Goal: Communication & Community: Answer question/provide support

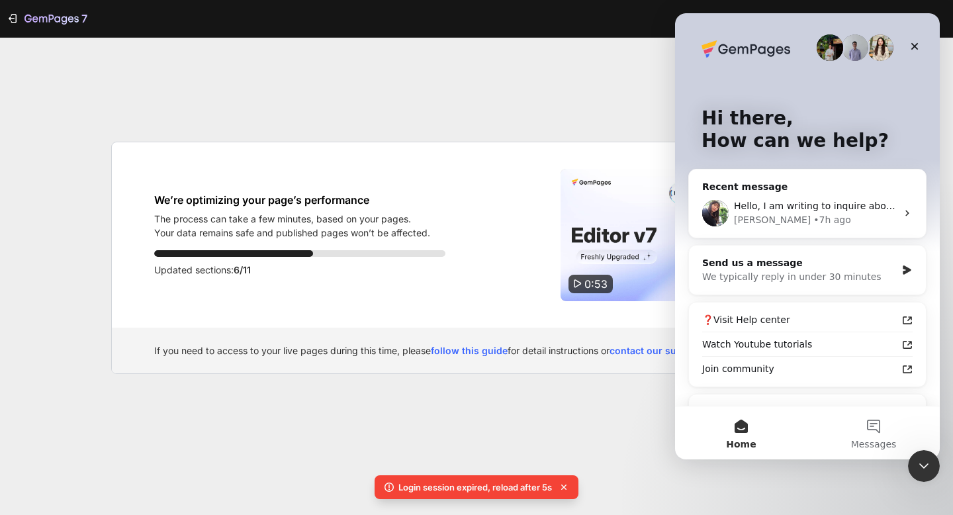
click at [600, 394] on div "7 We’re optimizing your page’s performance The process can take a few minutes, …" at bounding box center [476, 257] width 953 height 515
click at [932, 461] on div "Close Intercom Messenger" at bounding box center [922, 464] width 32 height 32
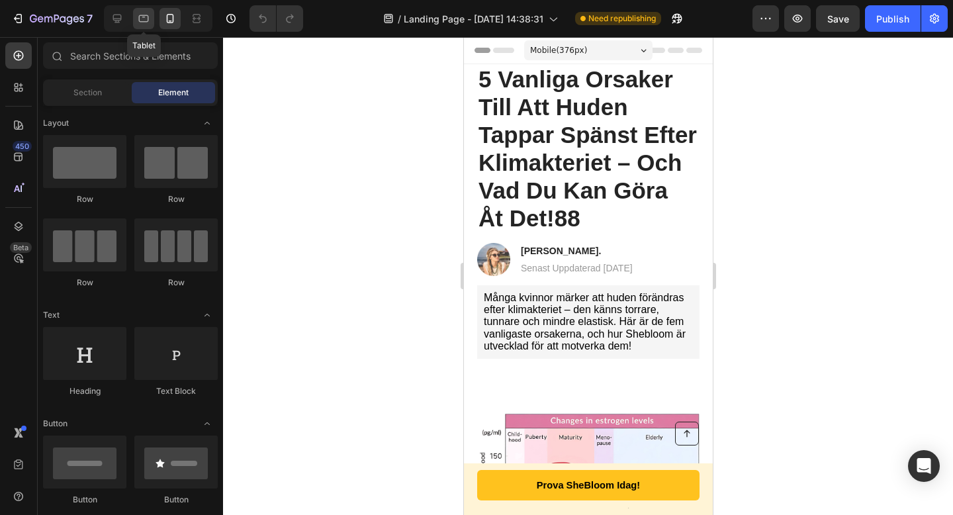
click at [138, 21] on icon at bounding box center [143, 18] width 13 height 13
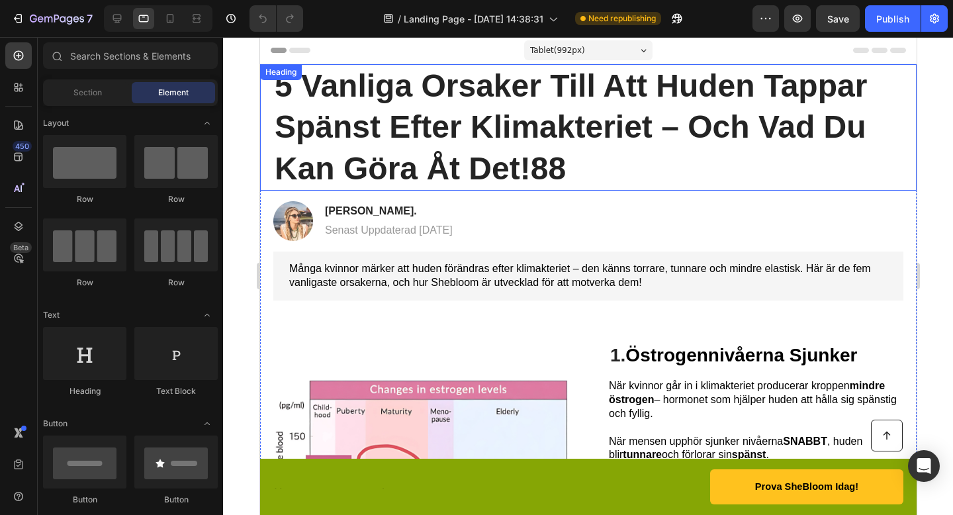
click at [600, 142] on h1 "5 Vanliga Orsaker Till Att Huden Tappar Spänst Efter Klimakteriet – Och Vad Du …" at bounding box center [588, 127] width 630 height 126
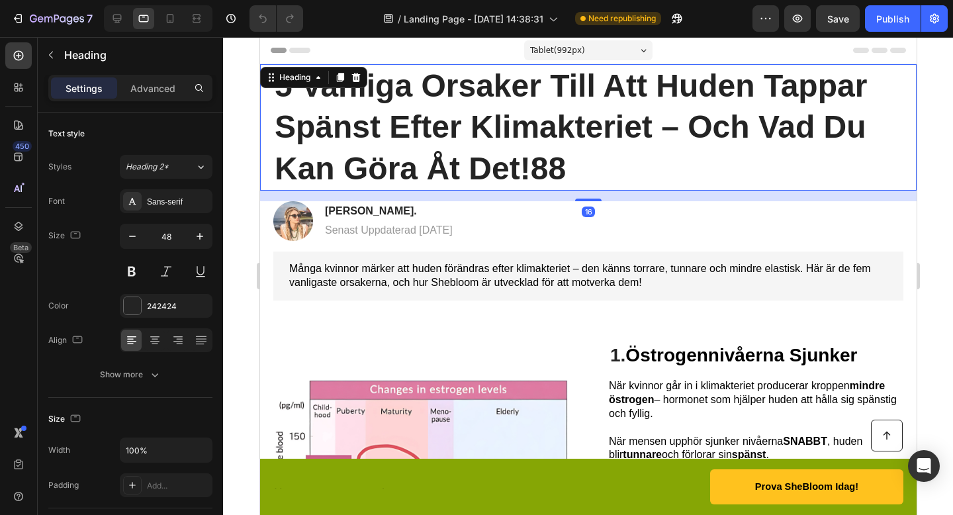
click at [588, 163] on h1 "5 Vanliga Orsaker Till Att Huden Tappar Spänst Efter Klimakteriet – Och Vad Du …" at bounding box center [588, 127] width 630 height 126
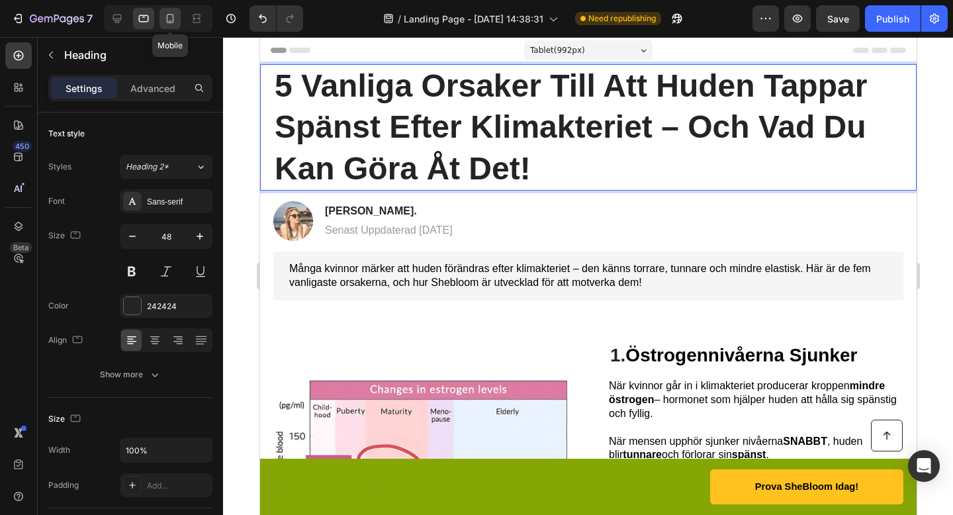
click at [171, 17] on icon at bounding box center [169, 18] width 13 height 13
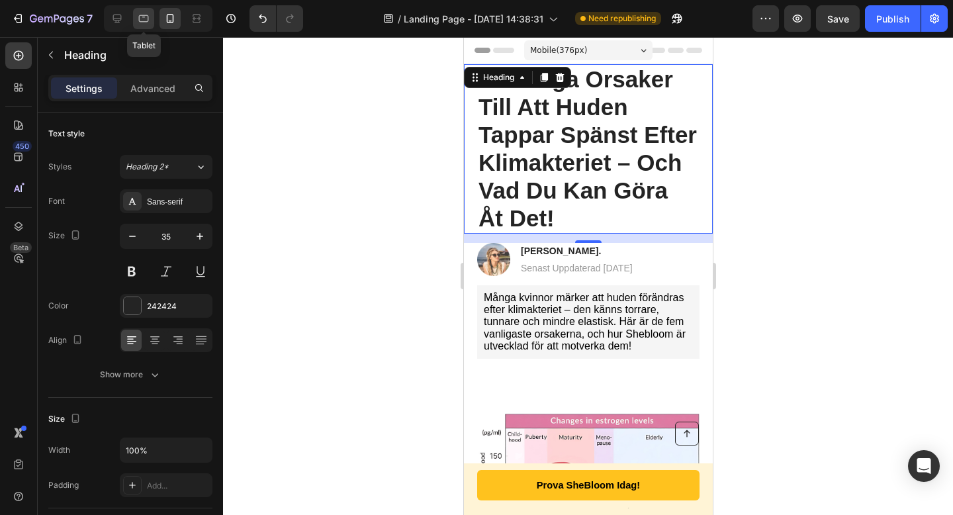
click at [143, 15] on icon at bounding box center [144, 18] width 10 height 7
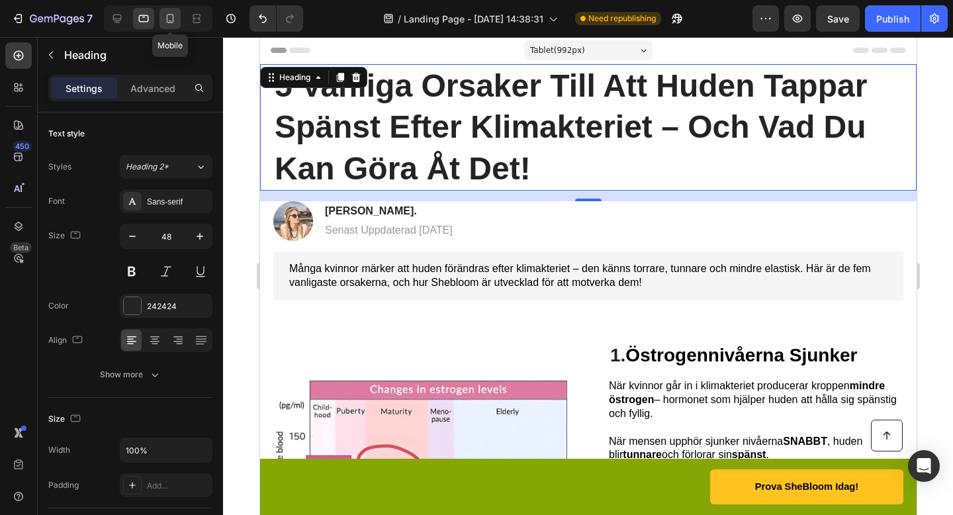
click at [171, 23] on icon at bounding box center [169, 18] width 13 height 13
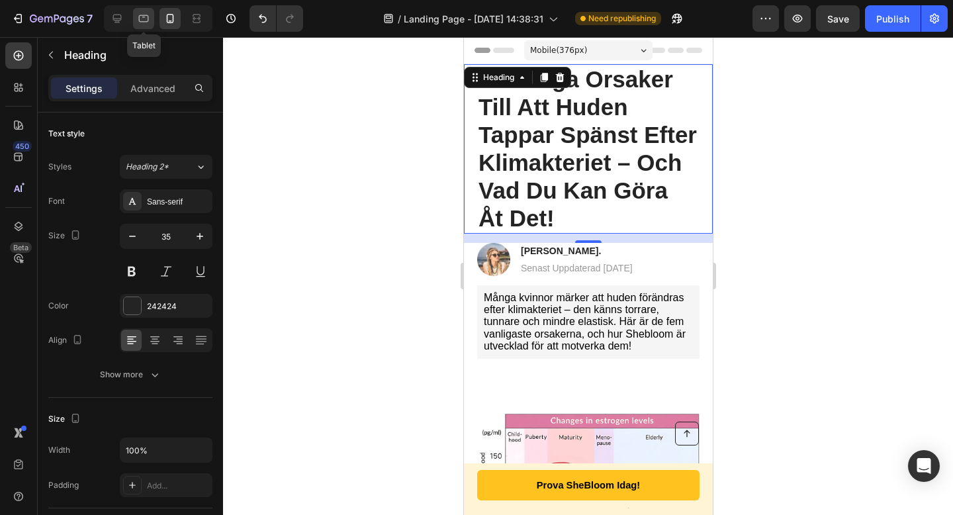
click at [152, 24] on div at bounding box center [143, 18] width 21 height 21
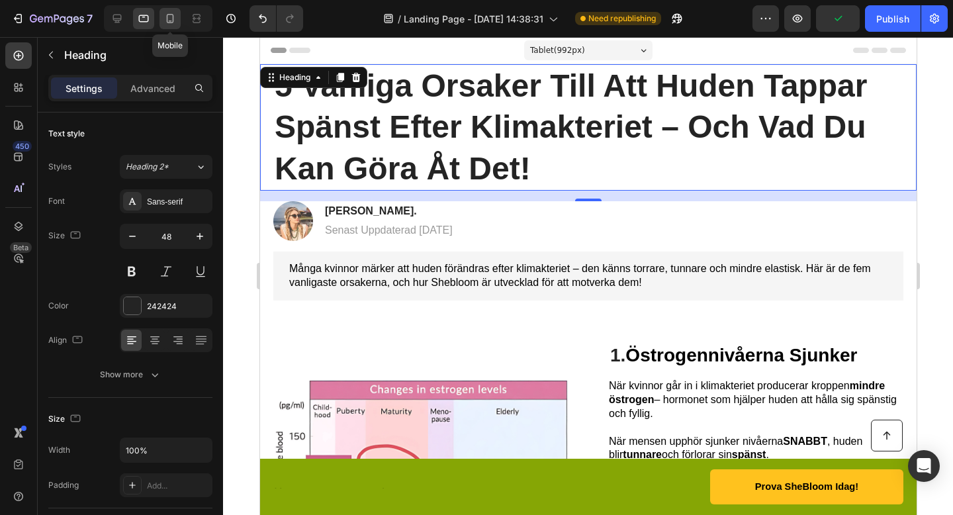
click at [168, 19] on icon at bounding box center [169, 18] width 13 height 13
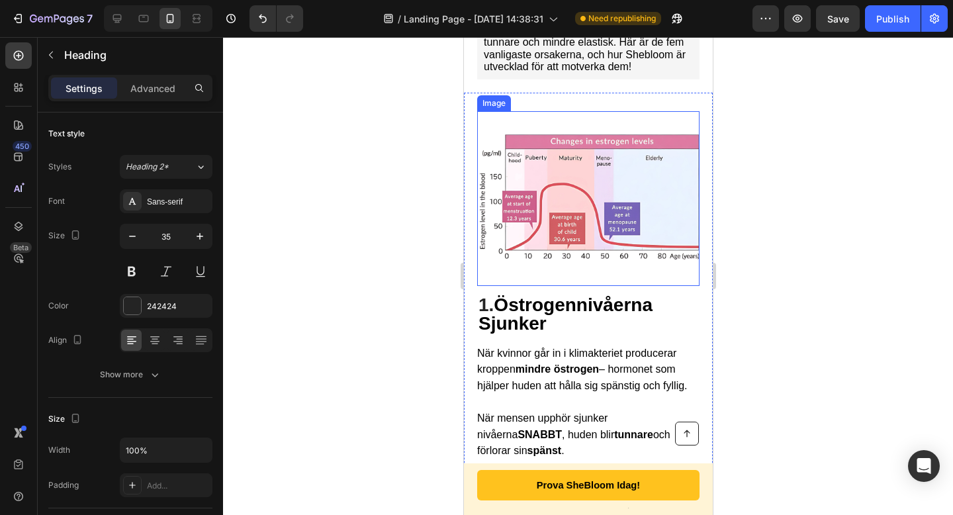
scroll to position [306, 0]
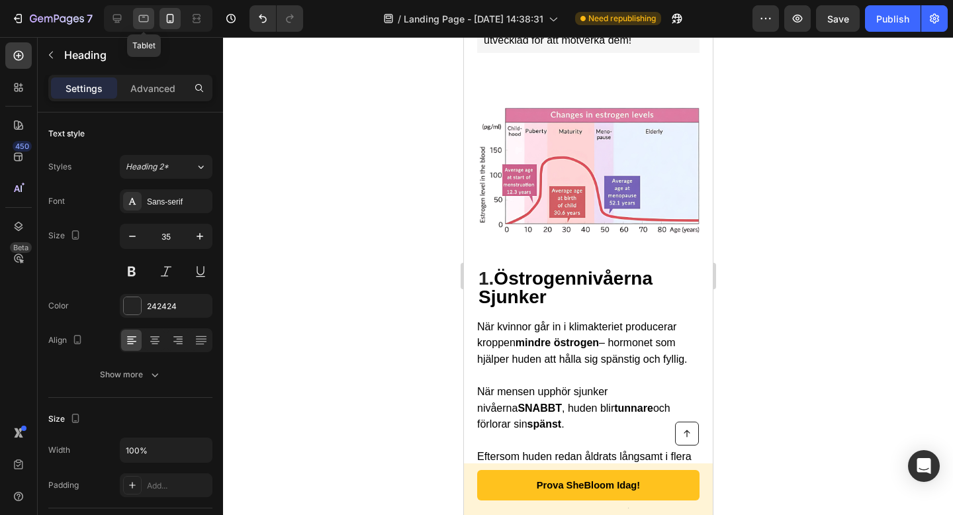
click at [138, 19] on icon at bounding box center [143, 18] width 13 height 13
type input "48"
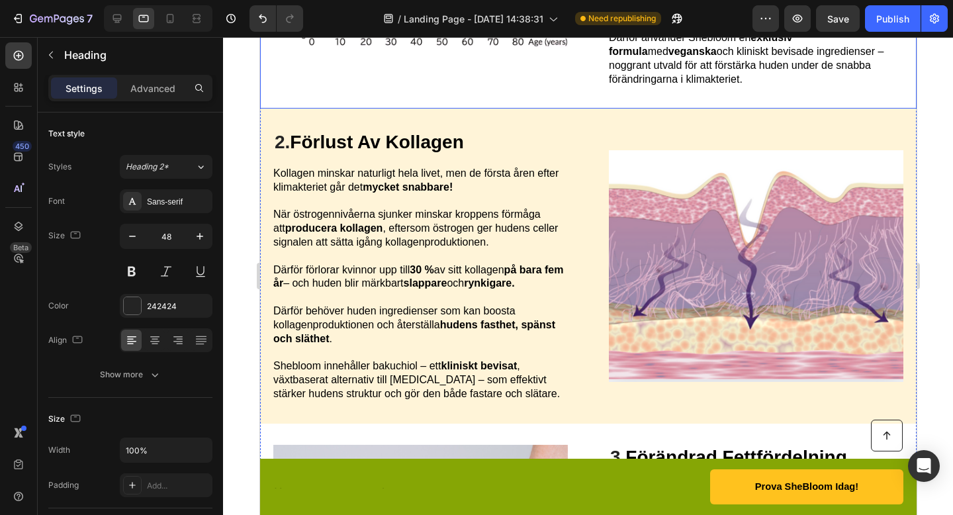
scroll to position [502, 0]
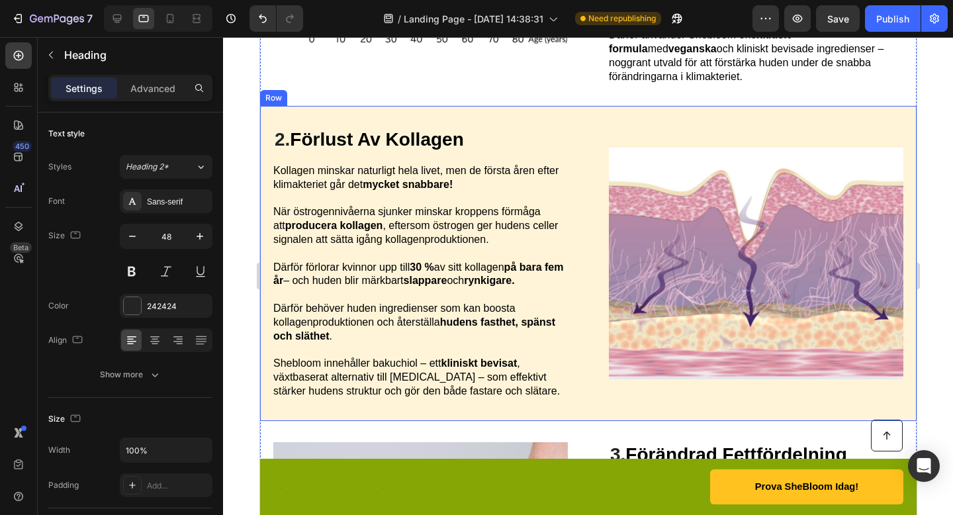
click at [542, 125] on div "2. Förlust Av Kollagen Heading Kollagen minskar naturligt hela livet, men de fö…" at bounding box center [587, 263] width 657 height 314
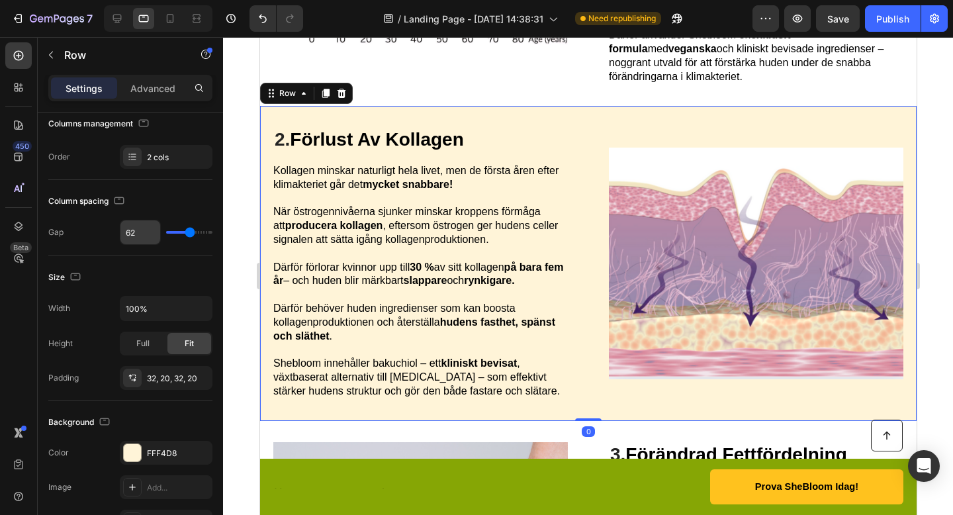
scroll to position [484, 0]
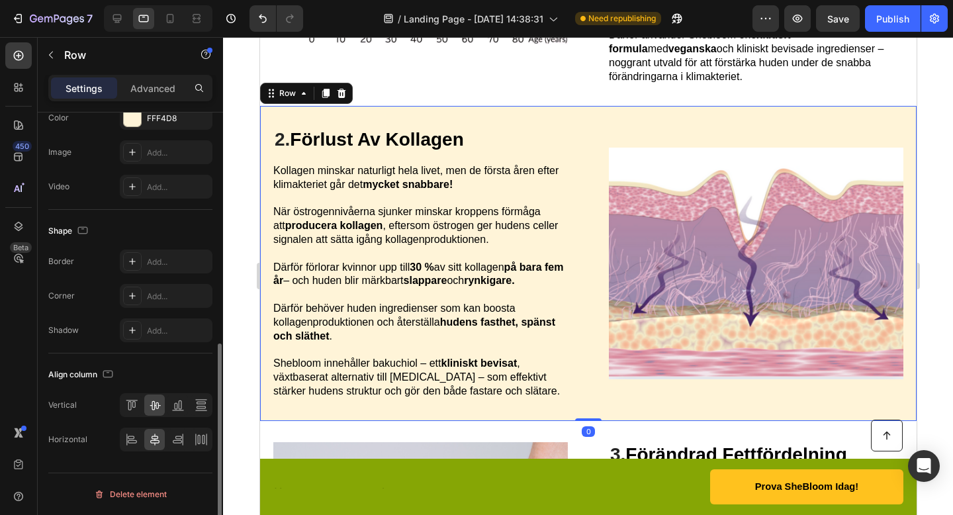
click at [161, 112] on div "Settings Advanced" at bounding box center [130, 94] width 185 height 38
click at [155, 116] on div "FFF4D8" at bounding box center [166, 119] width 38 height 12
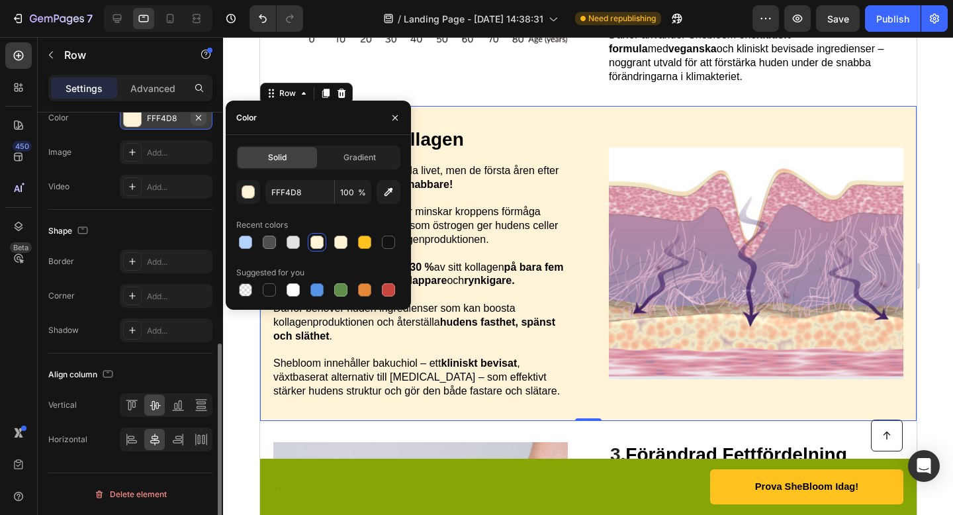
click at [201, 118] on icon "button" at bounding box center [198, 118] width 11 height 11
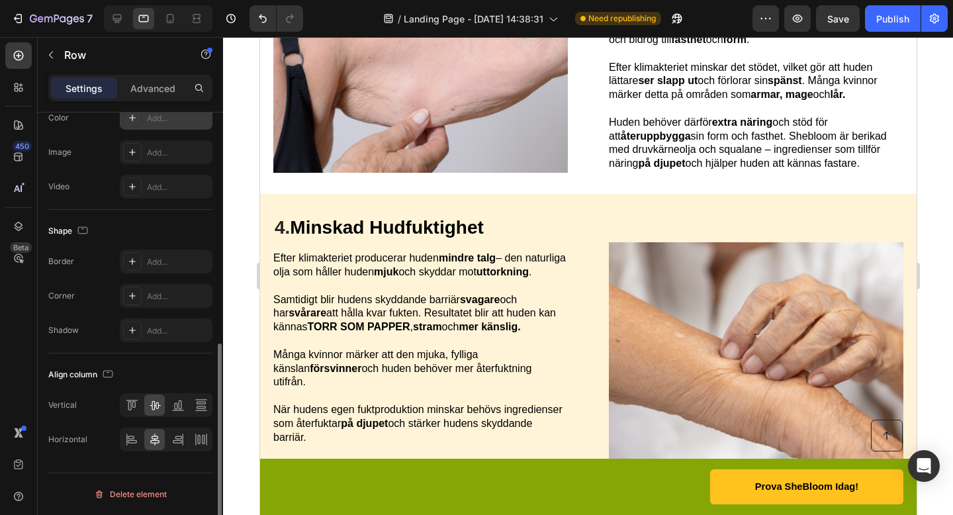
scroll to position [1019, 0]
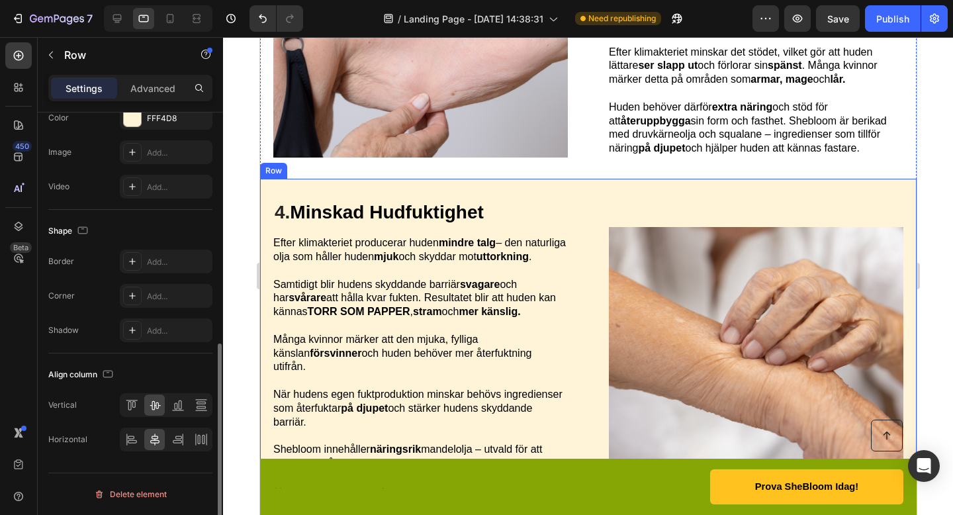
click at [570, 214] on div "4. Minskad Hudfuktighet Heading Efter klimakteriet producerar huden mindre talg…" at bounding box center [587, 343] width 657 height 328
click at [199, 117] on icon "button" at bounding box center [198, 116] width 5 height 5
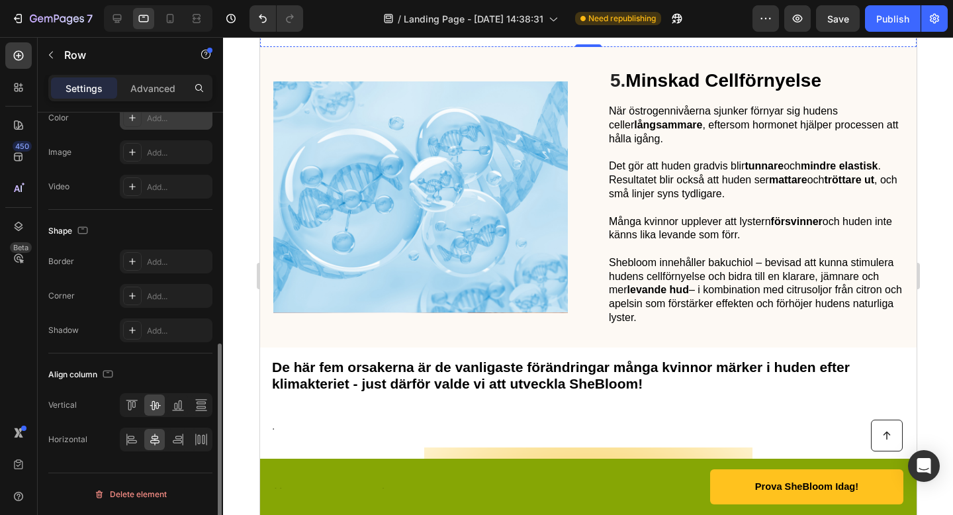
scroll to position [1481, 0]
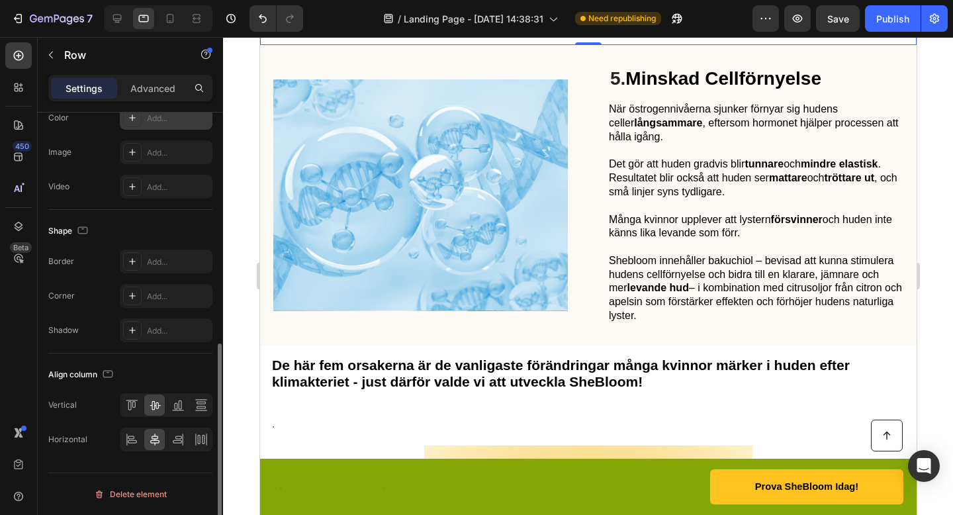
click at [597, 69] on div "5. Minskad Cellförnyelse Heading När östrogennivåerna sjunker förnyar sig huden…" at bounding box center [587, 195] width 657 height 300
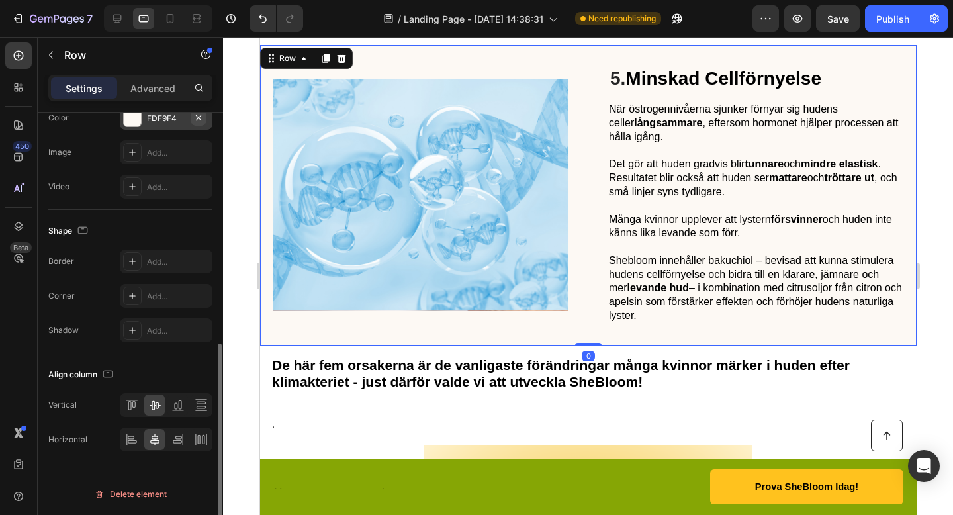
click at [198, 116] on icon "button" at bounding box center [198, 116] width 5 height 5
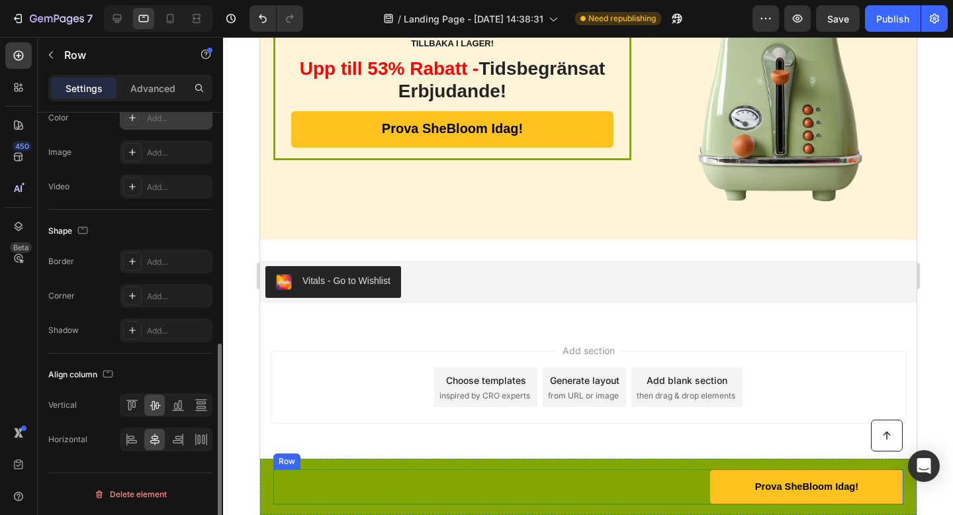
scroll to position [0, 0]
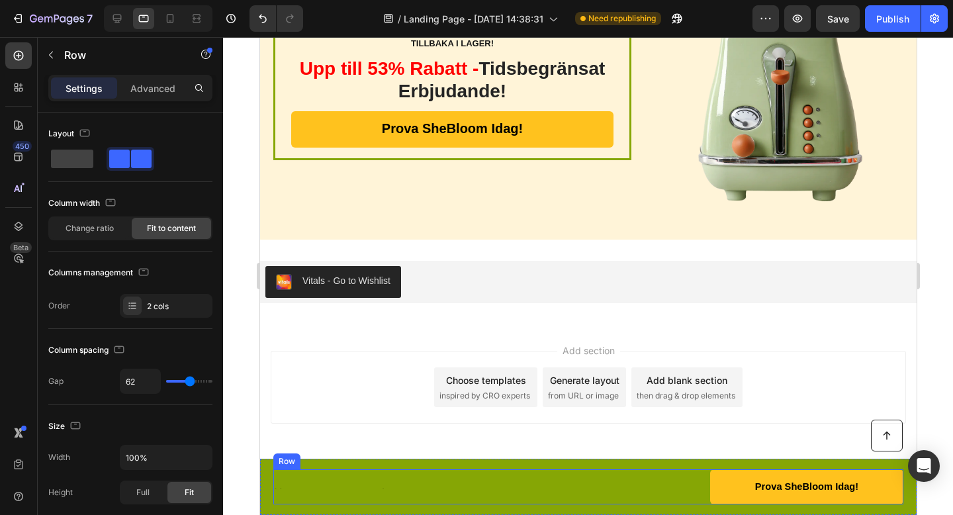
click at [571, 486] on div at bounding box center [430, 487] width 315 height 3
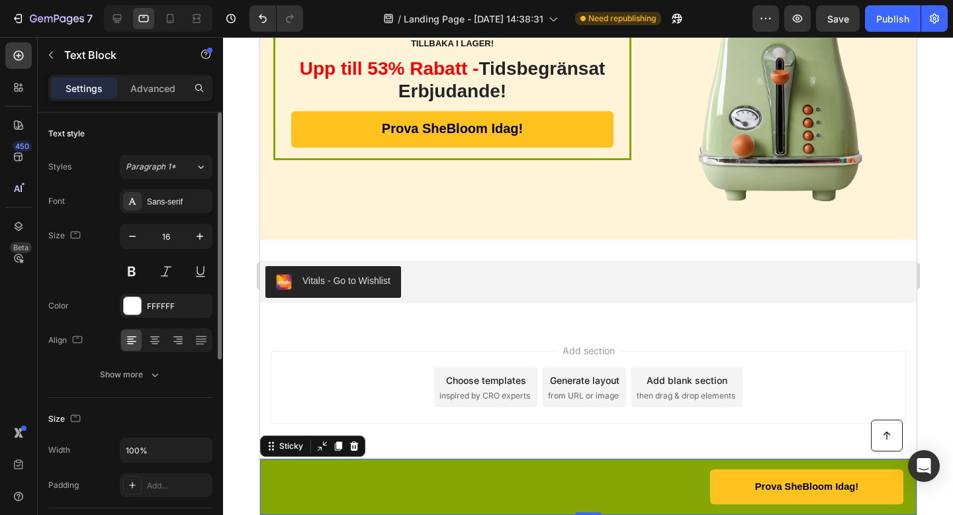
click at [568, 461] on div "Button Text Block Prova SheBloom [DATE]! Button Row Sticky 0" at bounding box center [587, 487] width 657 height 56
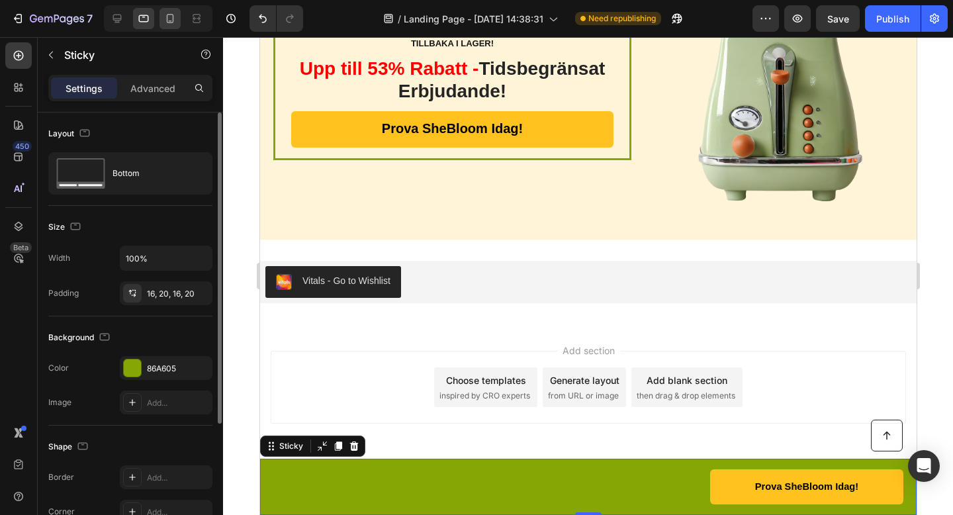
click at [162, 18] on div at bounding box center [170, 18] width 21 height 21
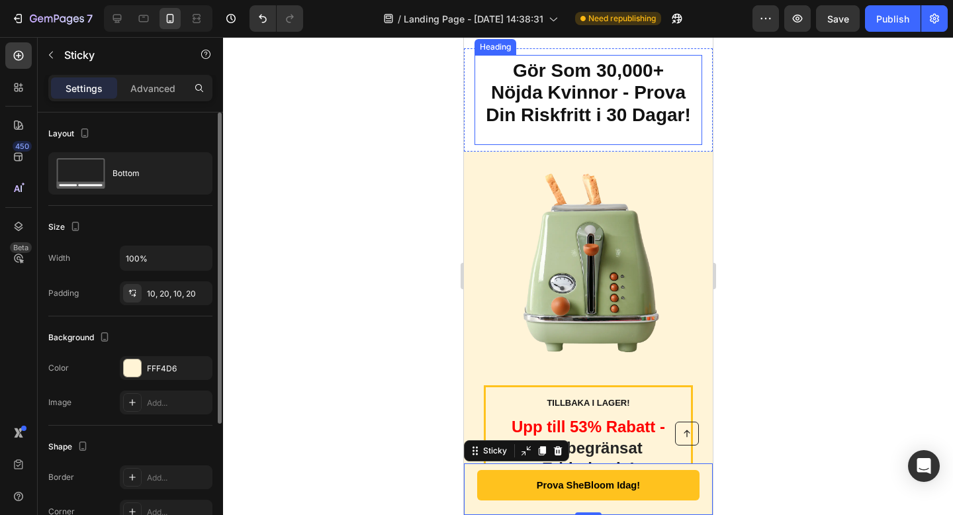
scroll to position [3108, 0]
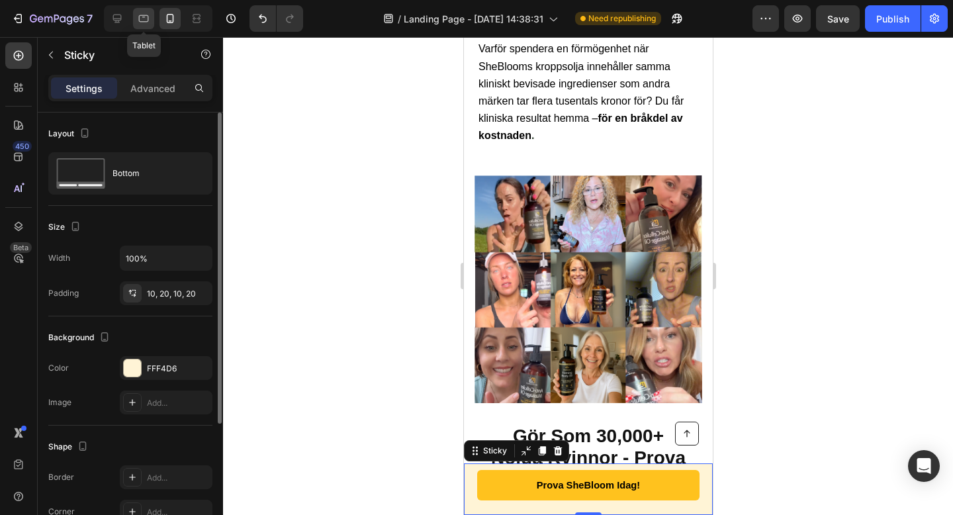
click at [136, 25] on div at bounding box center [143, 18] width 21 height 21
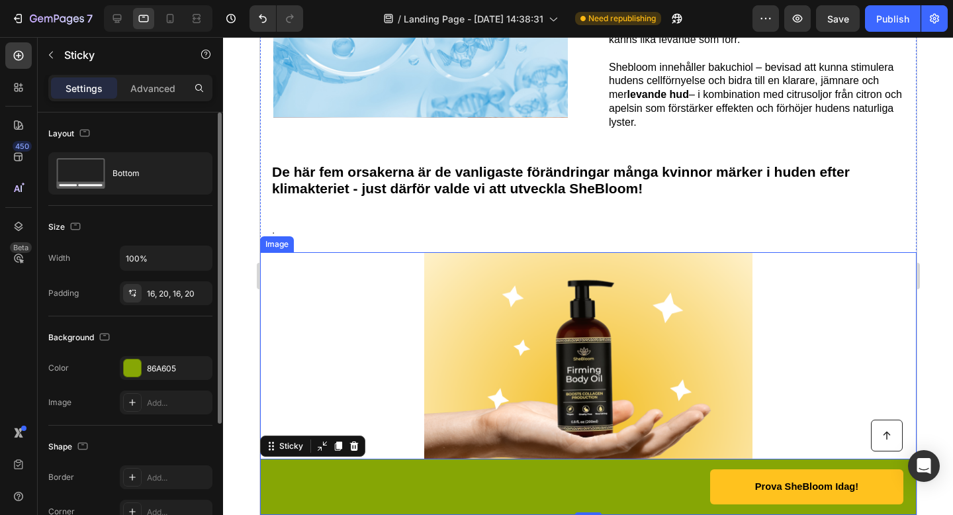
scroll to position [1524, 0]
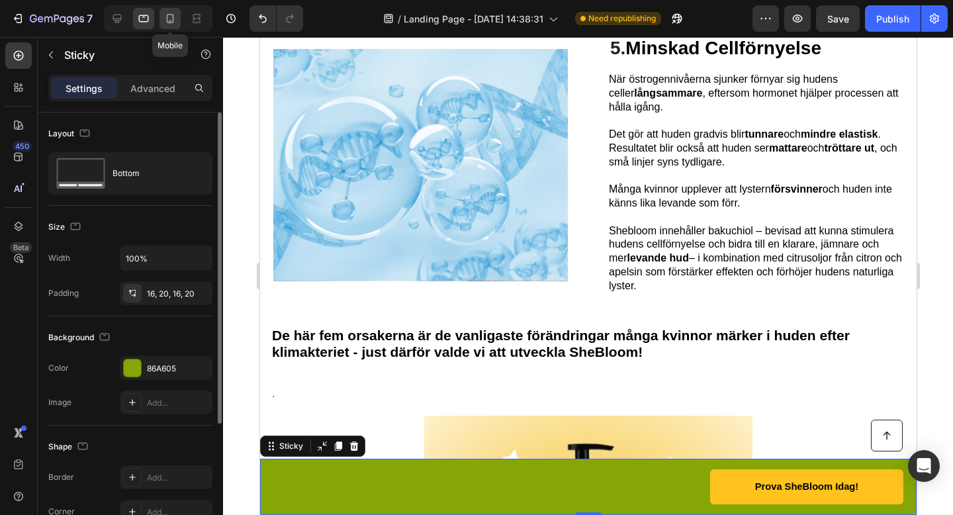
click at [174, 15] on icon at bounding box center [169, 18] width 13 height 13
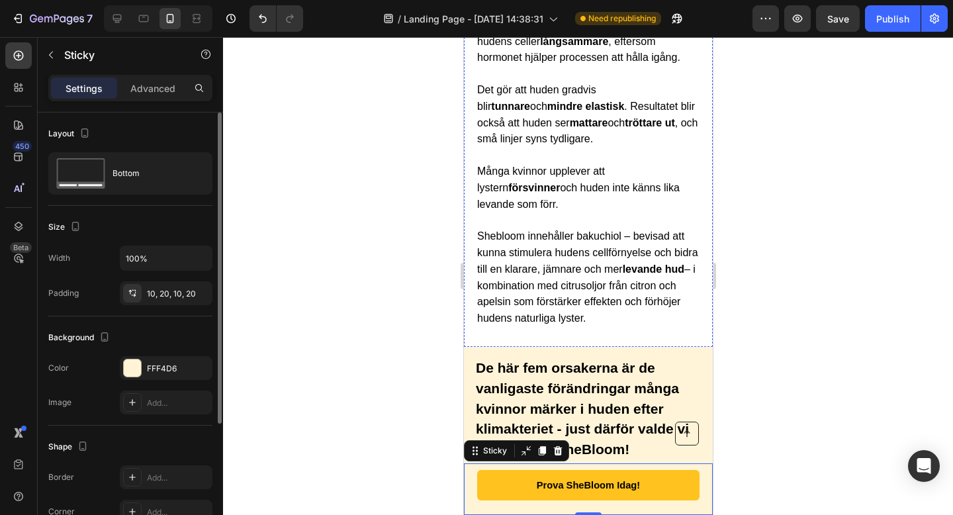
scroll to position [1904, 0]
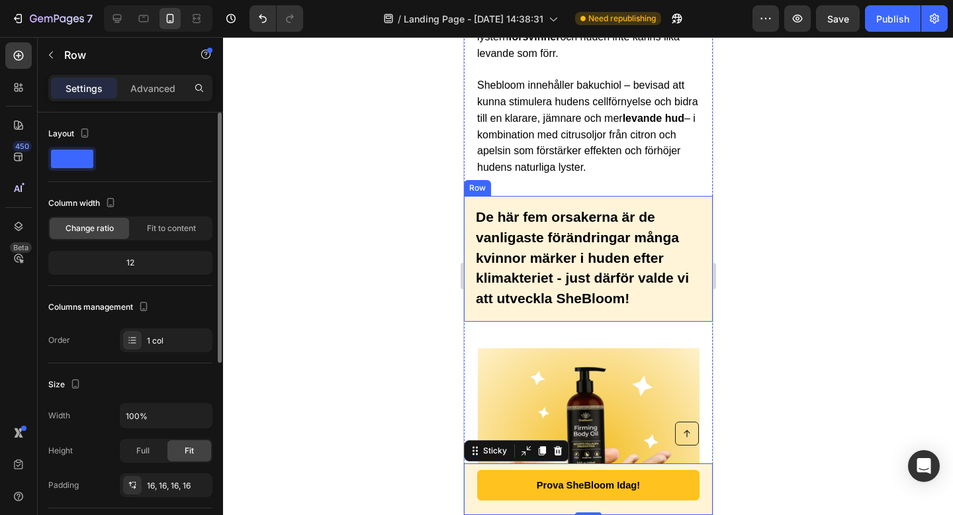
click at [612, 196] on div "De här fem orsakerna är de vanligaste förändringar många kvinnor märker i huden…" at bounding box center [587, 259] width 249 height 126
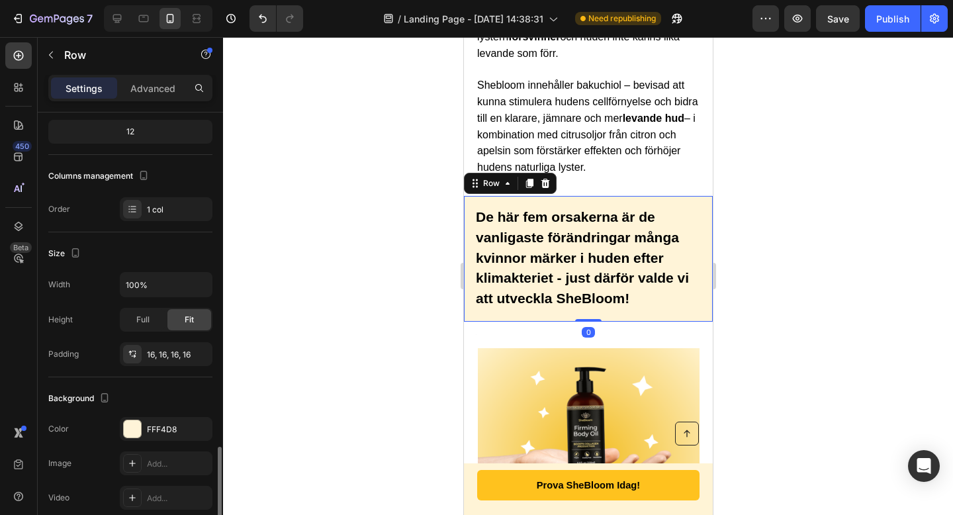
scroll to position [333, 0]
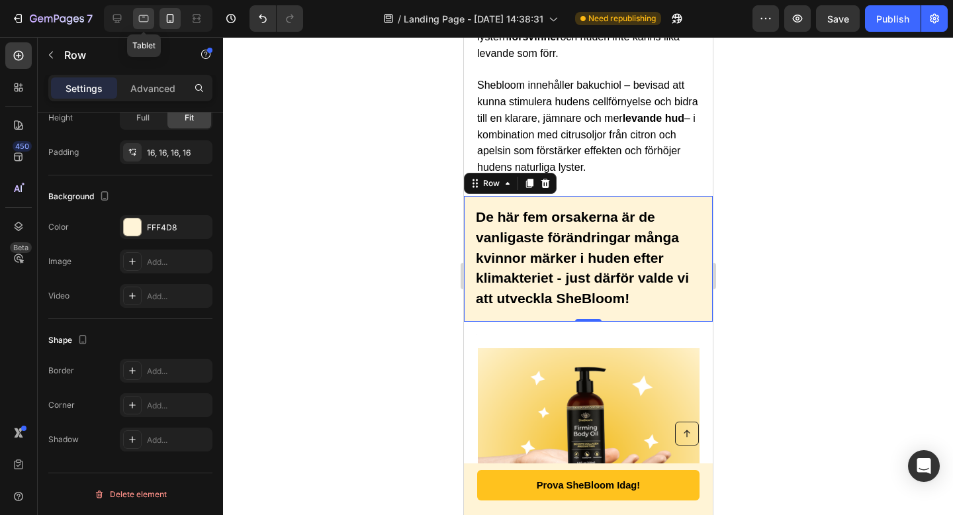
click at [142, 23] on icon at bounding box center [143, 18] width 13 height 13
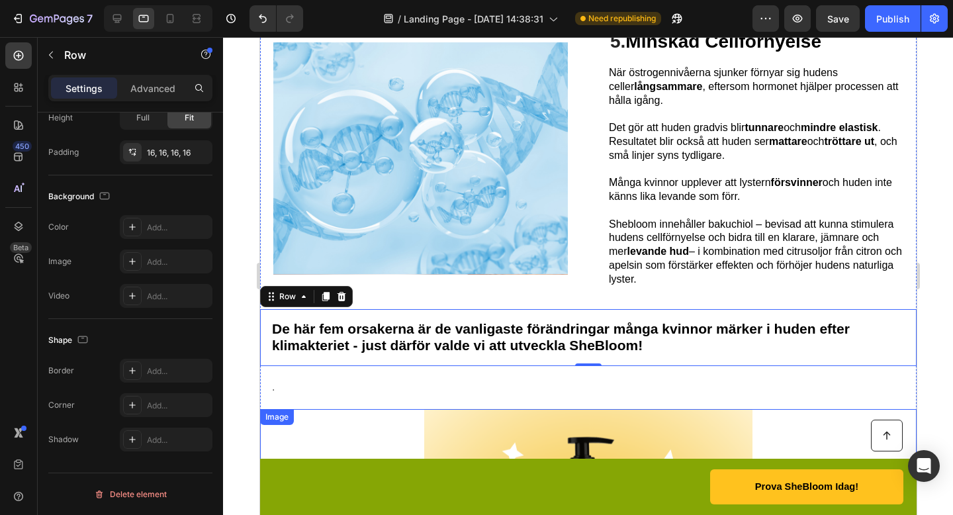
scroll to position [1528, 0]
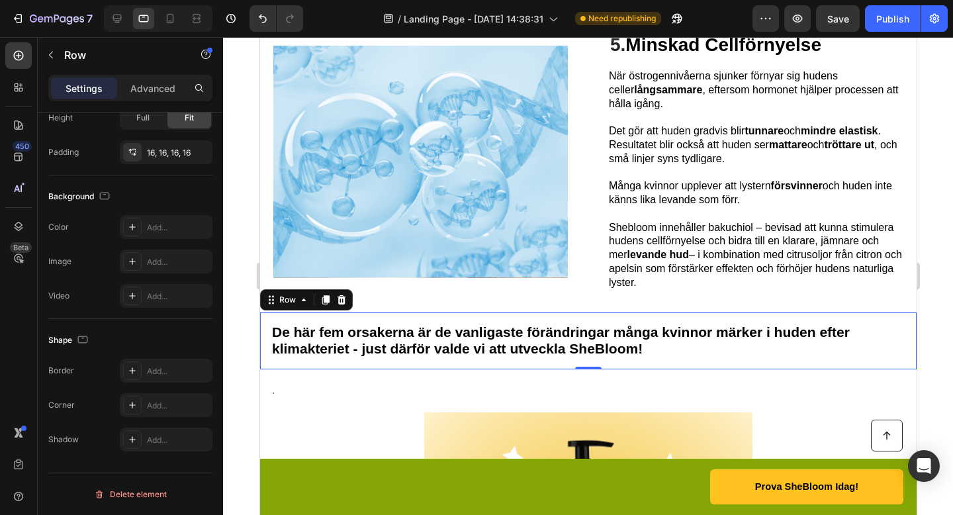
click at [664, 359] on div "De här fem orsakerna är de vanligaste förändringar många kvinnor märker i huden…" at bounding box center [587, 341] width 657 height 58
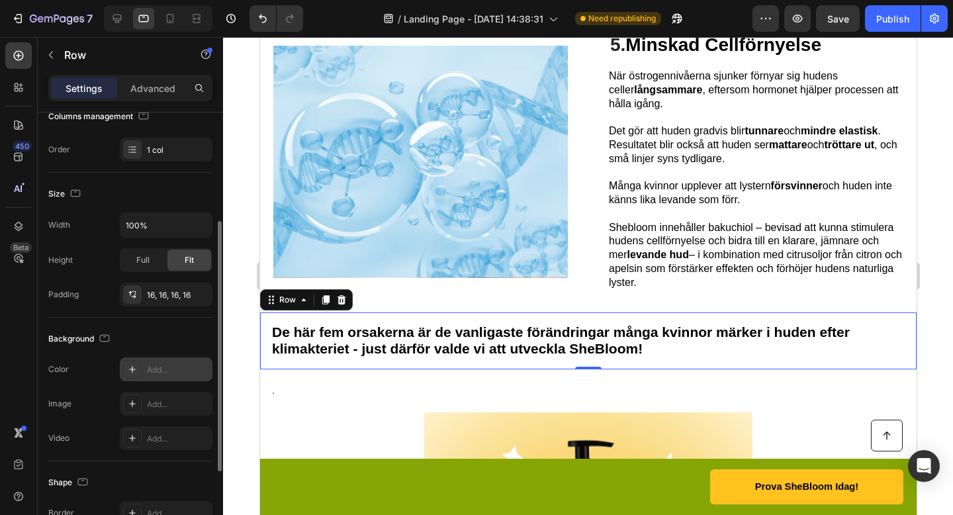
click at [154, 371] on div "Add..." at bounding box center [178, 370] width 62 height 12
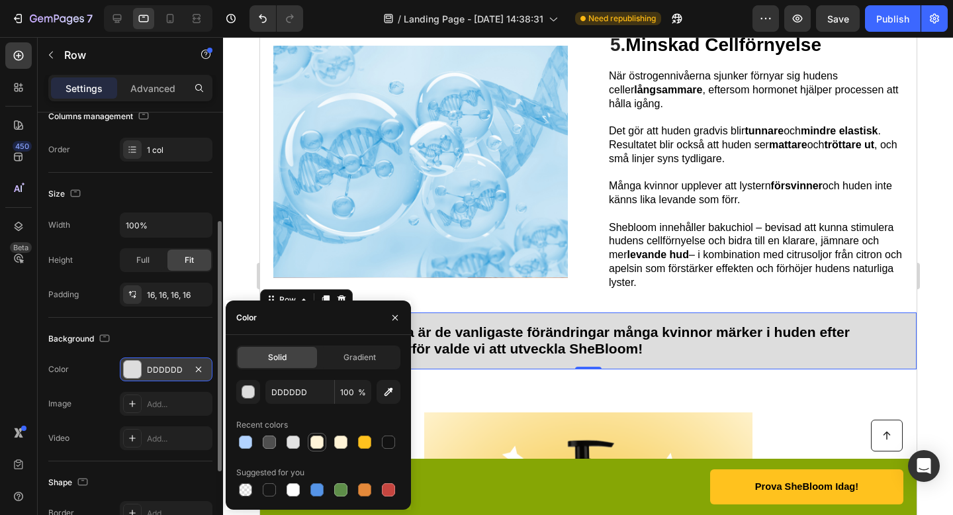
click at [316, 435] on div at bounding box center [316, 441] width 13 height 13
type input "FFF4D8"
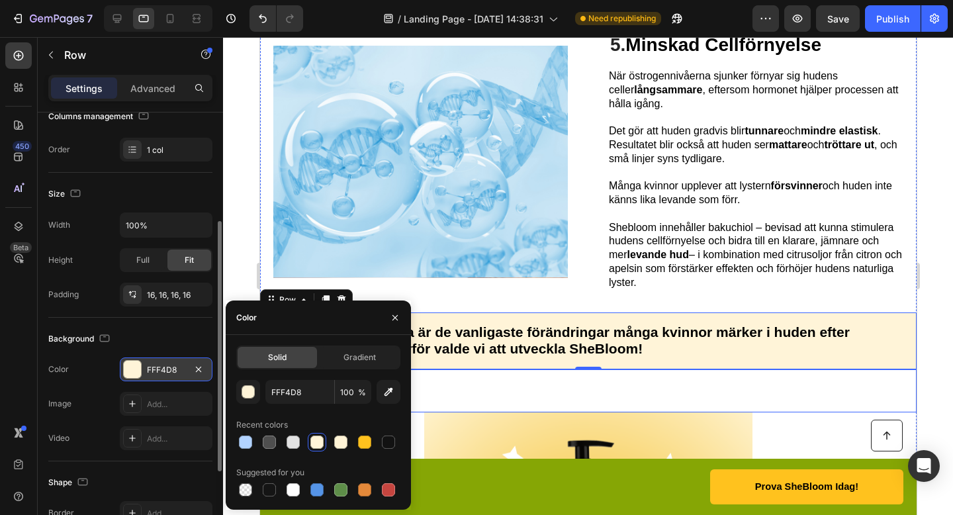
click at [770, 398] on p "." at bounding box center [587, 390] width 633 height 19
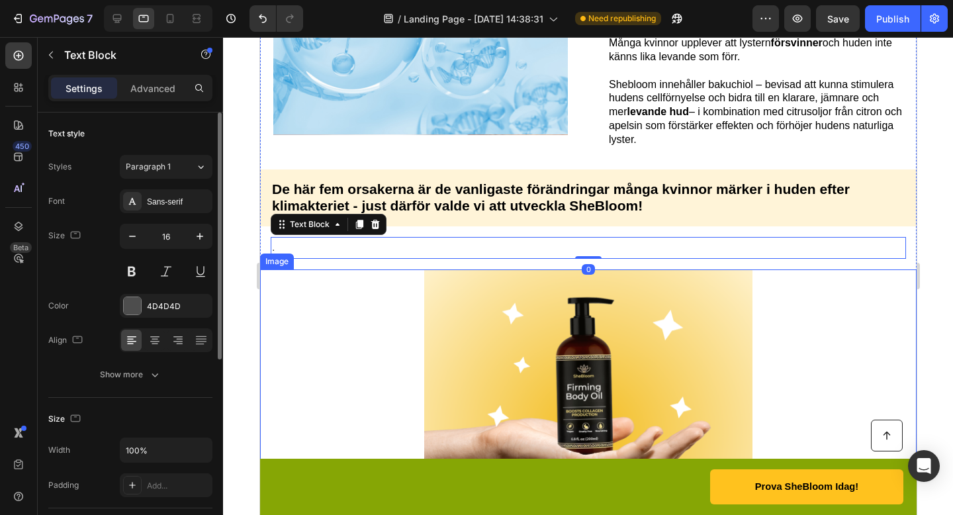
scroll to position [1673, 0]
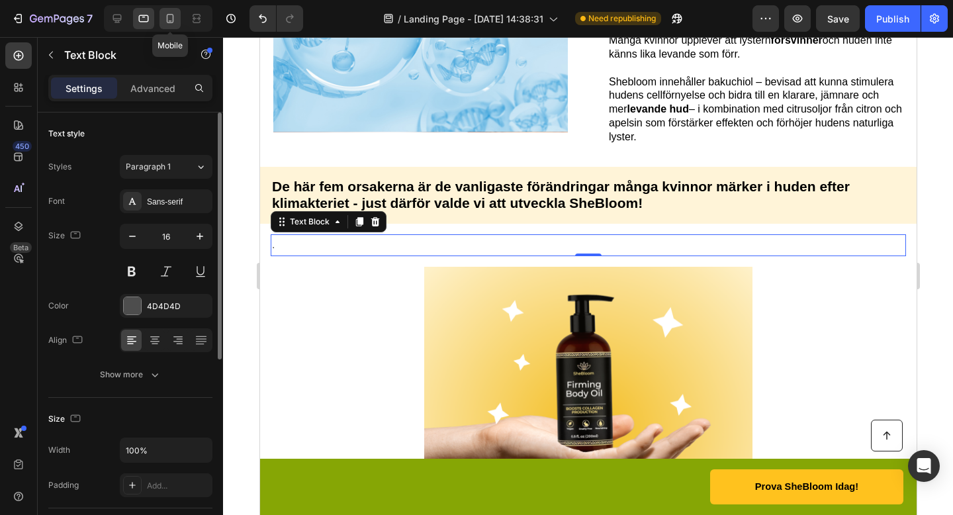
click at [167, 19] on icon at bounding box center [170, 18] width 7 height 9
type input "2"
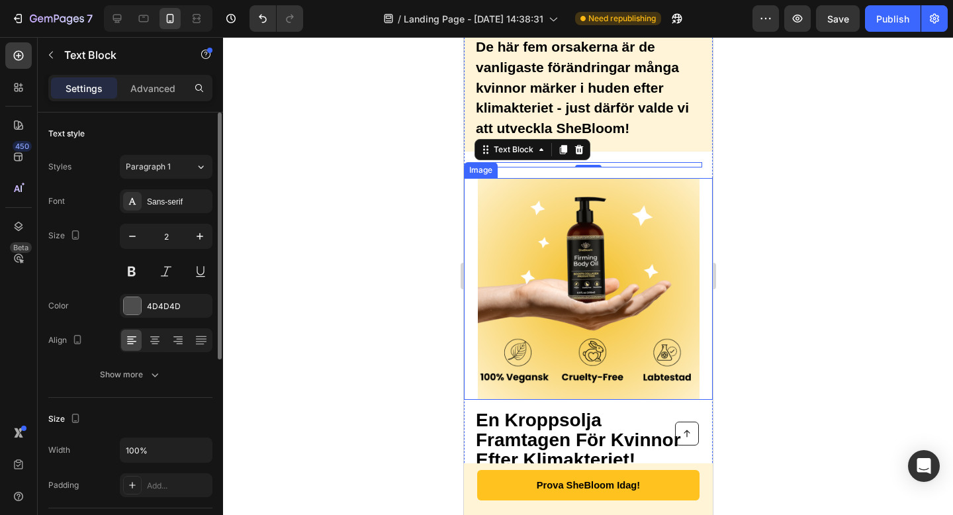
scroll to position [1985, 0]
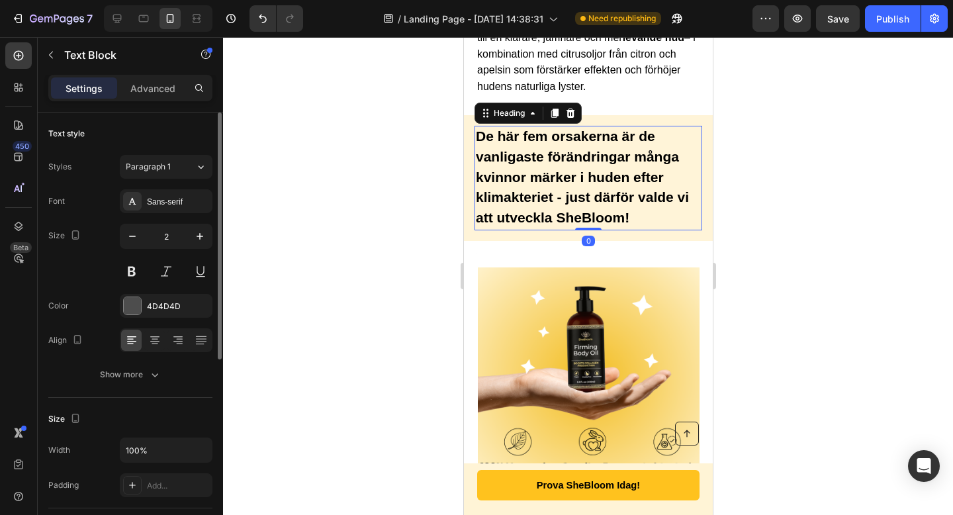
click at [588, 167] on strong "De här fem orsakerna är de vanligaste förändringar många kvinnor märker i huden…" at bounding box center [581, 176] width 213 height 97
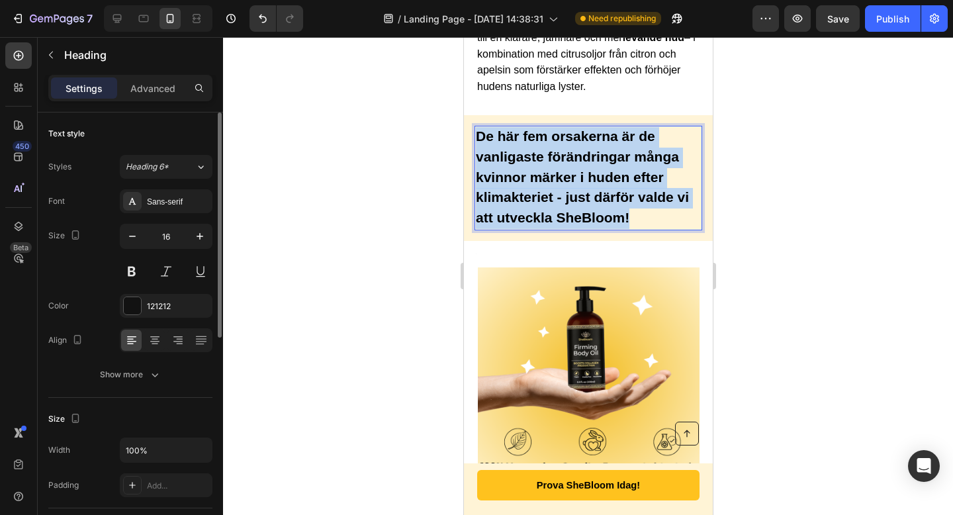
click at [588, 166] on strong "De här fem orsakerna är de vanligaste förändringar många kvinnor märker i huden…" at bounding box center [581, 176] width 213 height 97
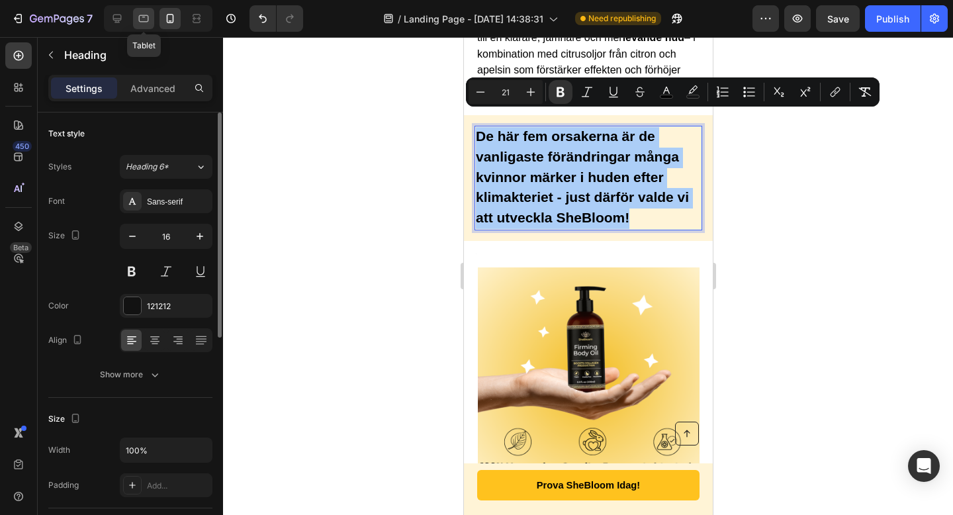
click at [137, 21] on icon at bounding box center [143, 18] width 13 height 13
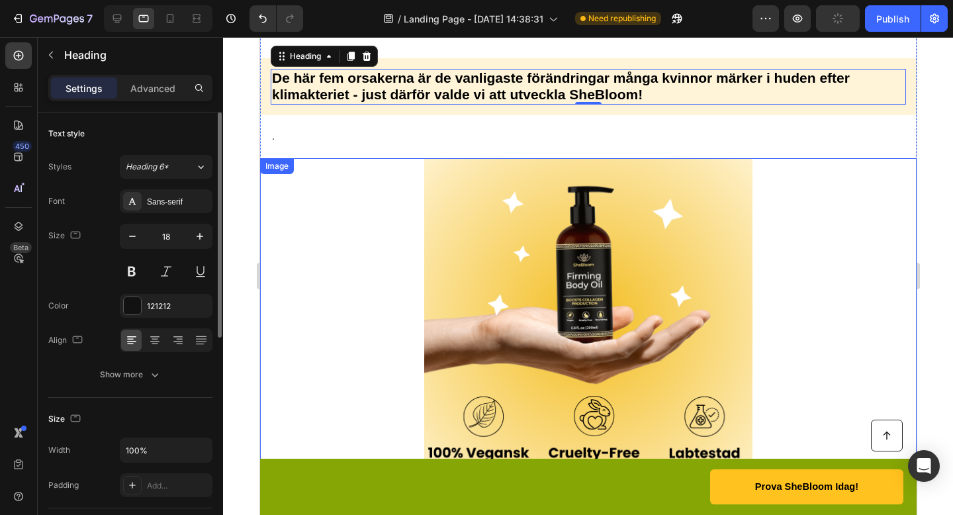
scroll to position [1766, 0]
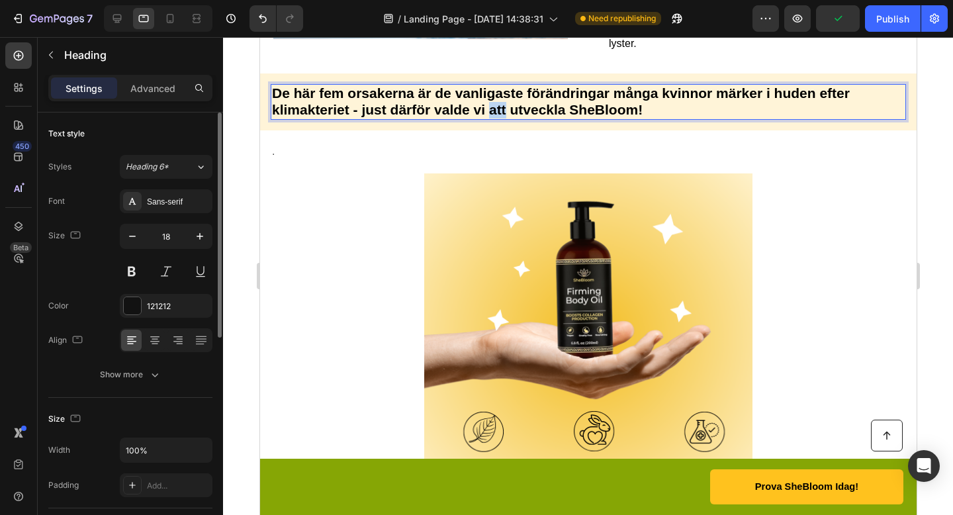
click at [498, 105] on strong "De här fem orsakerna är de vanligaste förändringar många kvinnor märker i huden…" at bounding box center [560, 101] width 578 height 32
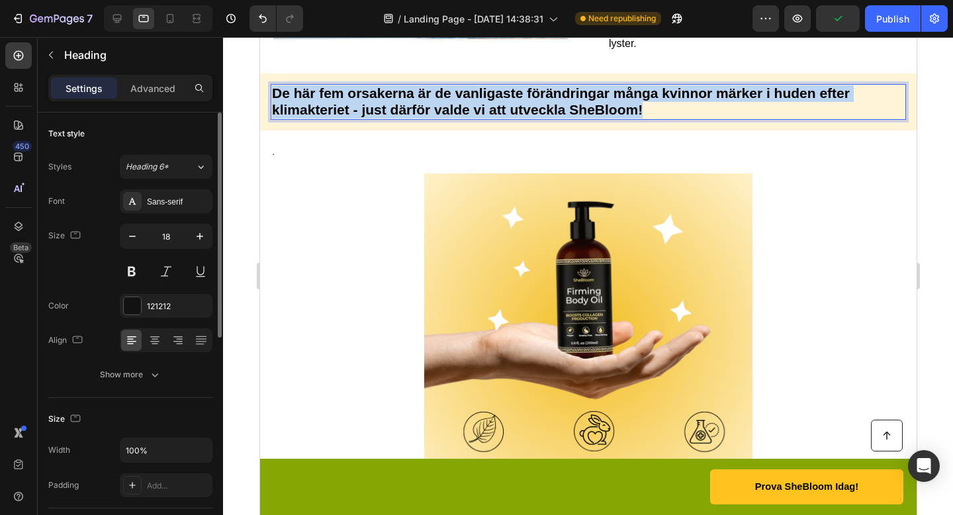
click at [498, 105] on strong "De här fem orsakerna är de vanligaste förändringar många kvinnor märker i huden…" at bounding box center [560, 101] width 578 height 32
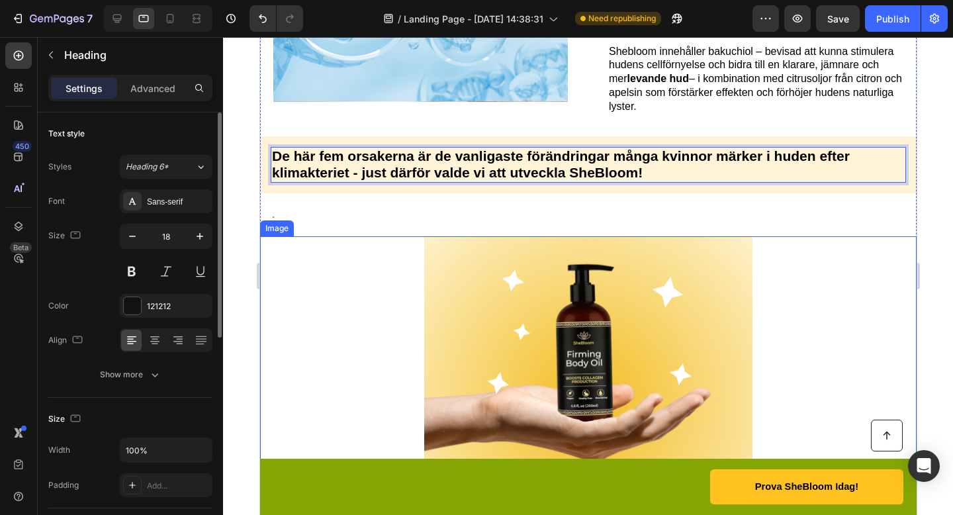
scroll to position [1704, 0]
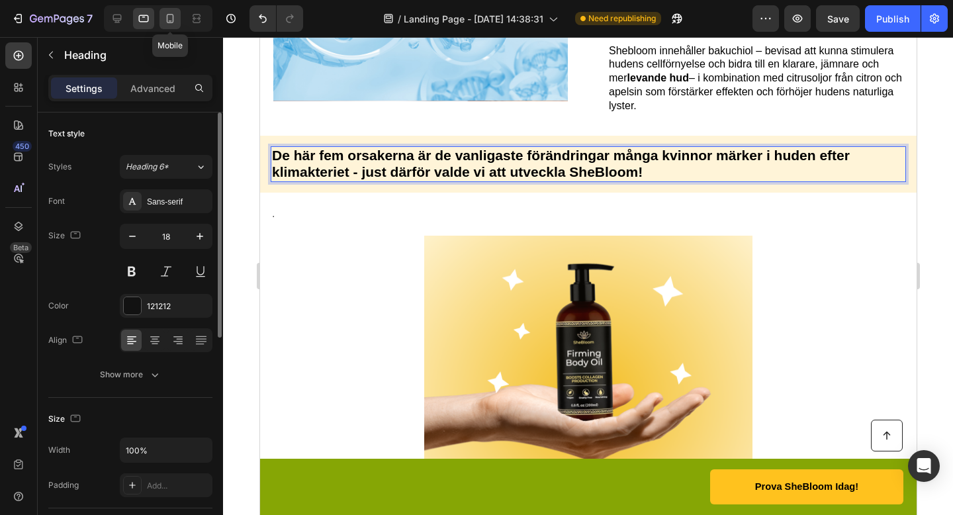
click at [168, 12] on icon at bounding box center [169, 18] width 13 height 13
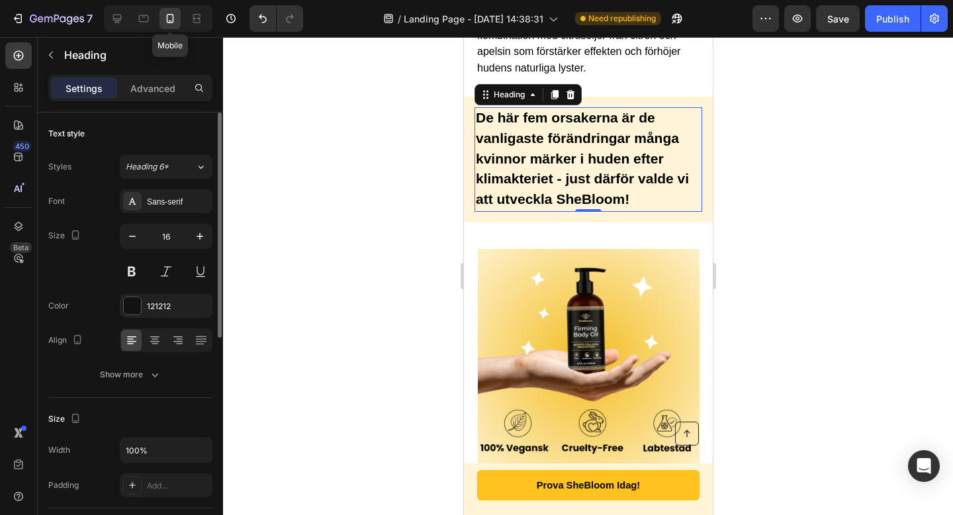
scroll to position [2011, 0]
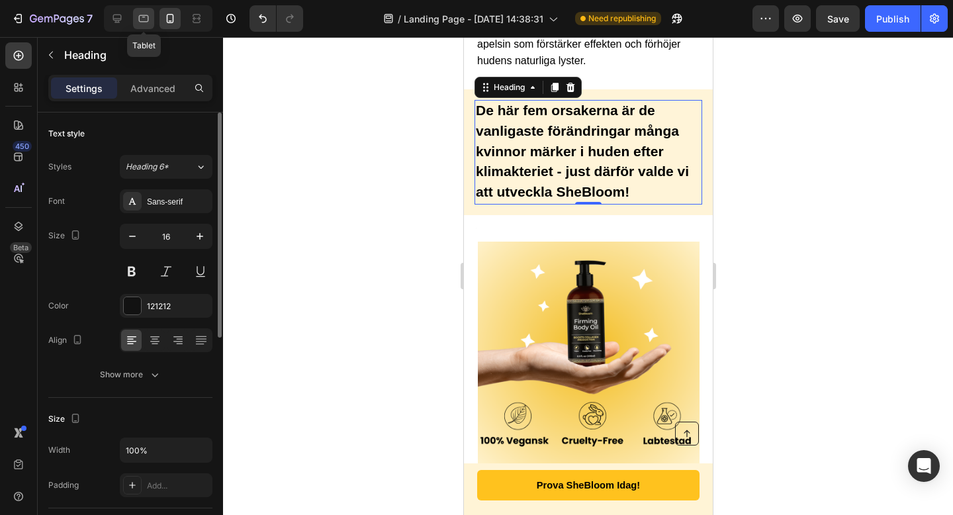
click at [141, 19] on icon at bounding box center [143, 18] width 13 height 13
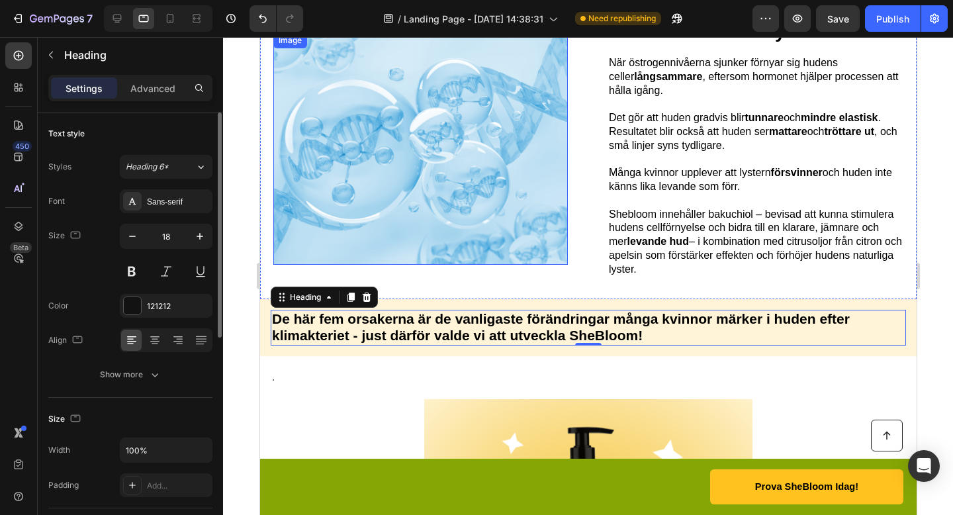
scroll to position [1536, 0]
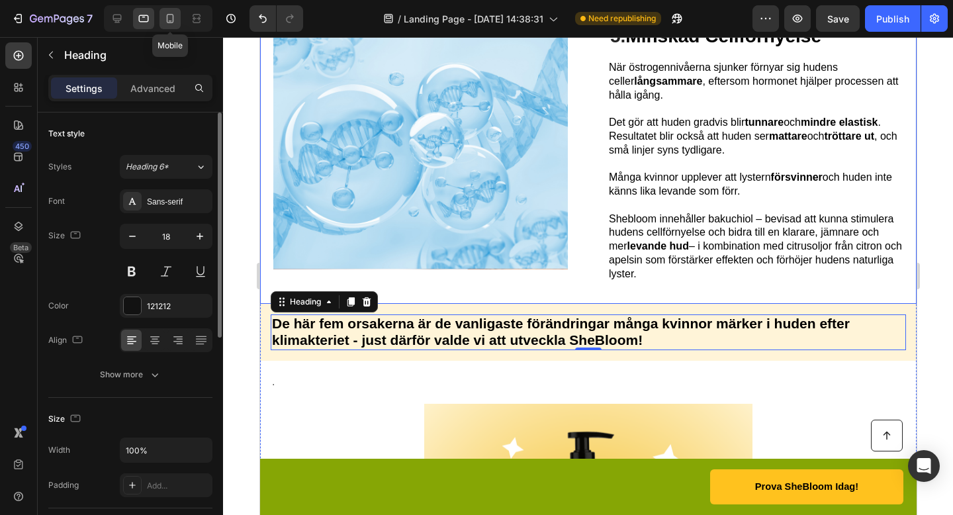
click at [167, 17] on icon at bounding box center [169, 18] width 13 height 13
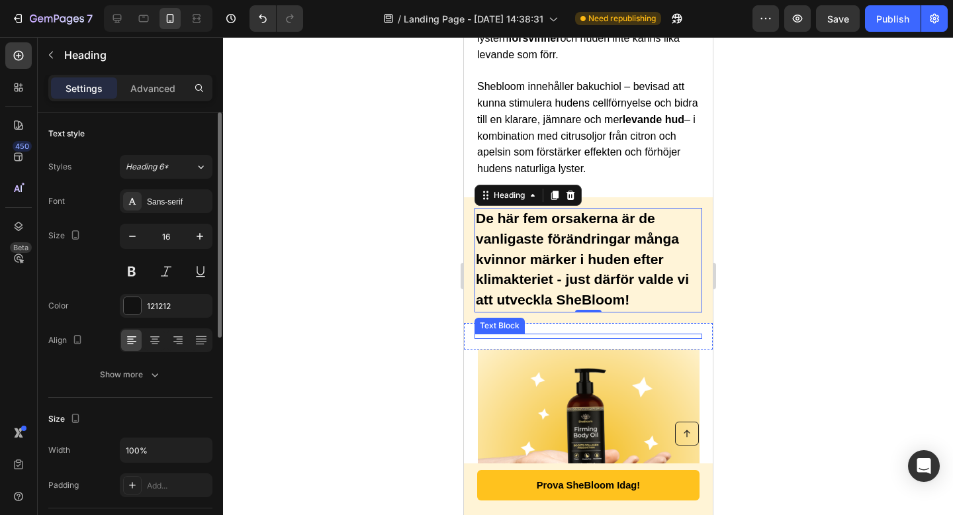
scroll to position [1891, 0]
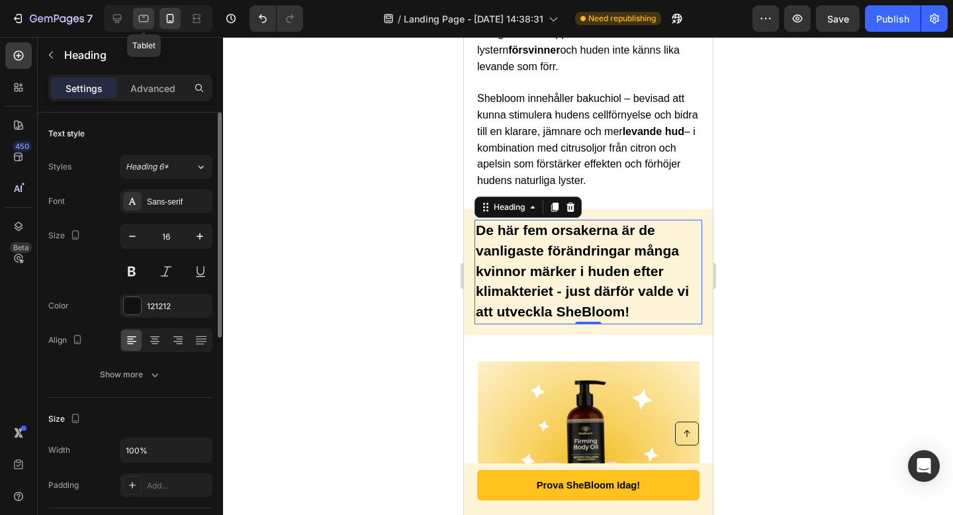
click at [143, 17] on icon at bounding box center [144, 18] width 10 height 7
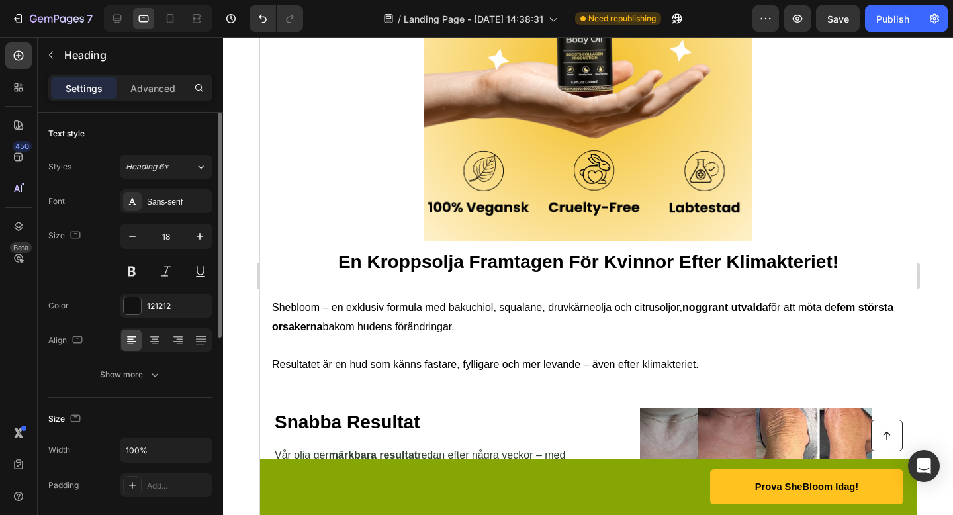
scroll to position [2029, 0]
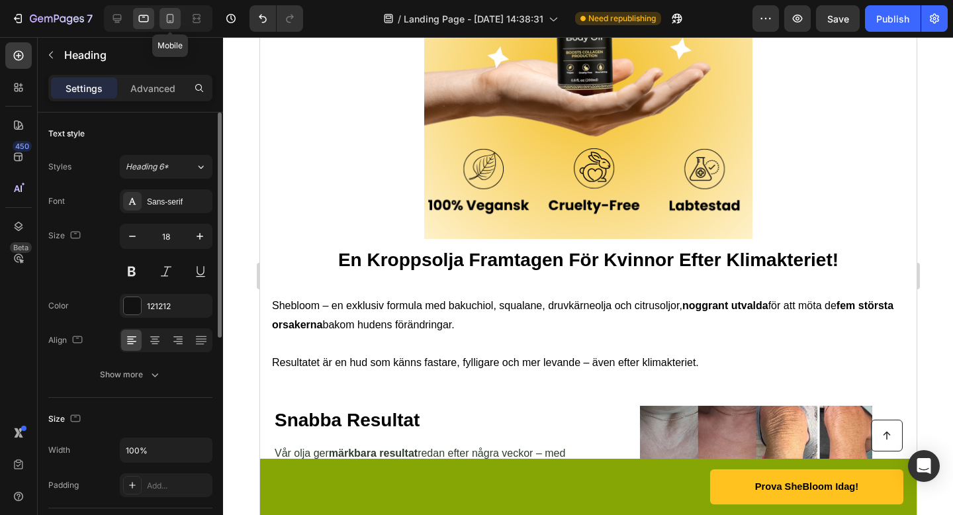
click at [173, 15] on icon at bounding box center [169, 18] width 13 height 13
type input "16"
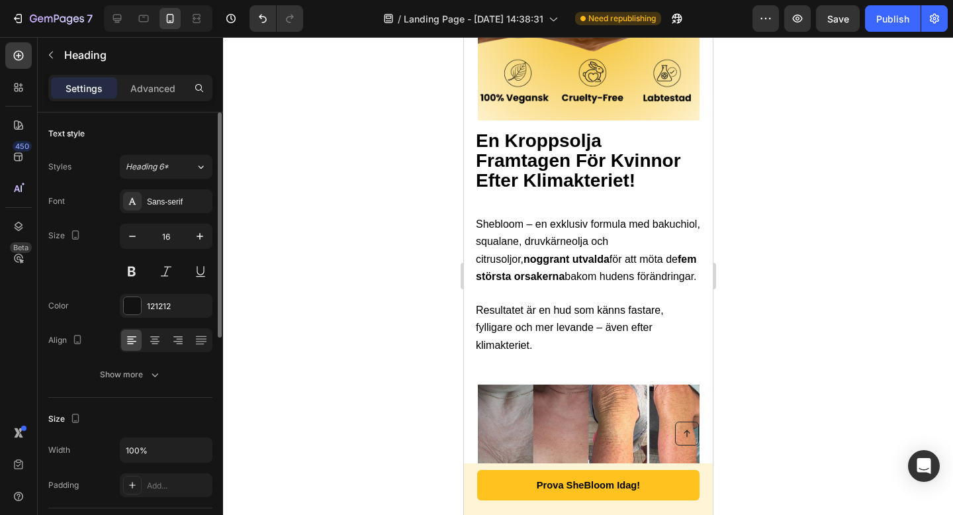
scroll to position [2355, 0]
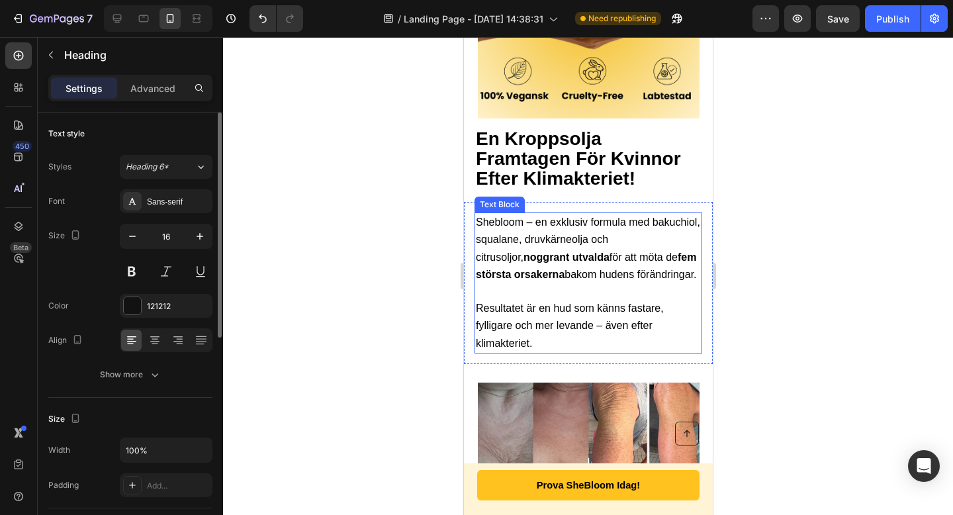
click at [666, 244] on p "Shebloom – en exklusiv formula med bakuchiol, squalane, druvkärneolja och citru…" at bounding box center [587, 248] width 225 height 69
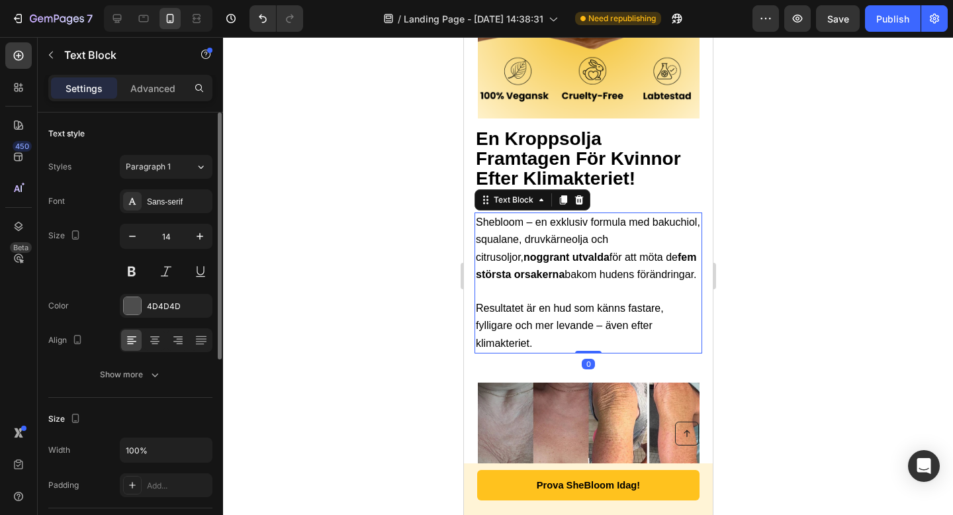
click at [670, 251] on p "Shebloom – en exklusiv formula med bakuchiol, squalane, druvkärneolja och citru…" at bounding box center [587, 248] width 225 height 69
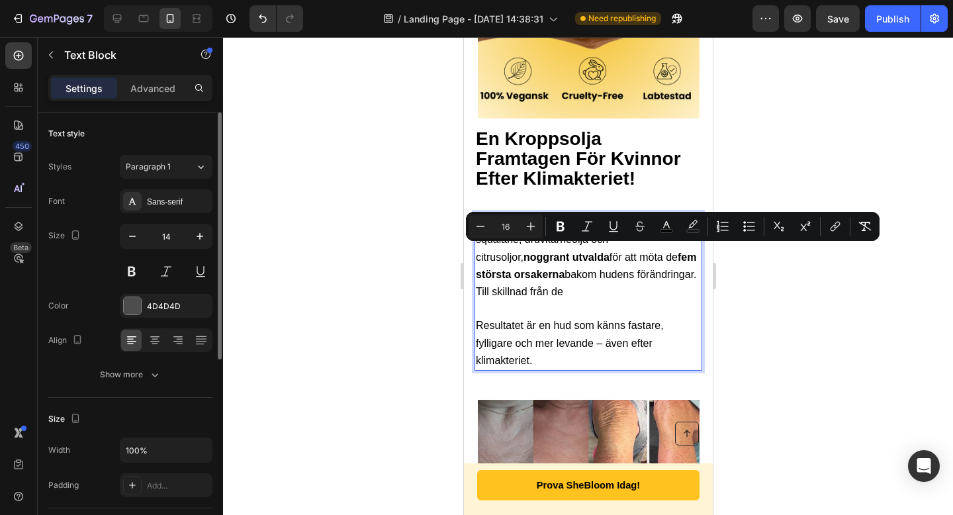
drag, startPoint x: 650, startPoint y: 267, endPoint x: 666, endPoint y: 253, distance: 21.1
click at [666, 253] on p "Shebloom – en exklusiv formula med bakuchiol, squalane, druvkärneolja och citru…" at bounding box center [587, 257] width 225 height 87
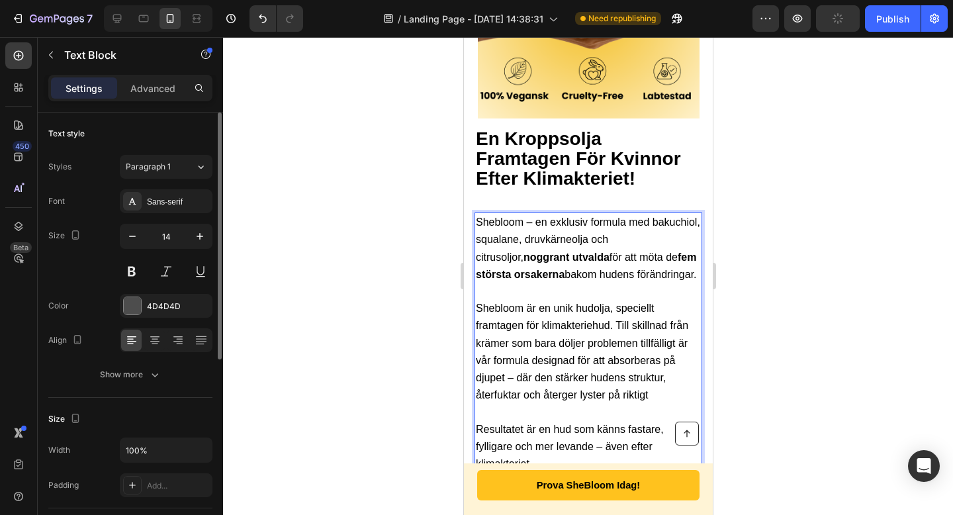
click at [574, 216] on span "Shebloom – en exklusiv formula med bakuchiol, squalane, druvkärneolja och citru…" at bounding box center [587, 248] width 224 height 64
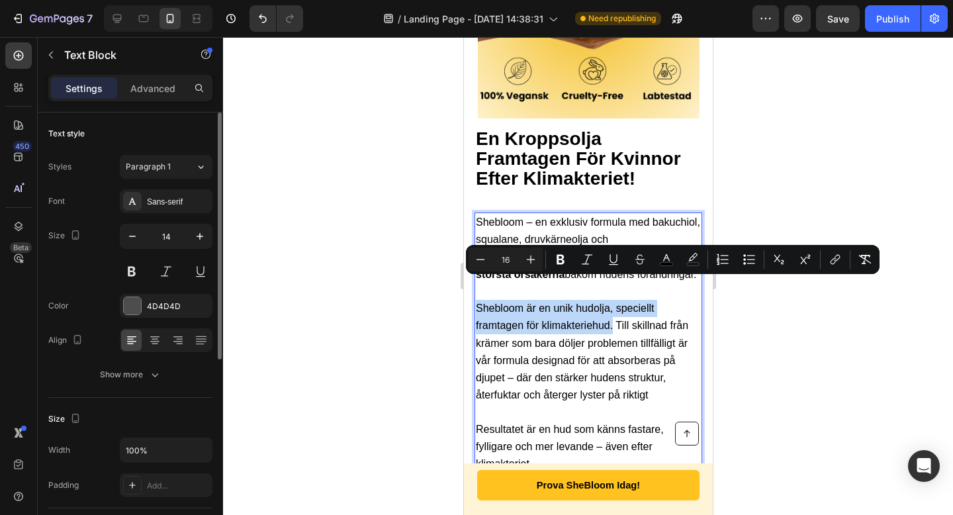
drag, startPoint x: 613, startPoint y: 300, endPoint x: 915, endPoint y: 324, distance: 302.7
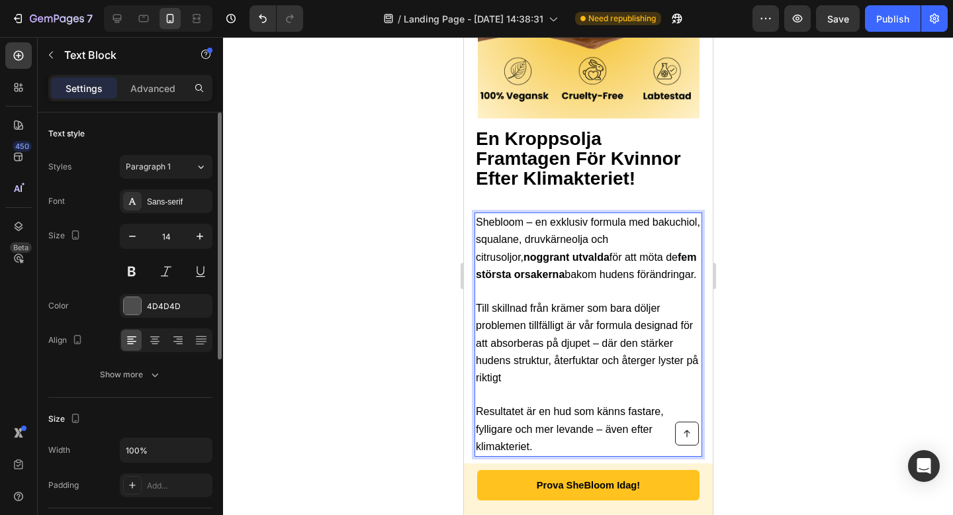
click at [563, 302] on span "Till skillnad från krämer som bara döljer problemen tillfälligt är vår formula …" at bounding box center [586, 342] width 222 height 81
click at [548, 302] on span "Till skillnad från krämer som bara döljer problemen tillfälligt är vår formula …" at bounding box center [586, 342] width 222 height 81
click at [639, 302] on span "Till skillnad från krämer som bara döljer problemen tillfälligt är vår formula …" at bounding box center [586, 342] width 222 height 81
click at [645, 318] on span "Till skillnad från krämer som bara döljer problemen tillfälligt är vår formula …" at bounding box center [586, 342] width 222 height 81
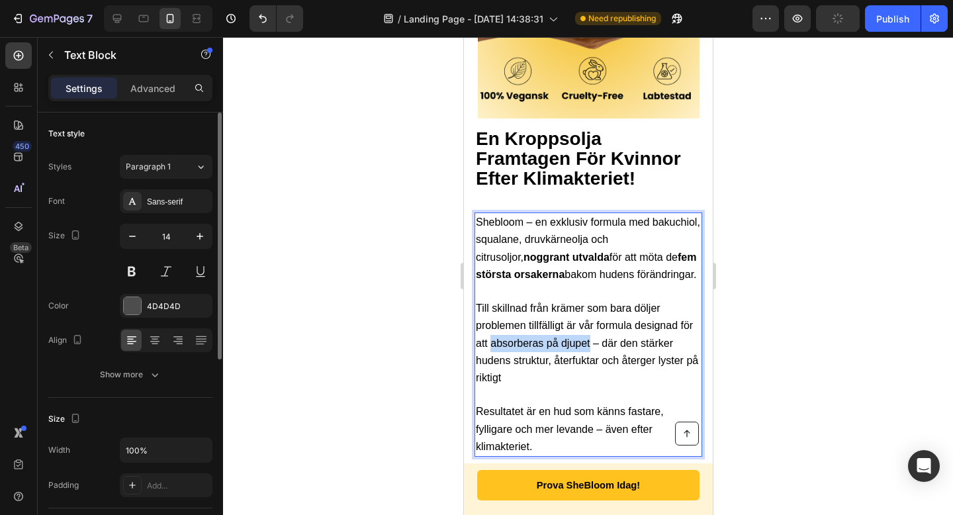
drag, startPoint x: 492, startPoint y: 320, endPoint x: 588, endPoint y: 326, distance: 96.9
click at [588, 326] on p "Till skillnad från krämer som bara döljer problemen tillfälligt är vår formula …" at bounding box center [587, 343] width 225 height 87
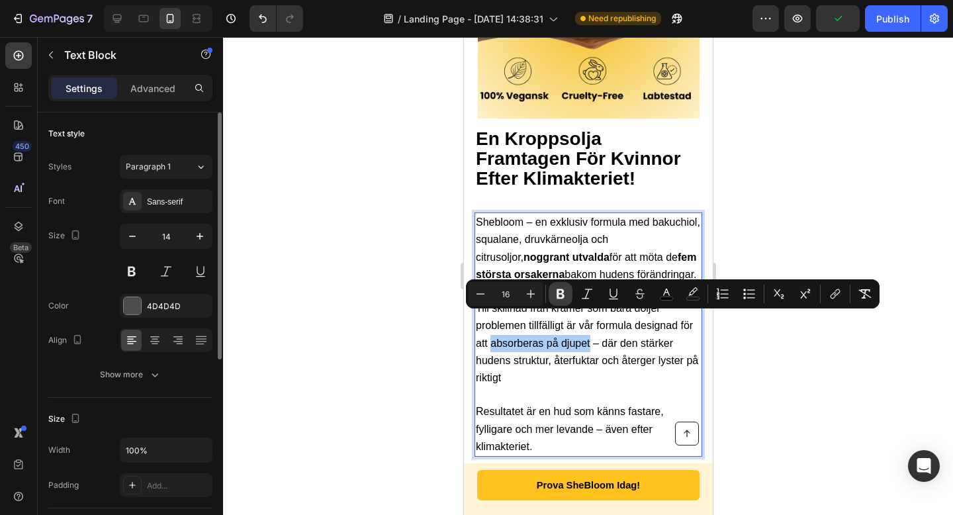
click at [564, 293] on icon "Editor contextual toolbar" at bounding box center [560, 293] width 13 height 13
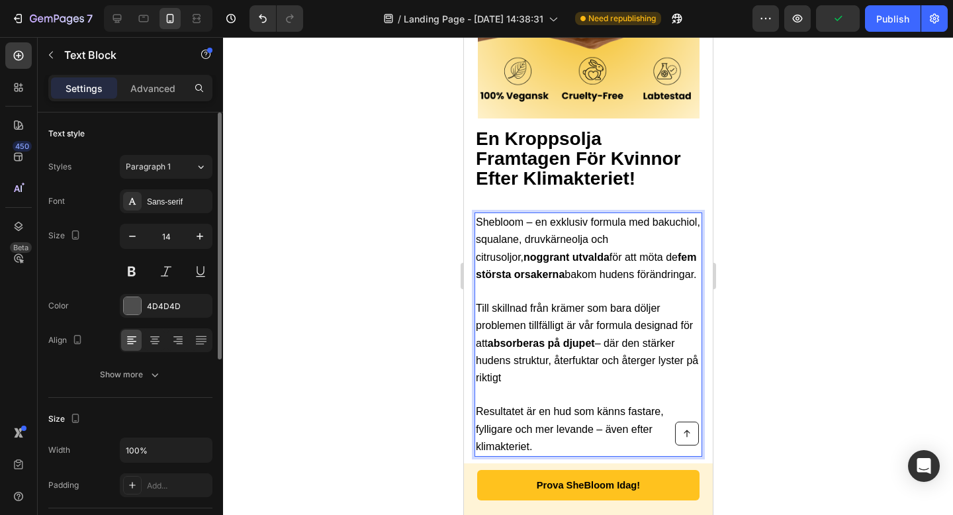
click at [601, 361] on p "Till skillnad från krämer som bara döljer problemen tillfälligt är vår formula …" at bounding box center [587, 343] width 225 height 87
click at [561, 302] on span "Till skillnad från krämer som bara döljer problemen tillfälligt är vår formula …" at bounding box center [586, 342] width 222 height 81
click at [643, 302] on span "Till skillnad från krämer som bara döljer problemen tillfälligt är vår formula …" at bounding box center [586, 342] width 222 height 81
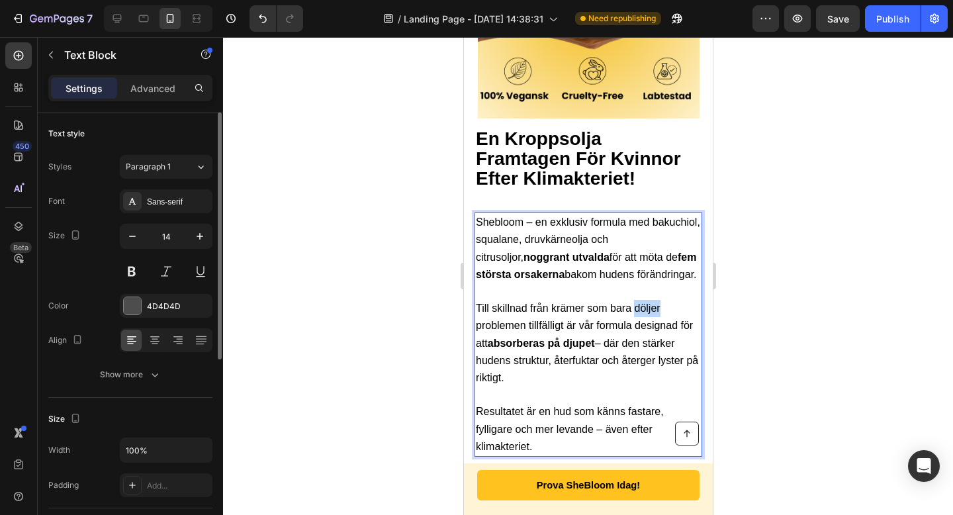
click at [633, 302] on span "Till skillnad från krämer som bara döljer problemen tillfälligt är vår formula …" at bounding box center [586, 342] width 222 height 81
drag, startPoint x: 633, startPoint y: 285, endPoint x: 508, endPoint y: 304, distance: 127.3
click at [508, 304] on span "Till skillnad från krämer som bara döljer problemen tillfälligt är vår formula …" at bounding box center [586, 342] width 222 height 81
click at [551, 304] on span "Till skillnad från krämer som bara döljer problemen tillfälligt är vår formula …" at bounding box center [586, 342] width 222 height 81
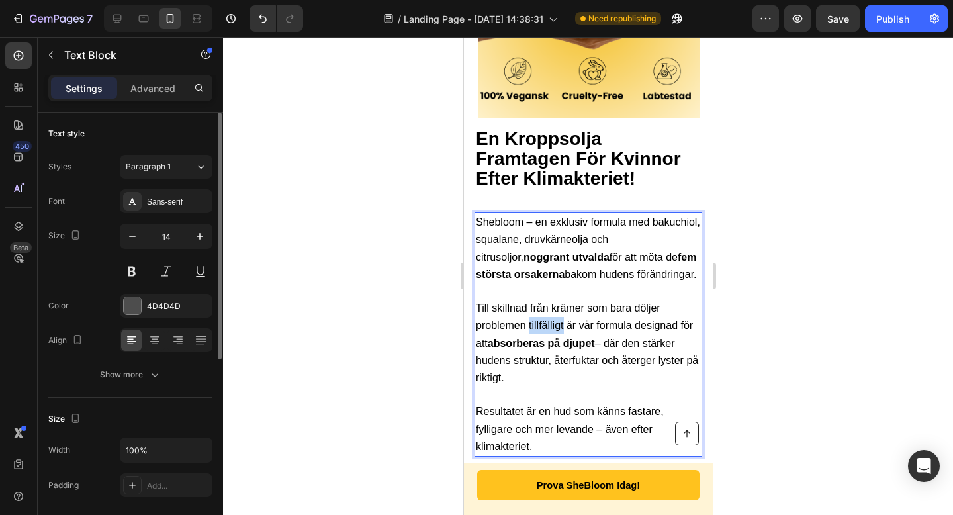
click at [551, 304] on span "Till skillnad från krämer som bara döljer problemen tillfälligt är vår formula …" at bounding box center [586, 342] width 222 height 81
click at [621, 354] on p "Till skillnad från krämer som bara döljer problemen tillfälligt är vår formula …" at bounding box center [587, 343] width 225 height 87
click at [774, 408] on div at bounding box center [588, 276] width 730 height 478
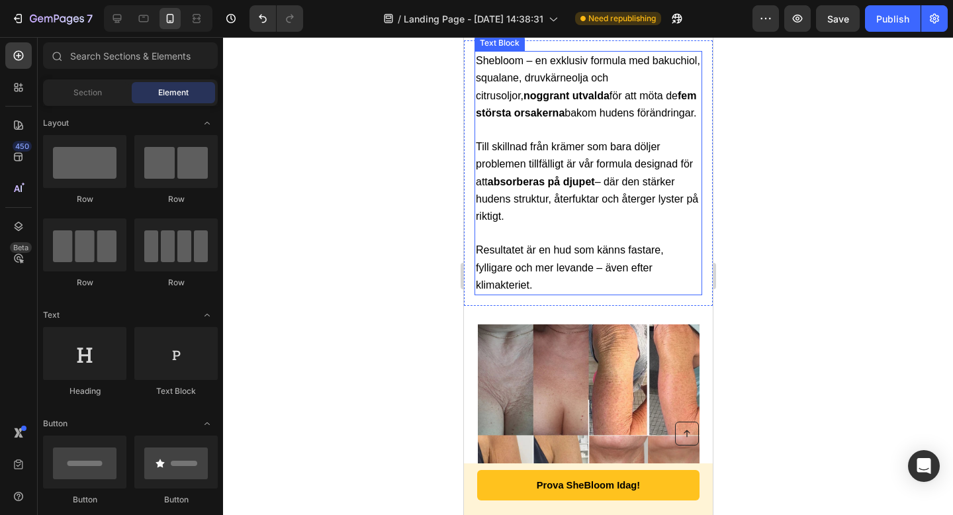
scroll to position [2518, 0]
click at [500, 148] on p "Till skillnad från krämer som bara döljer problemen tillfälligt är vår formula …" at bounding box center [587, 181] width 225 height 87
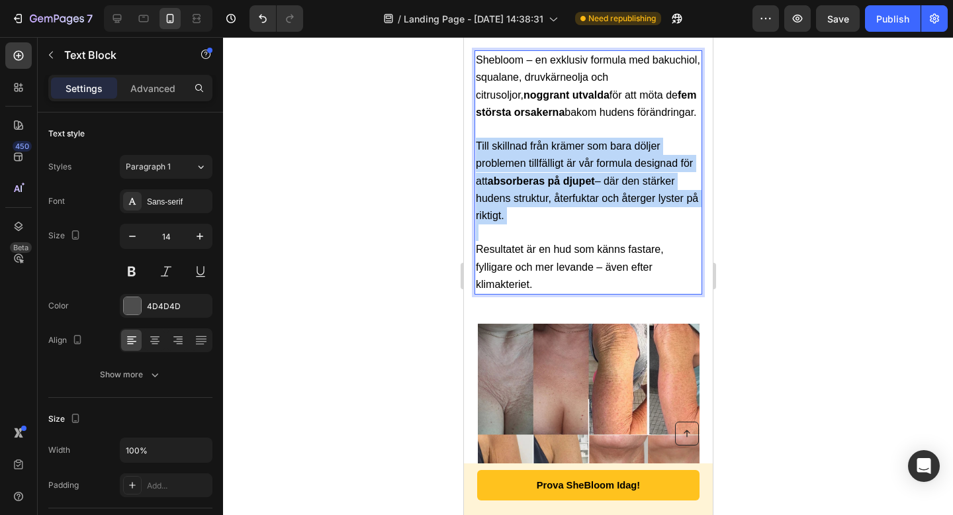
click at [500, 148] on p "Till skillnad från krämer som bara döljer problemen tillfälligt är vår formula …" at bounding box center [587, 181] width 225 height 87
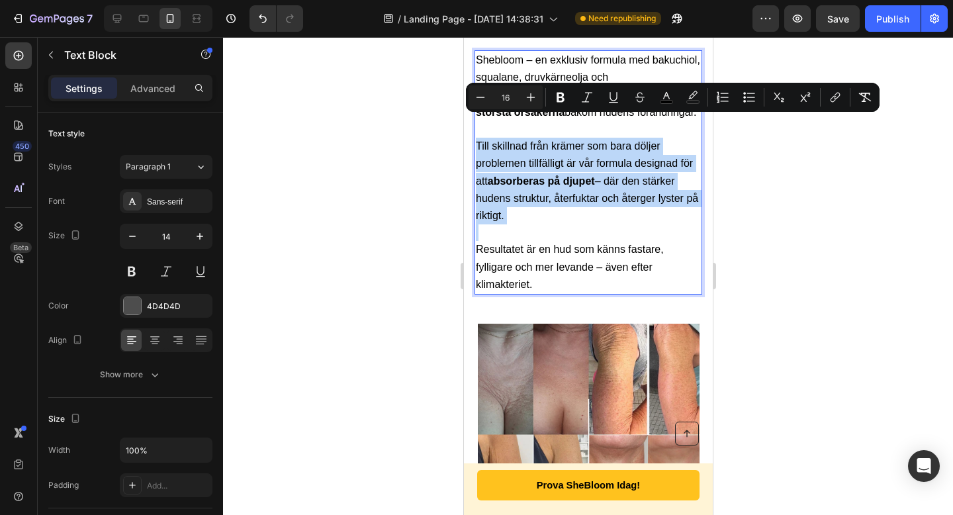
copy span "Till skillnad från krämer som bara döljer problemen tillfälligt är vår formula …"
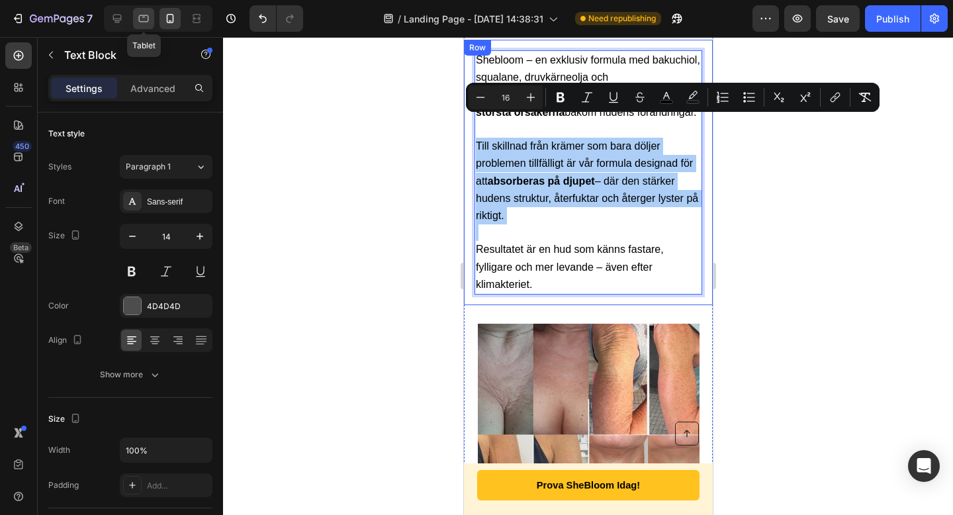
click at [145, 24] on icon at bounding box center [143, 18] width 13 height 13
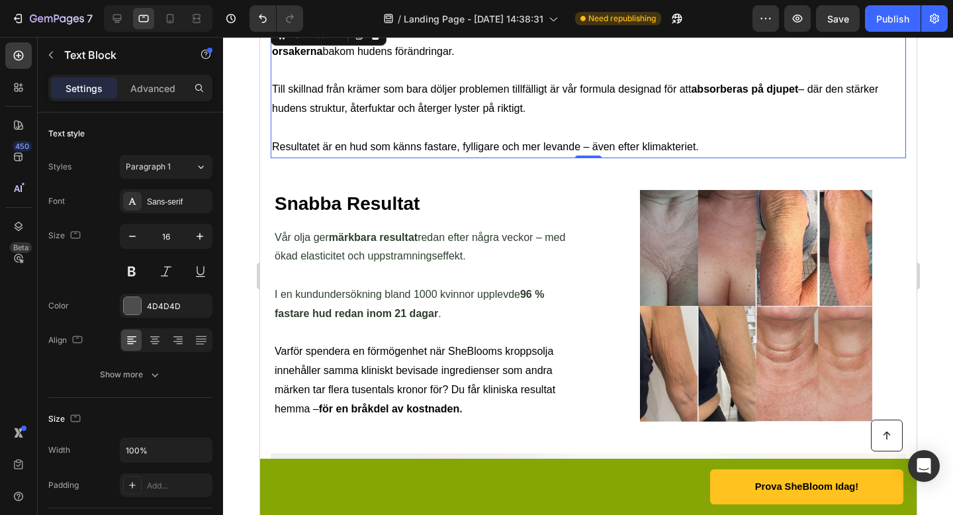
scroll to position [2303, 0]
click at [167, 24] on icon at bounding box center [169, 18] width 13 height 13
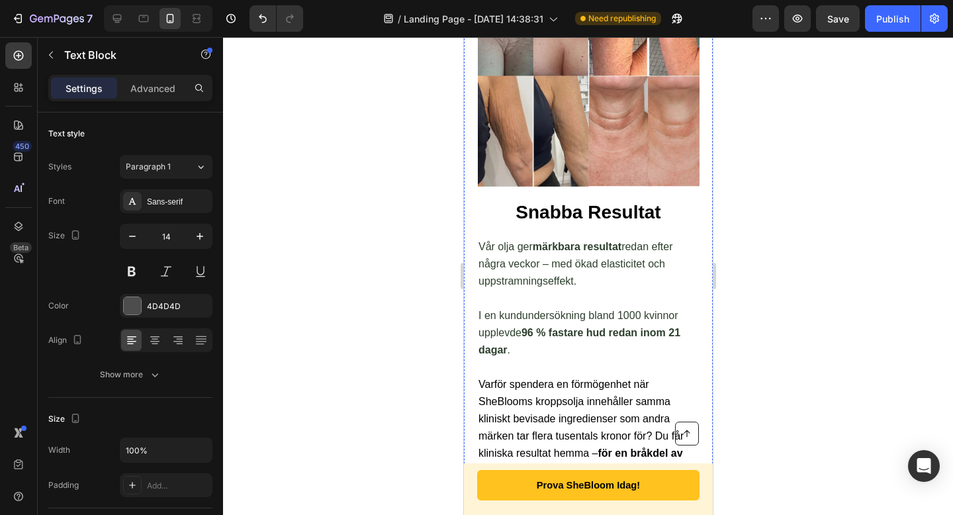
scroll to position [2926, 0]
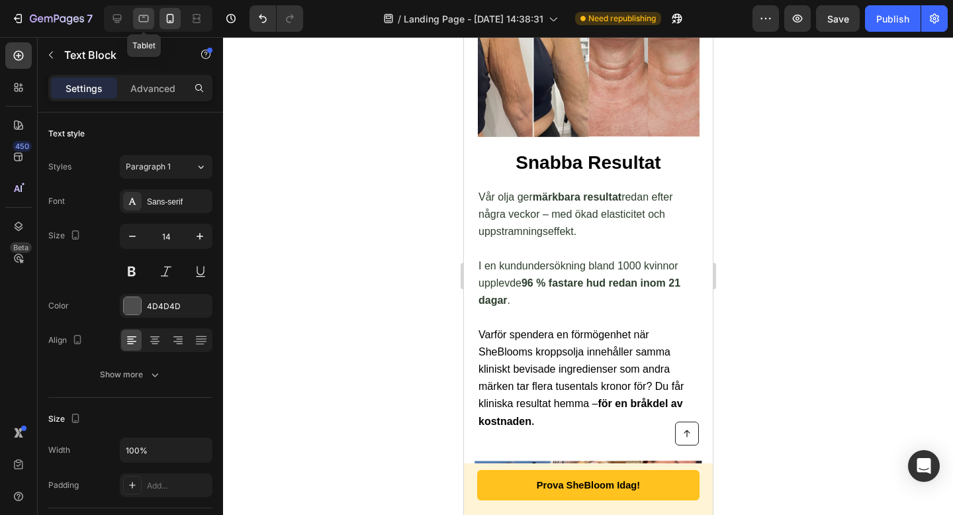
click at [144, 14] on icon at bounding box center [143, 18] width 13 height 13
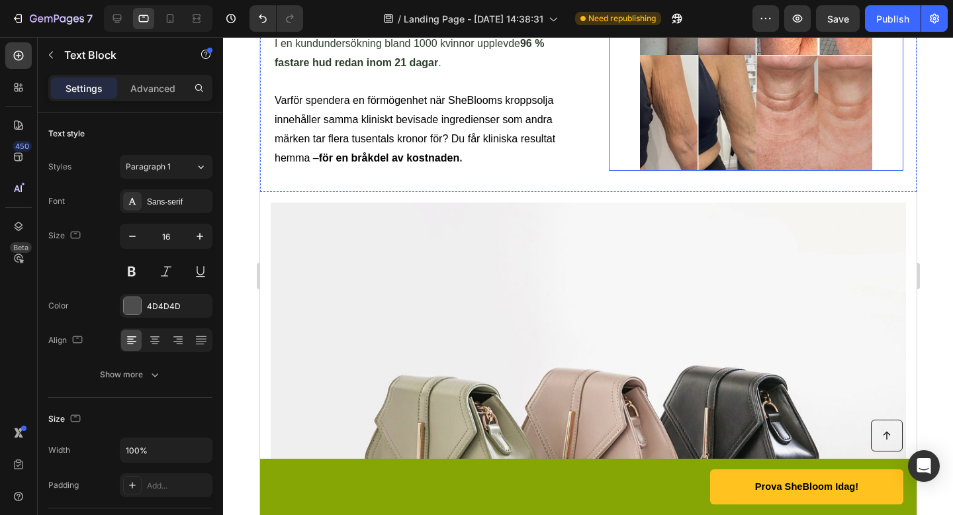
scroll to position [2554, 0]
click at [158, 11] on div at bounding box center [158, 18] width 109 height 26
click at [163, 19] on div at bounding box center [170, 18] width 21 height 21
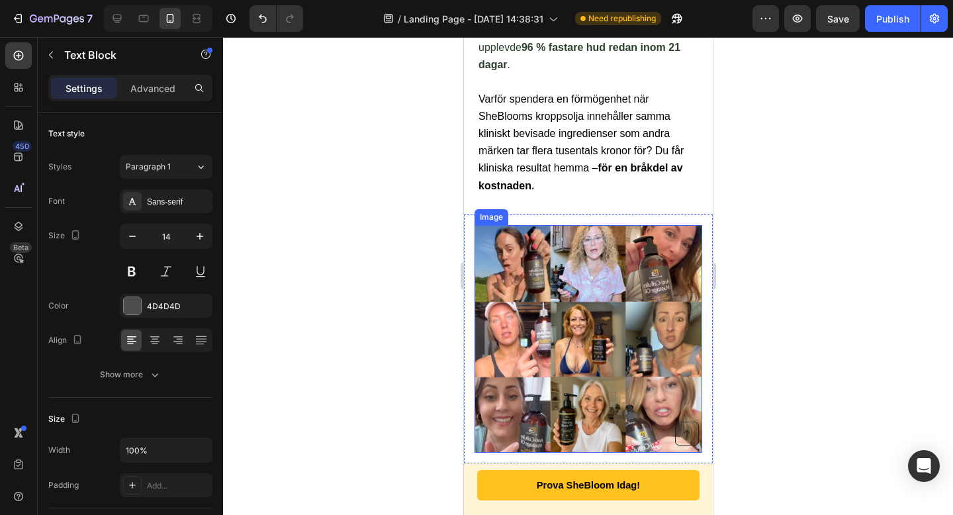
scroll to position [3399, 0]
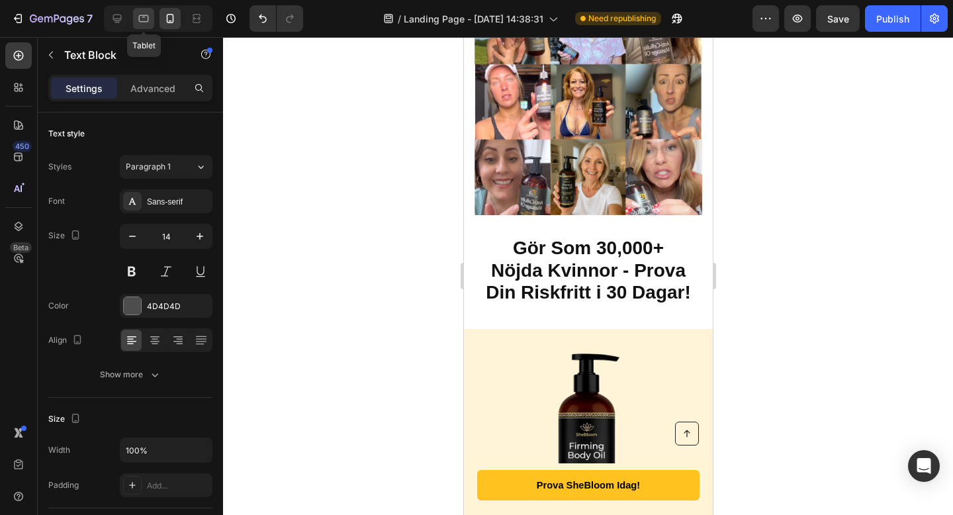
click at [144, 15] on icon at bounding box center [144, 18] width 10 height 7
type input "16"
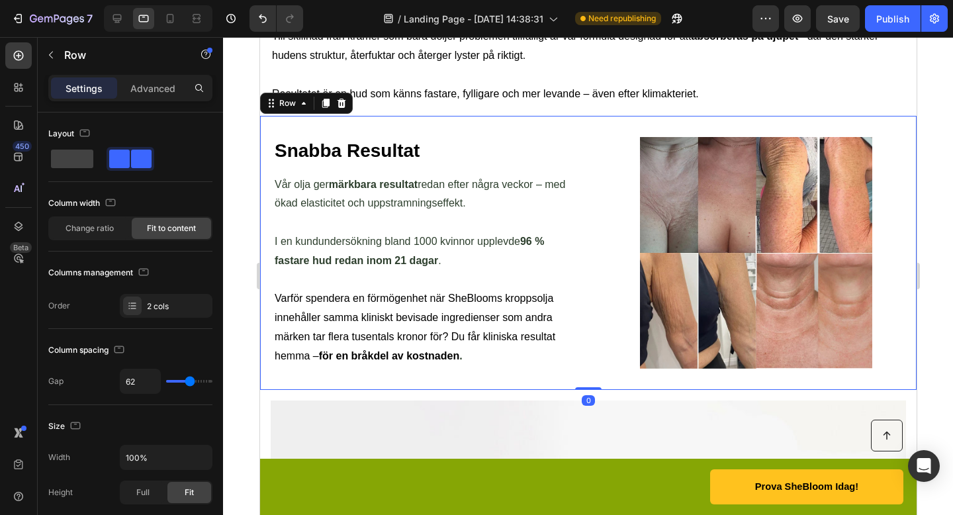
click at [583, 348] on div "Snabba Resultat Heading Vår olja ger märkbara resultat redan efter några veckor…" at bounding box center [587, 253] width 657 height 274
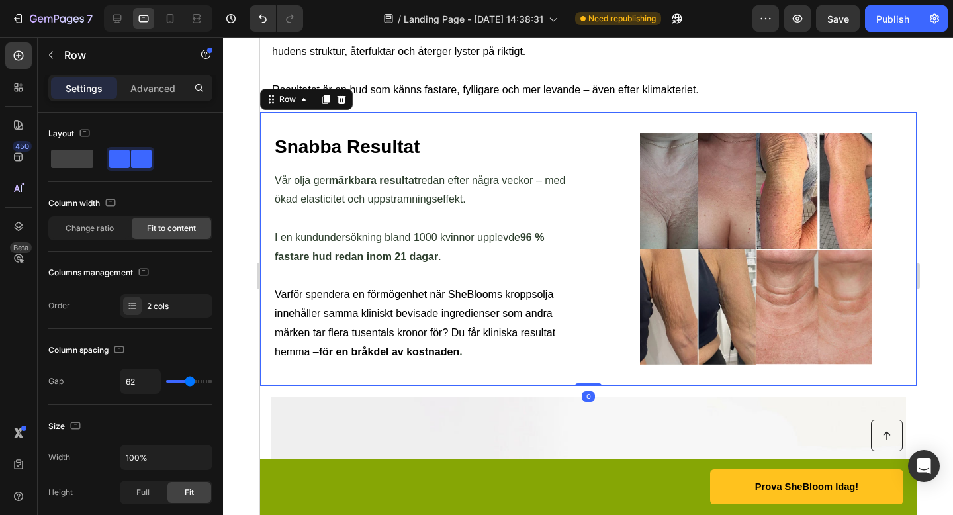
scroll to position [2679, 0]
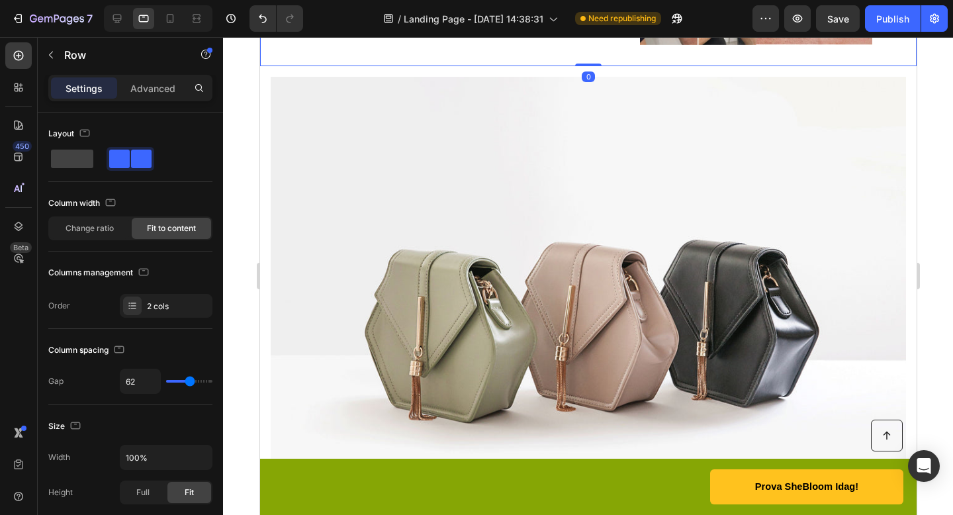
click at [559, 284] on img at bounding box center [587, 315] width 635 height 477
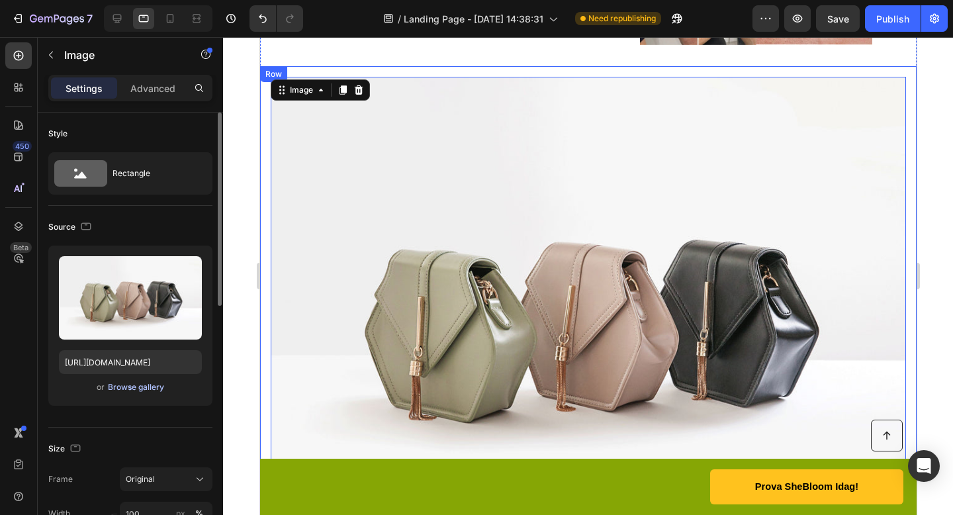
click at [134, 389] on div "Browse gallery" at bounding box center [136, 387] width 56 height 12
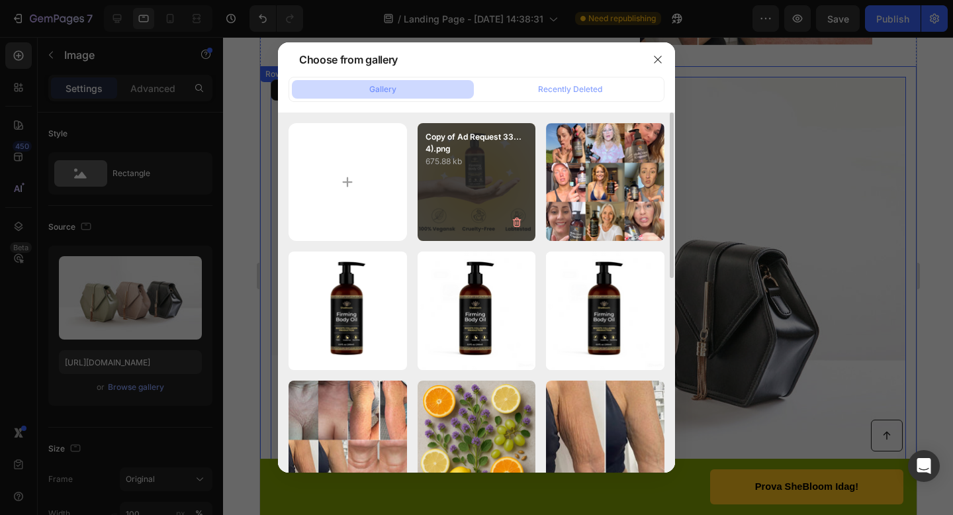
click at [530, 210] on div "Copy of Ad Request 33...4).png 675.88 kb" at bounding box center [477, 182] width 118 height 118
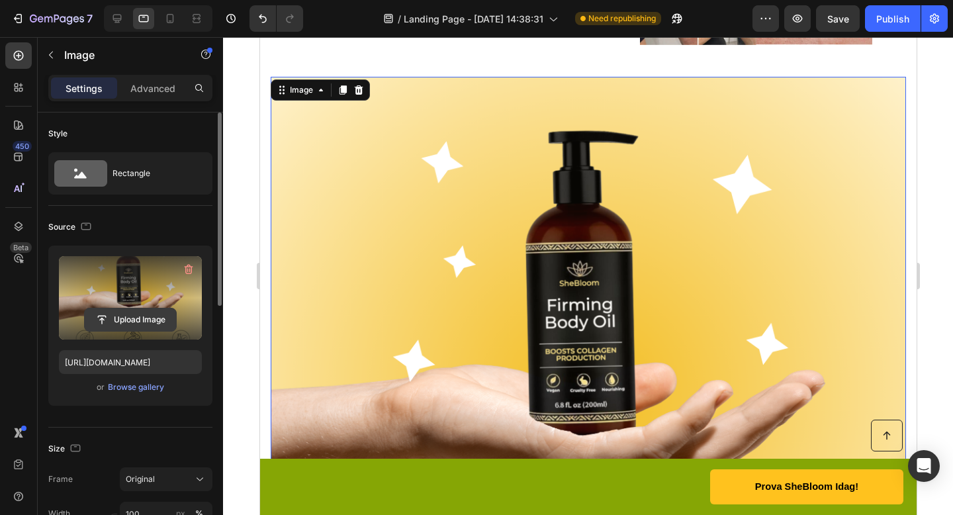
click at [130, 314] on input "file" at bounding box center [130, 319] width 91 height 23
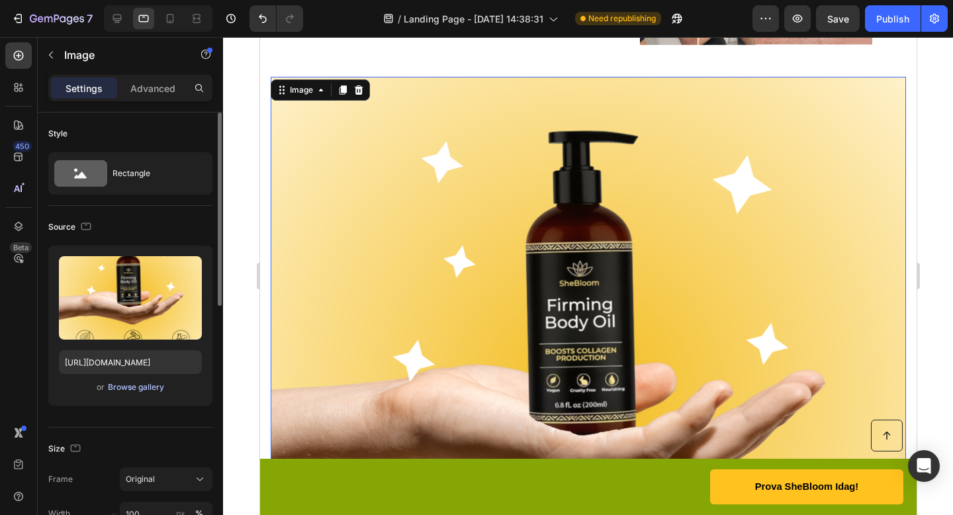
click at [124, 390] on div "Browse gallery" at bounding box center [136, 387] width 56 height 12
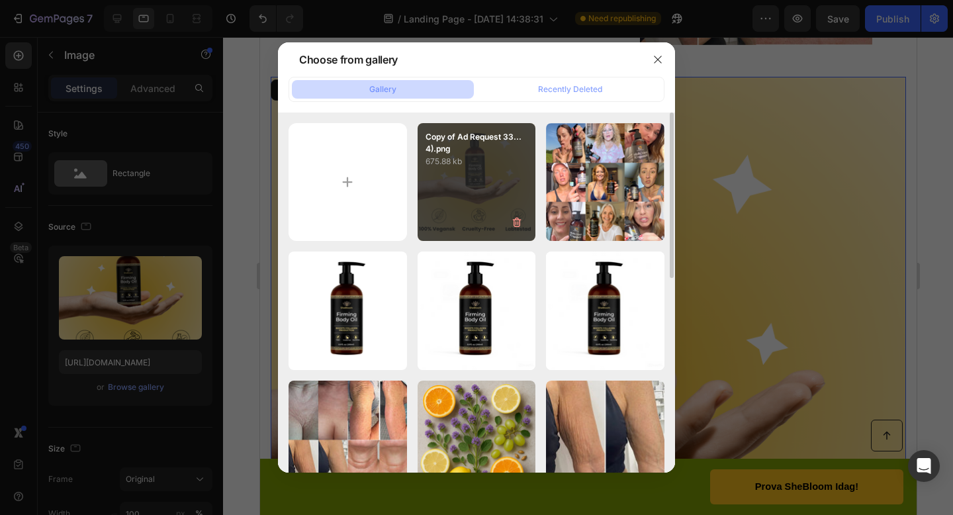
click at [532, 205] on div "Copy of Ad Request 33...4).png 675.88 kb" at bounding box center [477, 182] width 118 height 118
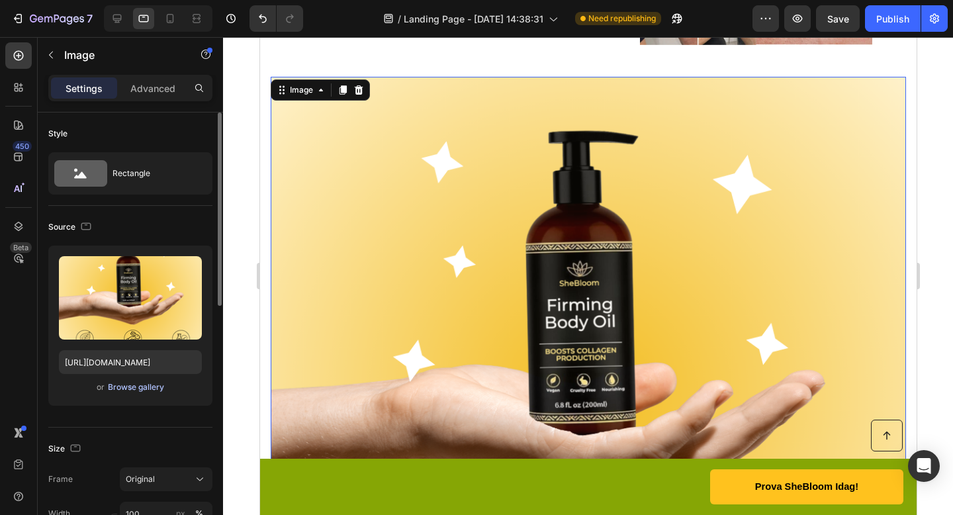
click at [123, 387] on div "Browse gallery" at bounding box center [136, 387] width 56 height 12
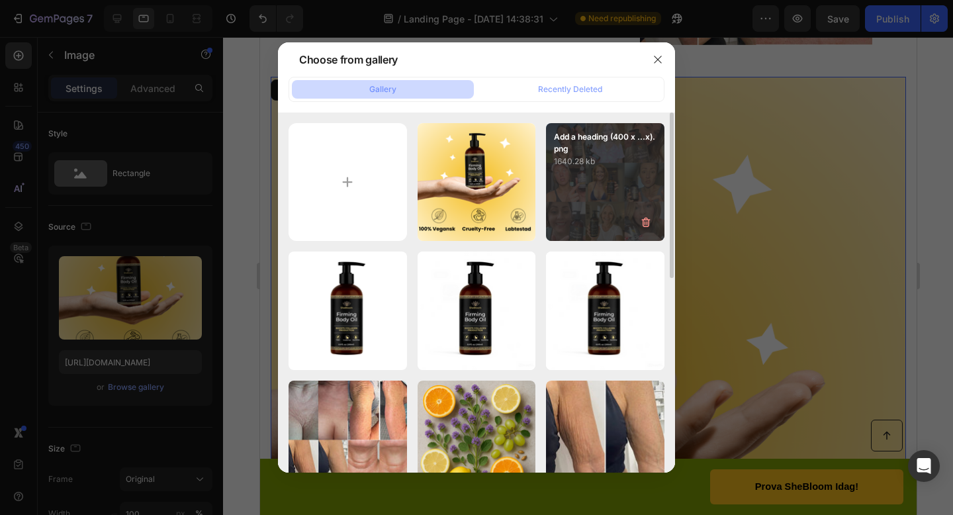
click at [618, 181] on div "Add a heading (400 x ...x).png 1640.28 kb" at bounding box center [605, 182] width 118 height 118
type input "[URL][DOMAIN_NAME]"
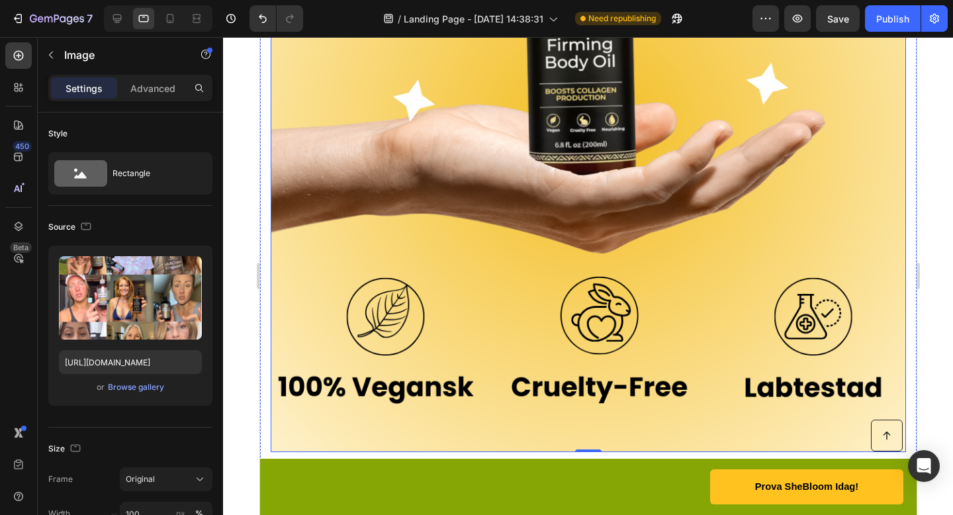
scroll to position [2941, 0]
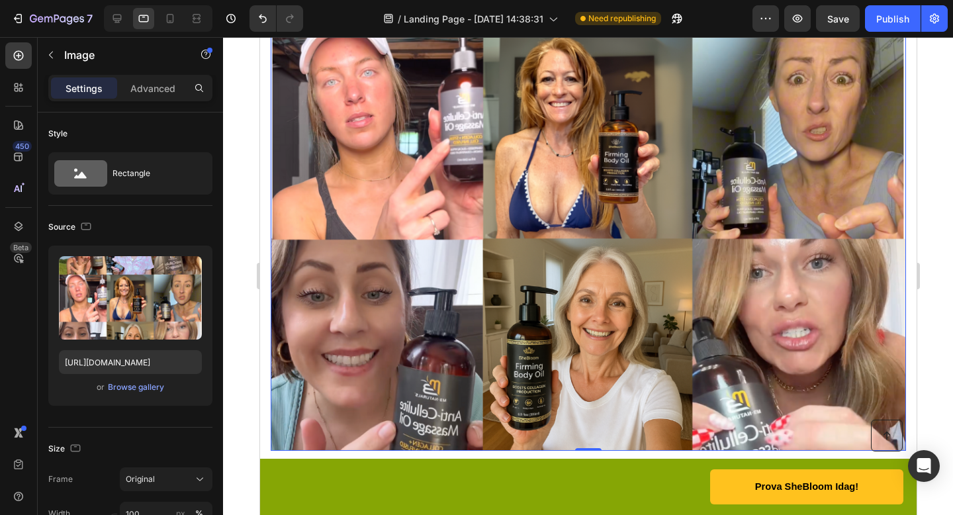
click at [670, 224] on img at bounding box center [587, 132] width 635 height 635
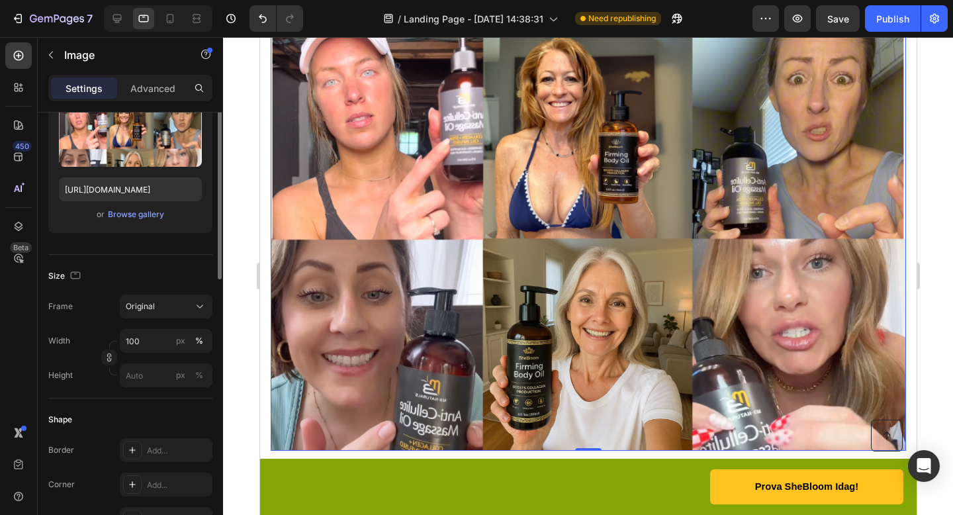
scroll to position [188, 0]
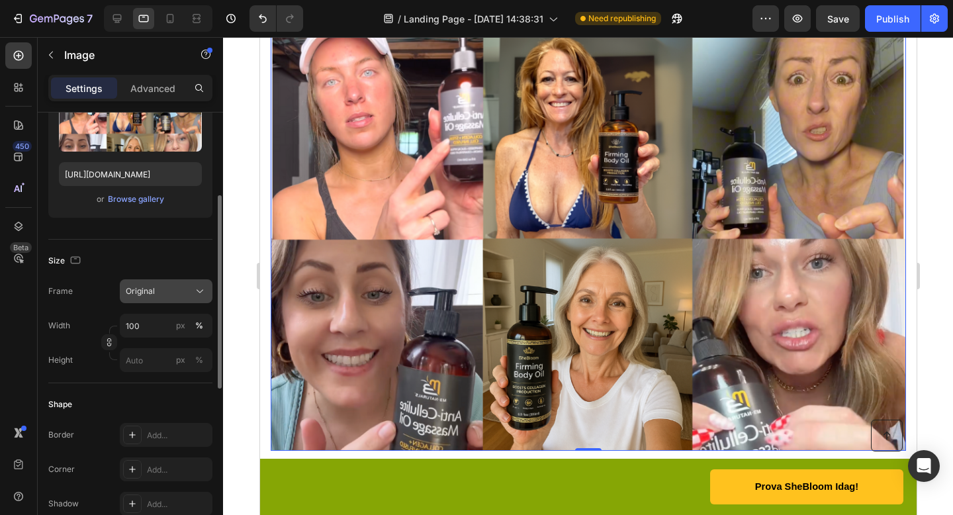
click at [145, 291] on span "Original" at bounding box center [140, 291] width 29 height 12
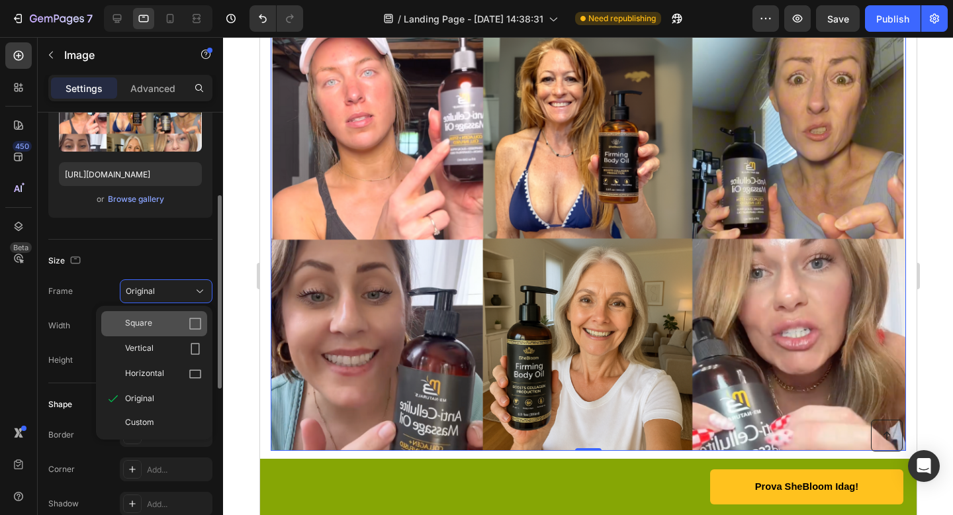
click at [161, 327] on div "Square" at bounding box center [163, 323] width 77 height 13
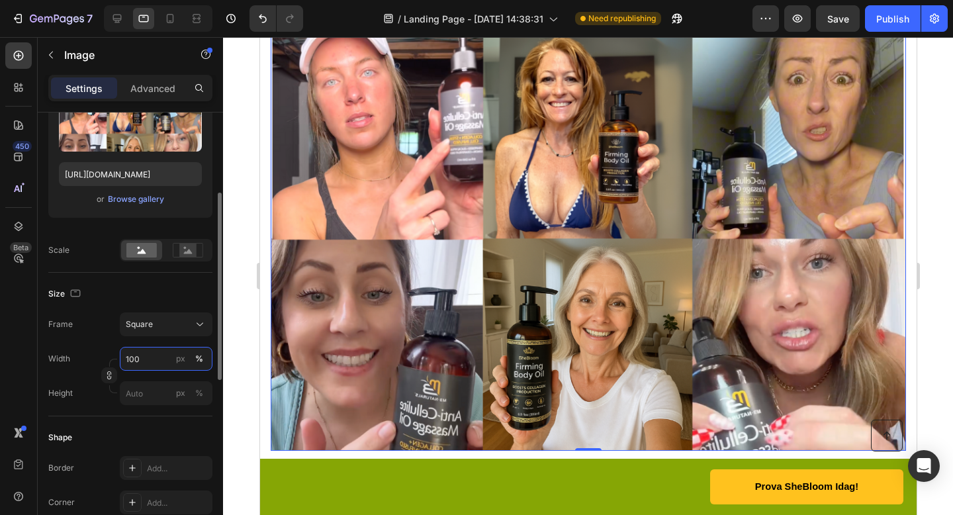
click at [140, 351] on input "100" at bounding box center [166, 359] width 93 height 24
click at [145, 363] on input "100" at bounding box center [166, 359] width 93 height 24
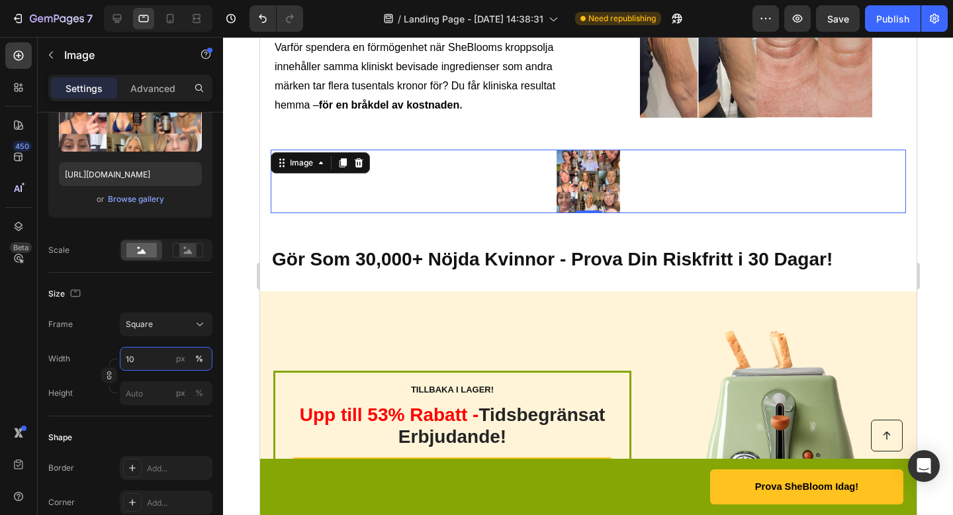
scroll to position [2591, 0]
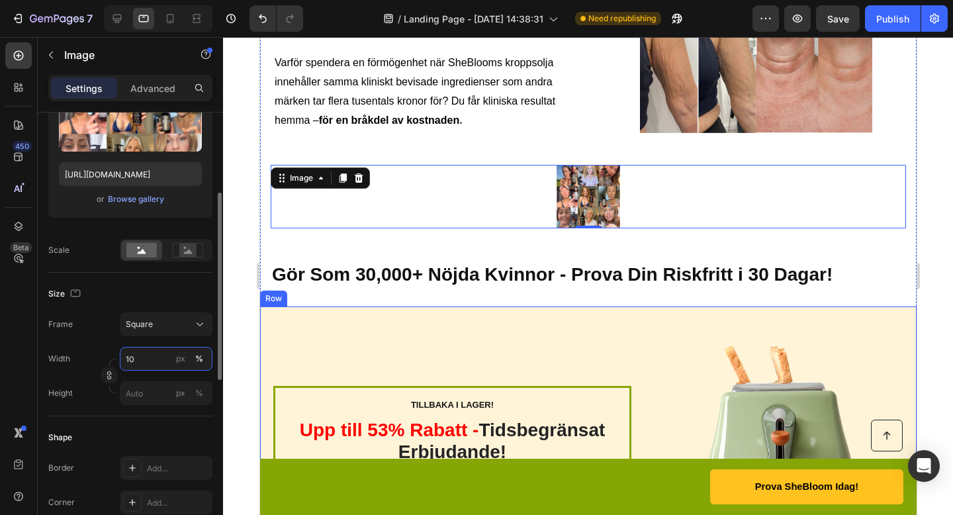
type input "1"
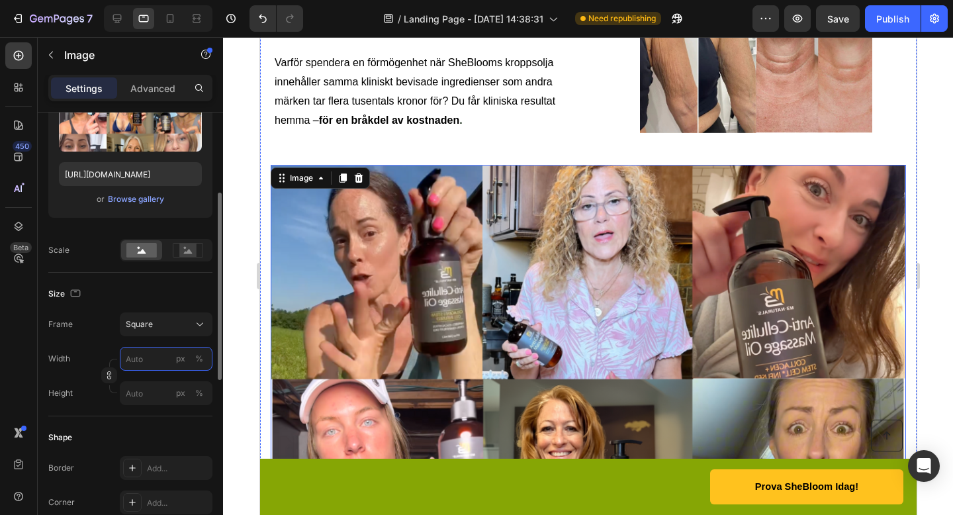
type input "7"
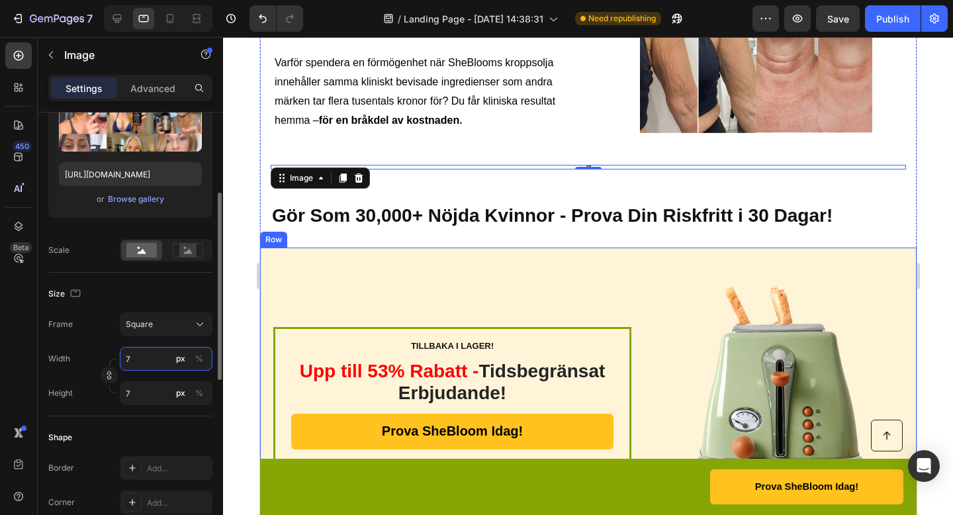
type input "70"
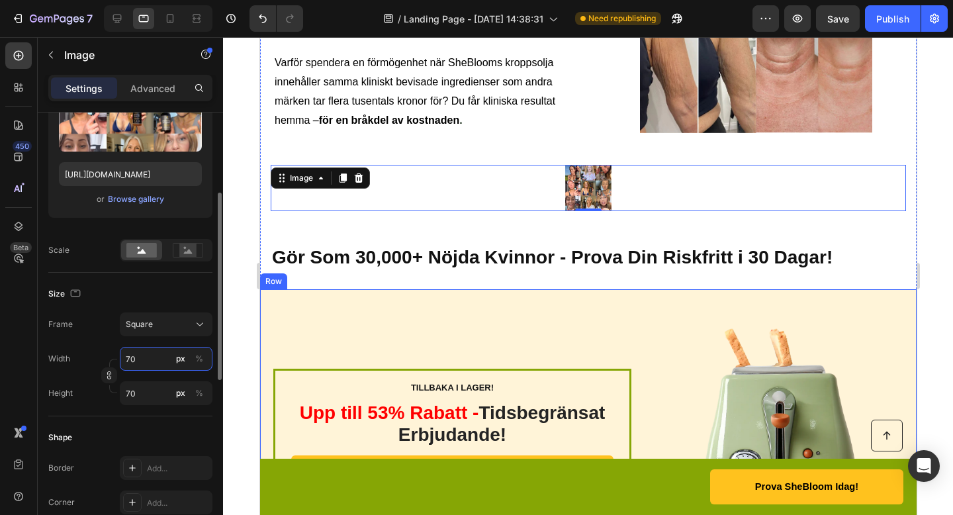
click at [150, 354] on input "70" at bounding box center [166, 359] width 93 height 24
type input "1"
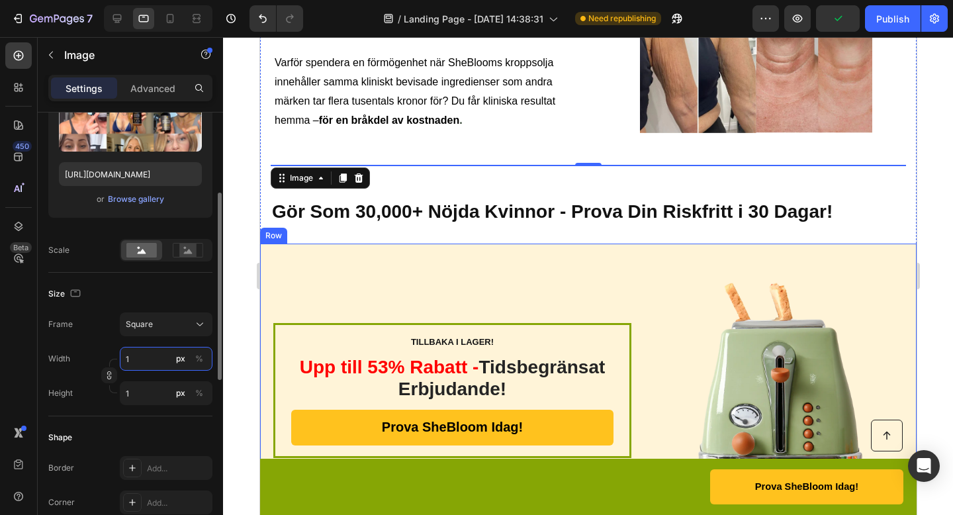
type input "15"
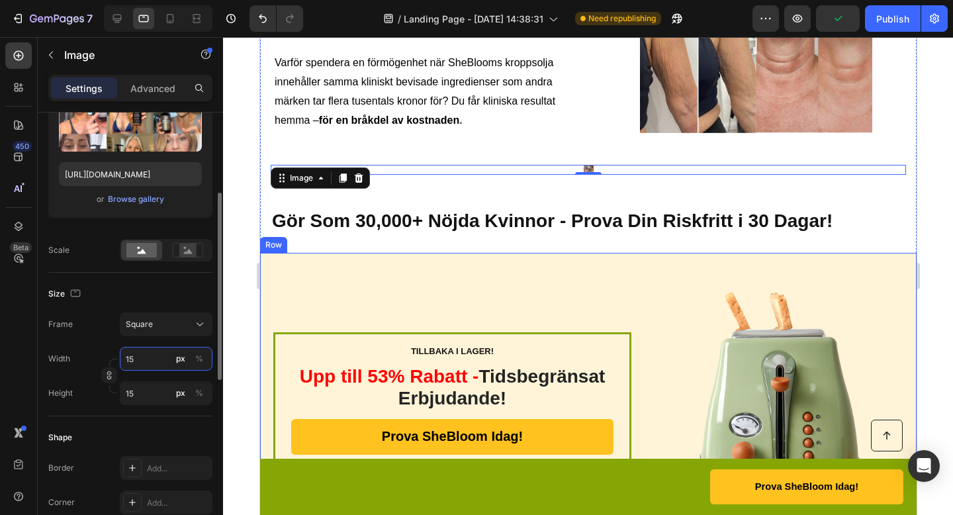
type input "150"
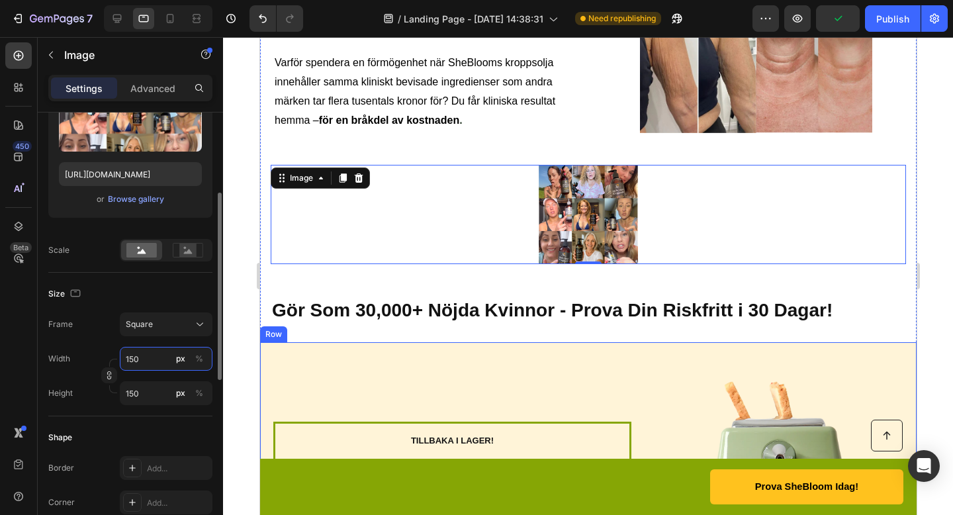
click at [147, 351] on input "150" at bounding box center [166, 359] width 93 height 24
type input "3"
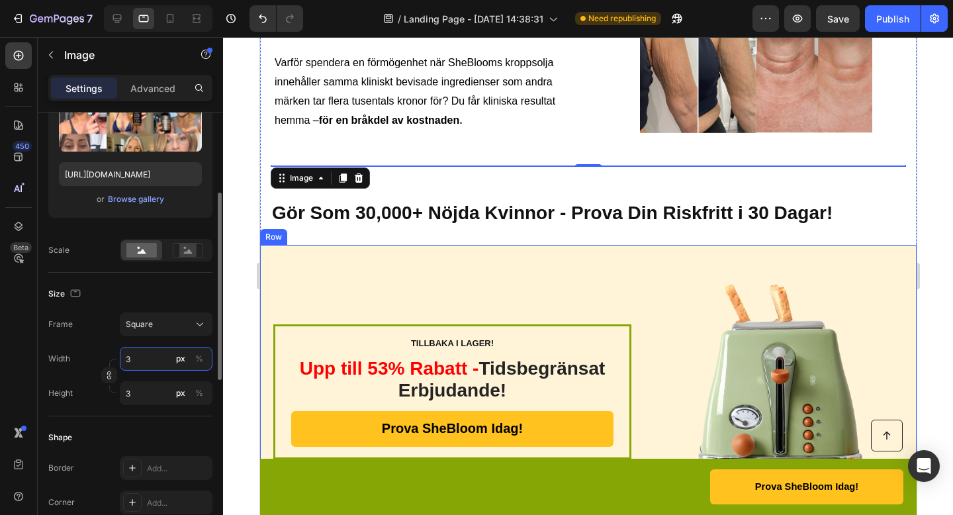
type input "33"
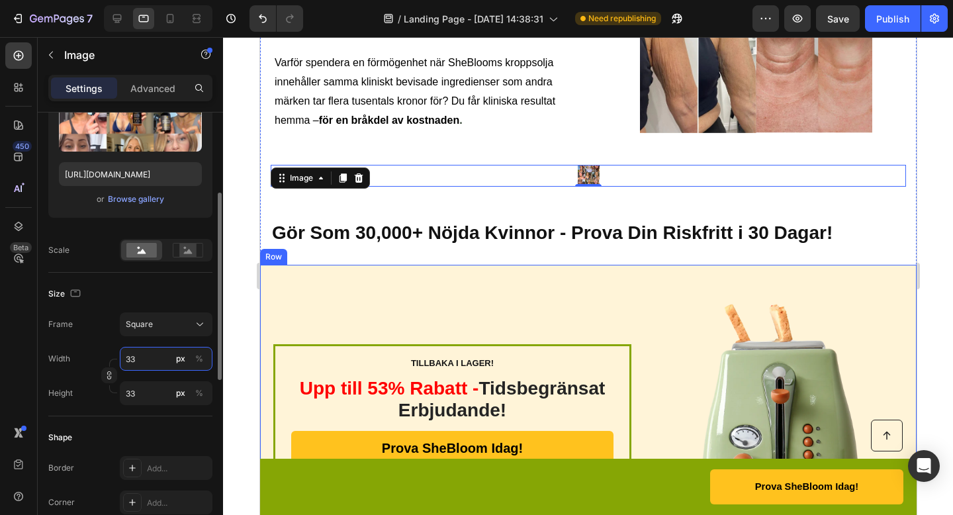
type input "330"
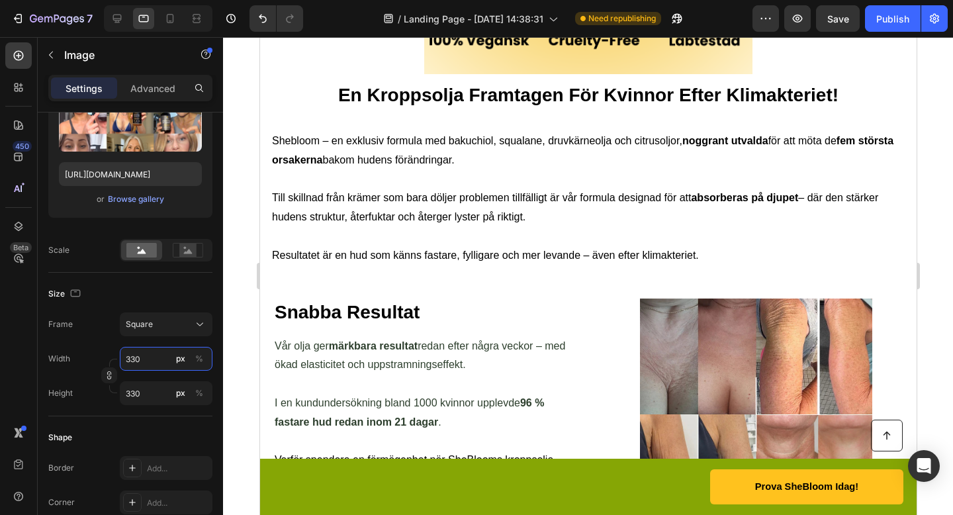
scroll to position [1967, 0]
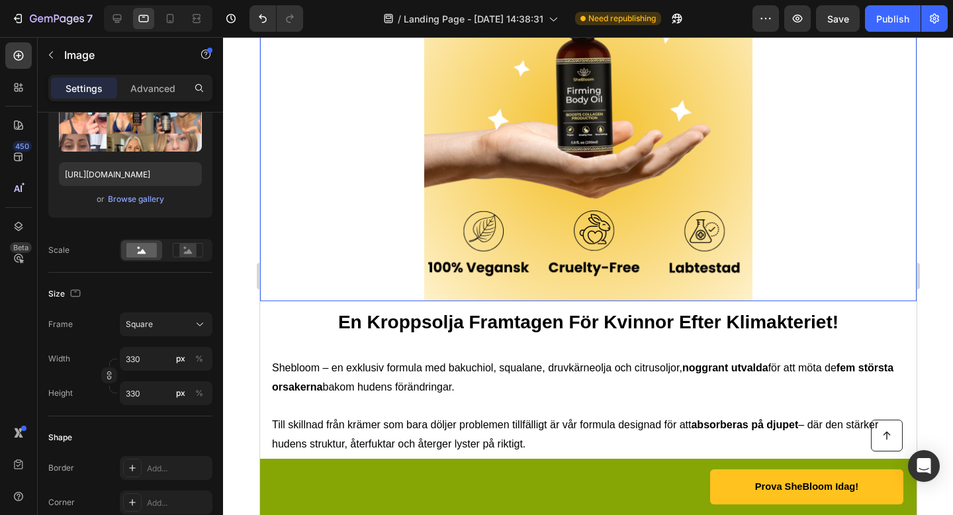
click at [582, 138] on img at bounding box center [588, 137] width 328 height 328
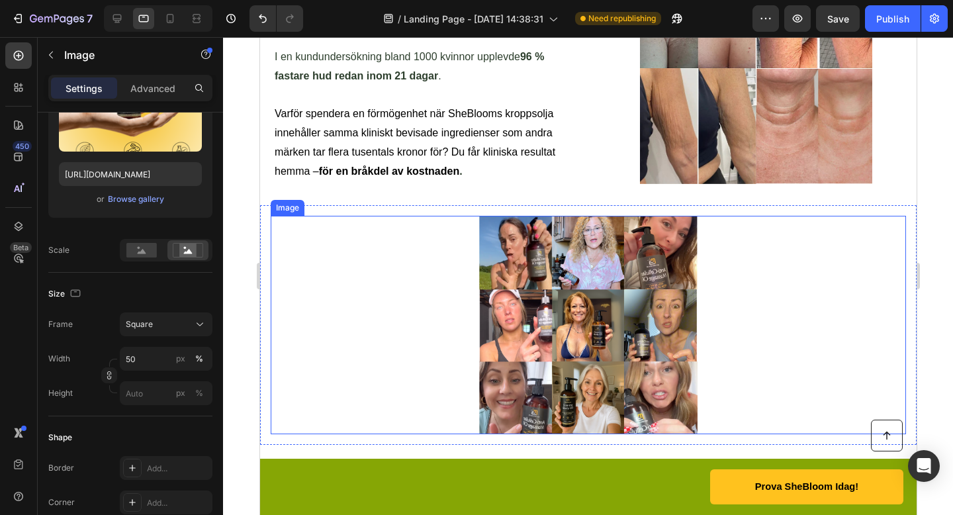
scroll to position [2571, 0]
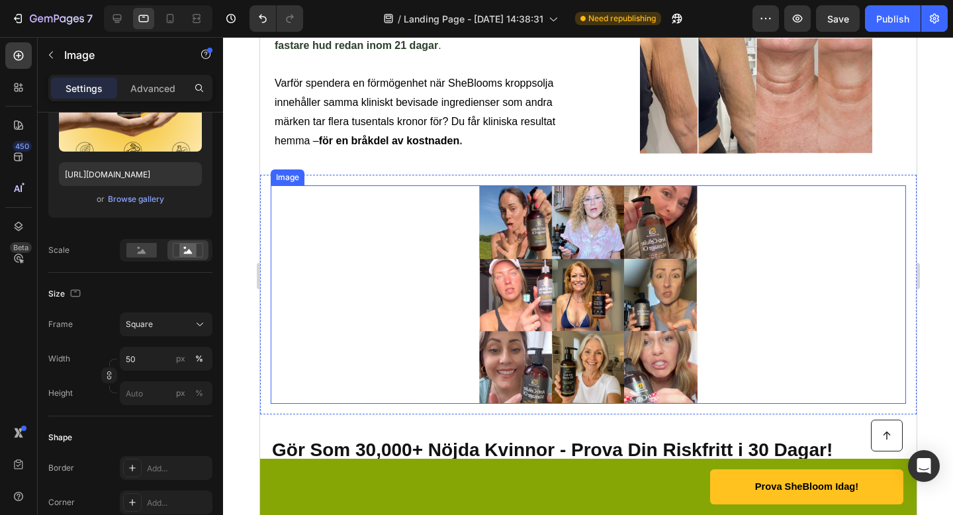
click at [561, 306] on img at bounding box center [588, 294] width 218 height 218
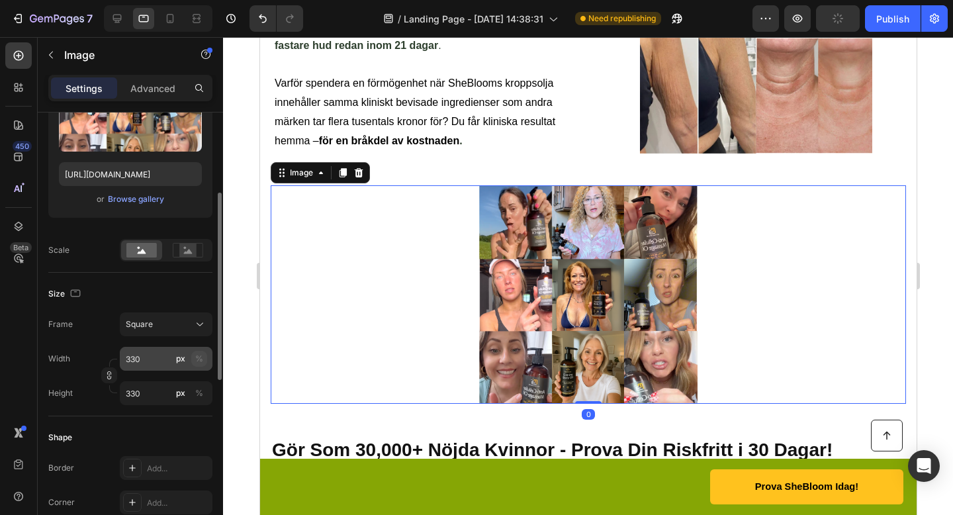
click at [200, 359] on div "%" at bounding box center [199, 359] width 8 height 12
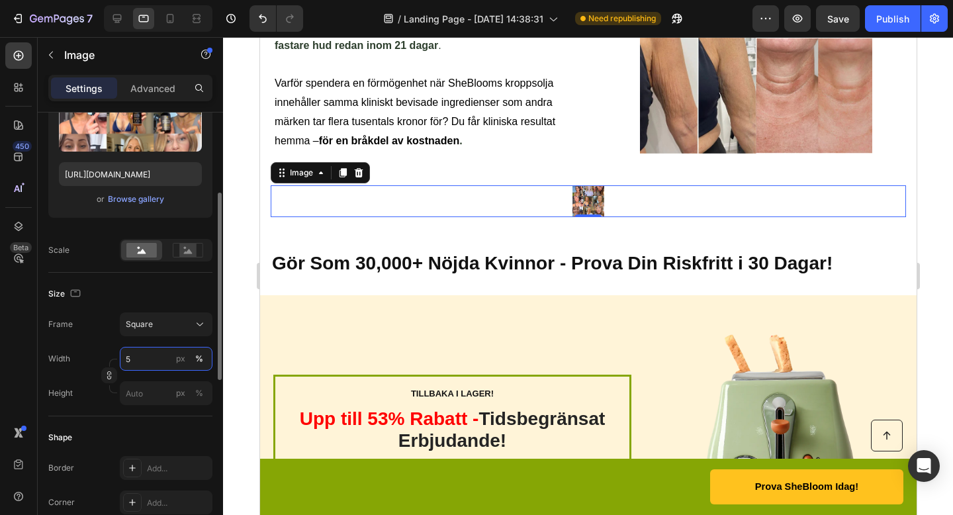
type input "50"
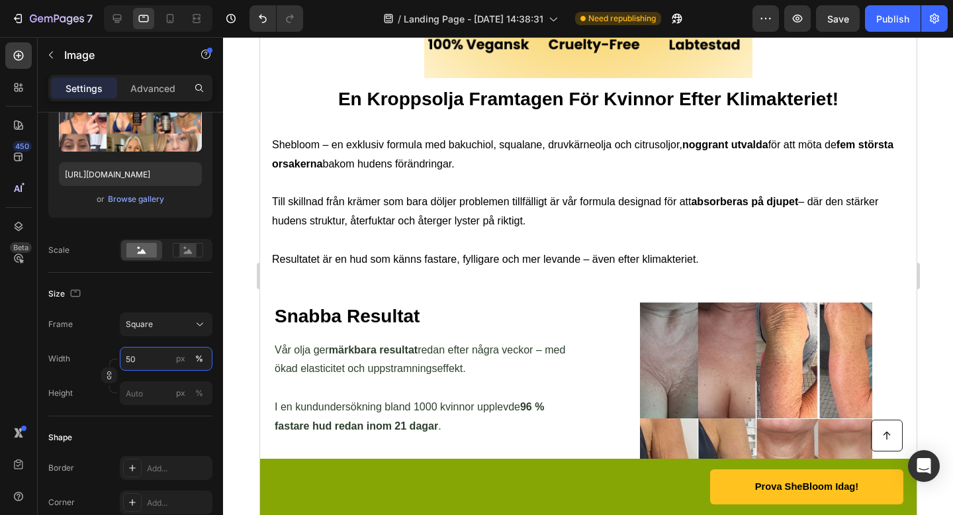
scroll to position [2072, 0]
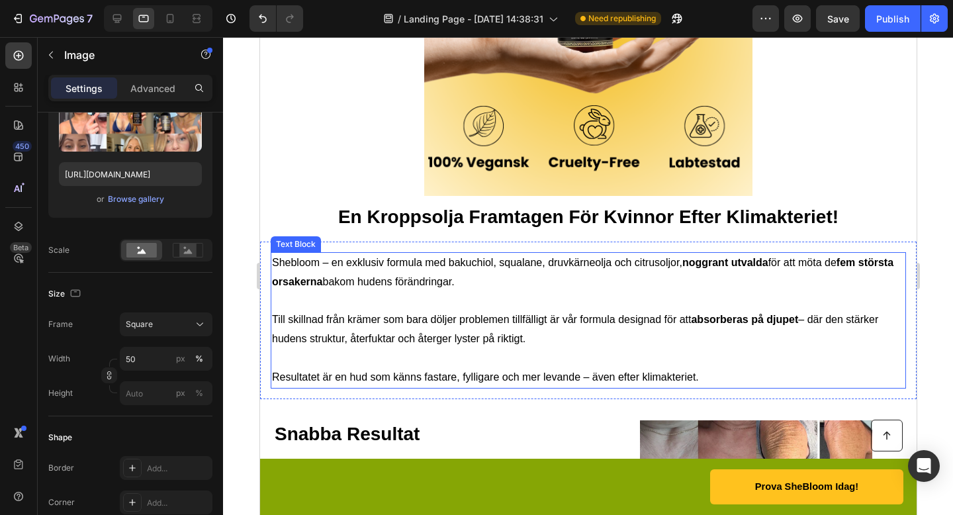
click at [660, 295] on p "Rich Text Editor. Editing area: main" at bounding box center [587, 301] width 633 height 19
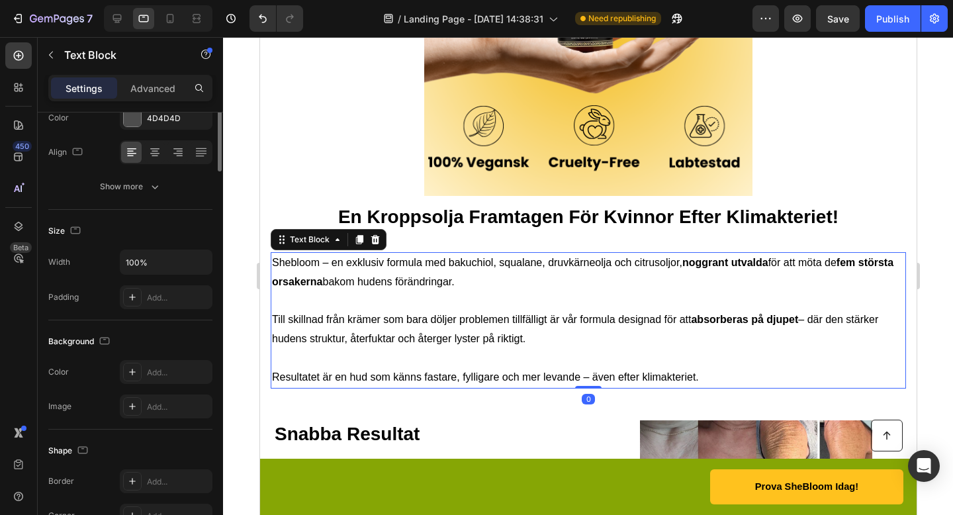
scroll to position [0, 0]
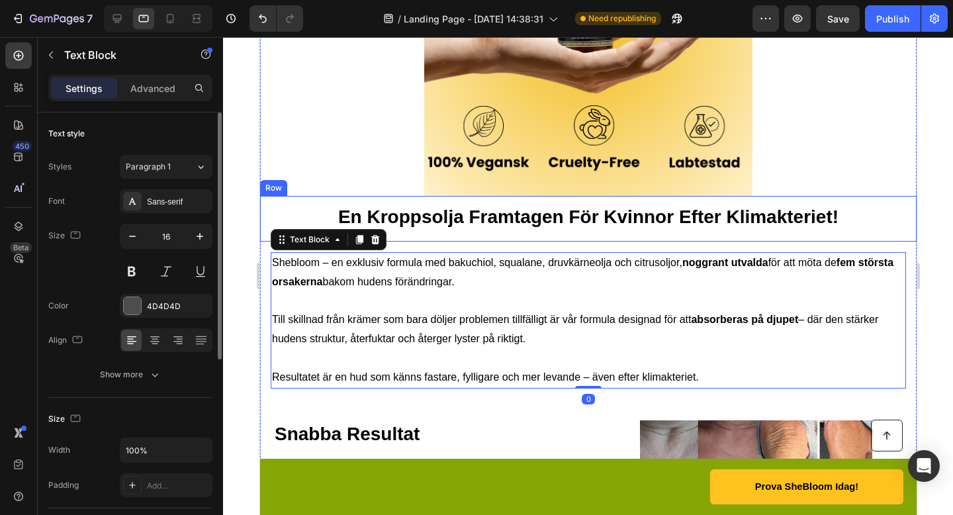
click at [792, 225] on strong "En Kroppsolja Framtagen För Kvinnor Efter Klimakteriet!" at bounding box center [588, 216] width 500 height 21
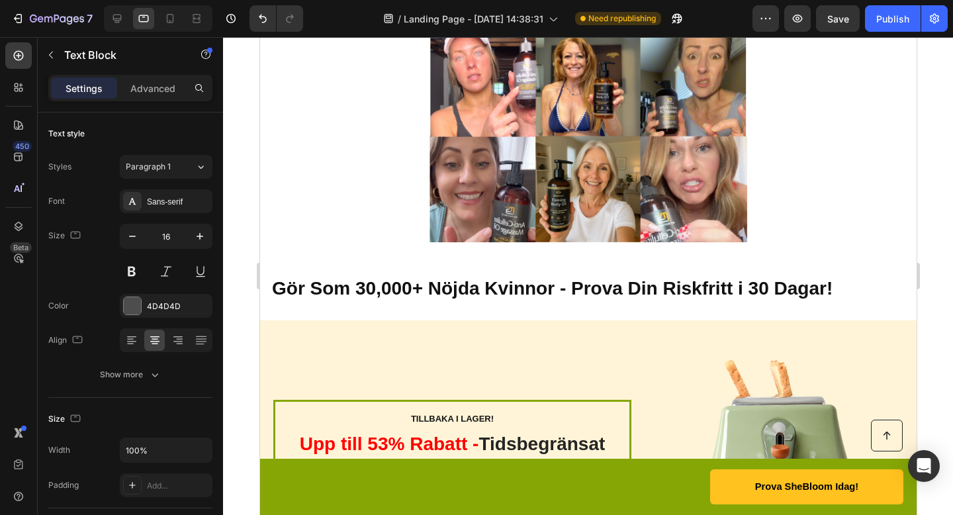
scroll to position [2813, 0]
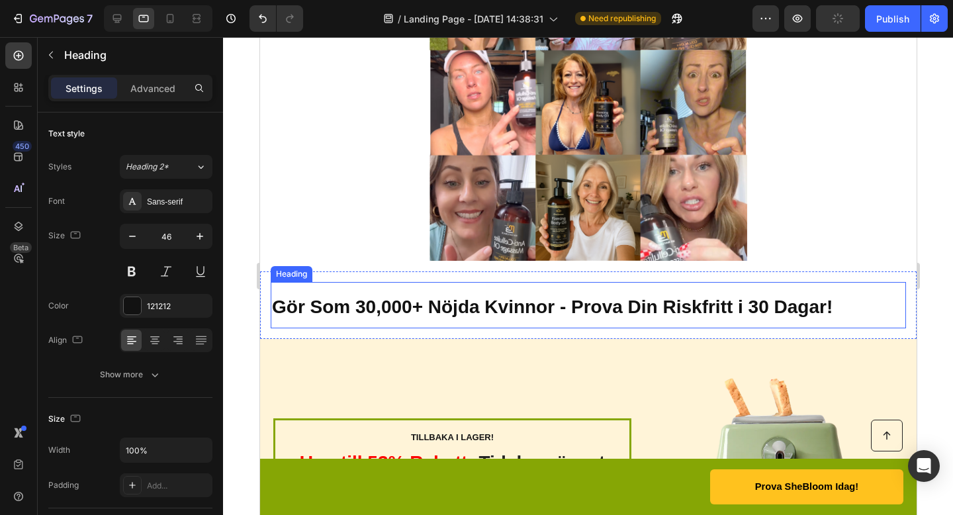
click at [701, 297] on strong "Gör Som 30,000+ Nöjda Kvinnor - Prova Din Riskfritt i 30 Dagar!" at bounding box center [551, 307] width 561 height 21
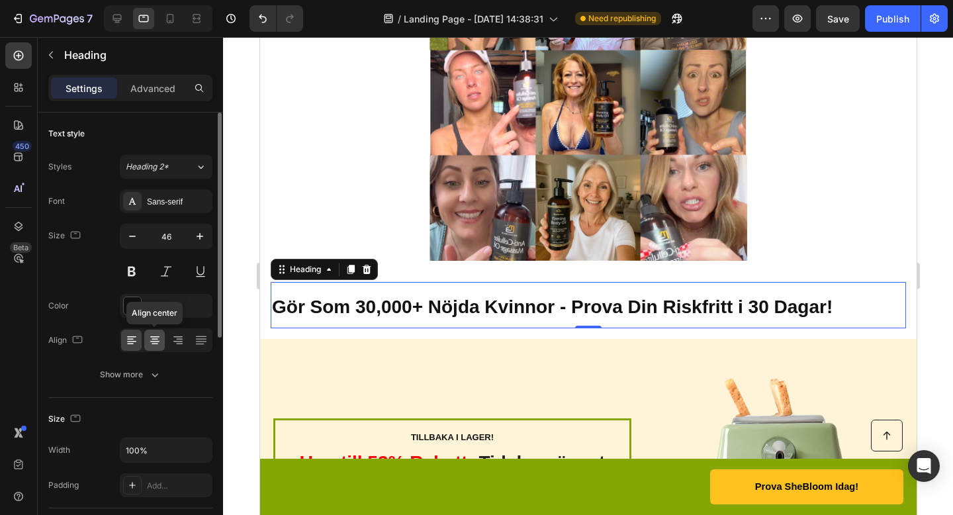
click at [157, 341] on icon at bounding box center [154, 341] width 9 height 1
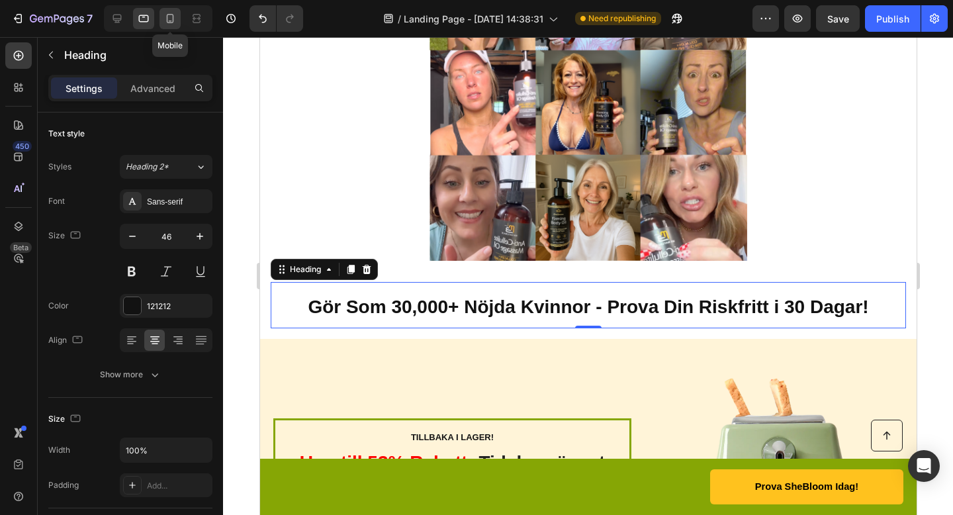
click at [176, 23] on icon at bounding box center [169, 18] width 13 height 13
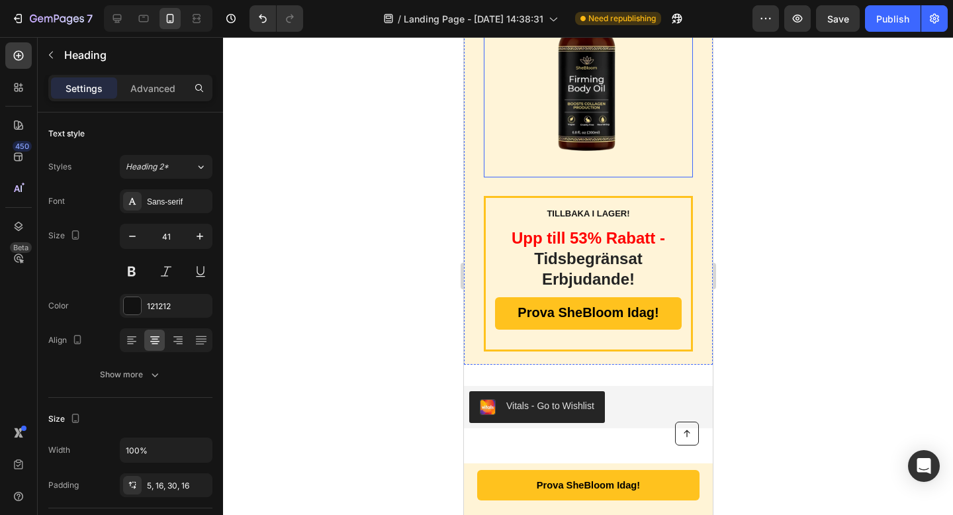
scroll to position [3430, 0]
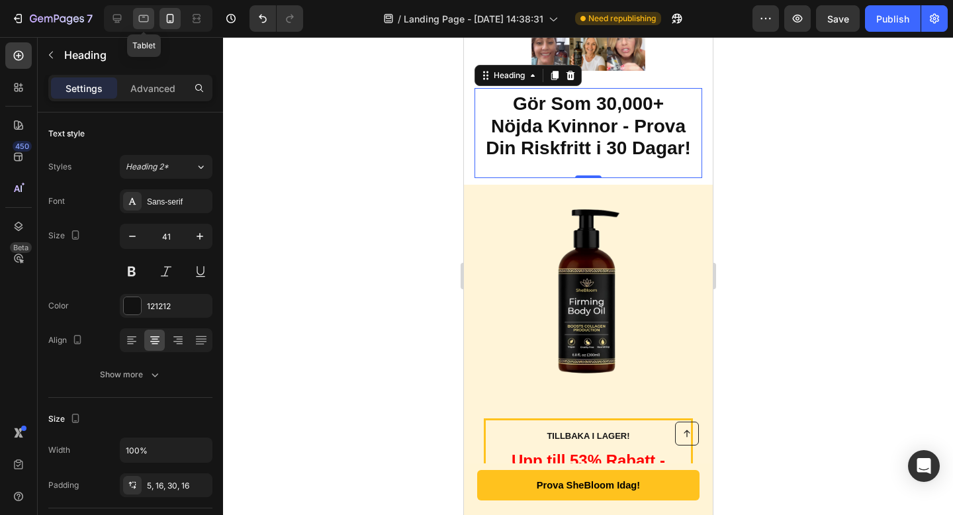
click at [151, 20] on div at bounding box center [143, 18] width 21 height 21
type input "46"
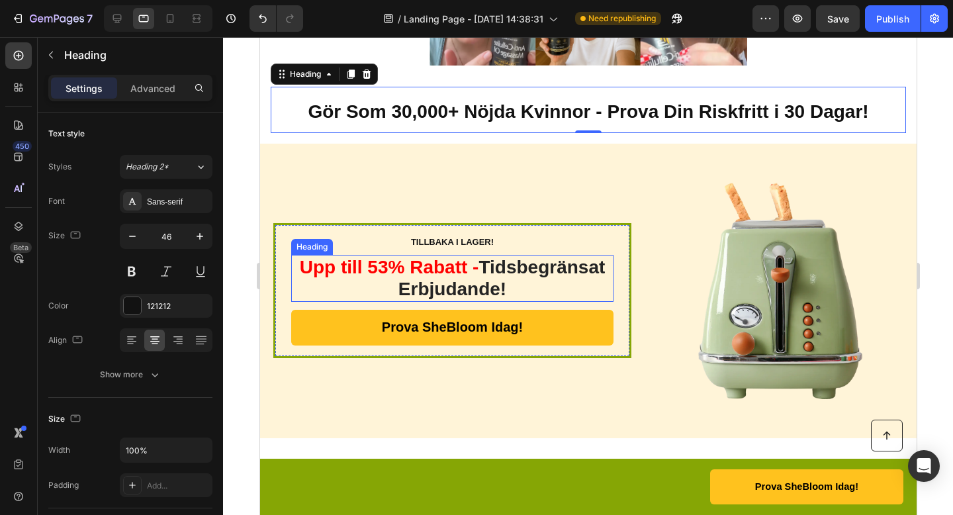
scroll to position [3009, 0]
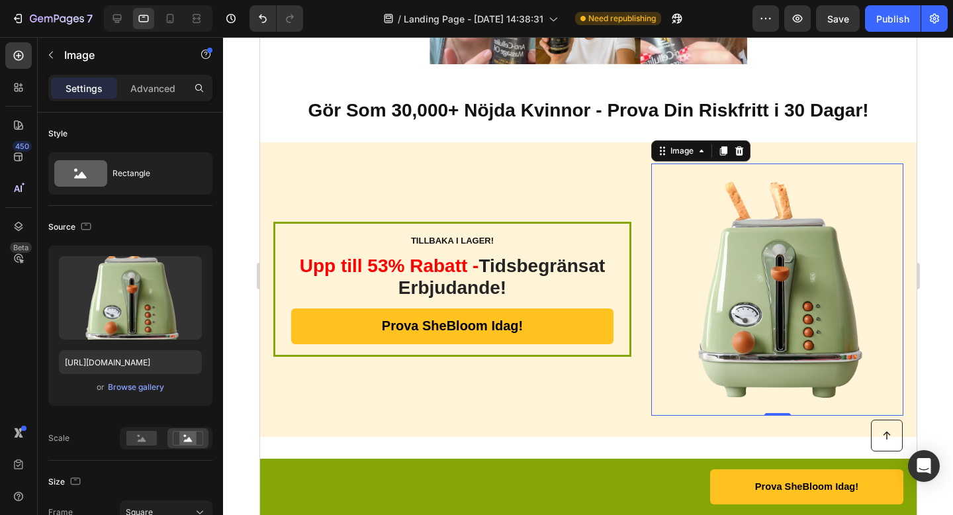
click at [817, 314] on img at bounding box center [777, 289] width 252 height 252
click at [132, 383] on div "Browse gallery" at bounding box center [136, 387] width 56 height 12
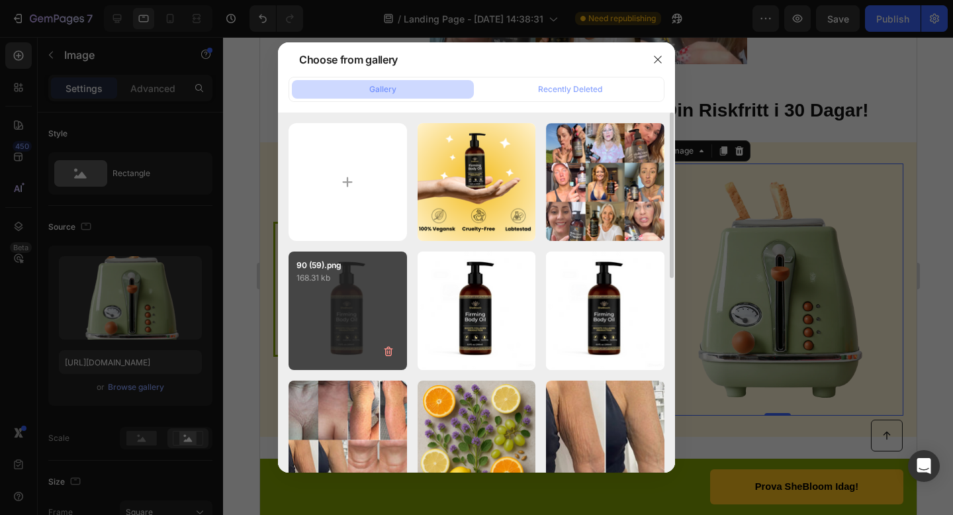
click at [336, 298] on div "90 (59).png 168.31 kb" at bounding box center [348, 311] width 118 height 118
type input "[URL][DOMAIN_NAME]"
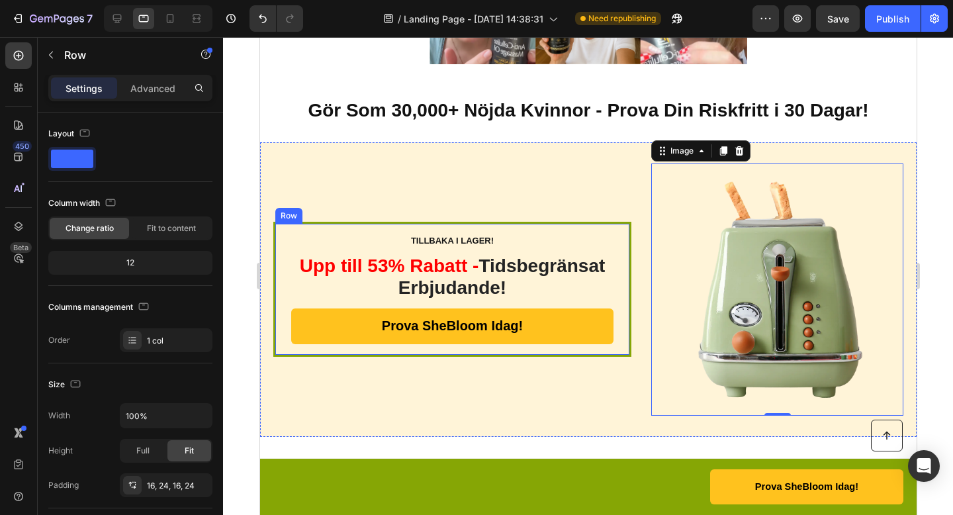
click at [518, 232] on div "TILLBAKA I LAGER! Text Block Upp till 53% Rabatt - Tidsbegränsat Erbjudande! He…" at bounding box center [452, 290] width 358 height 136
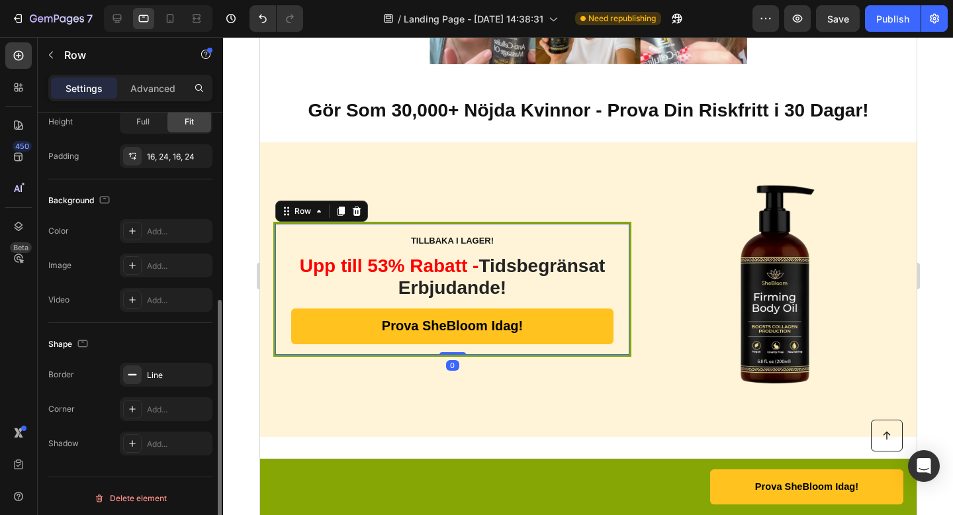
scroll to position [333, 0]
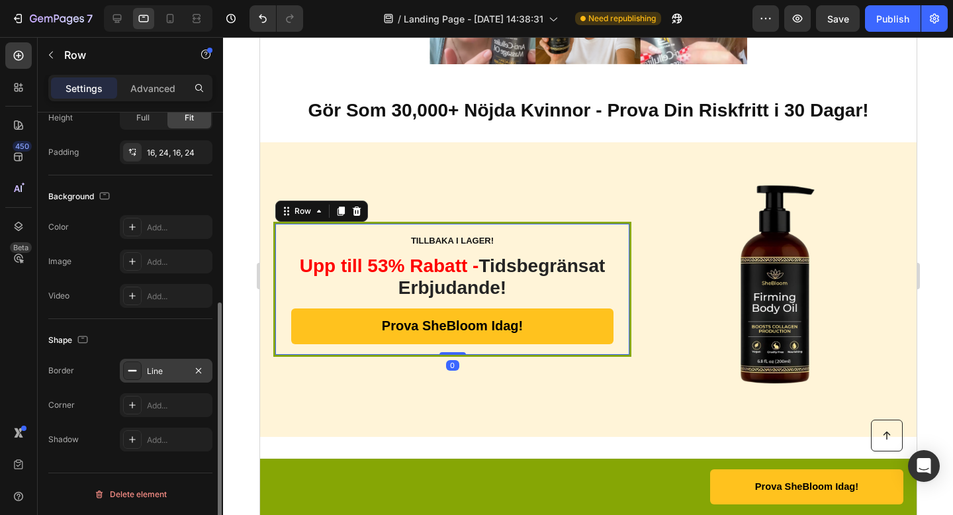
click at [167, 367] on div "Line" at bounding box center [166, 371] width 38 height 12
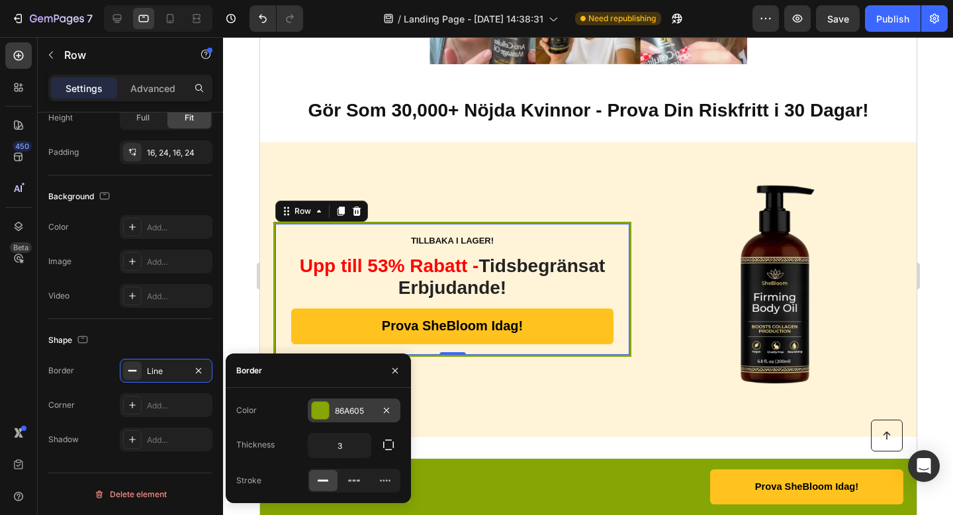
click at [320, 409] on div at bounding box center [320, 410] width 17 height 17
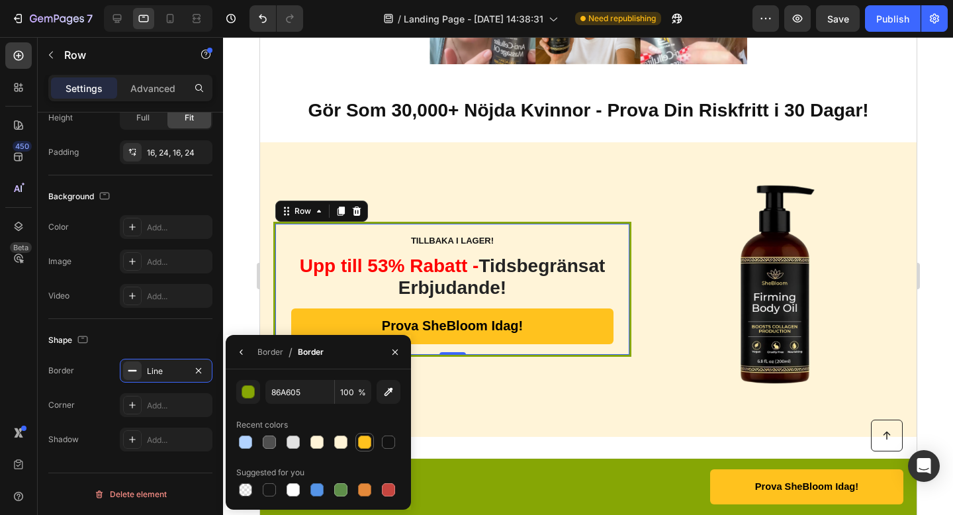
click at [363, 446] on div at bounding box center [364, 441] width 13 height 13
type input "FFC21E"
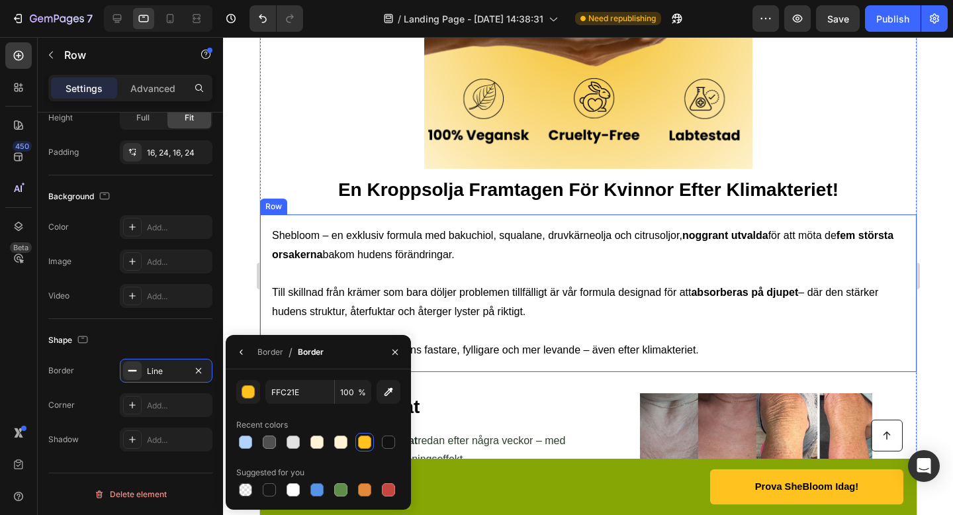
scroll to position [2173, 0]
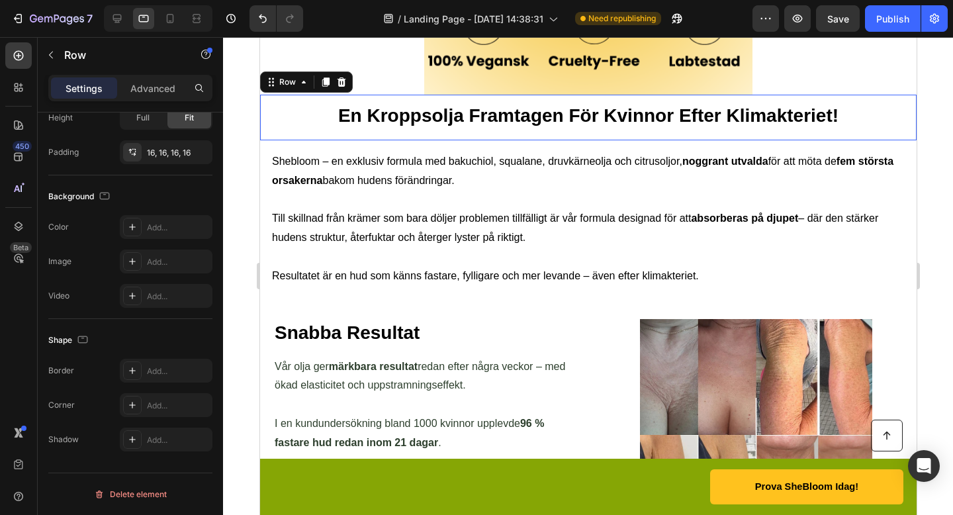
click at [672, 102] on div "En Kroppsolja Framtagen För Kvinnor Efter Klimakteriet! Text Block Row 0" at bounding box center [587, 118] width 657 height 46
click at [167, 154] on div "16, 16, 16, 16" at bounding box center [166, 153] width 38 height 12
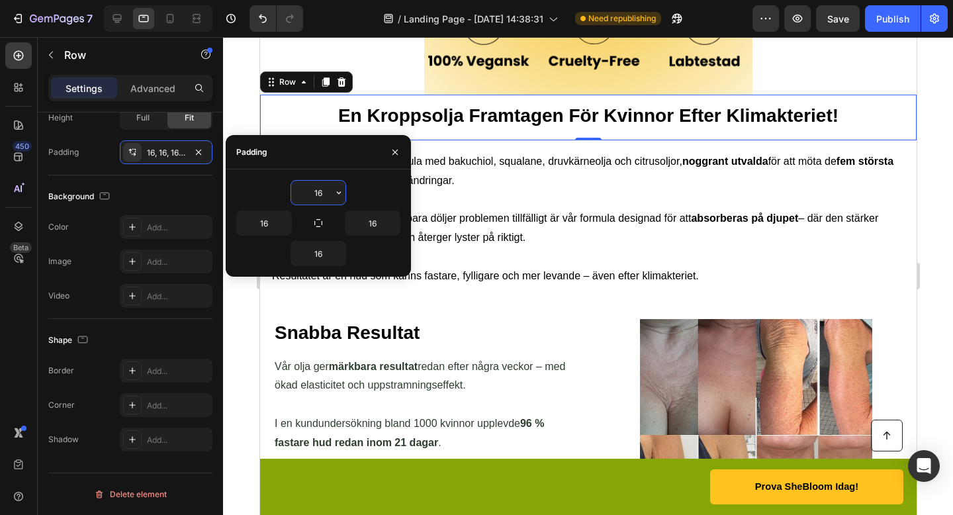
click at [321, 193] on input "16" at bounding box center [318, 193] width 54 height 24
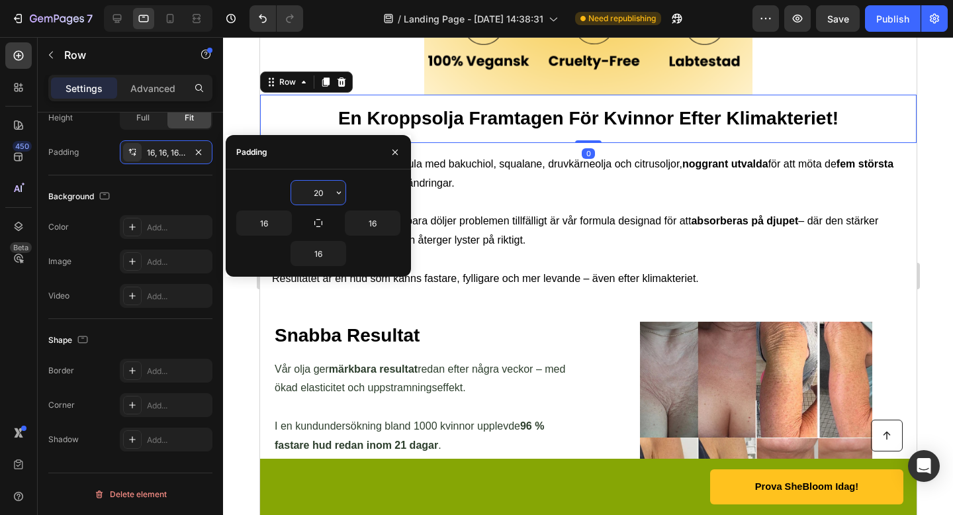
click at [314, 193] on input "20" at bounding box center [318, 193] width 54 height 24
click at [314, 192] on input "20" at bounding box center [318, 193] width 54 height 24
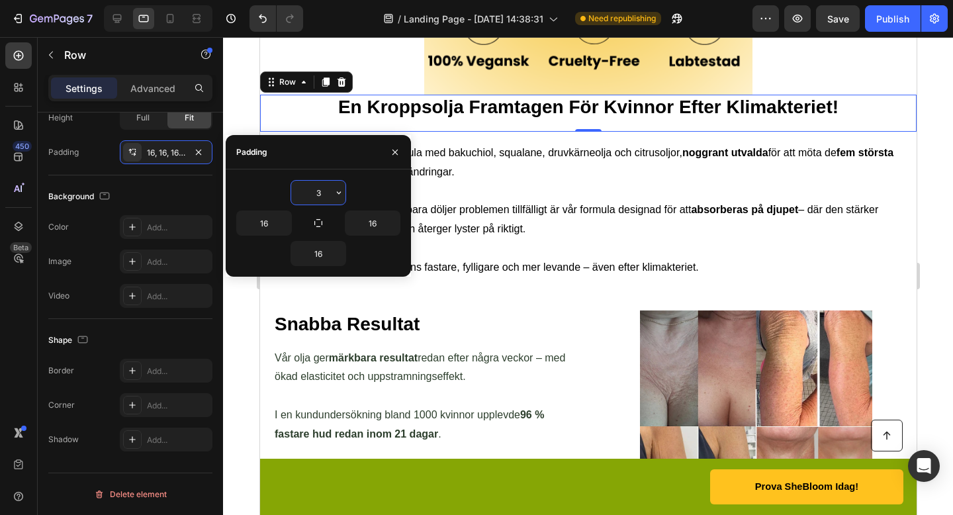
type input "30"
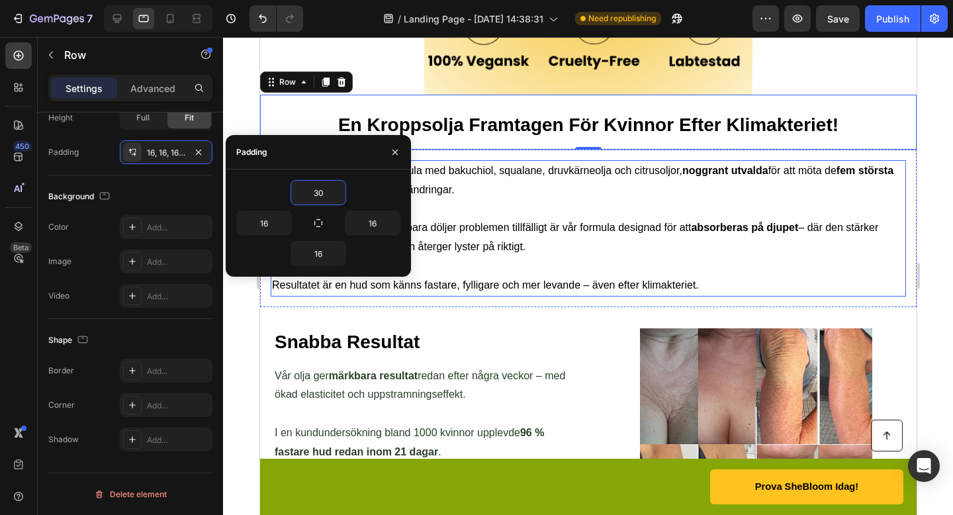
click at [586, 248] on p "Till skillnad från krämer som bara döljer problemen tillfälligt är vår formula …" at bounding box center [587, 237] width 633 height 38
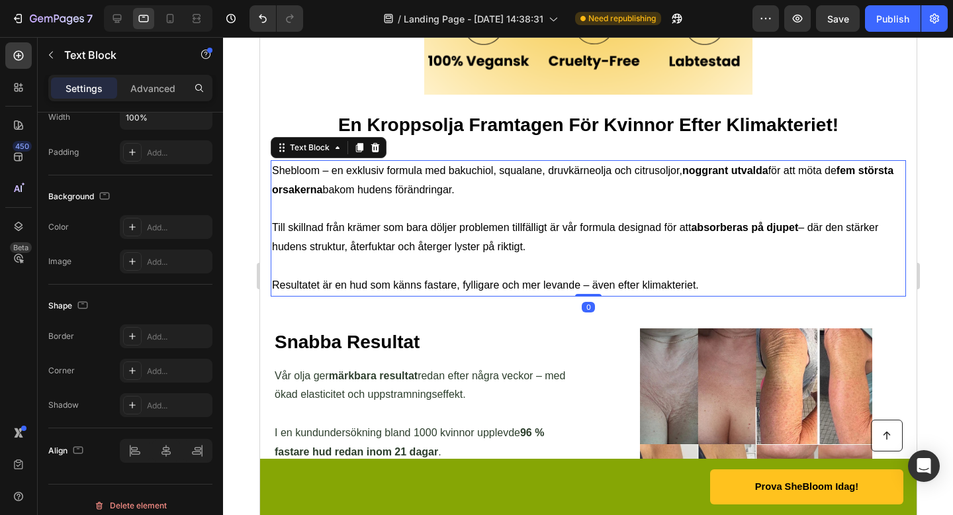
scroll to position [0, 0]
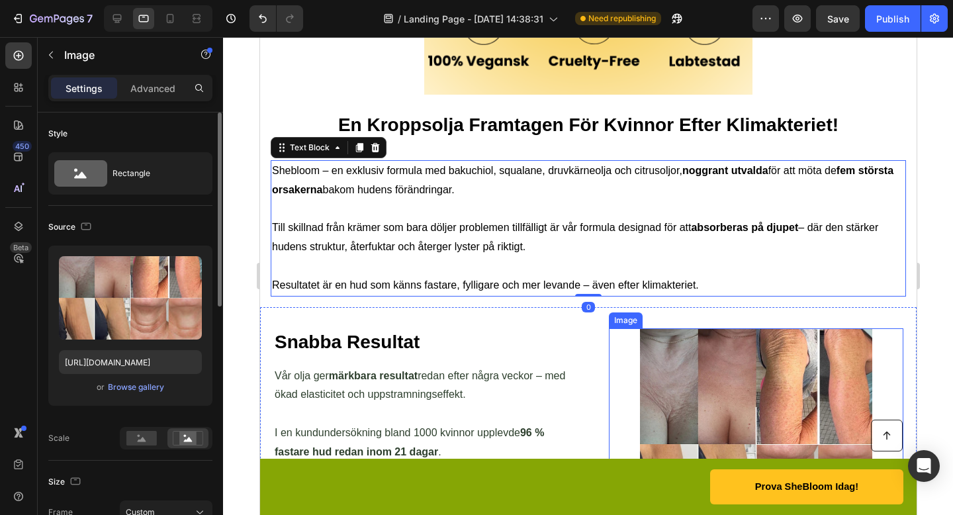
click at [776, 373] on img at bounding box center [755, 444] width 295 height 232
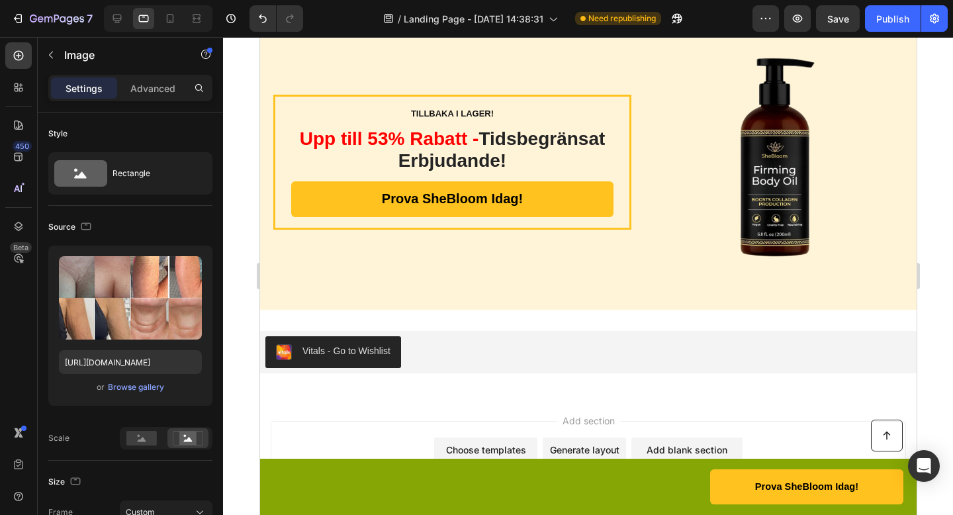
scroll to position [3147, 0]
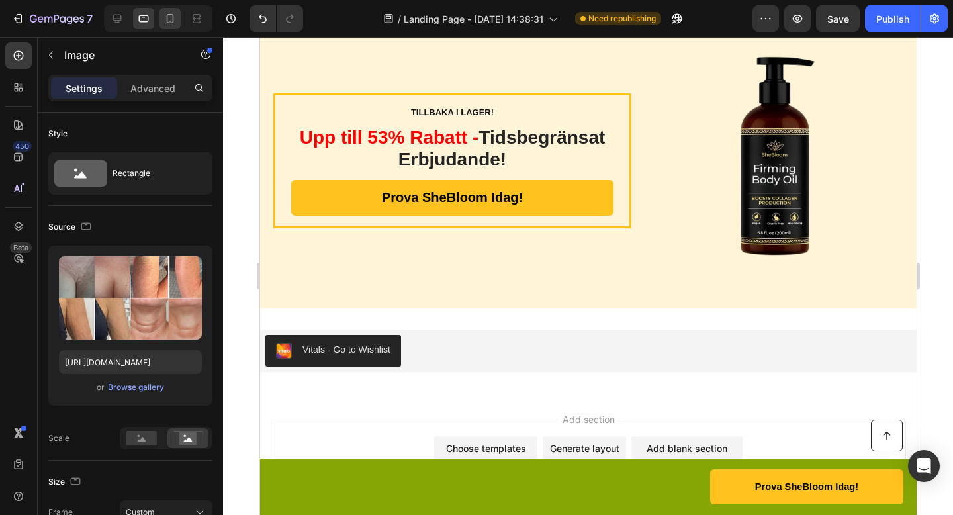
click at [163, 18] on icon at bounding box center [169, 18] width 13 height 13
type input "335"
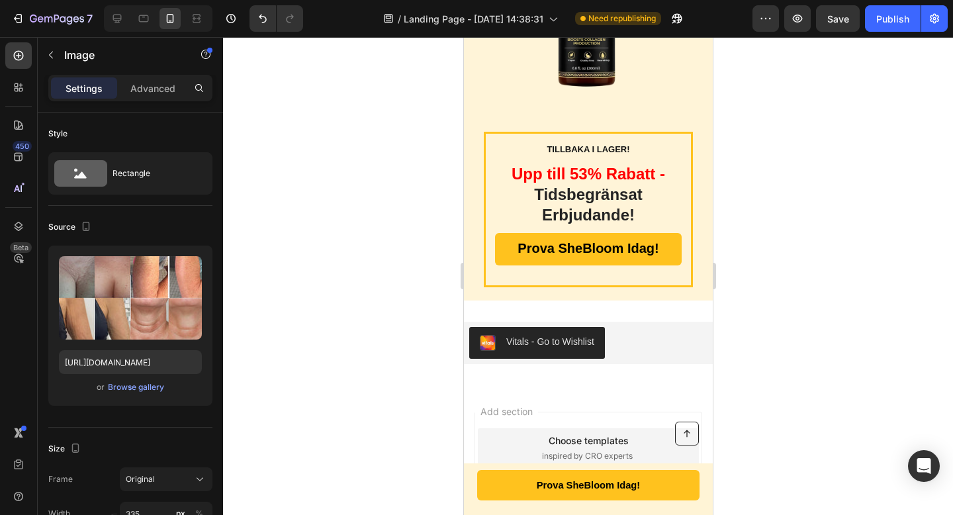
scroll to position [3847, 0]
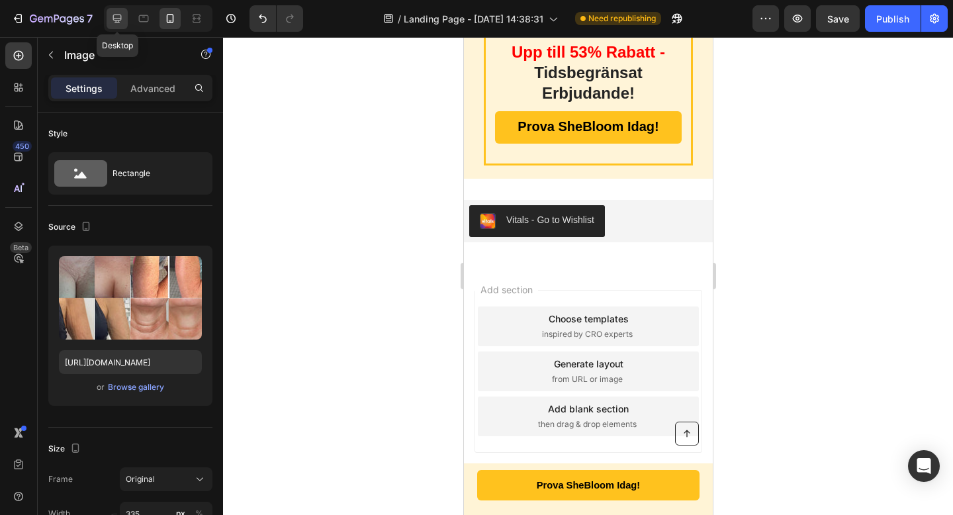
click at [118, 24] on icon at bounding box center [117, 18] width 13 height 13
type input "483"
type input "380"
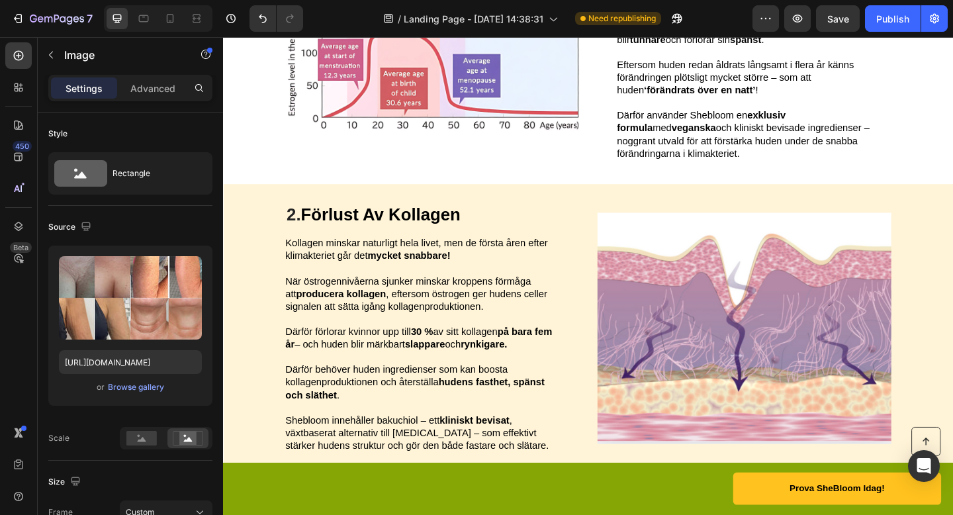
scroll to position [414, 0]
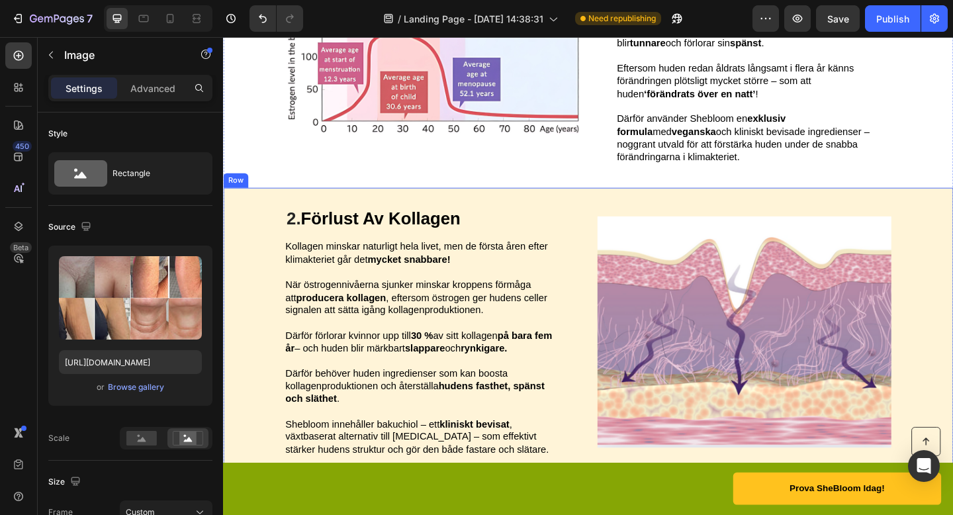
click at [565, 227] on h2 "2. Förlust Av Kollagen" at bounding box center [440, 234] width 298 height 25
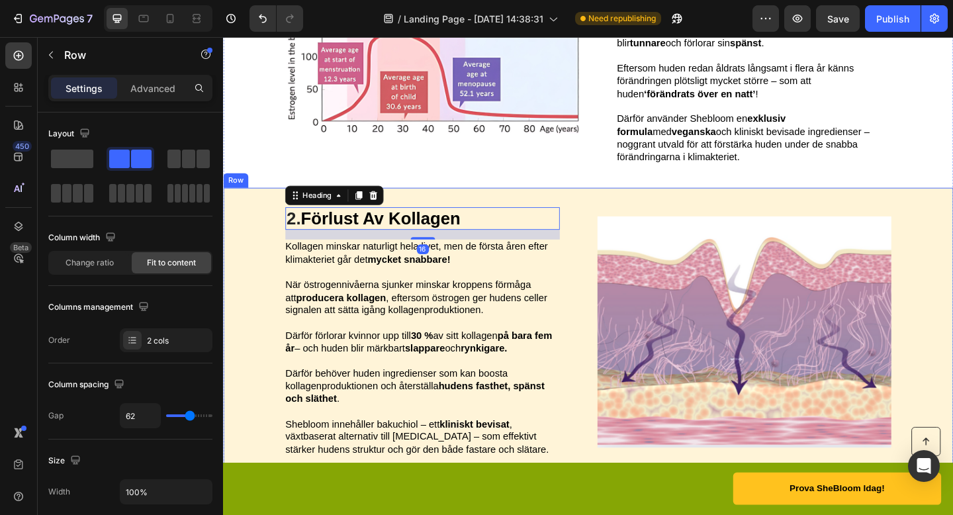
click at [596, 214] on div "2. Förlust Av Kollagen Heading 16 Kollagen minskar naturligt hela livet, men de…" at bounding box center [620, 358] width 794 height 314
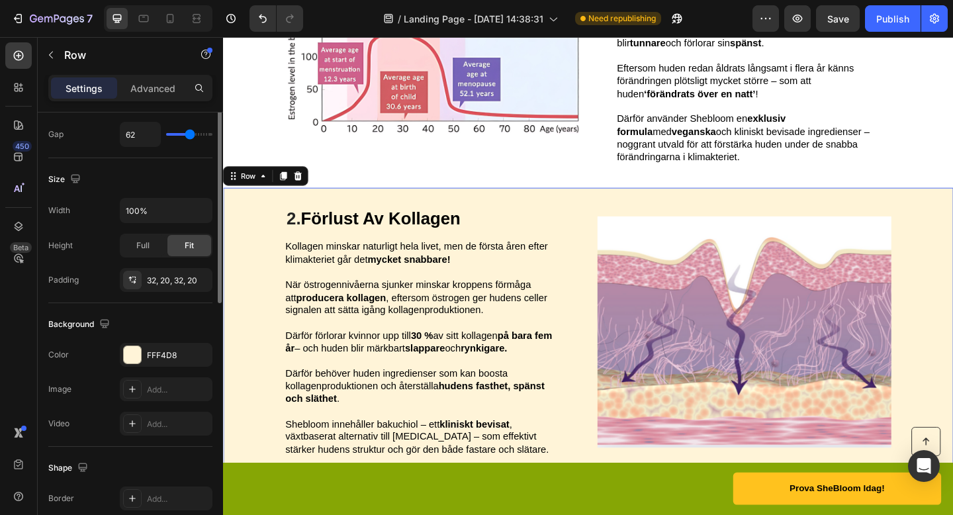
scroll to position [452, 0]
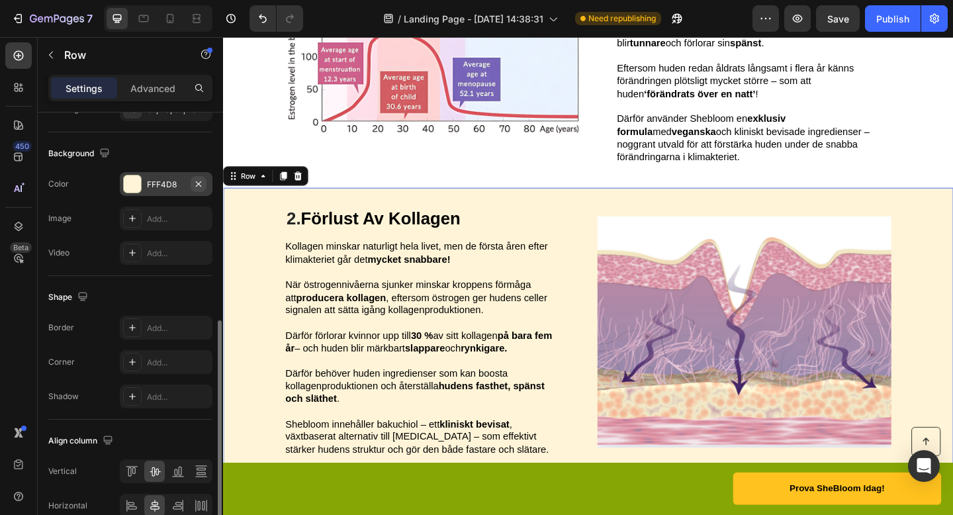
click at [196, 184] on icon "button" at bounding box center [198, 184] width 11 height 11
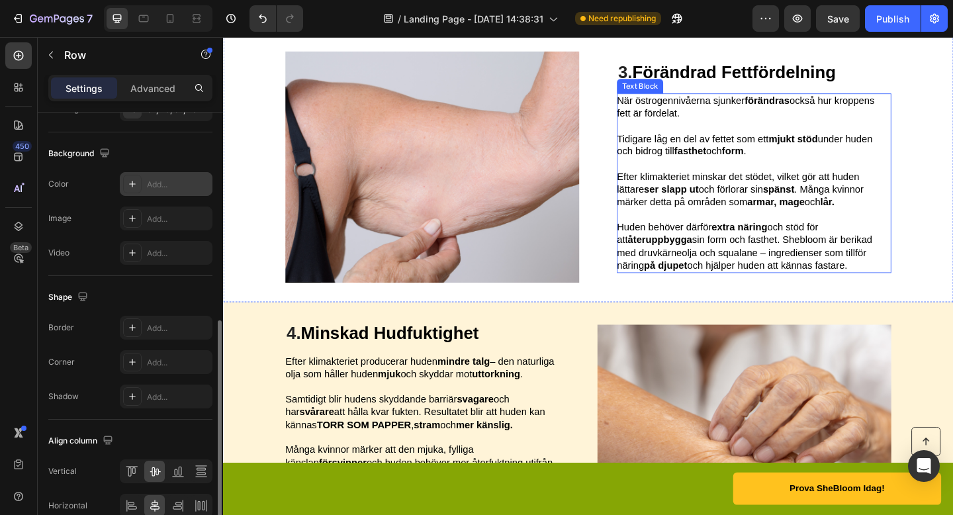
scroll to position [1021, 0]
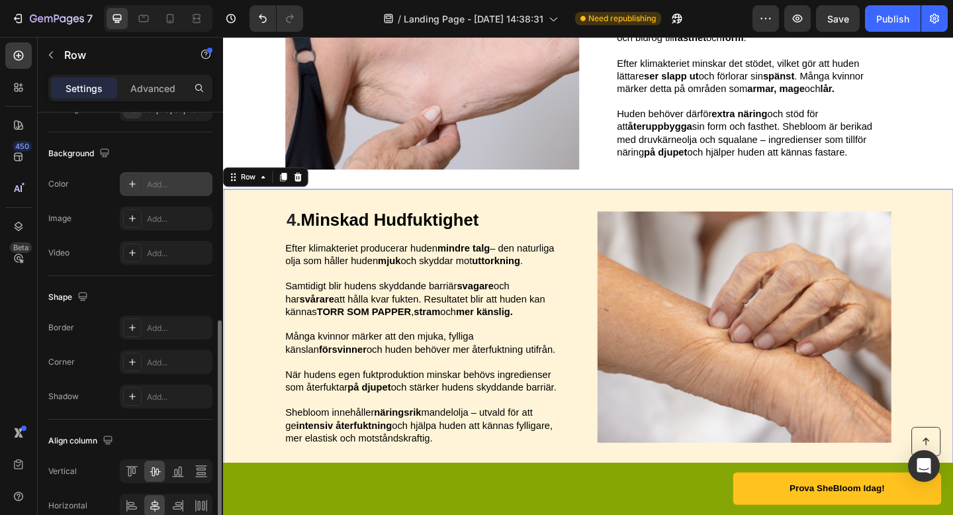
click at [572, 220] on div "4. Minskad Hudfuktighet Heading Efter klimakteriet producerar huden mindre talg…" at bounding box center [620, 353] width 794 height 300
click at [199, 185] on icon "button" at bounding box center [198, 184] width 11 height 11
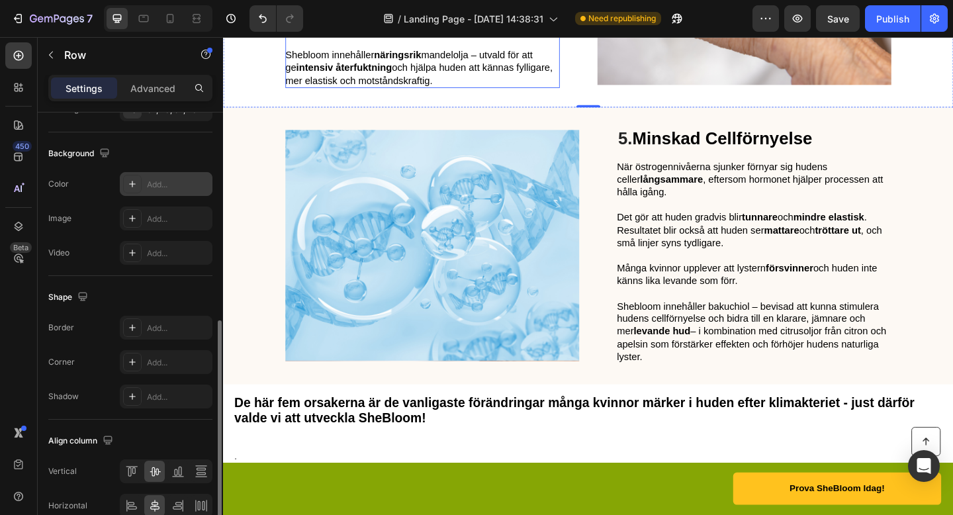
scroll to position [1443, 0]
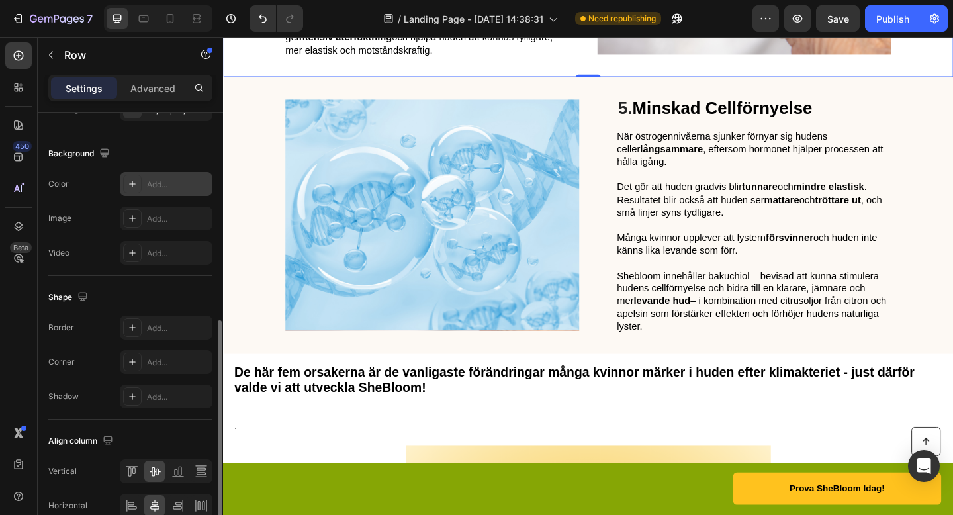
click at [623, 97] on div "0" at bounding box center [620, 91] width 13 height 11
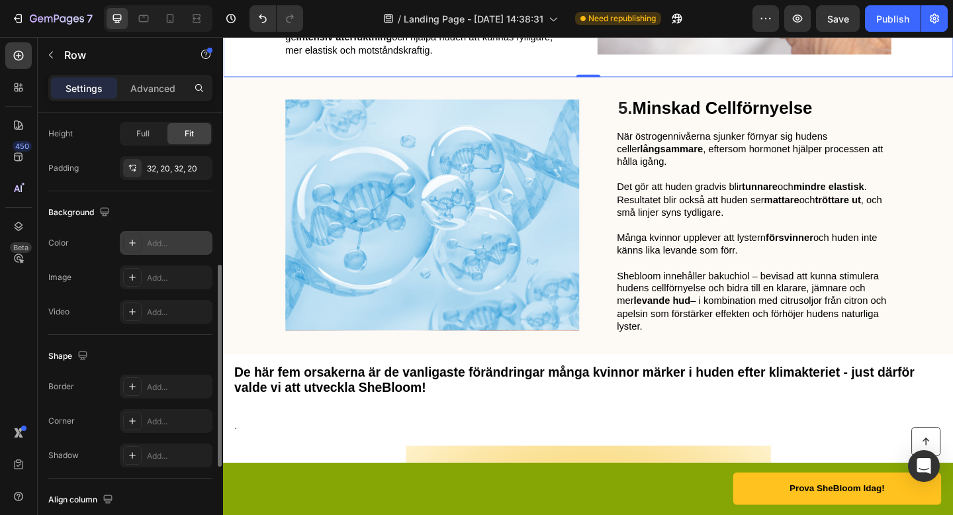
scroll to position [374, 0]
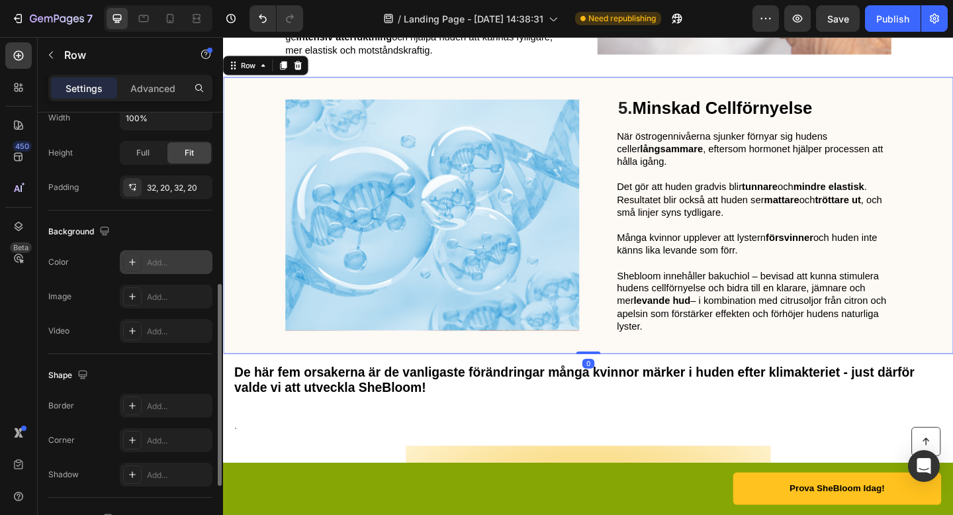
click at [578, 134] on div "5. Minskad Cellförnyelse Heading När östrogennivåerna sjunker förnyar sig huden…" at bounding box center [620, 231] width 794 height 300
click at [199, 261] on icon "button" at bounding box center [198, 261] width 5 height 5
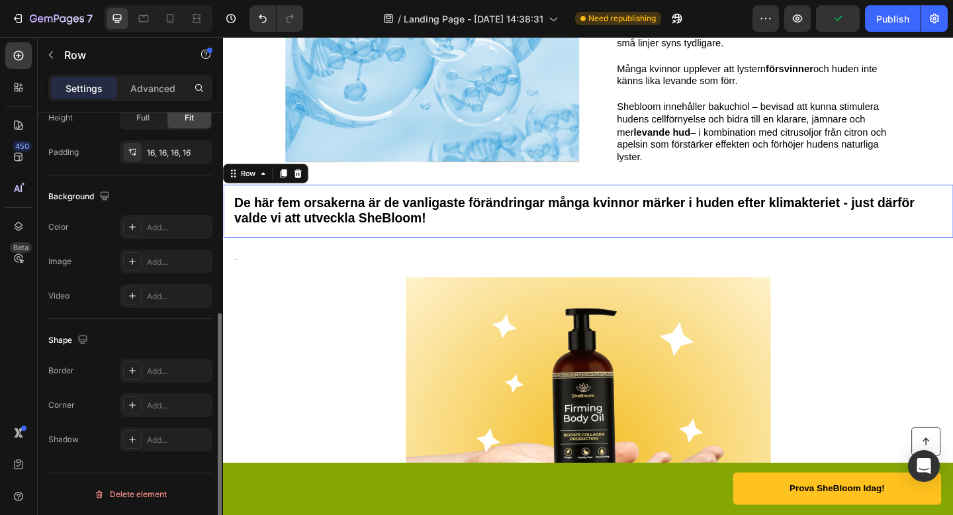
scroll to position [367, 0]
click at [573, 250] on div "De här fem orsakerna är de vanligaste förändringar många kvinnor märker i huden…" at bounding box center [620, 227] width 794 height 58
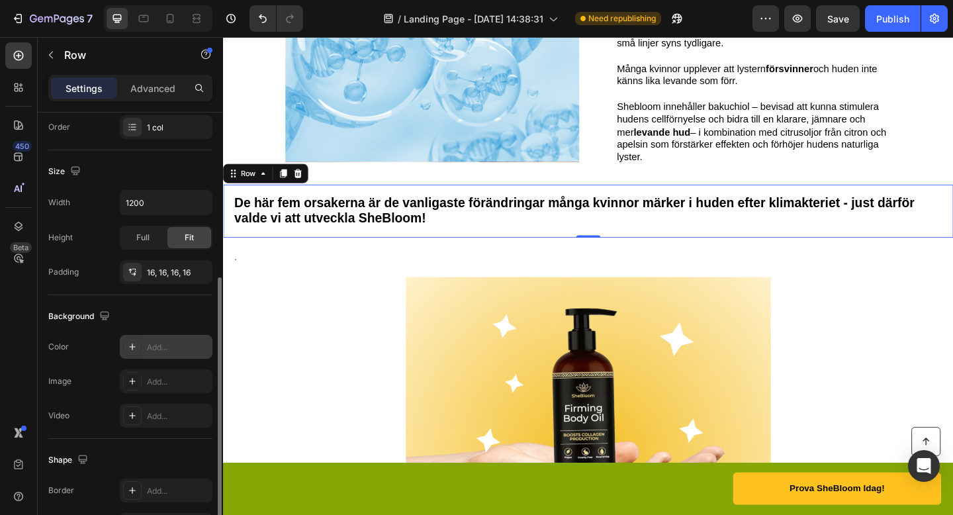
scroll to position [236, 0]
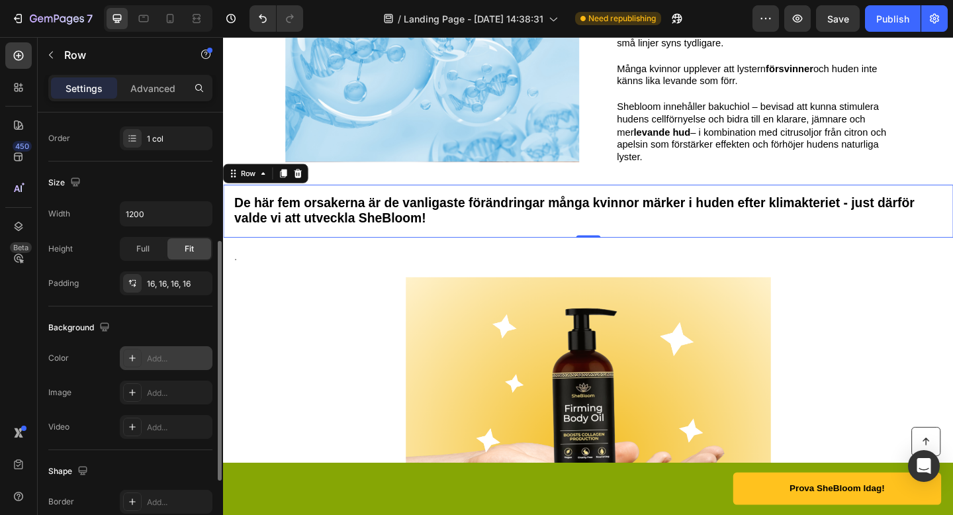
click at [141, 361] on div at bounding box center [132, 358] width 19 height 19
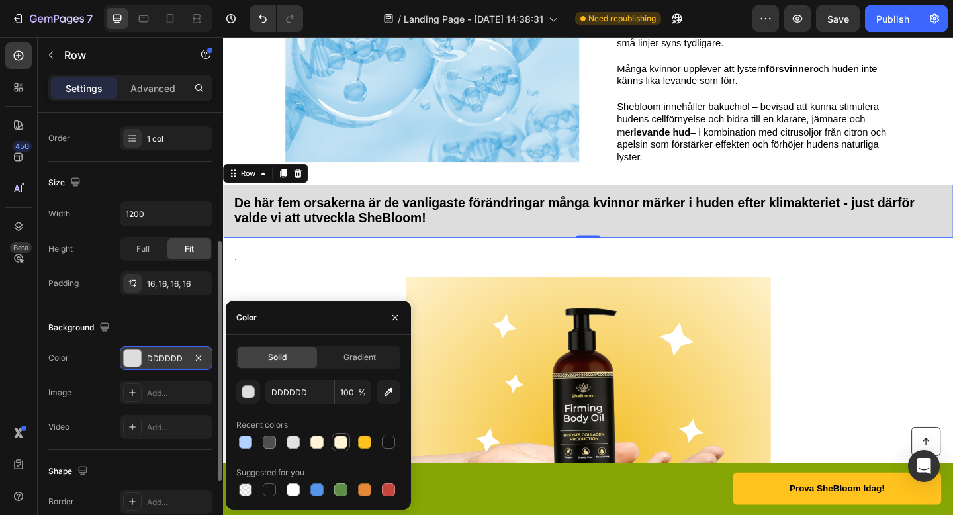
click at [339, 441] on div at bounding box center [340, 441] width 13 height 13
type input "FFF4D6"
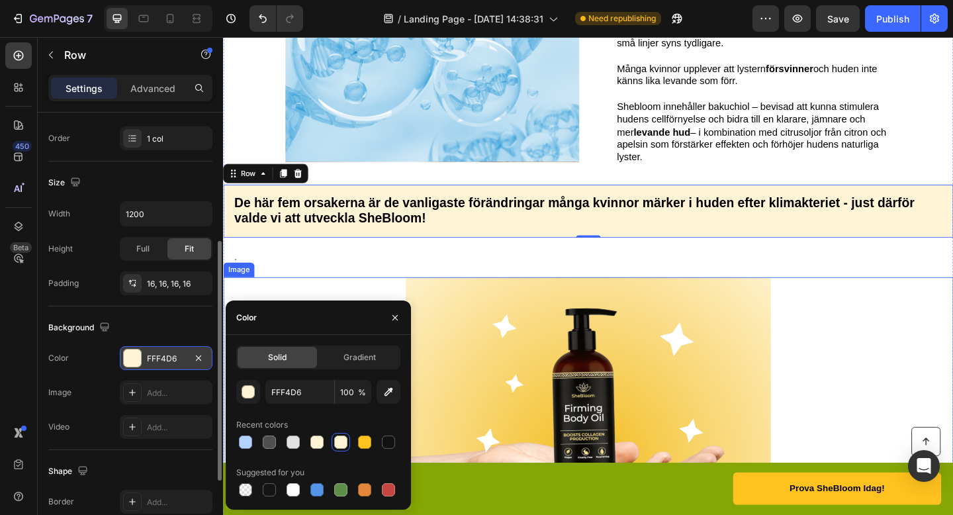
click at [934, 335] on div at bounding box center [620, 496] width 794 height 397
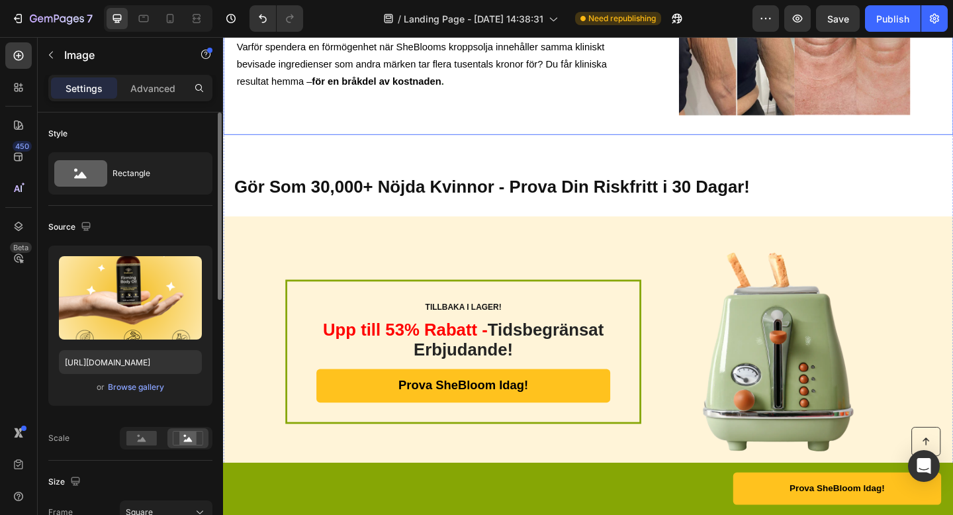
scroll to position [2733, 0]
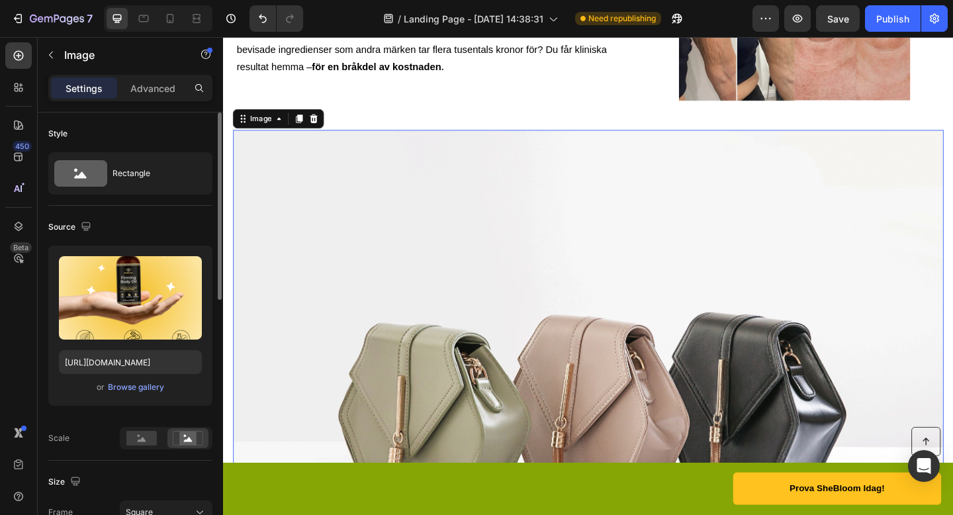
click at [683, 244] on img at bounding box center [620, 428] width 773 height 580
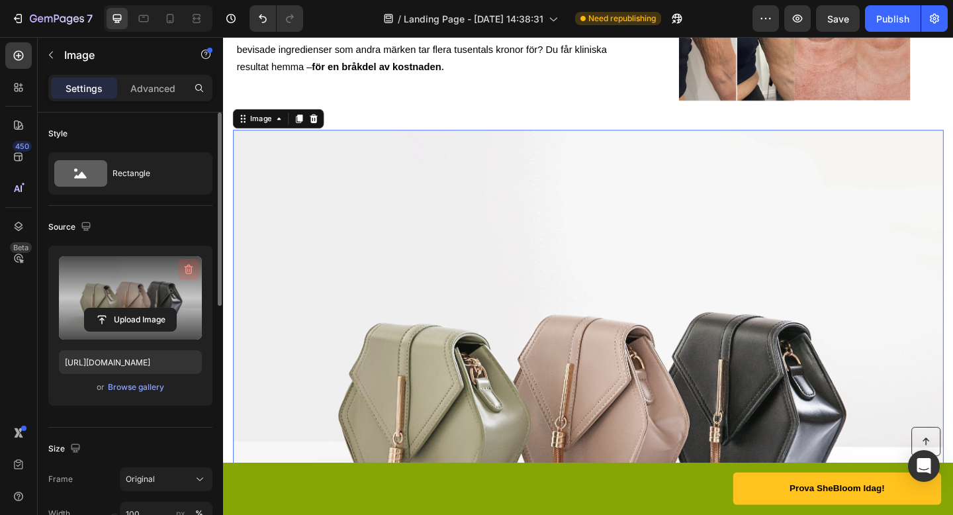
click at [190, 265] on icon "button" at bounding box center [189, 270] width 9 height 10
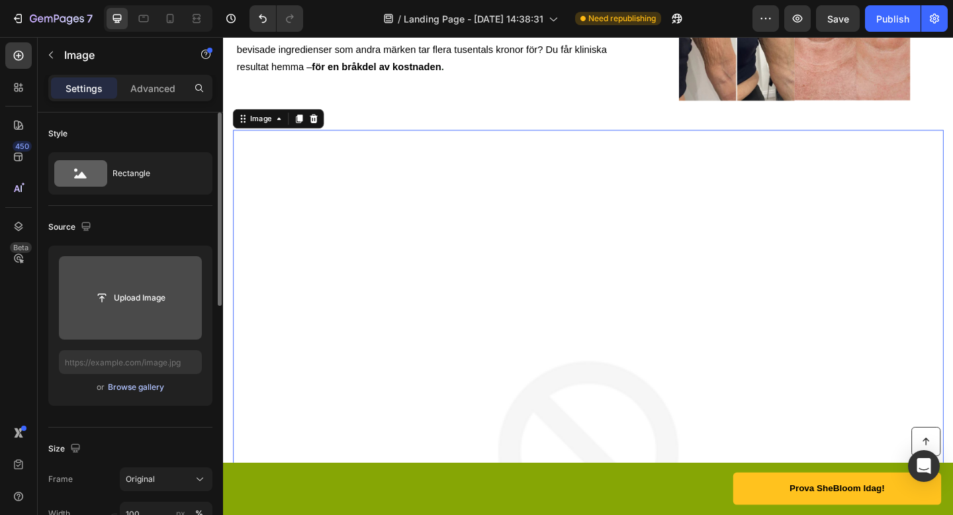
click at [144, 383] on div "Browse gallery" at bounding box center [136, 387] width 56 height 12
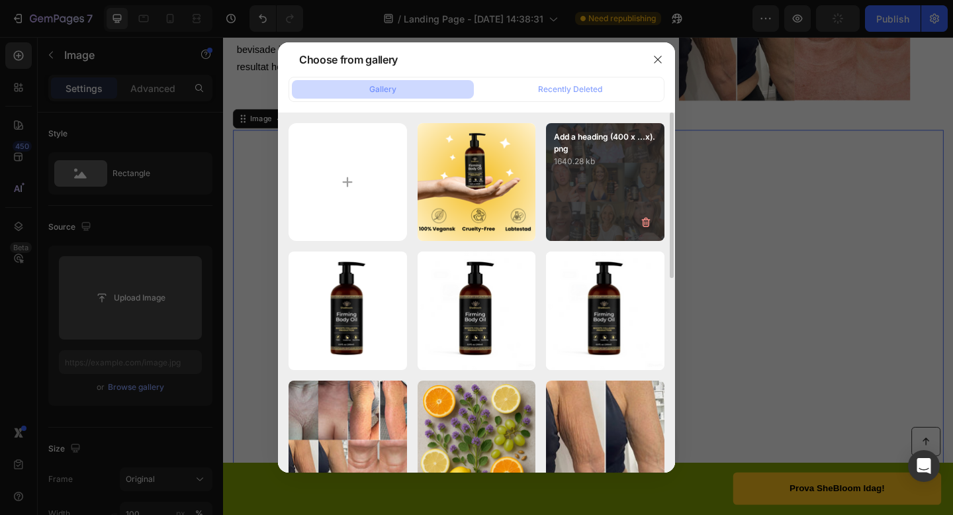
click at [598, 187] on div "Add a heading (400 x ...x).png 1640.28 kb" at bounding box center [605, 182] width 118 height 118
type input "[URL][DOMAIN_NAME]"
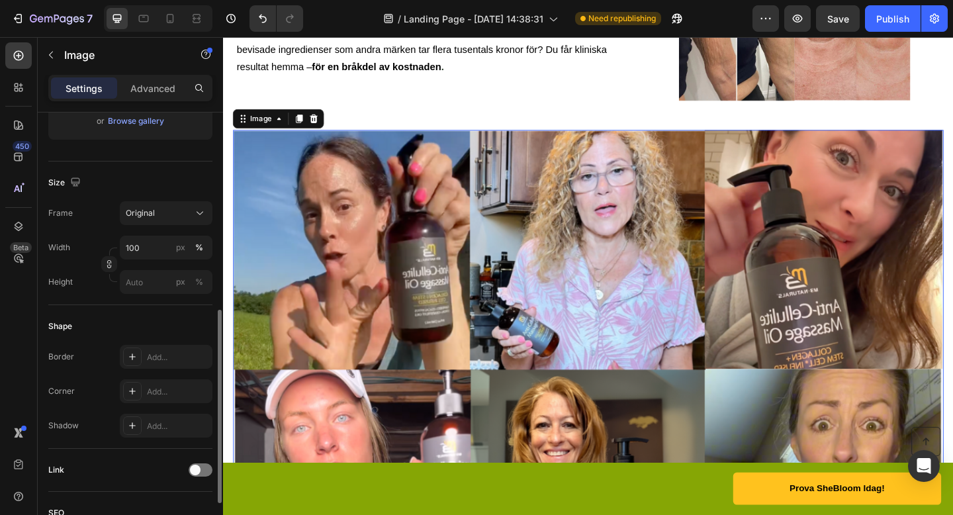
scroll to position [350, 0]
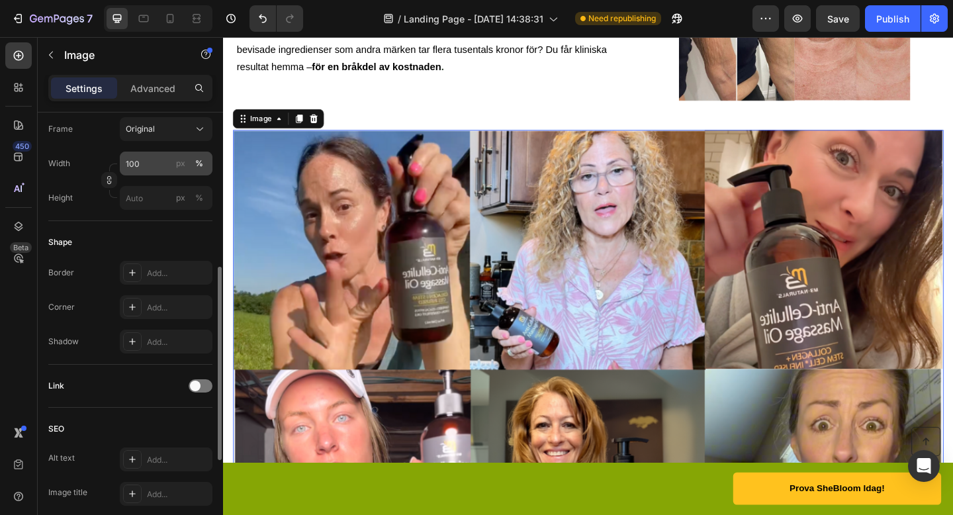
click at [201, 165] on div "%" at bounding box center [199, 164] width 8 height 12
click at [202, 165] on div "%" at bounding box center [199, 164] width 8 height 12
type input "6"
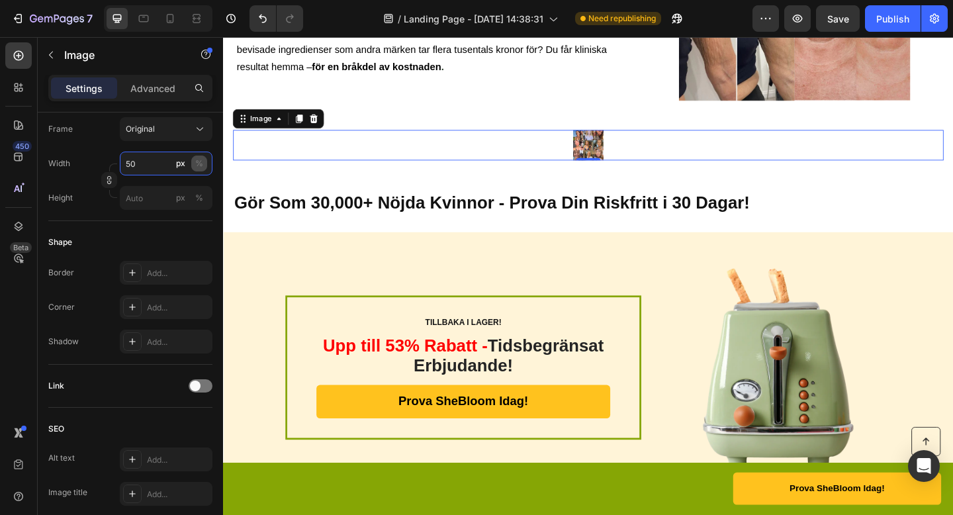
type input "50"
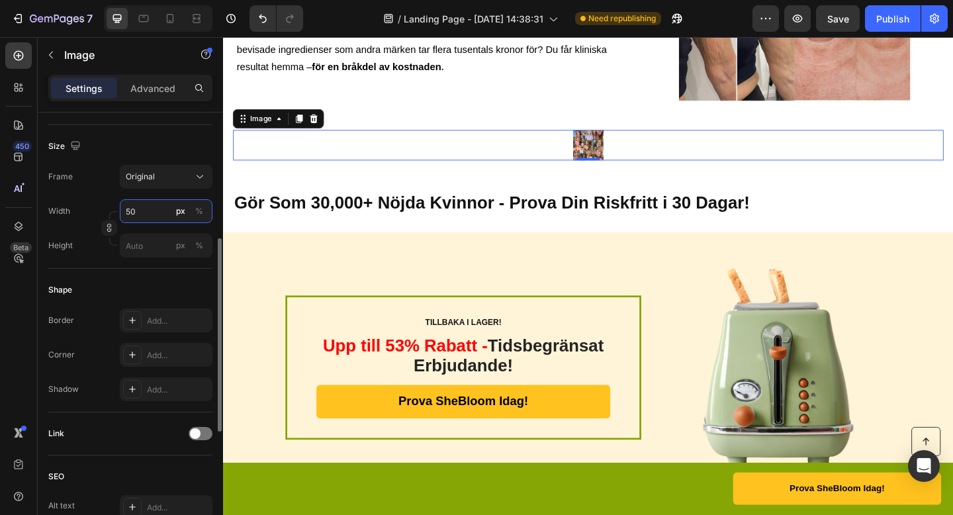
scroll to position [297, 0]
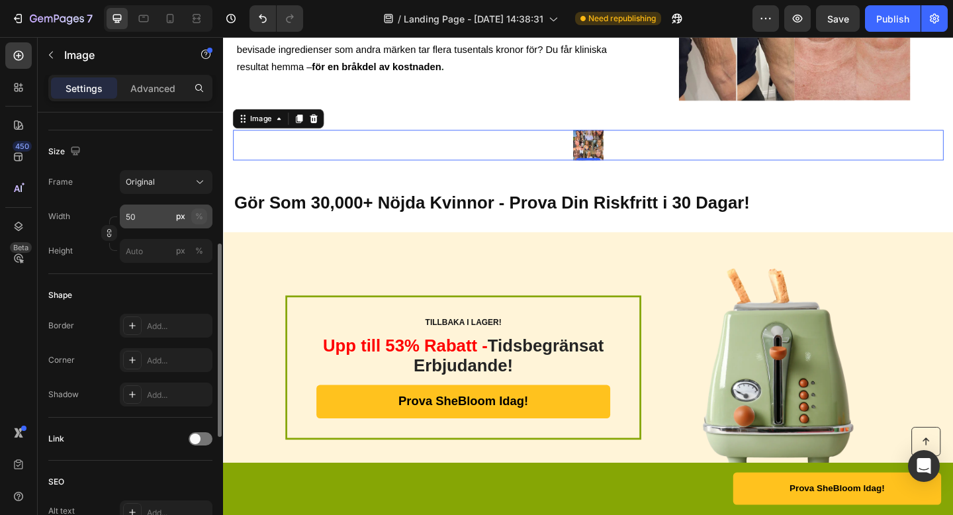
click at [199, 212] on div "%" at bounding box center [199, 216] width 8 height 12
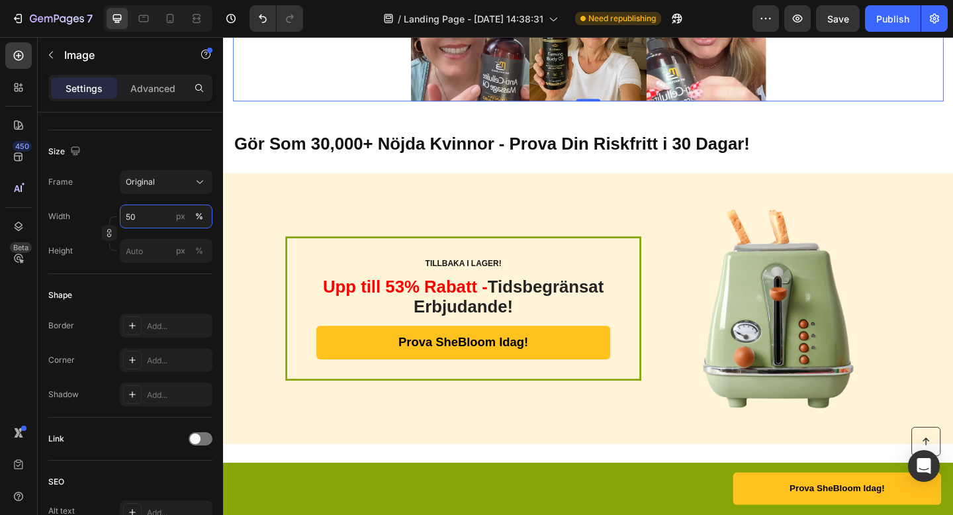
scroll to position [3152, 0]
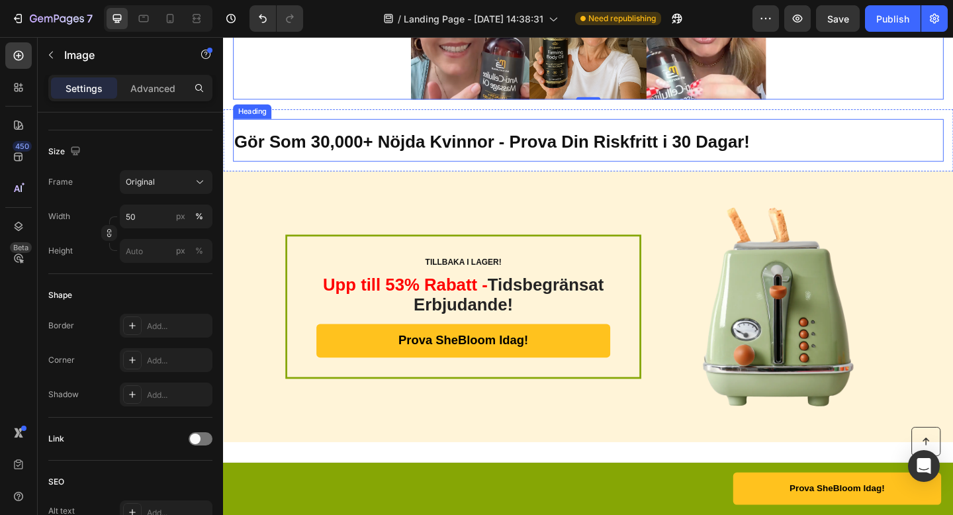
click at [605, 144] on strong "Gör Som 30,000+ Nöjda Kvinnor - Prova Din Riskfritt i 30 Dagar!" at bounding box center [515, 151] width 561 height 21
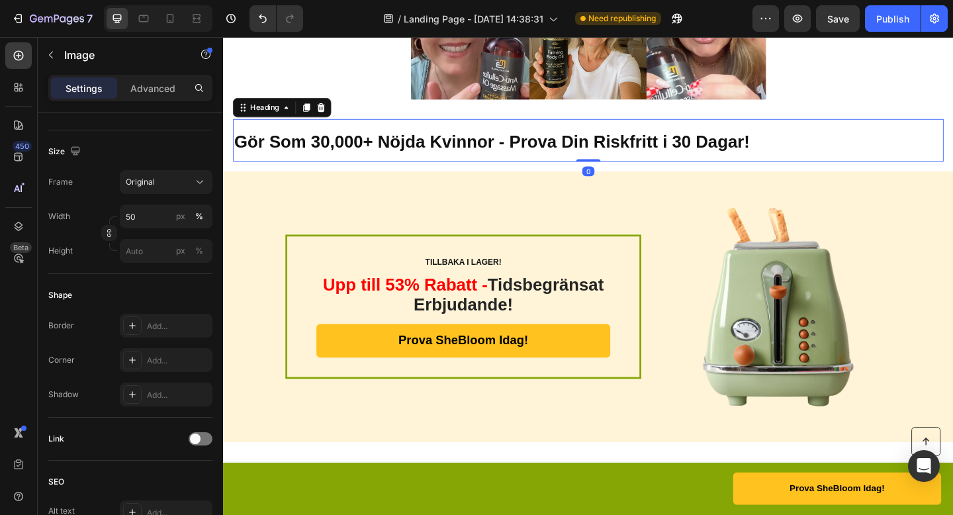
scroll to position [0, 0]
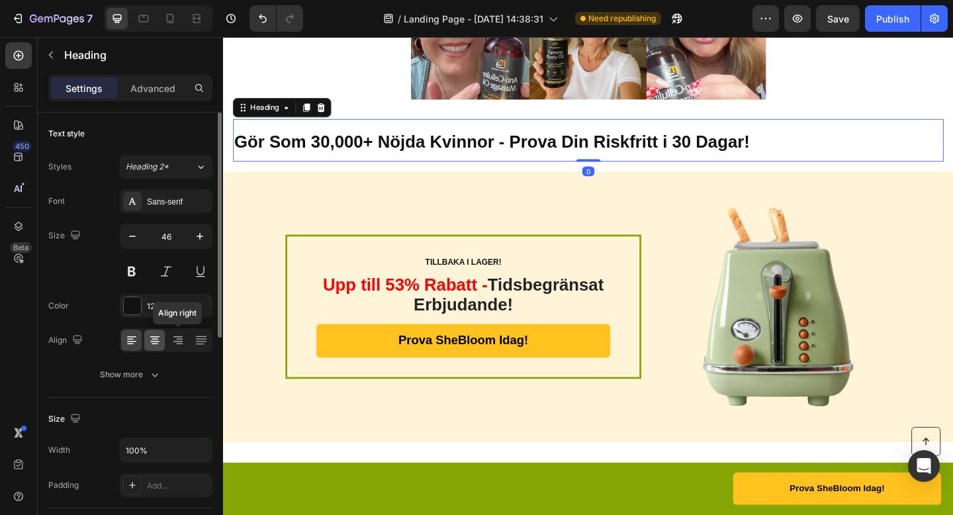
click at [158, 340] on icon at bounding box center [154, 340] width 13 height 13
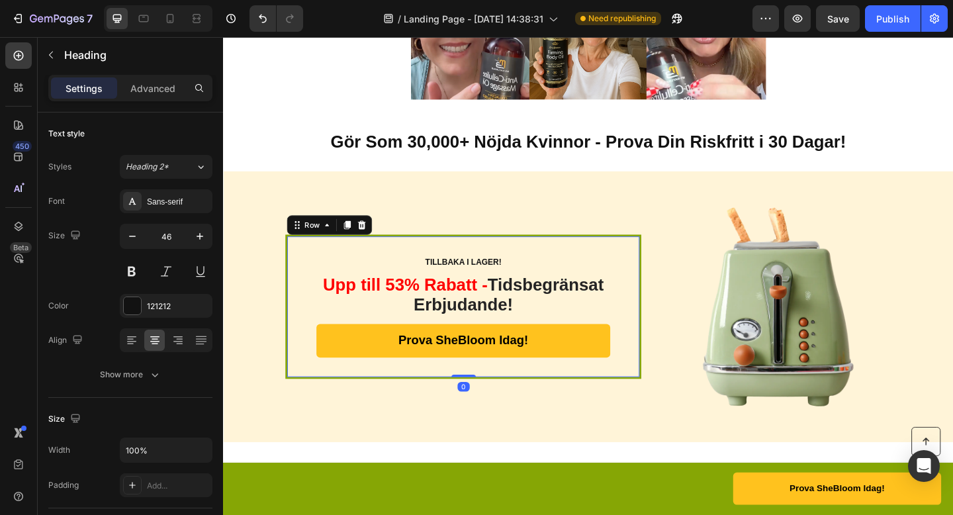
click at [655, 263] on div "TILLBAKA I LAGER! Text Block Upp till 53% Rabatt - Tidsbegränsat Erbjudande! He…" at bounding box center [484, 330] width 387 height 157
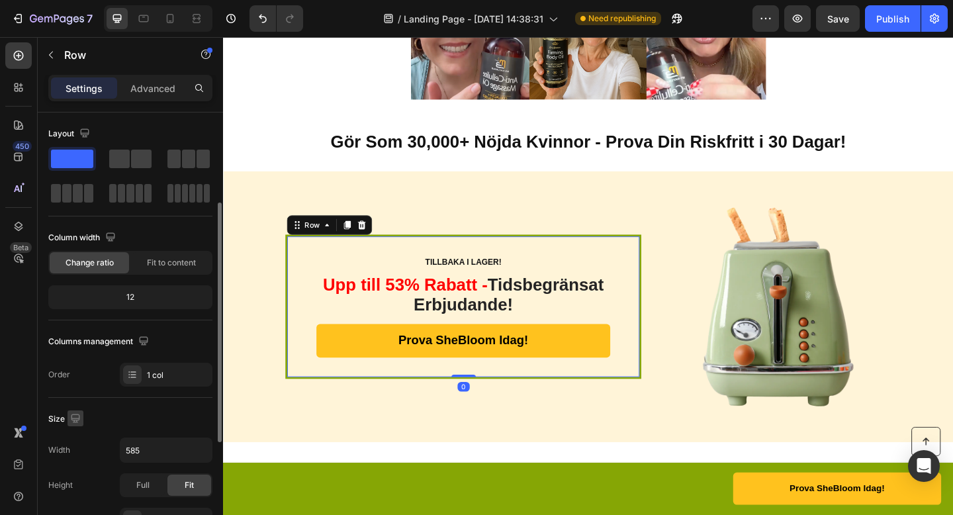
scroll to position [285, 0]
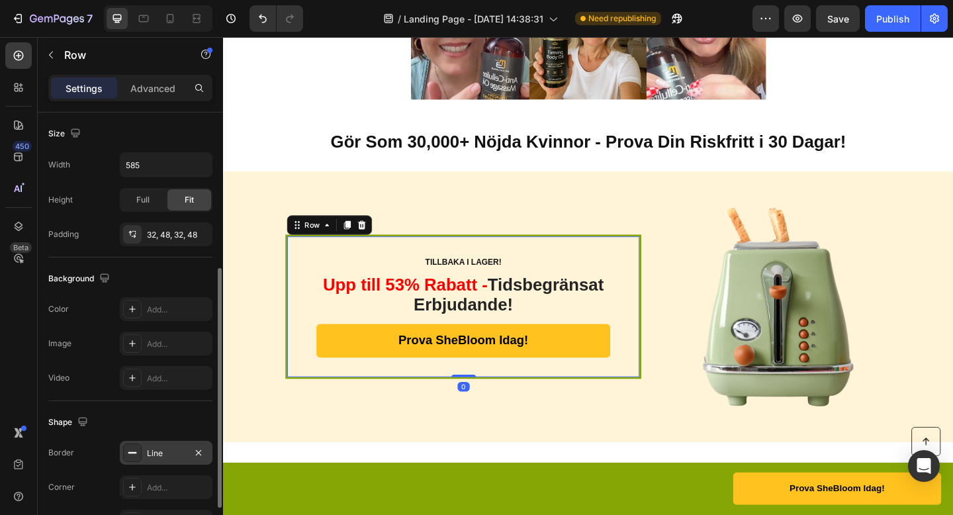
click at [159, 458] on div "Line" at bounding box center [166, 453] width 38 height 12
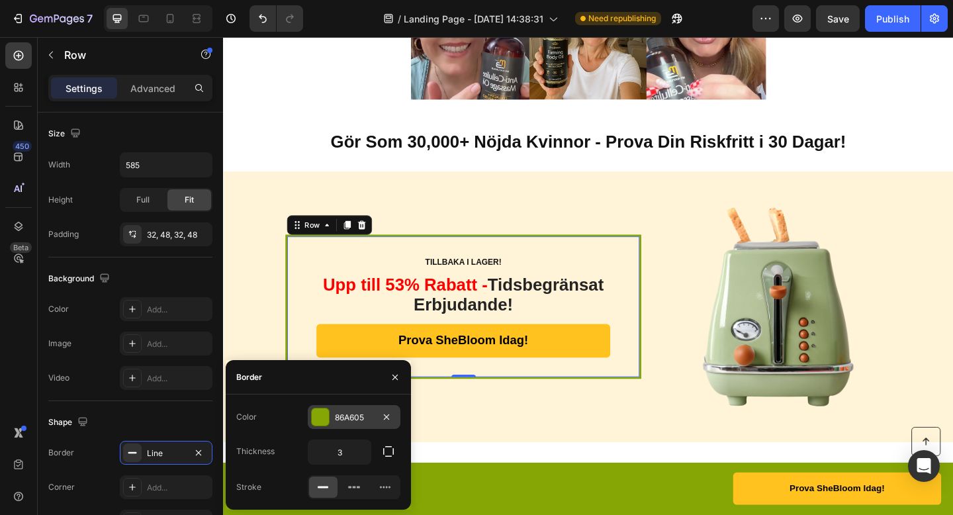
click at [338, 414] on div "86A605" at bounding box center [354, 418] width 38 height 12
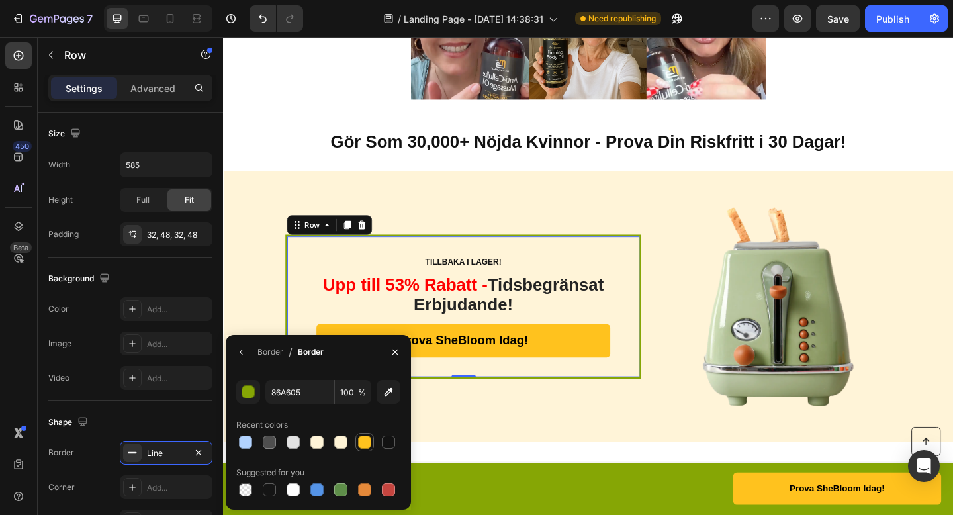
click at [363, 443] on div at bounding box center [364, 441] width 13 height 13
type input "FFC21E"
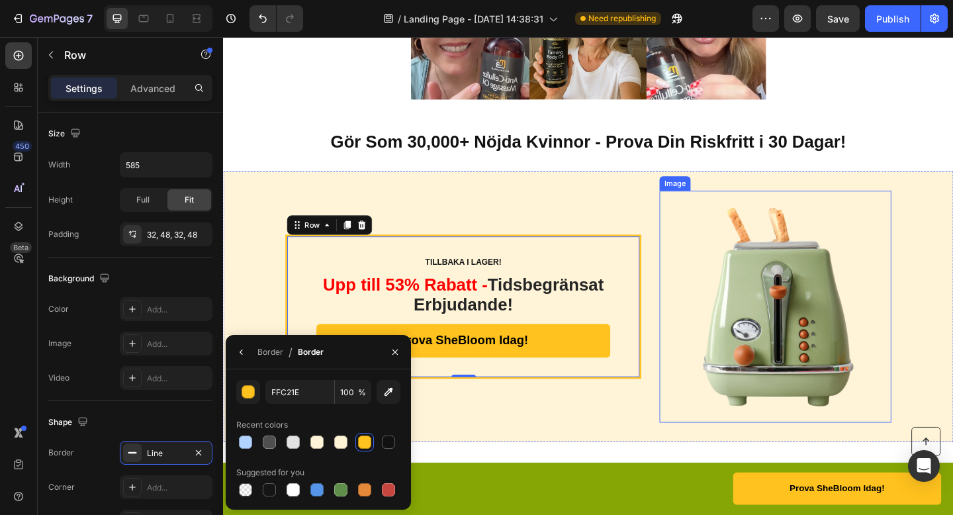
click at [828, 325] on img at bounding box center [824, 331] width 252 height 252
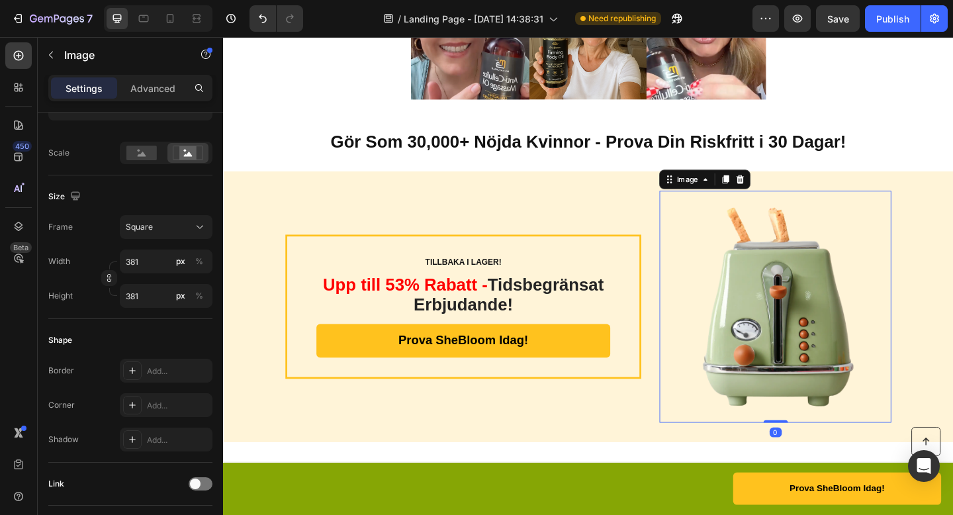
scroll to position [0, 0]
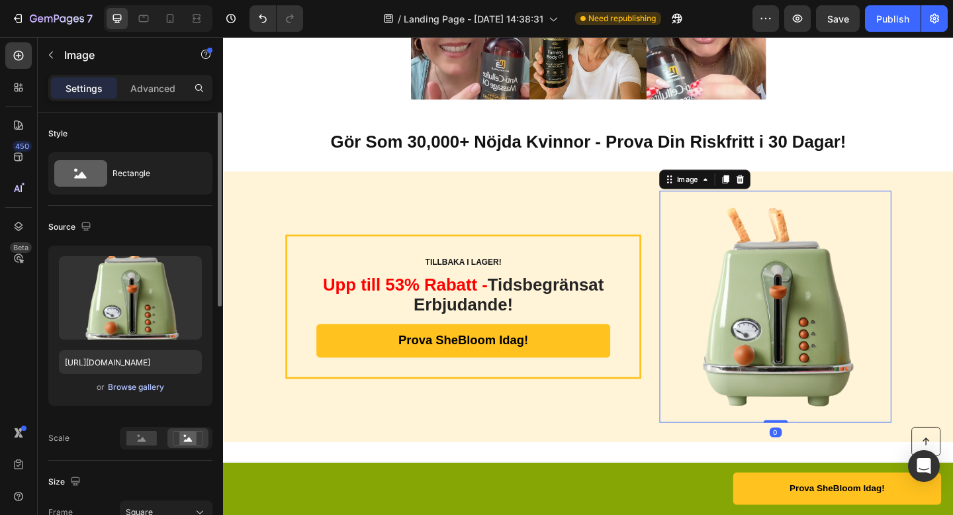
click at [150, 390] on div "Browse gallery" at bounding box center [136, 387] width 56 height 12
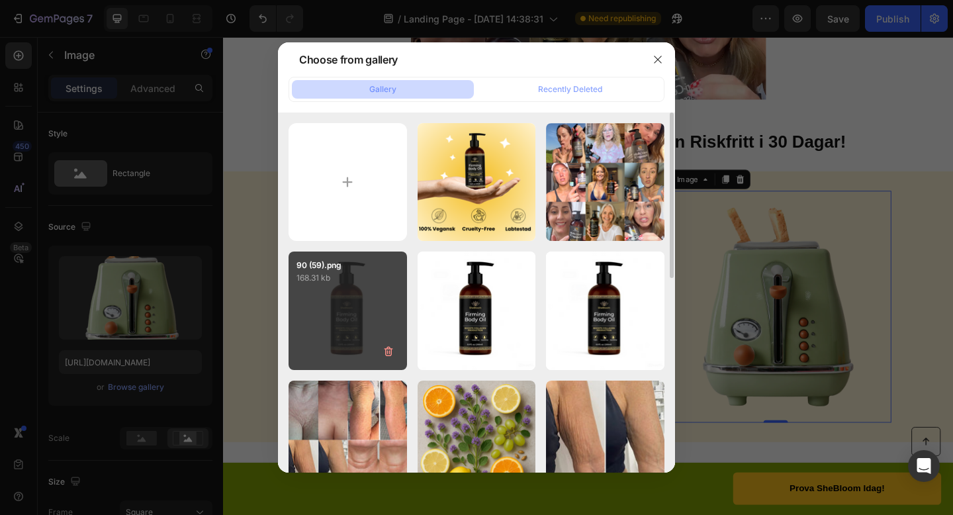
click at [345, 287] on div "90 (59).png 168.31 kb" at bounding box center [348, 311] width 118 height 118
type input "[URL][DOMAIN_NAME]"
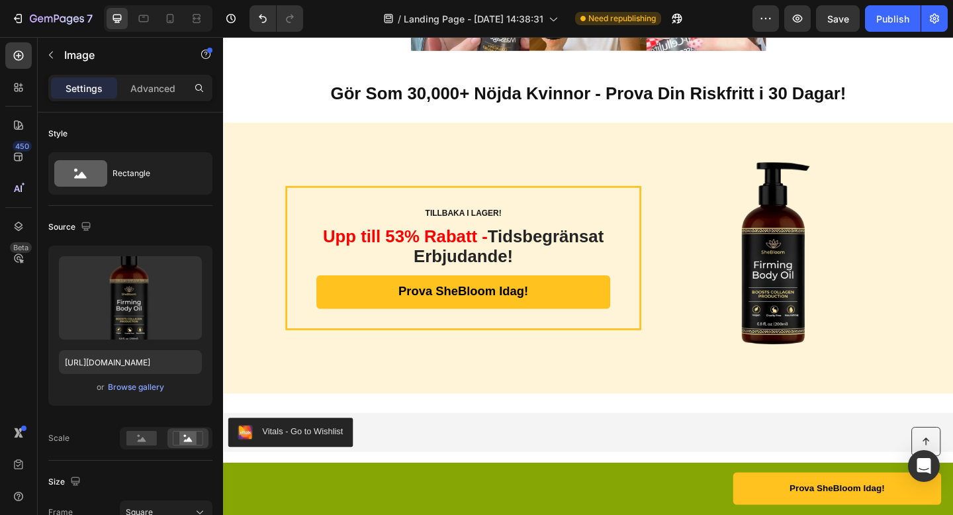
scroll to position [3221, 0]
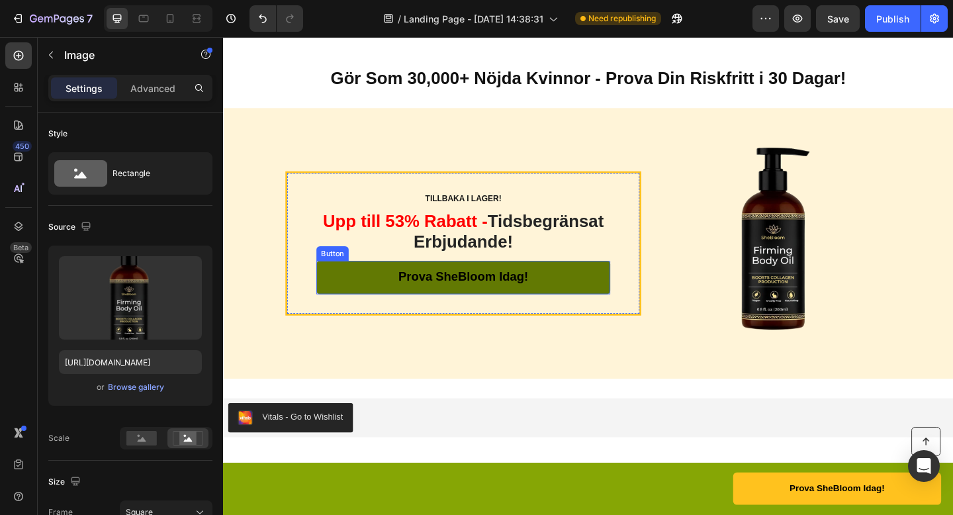
click at [601, 306] on link "Prova SheBloom Idag!" at bounding box center [484, 299] width 320 height 36
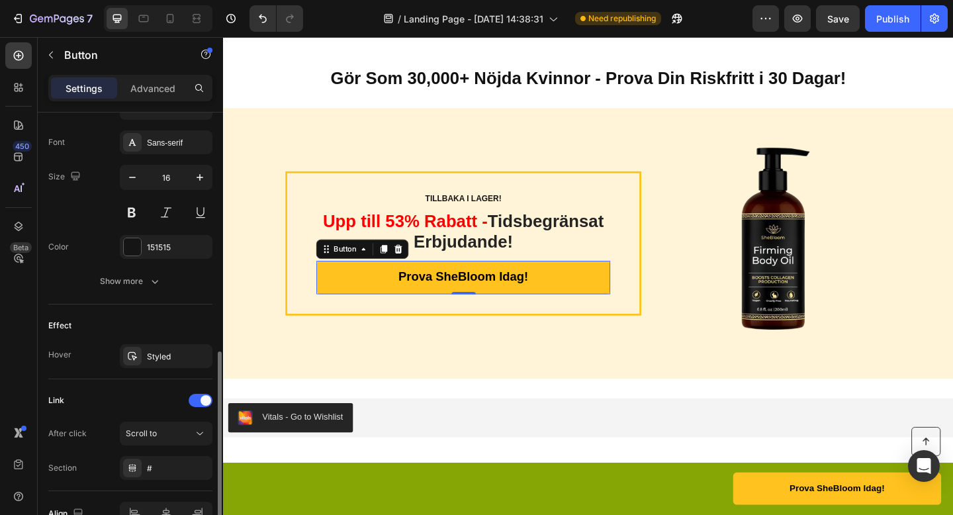
scroll to position [520, 0]
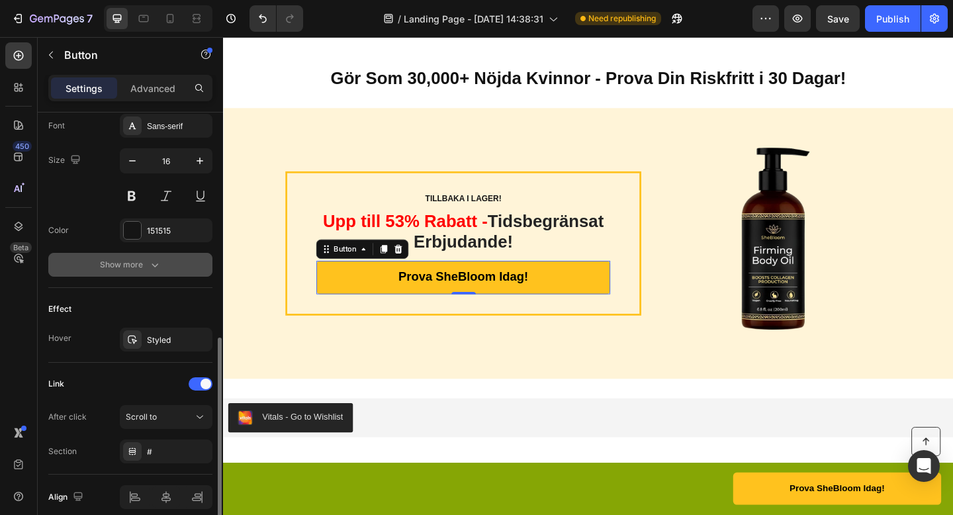
click at [136, 268] on div "Show more" at bounding box center [131, 264] width 62 height 13
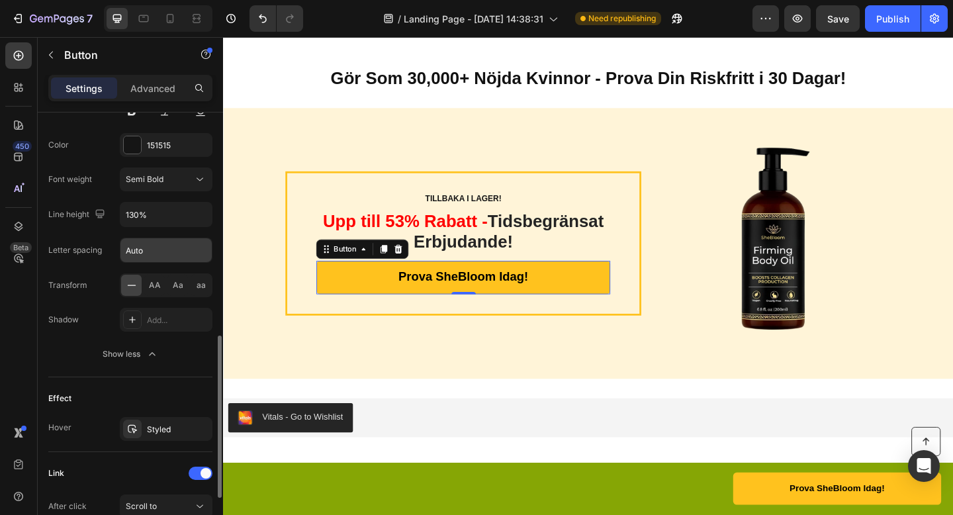
scroll to position [753, 0]
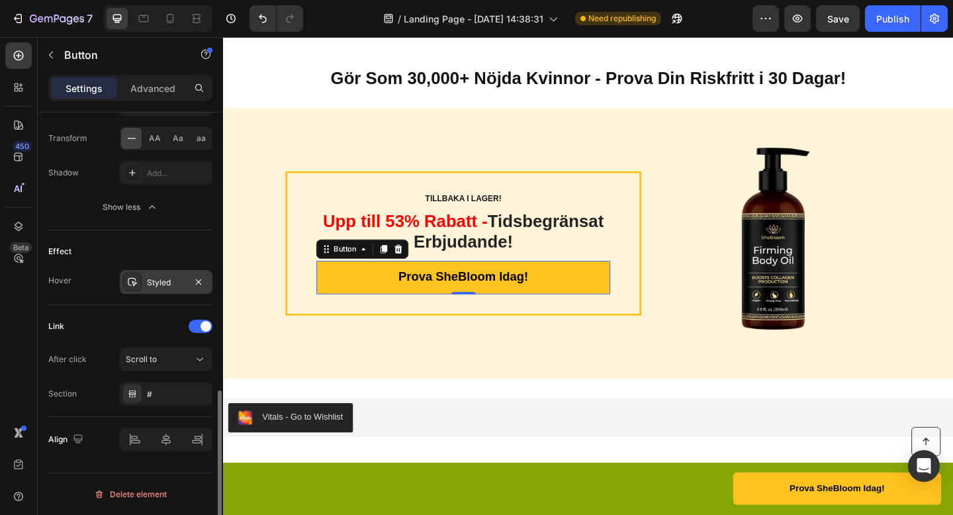
click at [151, 272] on div "Styled" at bounding box center [166, 282] width 93 height 24
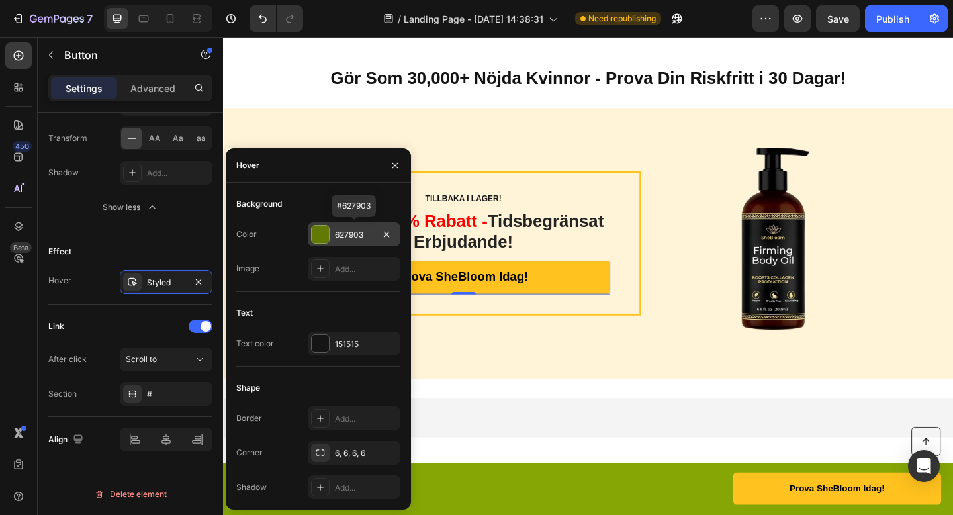
click at [338, 226] on div "627903" at bounding box center [354, 234] width 93 height 24
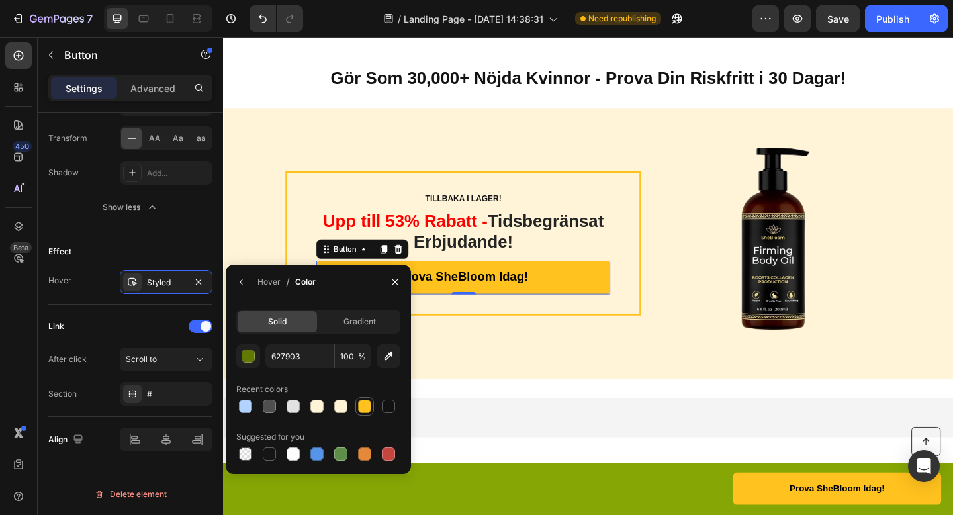
click at [367, 408] on div at bounding box center [364, 406] width 13 height 13
click at [302, 359] on input "FFC21E" at bounding box center [299, 356] width 69 height 24
click at [255, 358] on button "button" at bounding box center [248, 356] width 24 height 24
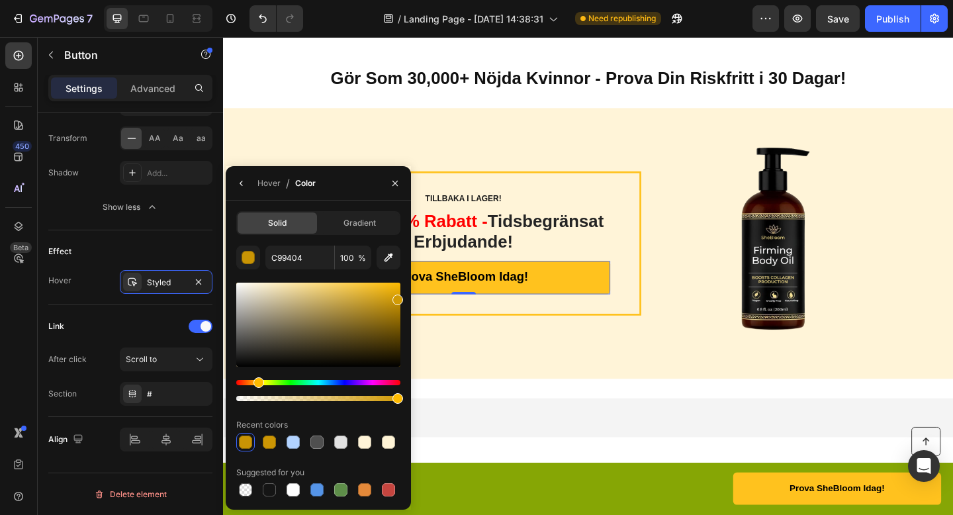
drag, startPoint x: 389, startPoint y: 288, endPoint x: 398, endPoint y: 297, distance: 13.1
click at [398, 297] on div at bounding box center [318, 325] width 164 height 84
type input "D19A04"
click at [596, 422] on div "Vitals - Go to Wishlist Vitals Section 4" at bounding box center [620, 451] width 794 height 85
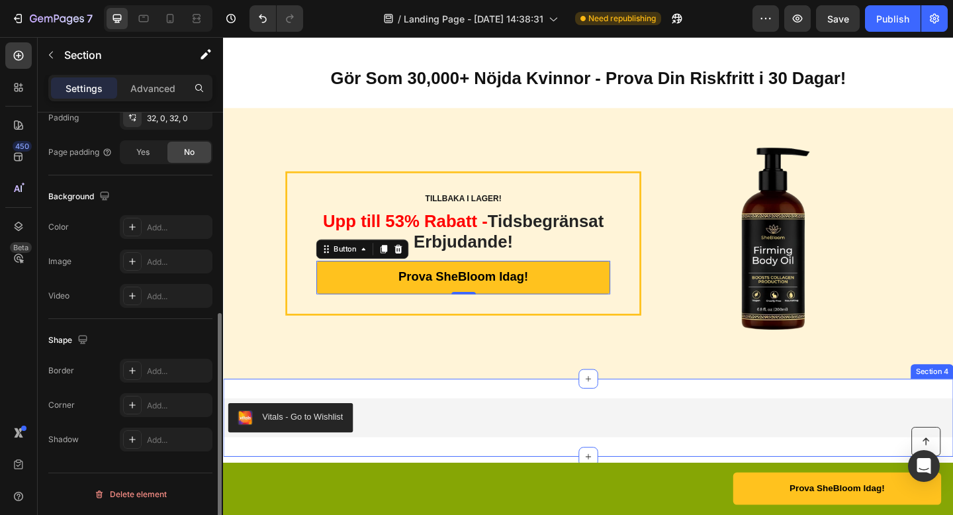
scroll to position [0, 0]
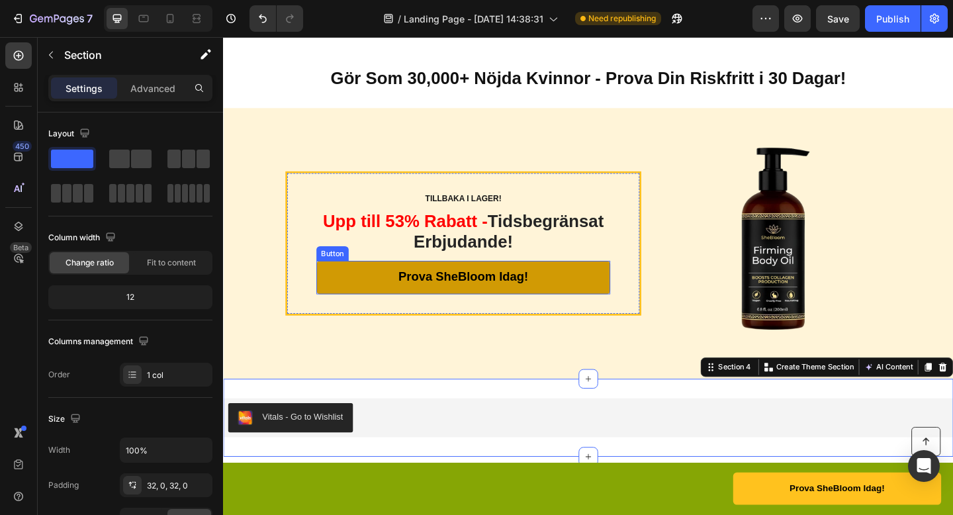
click at [580, 310] on link "Prova SheBloom Idag!" at bounding box center [484, 299] width 320 height 36
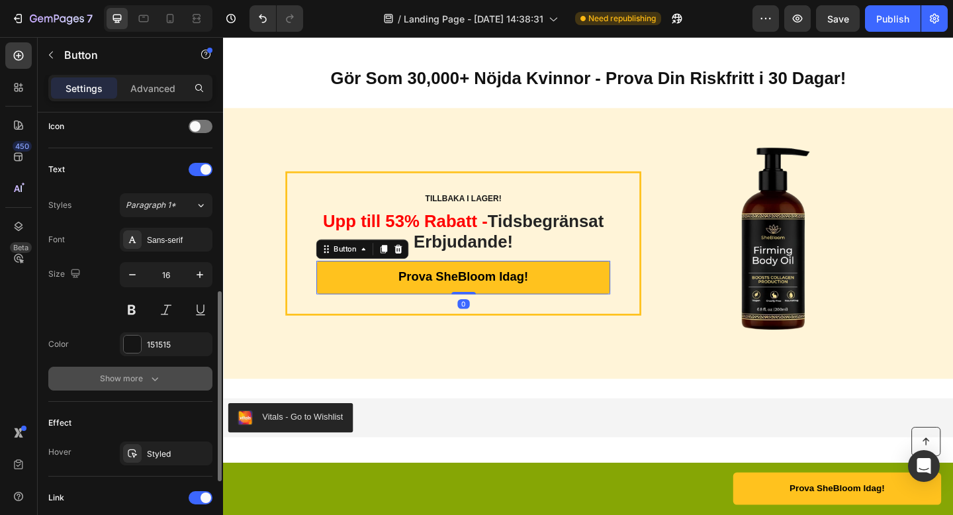
scroll to position [578, 0]
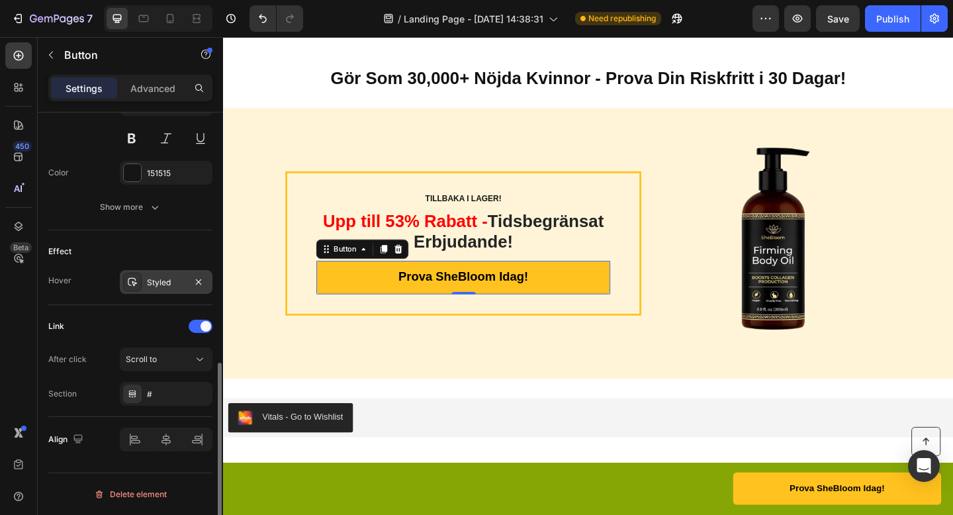
click at [160, 279] on div "Styled" at bounding box center [166, 283] width 38 height 12
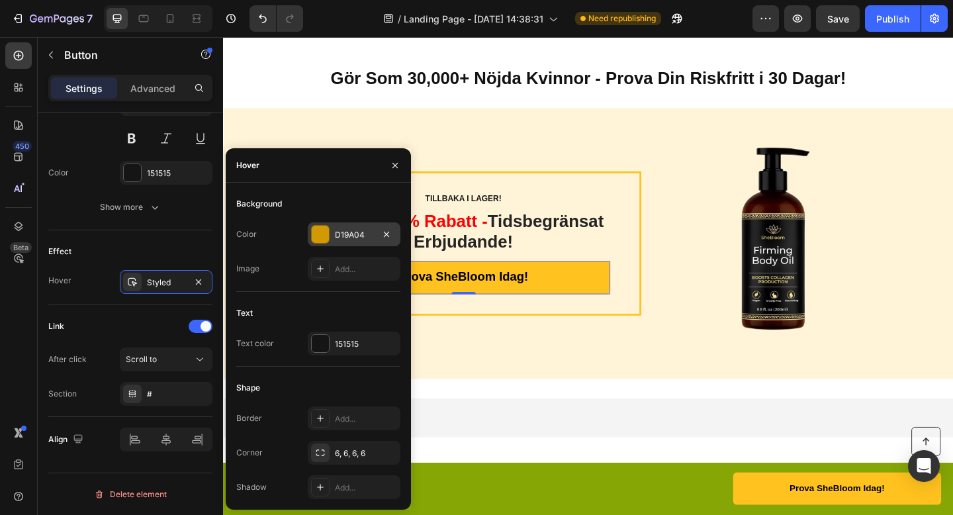
click at [333, 231] on div "D19A04" at bounding box center [354, 234] width 93 height 24
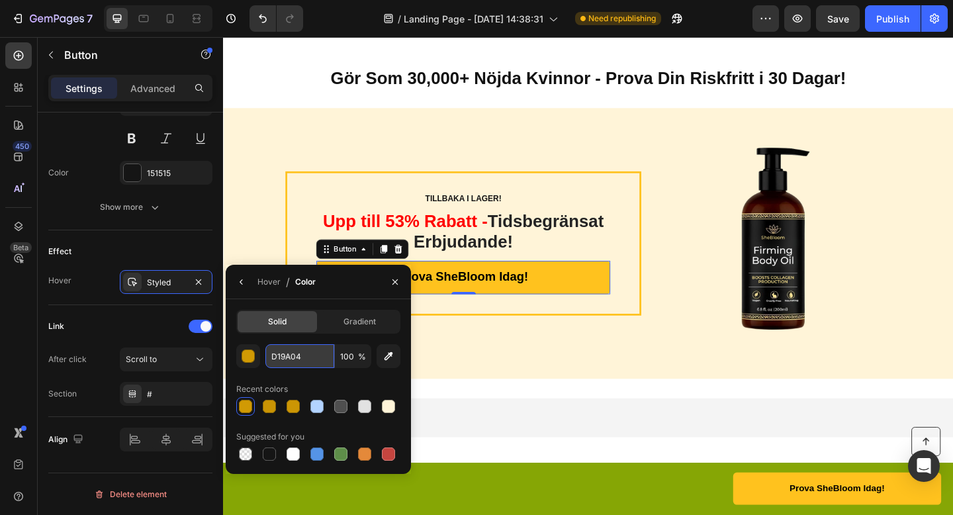
click at [291, 363] on input "D19A04" at bounding box center [299, 356] width 69 height 24
click at [253, 351] on div "button" at bounding box center [248, 356] width 13 height 13
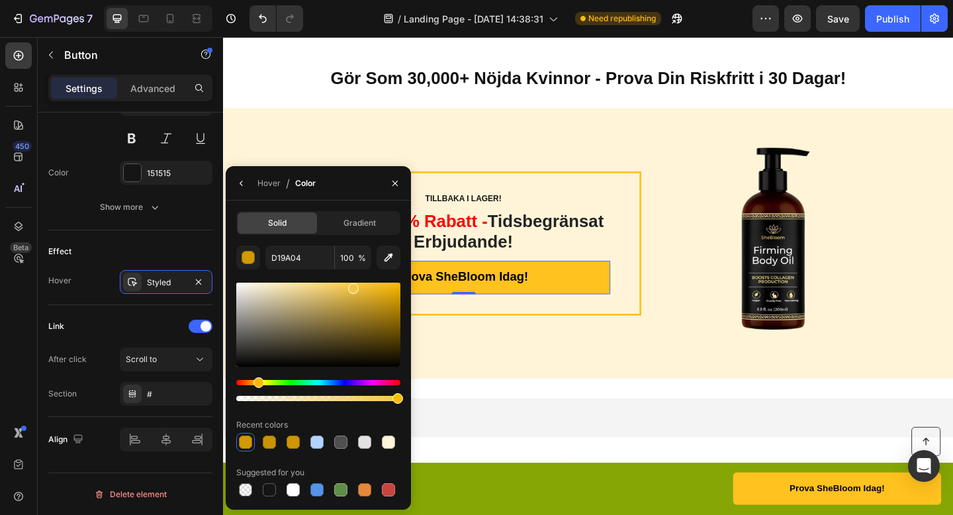
drag, startPoint x: 361, startPoint y: 293, endPoint x: 353, endPoint y: 286, distance: 10.3
click at [353, 286] on div at bounding box center [318, 325] width 164 height 84
type input "F4C749"
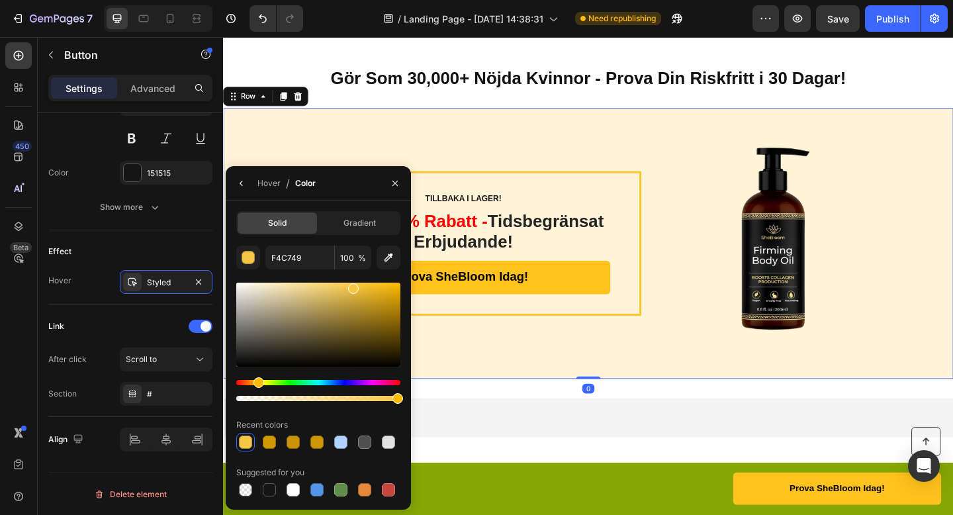
click at [534, 383] on div "TILLBAKA I LAGER! Text Block Upp till 53% Rabatt - Tidsbegränsat Erbjudande! He…" at bounding box center [484, 262] width 387 height 252
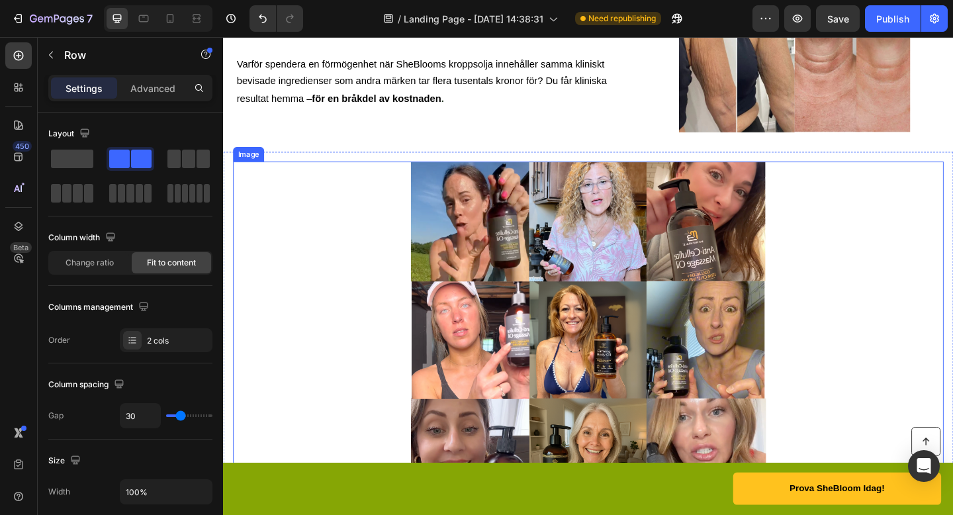
scroll to position [3163, 0]
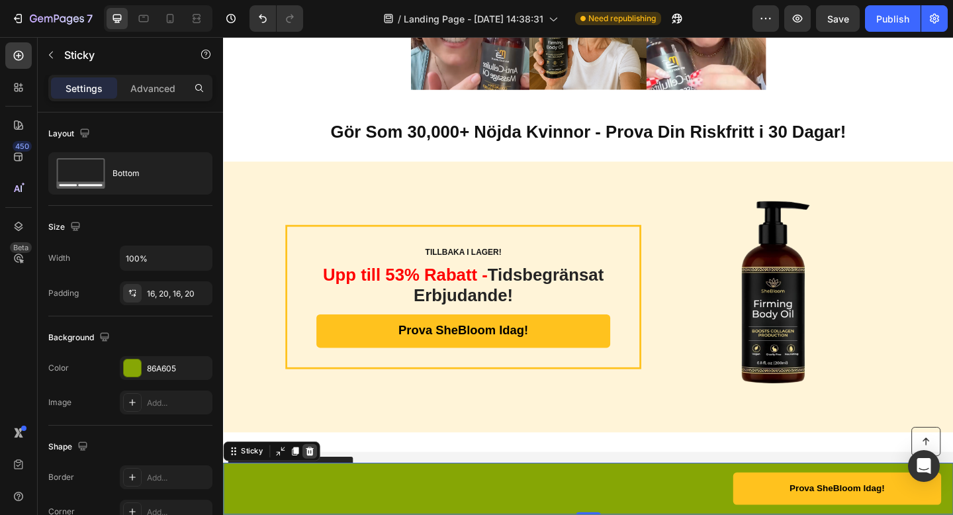
click at [319, 486] on icon at bounding box center [317, 487] width 9 height 9
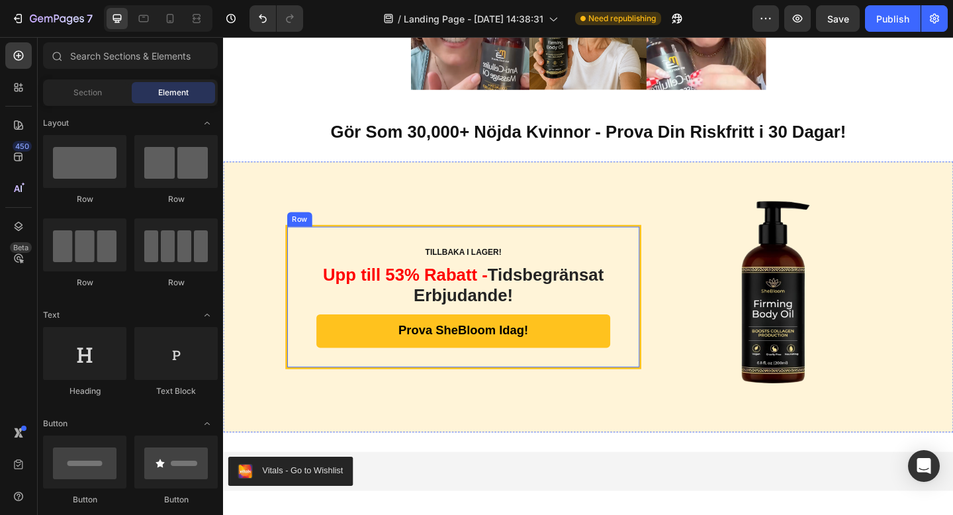
scroll to position [2684, 0]
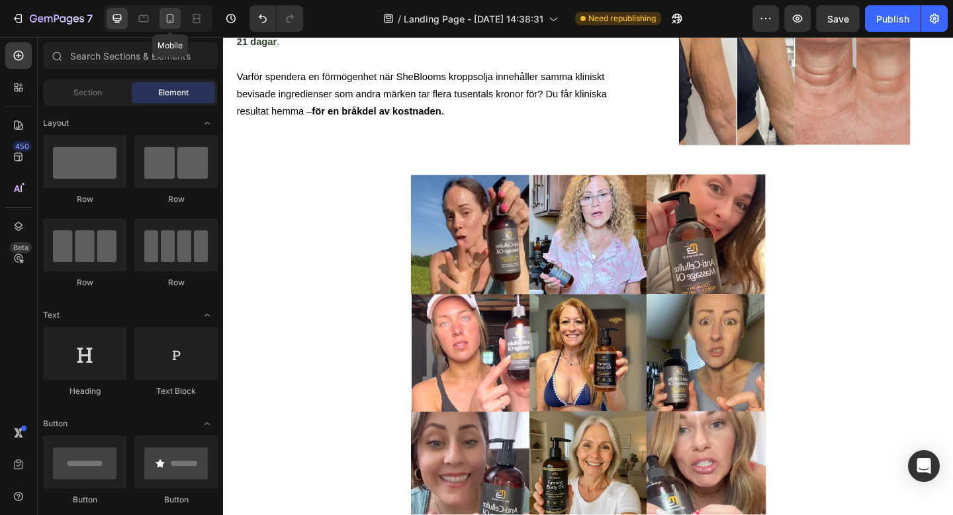
click at [176, 17] on icon at bounding box center [169, 18] width 13 height 13
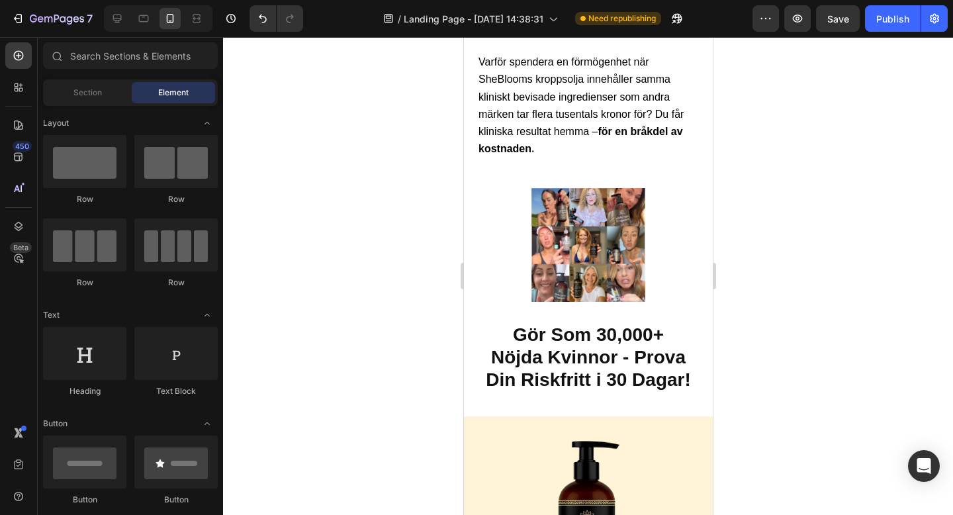
scroll to position [4376, 0]
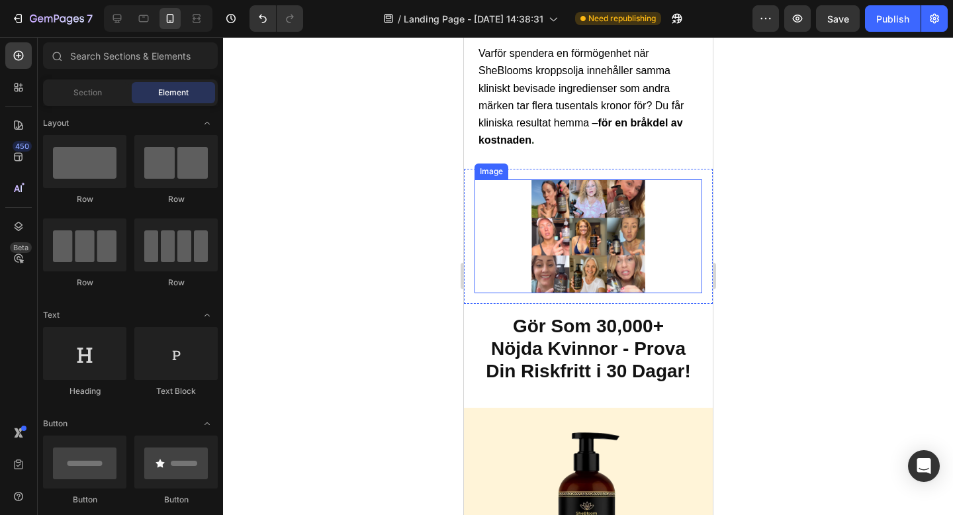
click at [657, 196] on div at bounding box center [588, 236] width 228 height 114
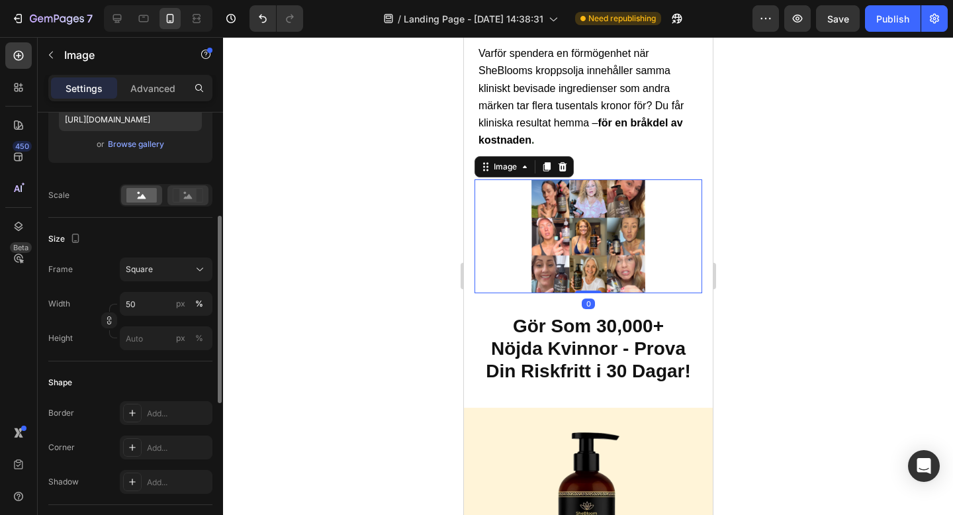
scroll to position [298, 0]
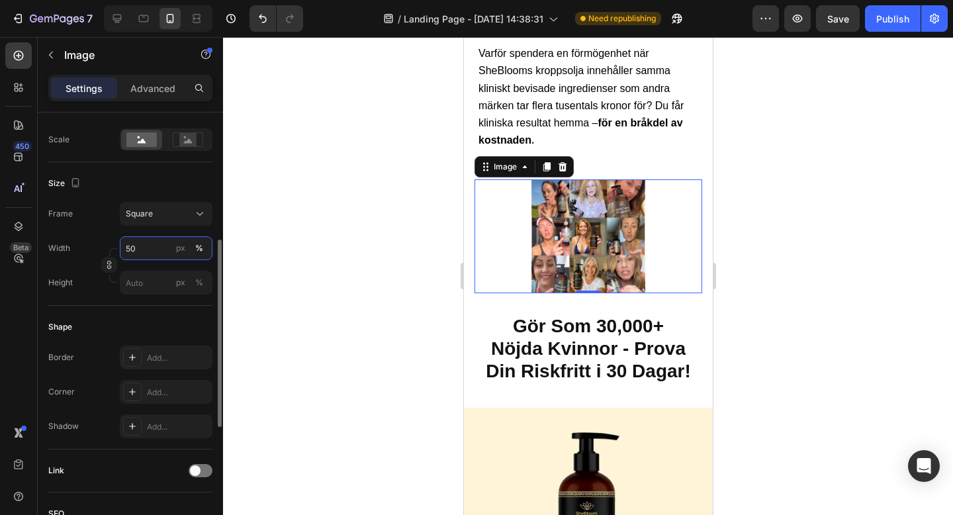
click at [156, 255] on input "50" at bounding box center [166, 248] width 93 height 24
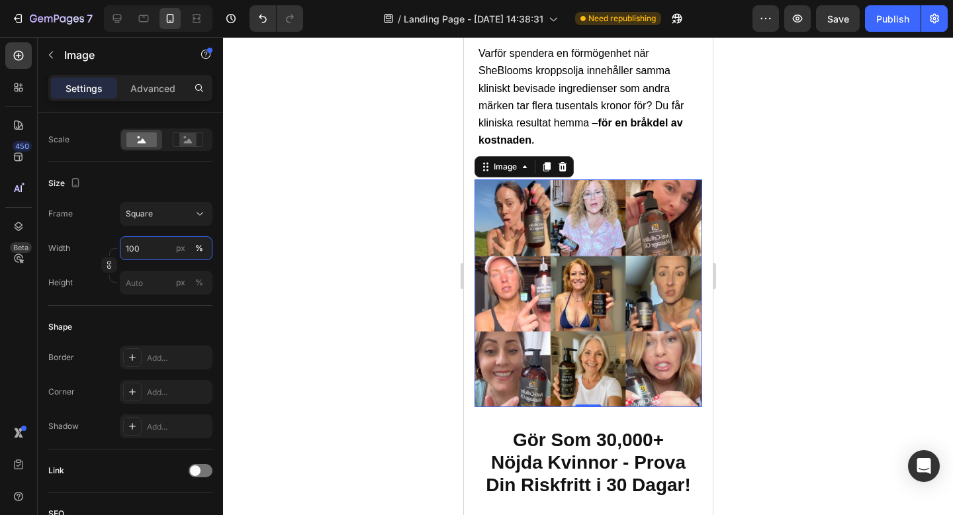
type input "100"
drag, startPoint x: 801, startPoint y: 308, endPoint x: 801, endPoint y: 300, distance: 7.3
click at [801, 308] on div at bounding box center [588, 276] width 730 height 478
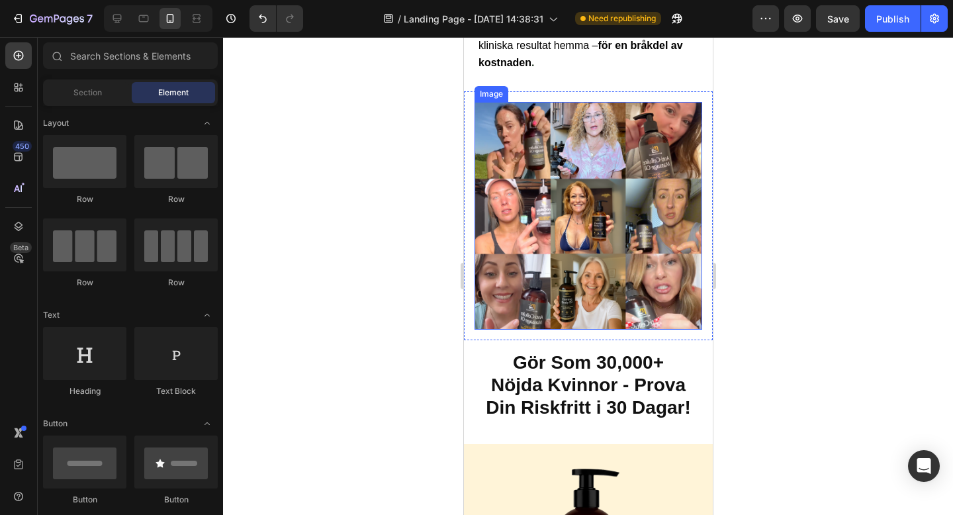
scroll to position [4566, 0]
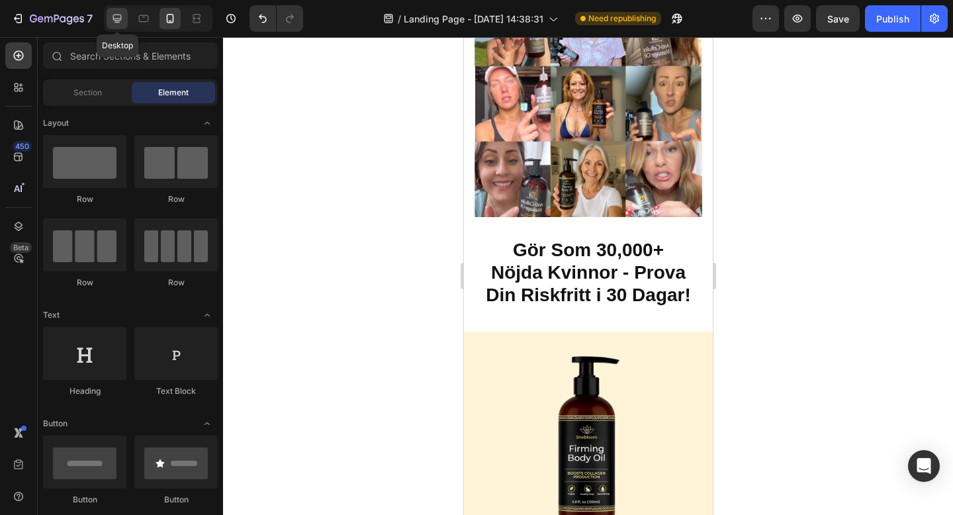
click at [127, 15] on div at bounding box center [117, 18] width 21 height 21
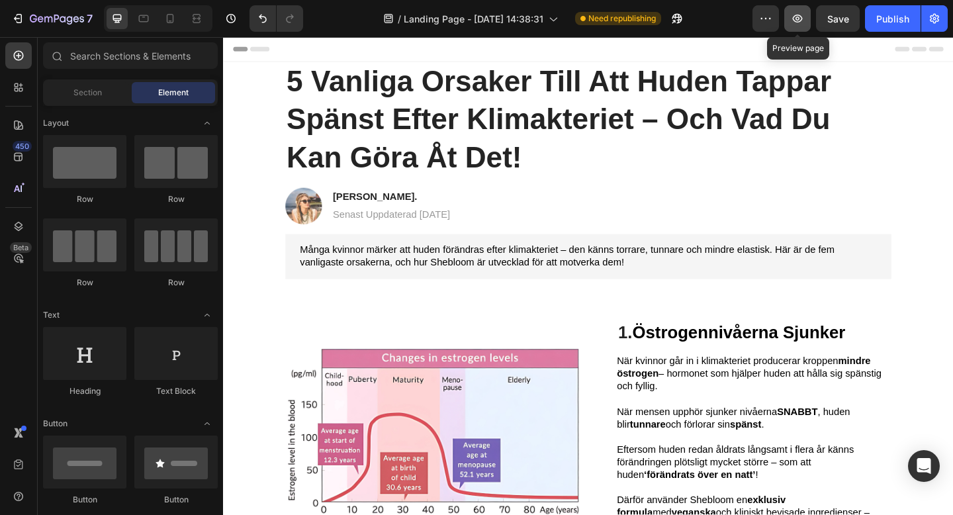
click at [793, 13] on icon "button" at bounding box center [797, 18] width 13 height 13
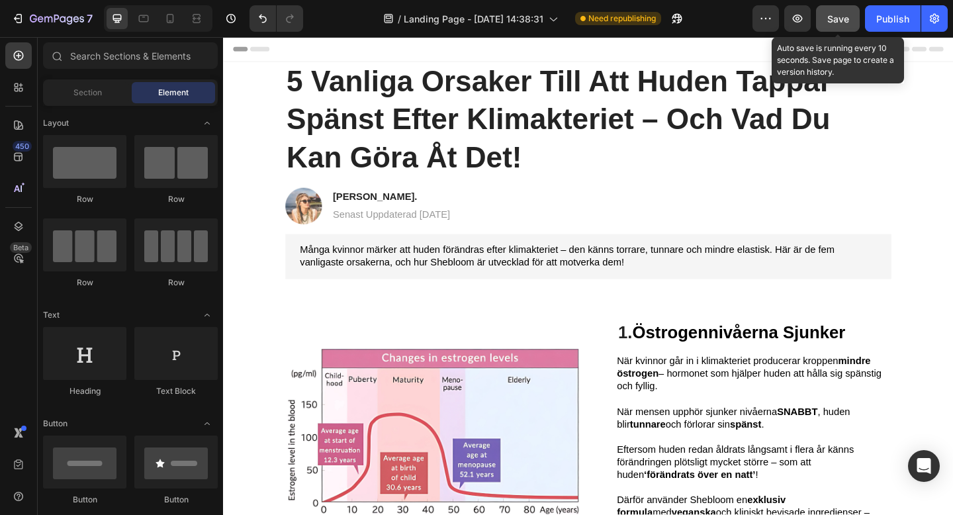
click at [848, 19] on span "Save" at bounding box center [838, 18] width 22 height 11
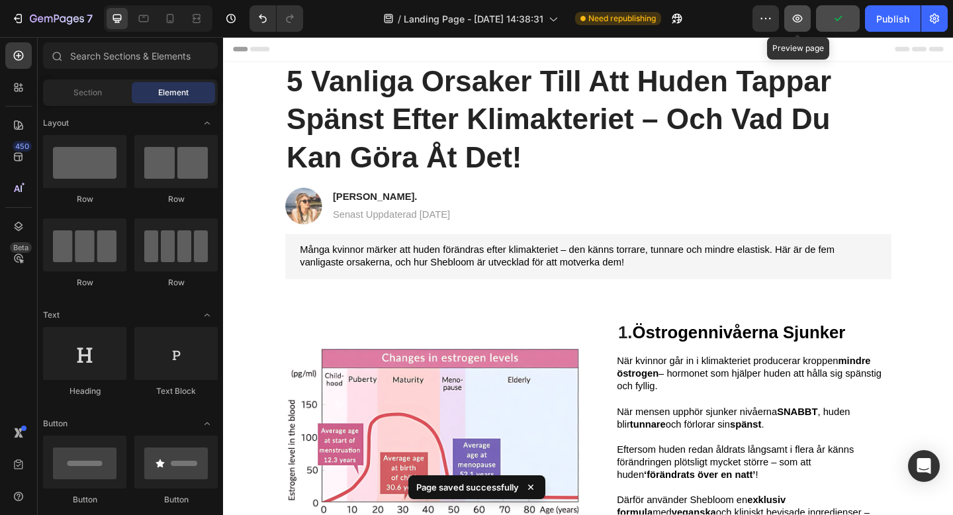
click at [798, 19] on icon "button" at bounding box center [797, 18] width 13 height 13
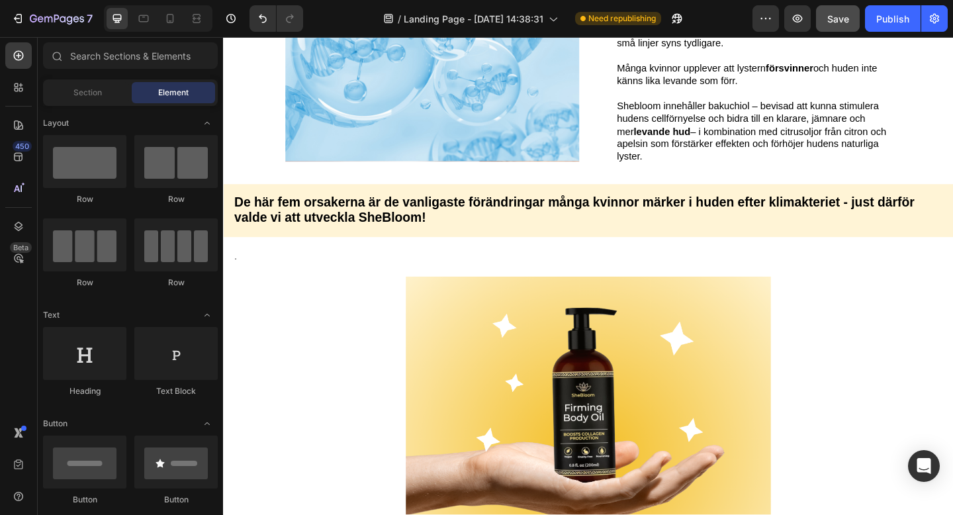
scroll to position [1670, 0]
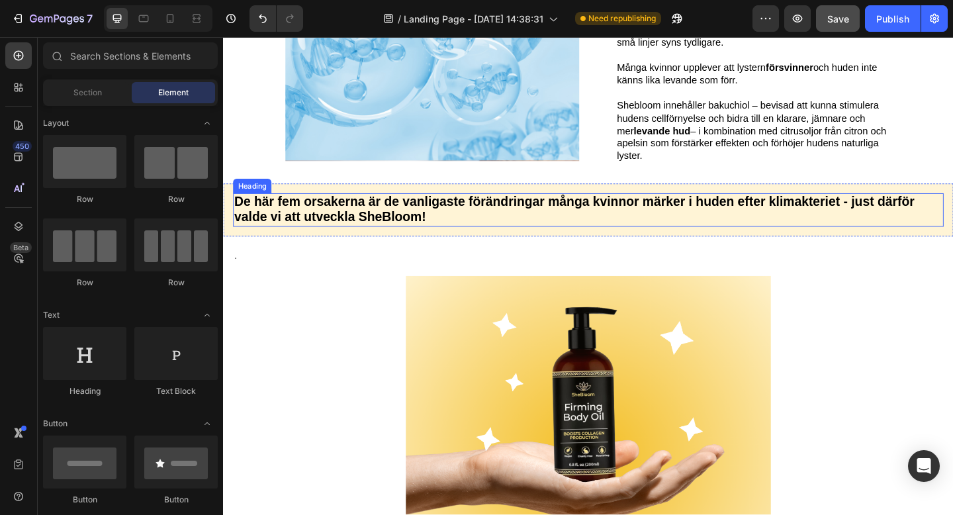
click at [447, 232] on h2 "De här fem orsakerna är de vanligaste förändringar många kvinnor märker i huden…" at bounding box center [620, 225] width 773 height 36
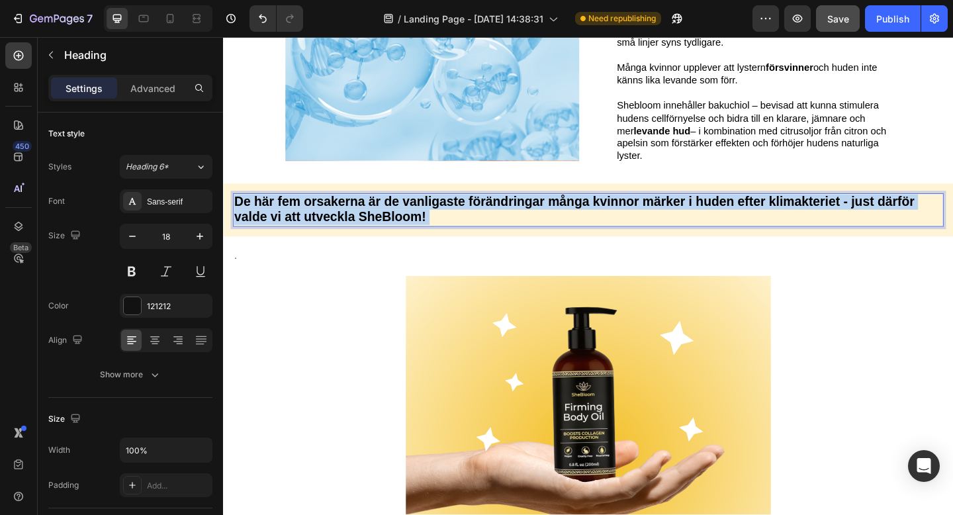
drag, startPoint x: 452, startPoint y: 228, endPoint x: 371, endPoint y: 229, distance: 80.7
click at [371, 228] on p "De här fem orsakerna är de vanligaste förändringar många kvinnor märker i huden…" at bounding box center [620, 225] width 770 height 34
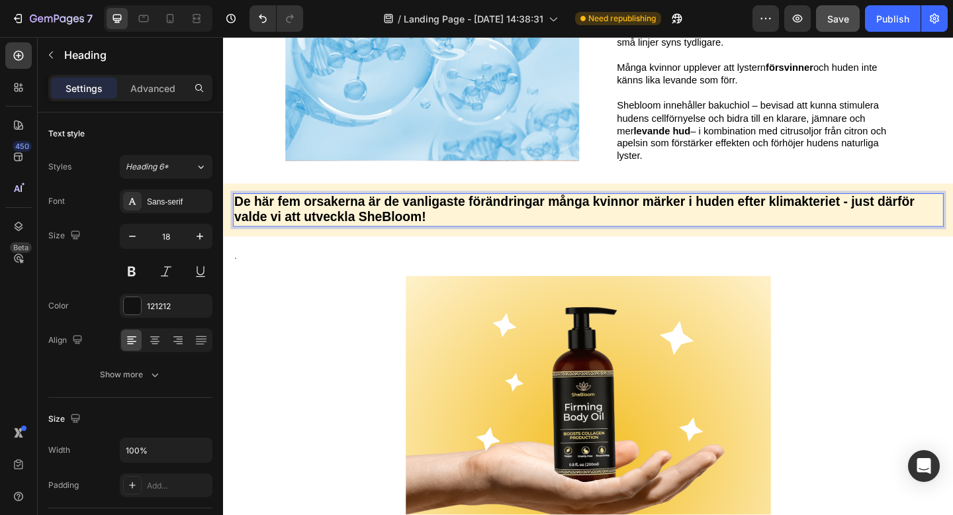
click at [396, 229] on strong "De här fem orsakerna är de vanligaste förändringar många kvinnor märker i huden…" at bounding box center [605, 224] width 740 height 32
click at [504, 234] on p "De här fem orsakerna är de vanligaste förändringar många kvinnor märker i huden…" at bounding box center [620, 225] width 770 height 34
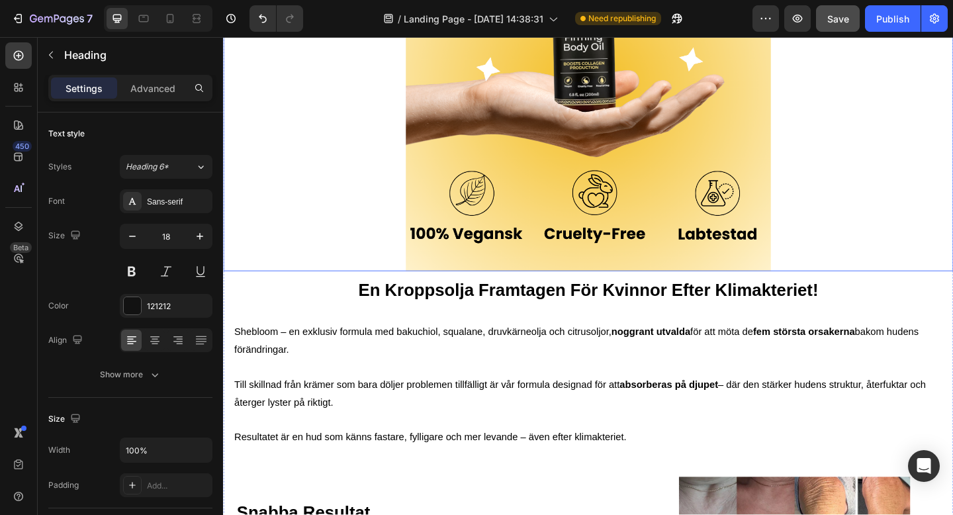
scroll to position [2085, 0]
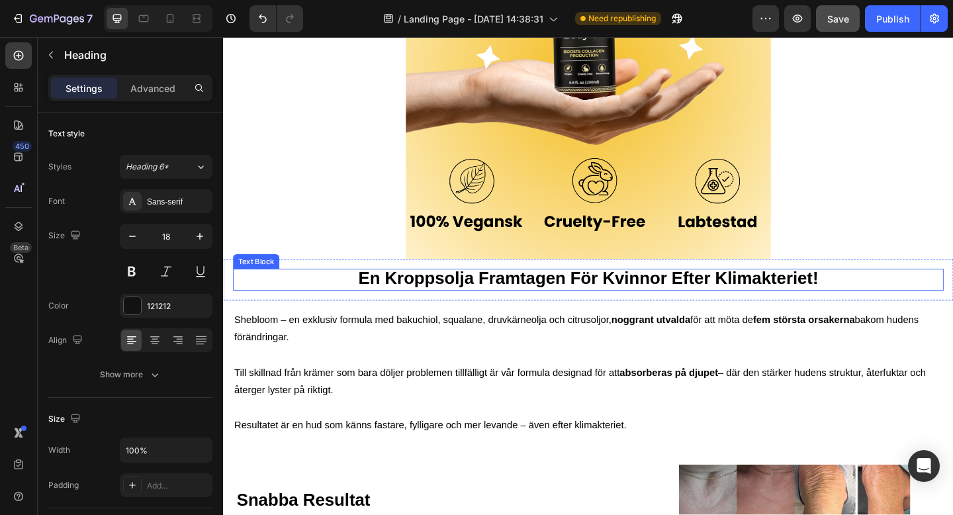
click at [469, 302] on strong "En Kroppsolja Framtagen För Kvinnor Efter Klimakteriet!" at bounding box center [620, 299] width 500 height 21
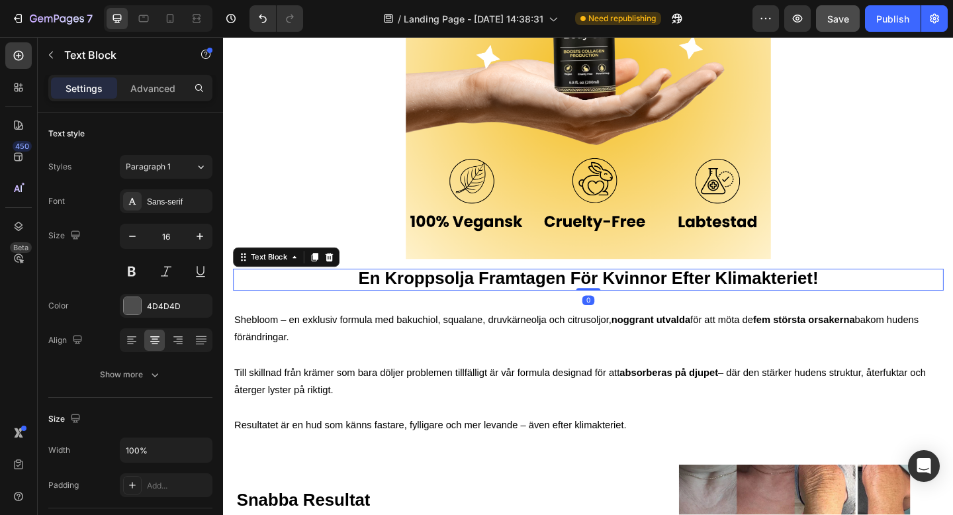
click at [469, 302] on strong "En Kroppsolja Framtagen För Kvinnor Efter Klimakteriet!" at bounding box center [620, 299] width 500 height 21
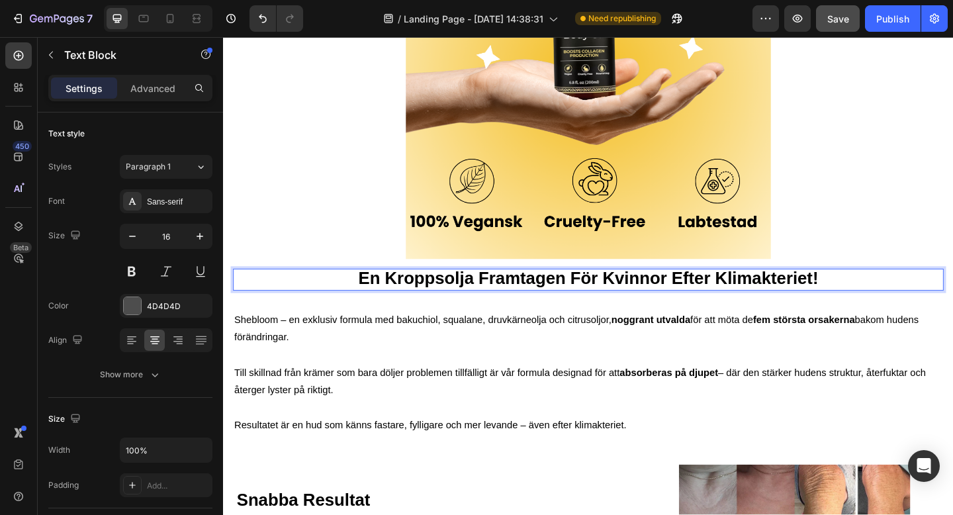
click at [391, 295] on strong "En Kroppsolja Framtagen För Kvinnor Efter Klimakteriet!" at bounding box center [620, 299] width 500 height 21
click at [396, 297] on strong "En Kroppsolja Framtagen För Kvinnor Efter Klimakteriet!" at bounding box center [620, 299] width 500 height 21
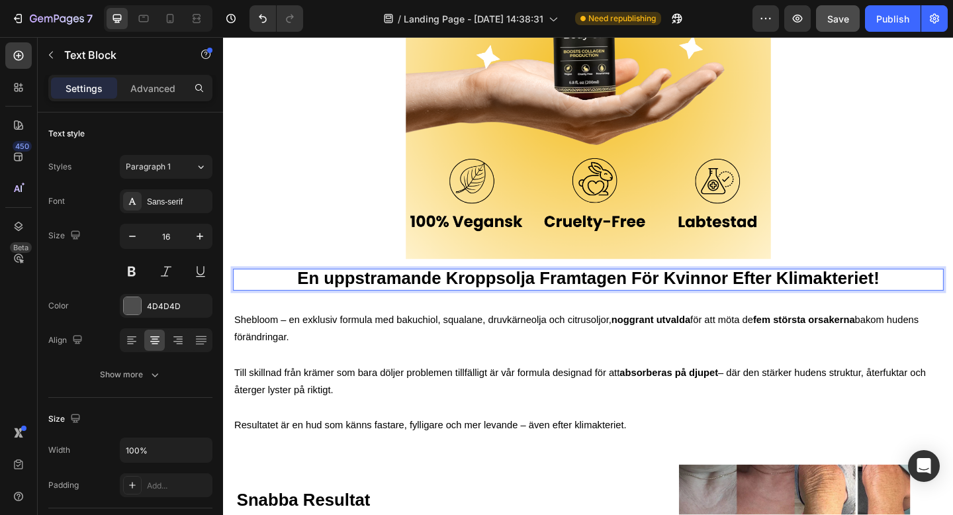
click at [343, 298] on strong "En uppstramande Kroppsolja Framtagen För Kvinnor Efter Klimakteriet!" at bounding box center [620, 299] width 633 height 21
click at [169, 24] on icon at bounding box center [169, 18] width 13 height 13
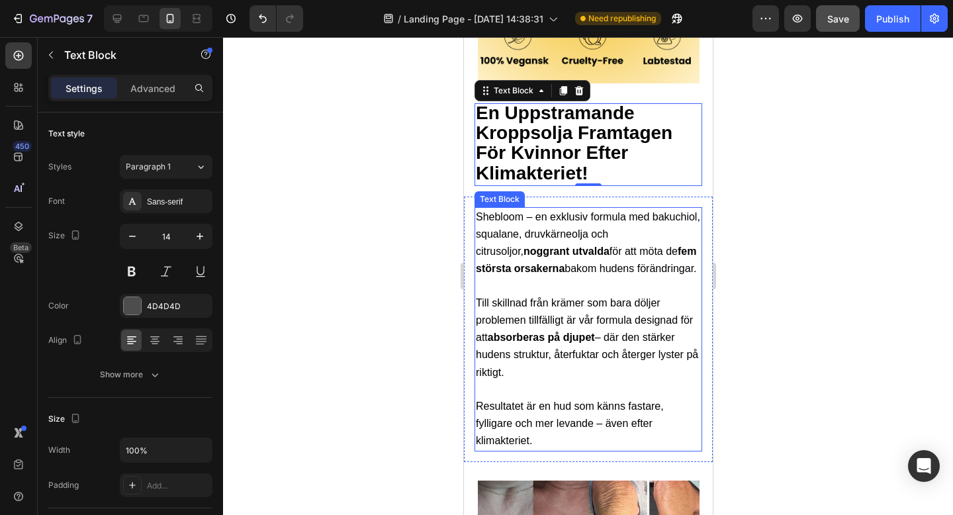
scroll to position [2370, 0]
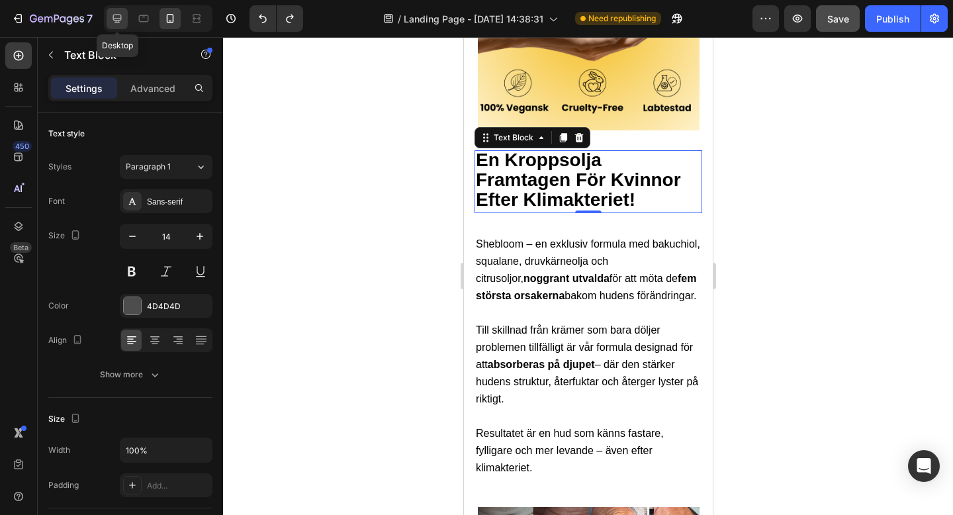
click at [118, 10] on div at bounding box center [117, 18] width 21 height 21
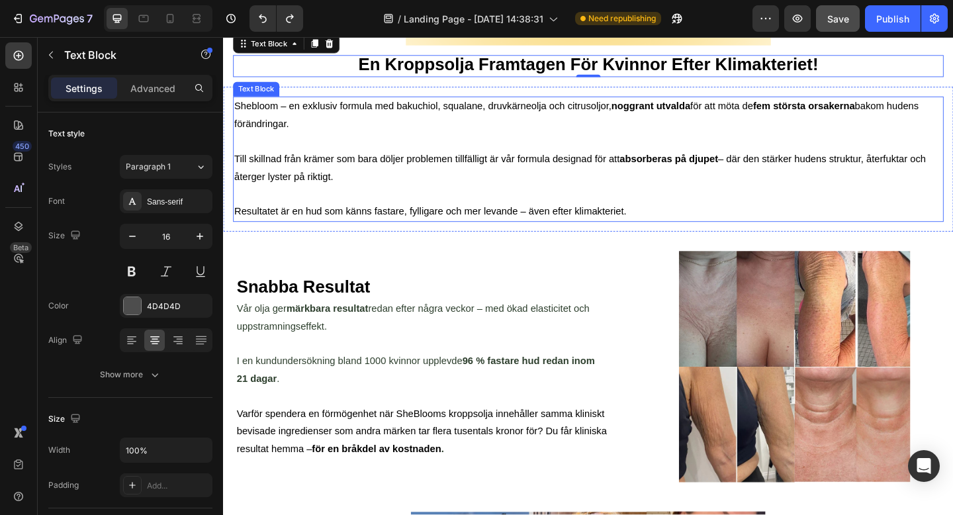
scroll to position [2289, 0]
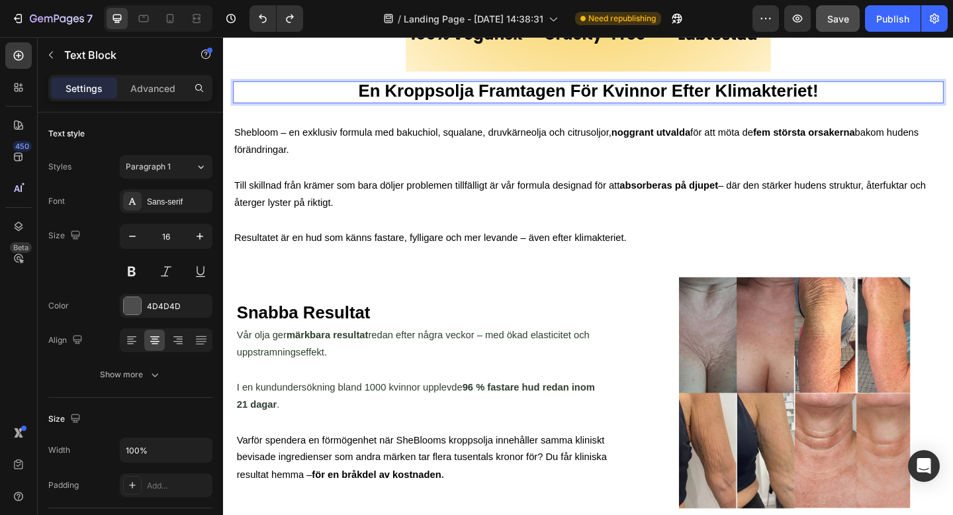
click at [400, 96] on strong "En Kroppsolja Framtagen För Kvinnor Efter Klimakteriet!" at bounding box center [620, 95] width 500 height 21
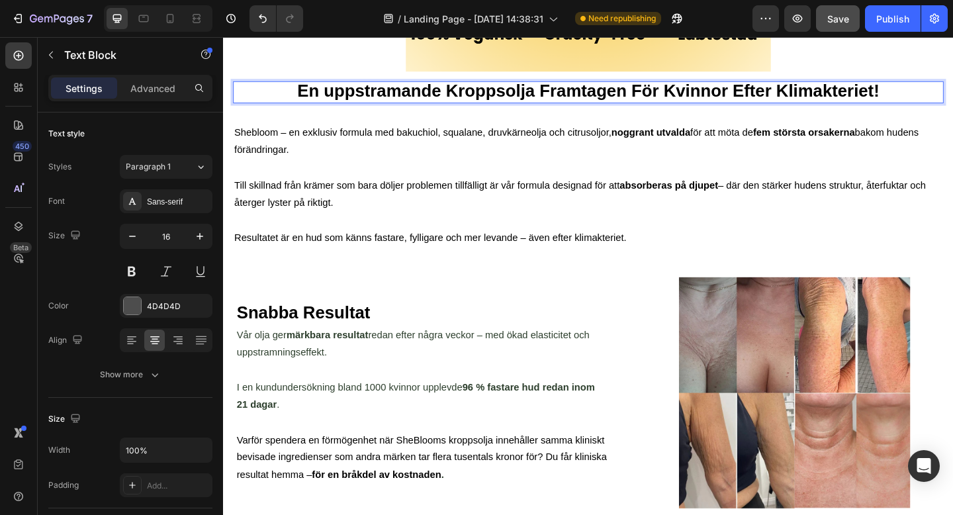
click at [338, 96] on strong "En uppstramande Kroppsolja Framtagen För Kvinnor Efter Klimakteriet!" at bounding box center [620, 95] width 633 height 21
click at [171, 12] on icon at bounding box center [169, 18] width 13 height 13
type input "14"
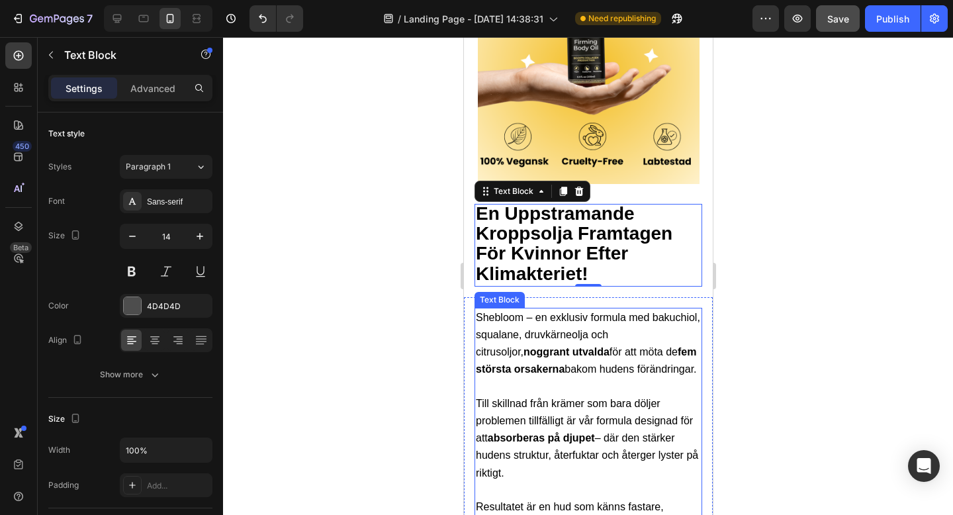
scroll to position [2260, 0]
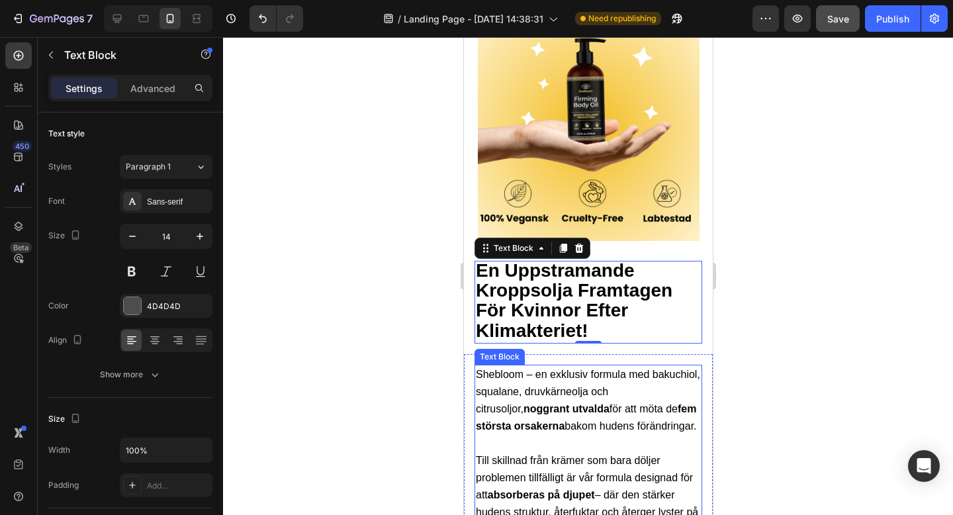
click at [629, 474] on span "Till skillnad från krämer som bara döljer problemen tillfälligt är vår formula …" at bounding box center [586, 495] width 222 height 81
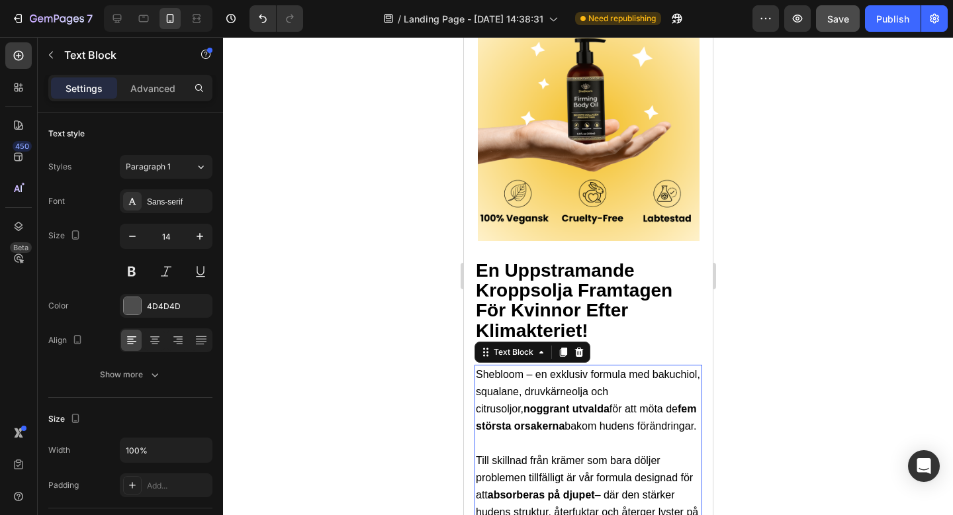
scroll to position [298, 0]
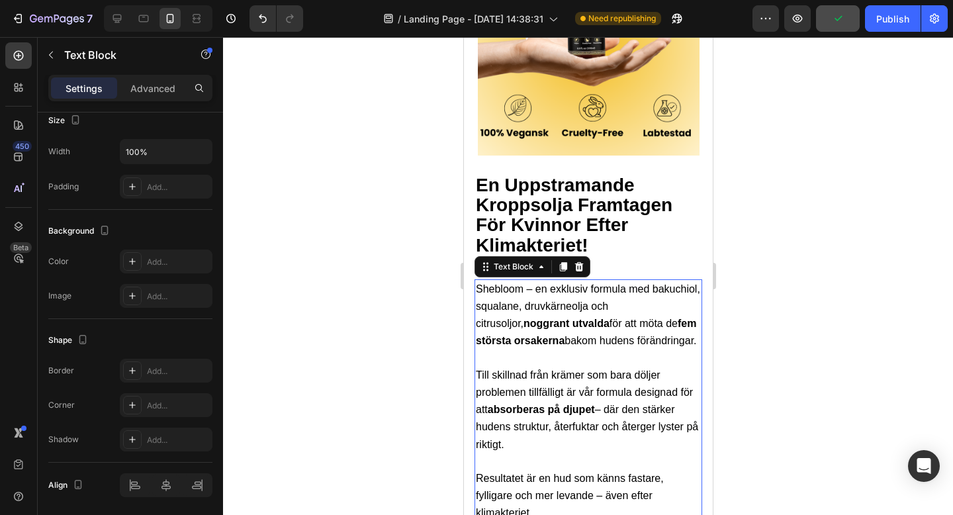
click at [612, 367] on p "Till skillnad från krämer som bara döljer problemen tillfälligt är vår formula …" at bounding box center [587, 410] width 225 height 87
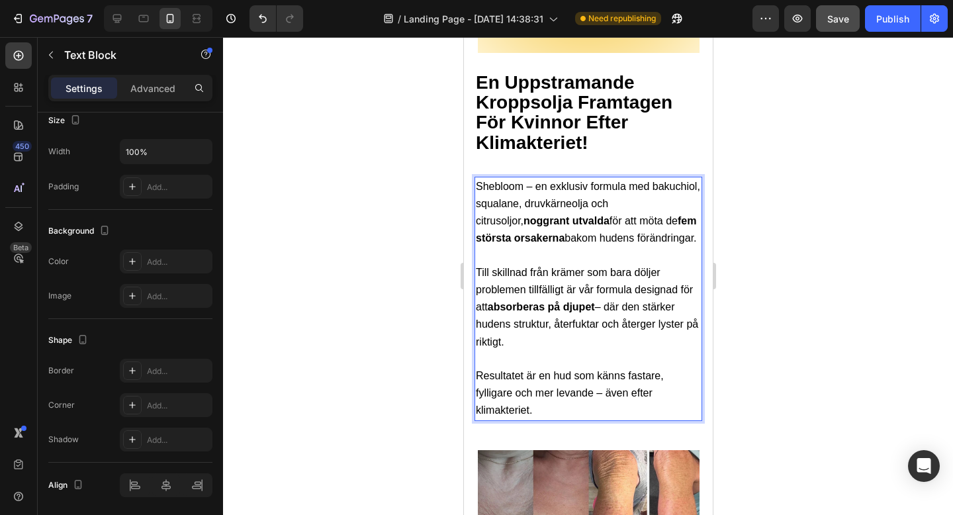
scroll to position [2451, 0]
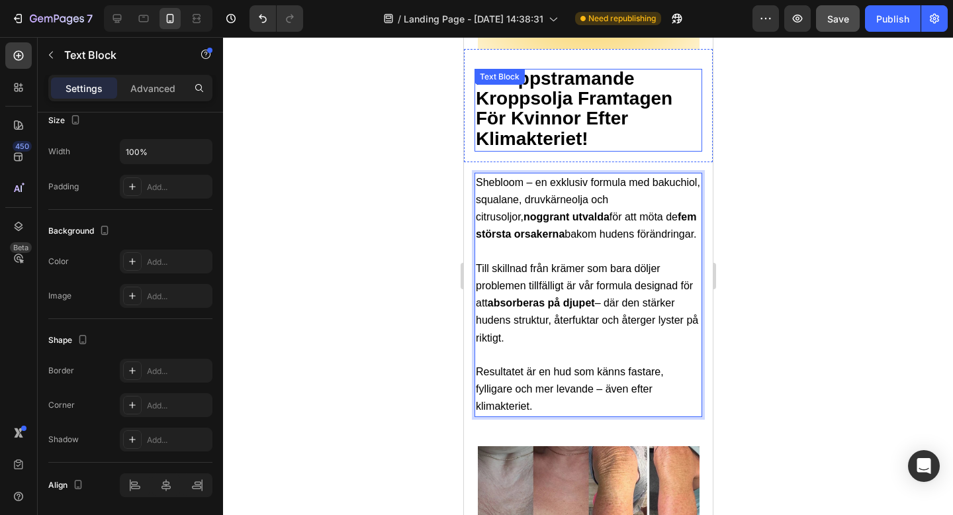
click at [610, 93] on strong "En Uppstramande Kroppsolja Framtagen För Kvinnor Efter Klimakteriet!" at bounding box center [573, 108] width 197 height 81
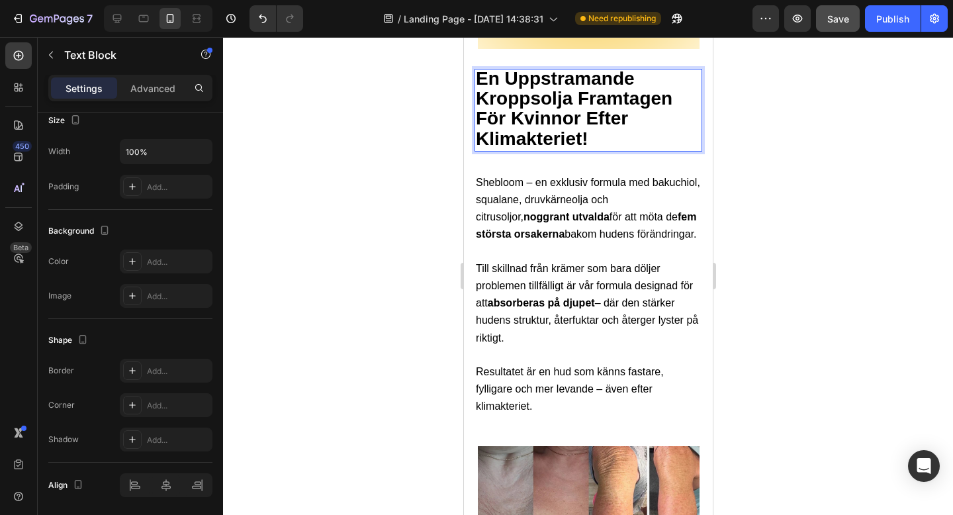
click at [629, 98] on p "En Uppstramande Kroppsolja Framtagen För Kvinnor Efter Klimakteriet!" at bounding box center [587, 110] width 225 height 80
click at [608, 97] on strong "En Uppstramande Kroppsolja Framtagen För Kvinnor Efter Klimakteriet!" at bounding box center [573, 108] width 197 height 81
click at [571, 113] on strong "En Uppstramande Kroppsolja Framtagen För Kvinnor Efter Klimakteriet!" at bounding box center [573, 108] width 197 height 81
click at [569, 111] on strong "En Uppstramande Kroppsolja Framtagen För Kvinnor Efter Klimakteriet!" at bounding box center [573, 108] width 197 height 81
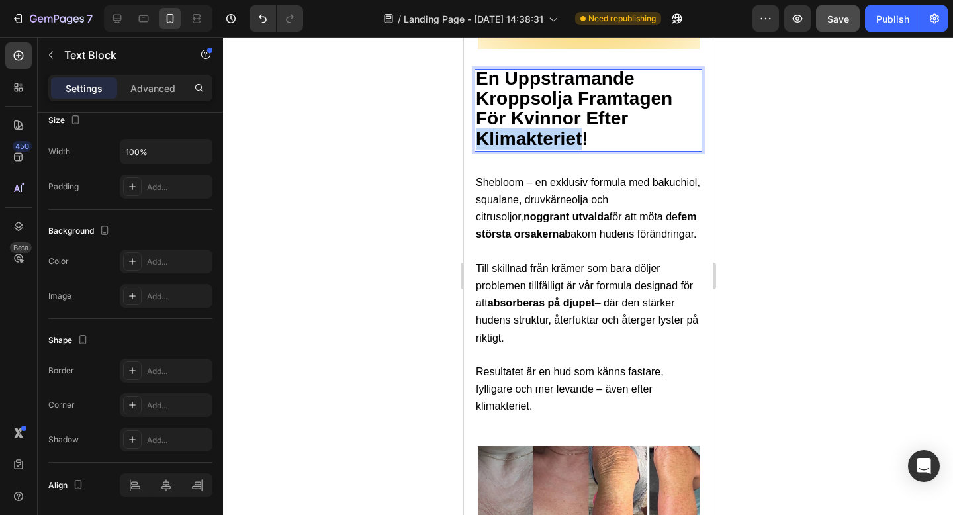
click at [569, 111] on strong "En Uppstramande Kroppsolja Framtagen För Kvinnor Efter Klimakteriet!" at bounding box center [573, 108] width 197 height 81
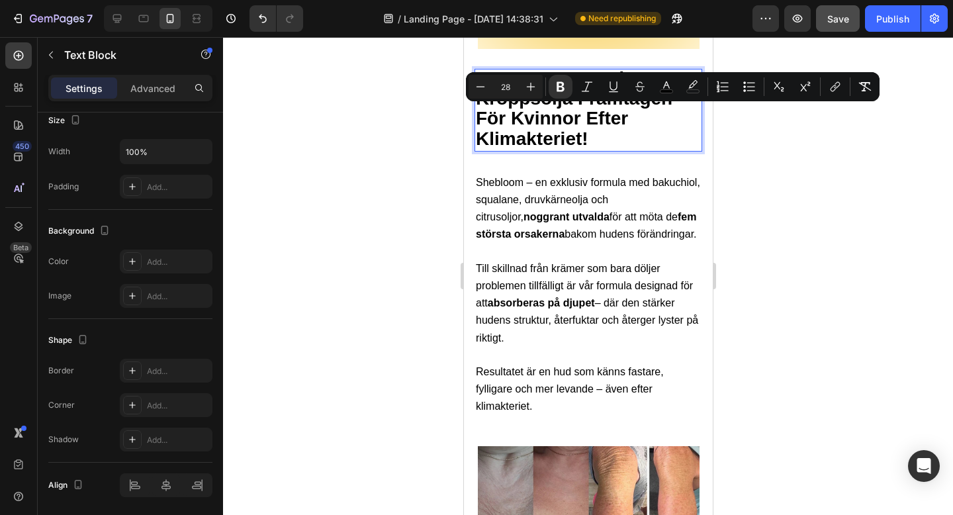
click at [590, 118] on p "En Uppstramande Kroppsolja Framtagen För Kvinnor Efter Klimakteriet!" at bounding box center [587, 110] width 225 height 80
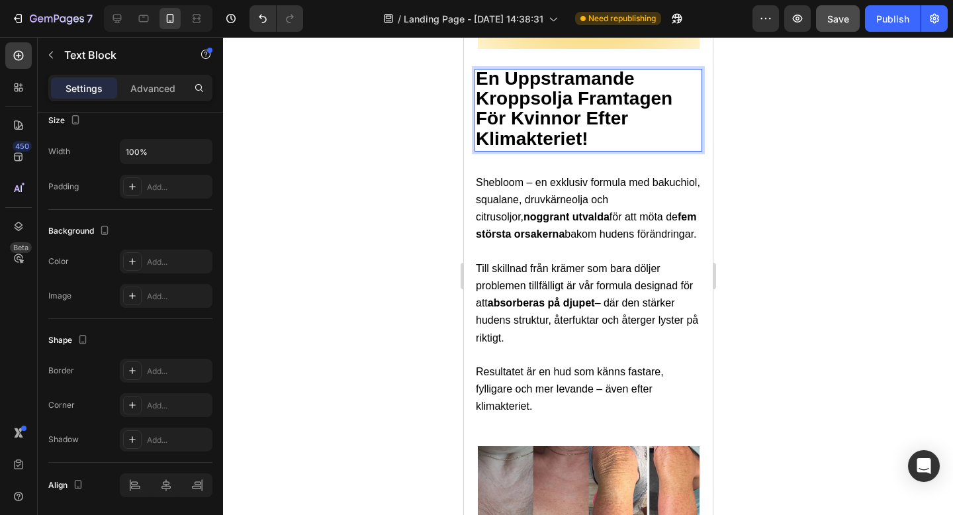
click at [590, 118] on p "En Uppstramande Kroppsolja Framtagen För Kvinnor Efter Klimakteriet!" at bounding box center [587, 110] width 225 height 80
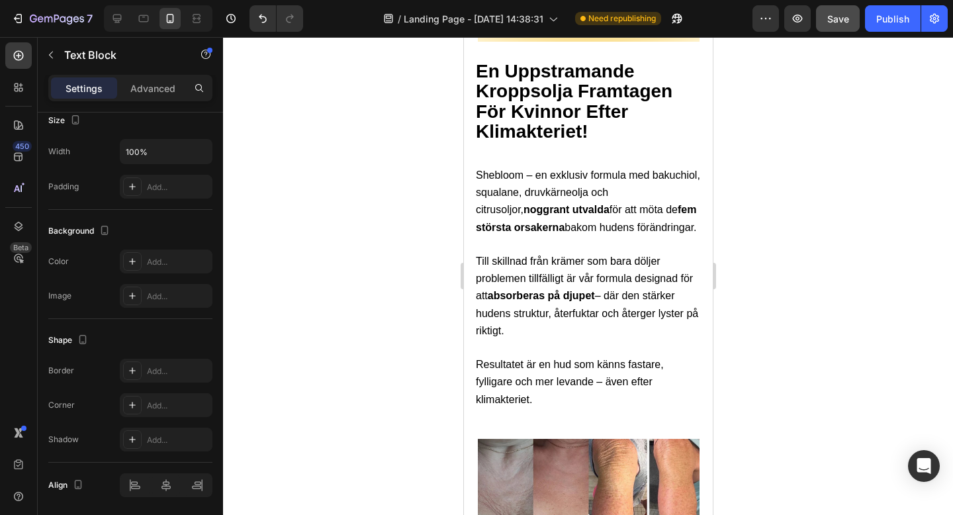
scroll to position [3592, 0]
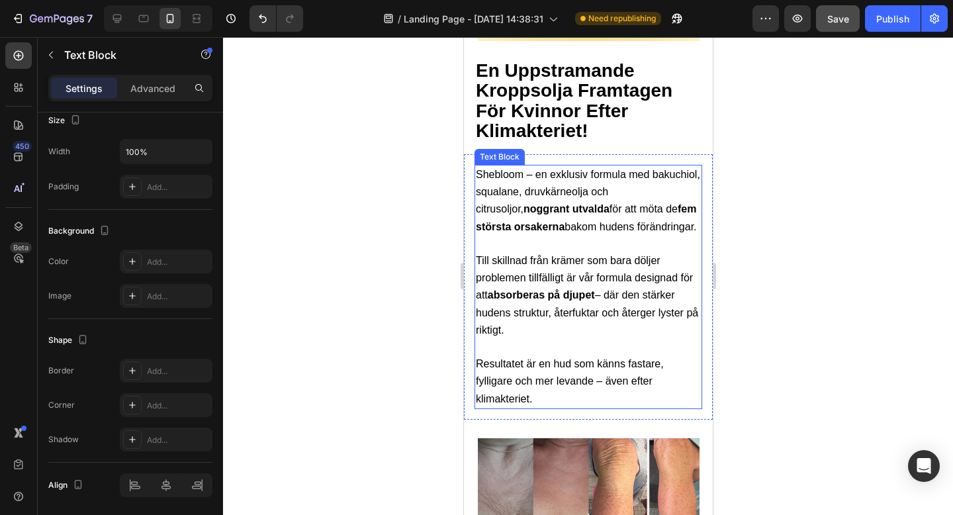
click at [559, 255] on span "Till skillnad från krämer som bara döljer problemen tillfälligt är vår formula …" at bounding box center [586, 295] width 222 height 81
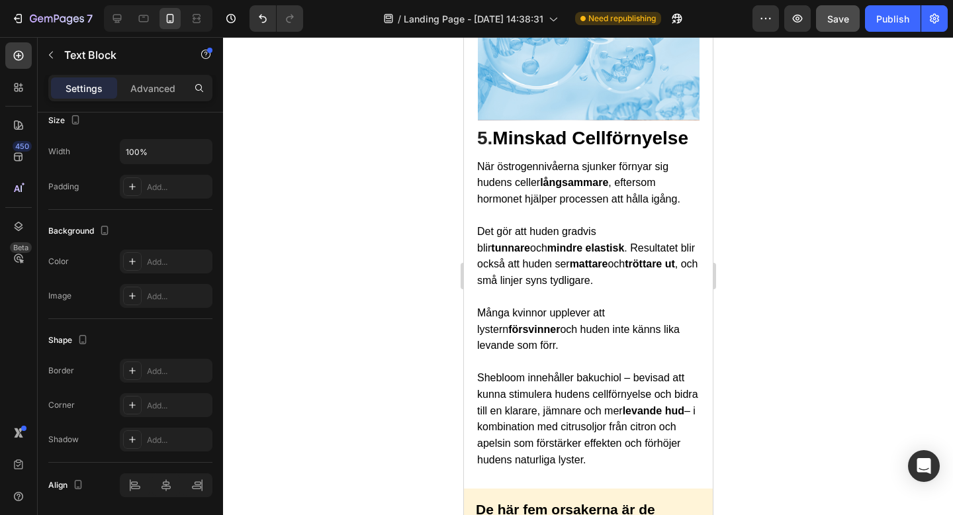
scroll to position [2074, 0]
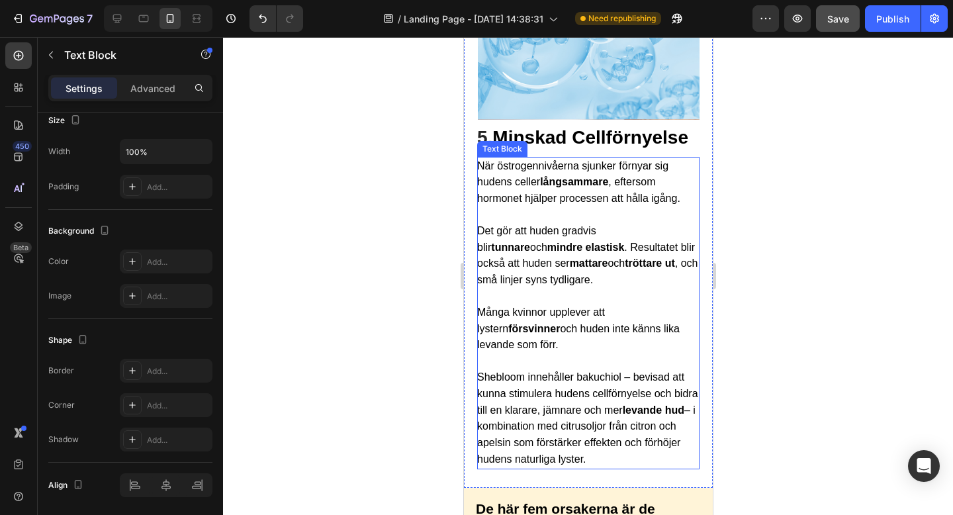
click at [600, 308] on span "Många kvinnor upplever att lystern försvinner och huden inte känns lika levande…" at bounding box center [578, 328] width 203 height 44
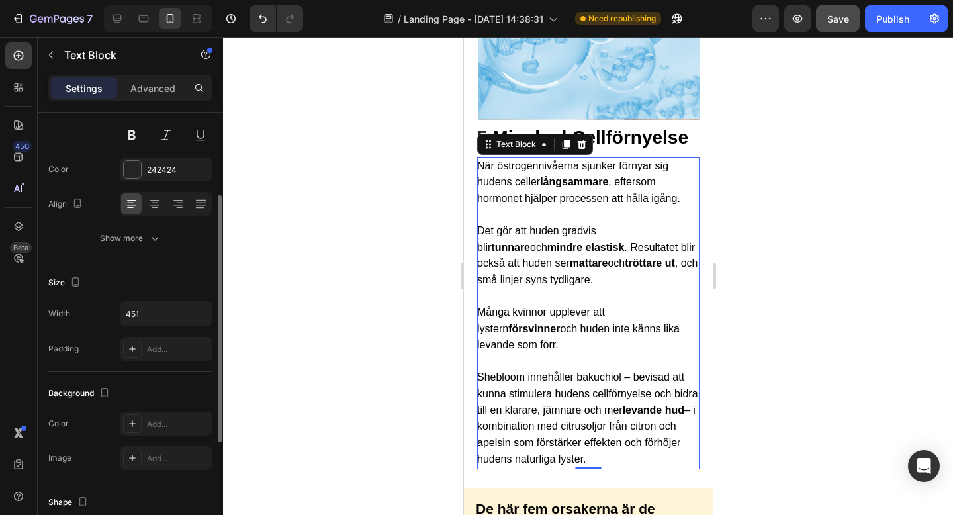
scroll to position [140, 0]
click at [664, 252] on span "Det gör att huden gradvis blir tunnare och mindre elastisk . Resultatet blir oc…" at bounding box center [587, 255] width 221 height 60
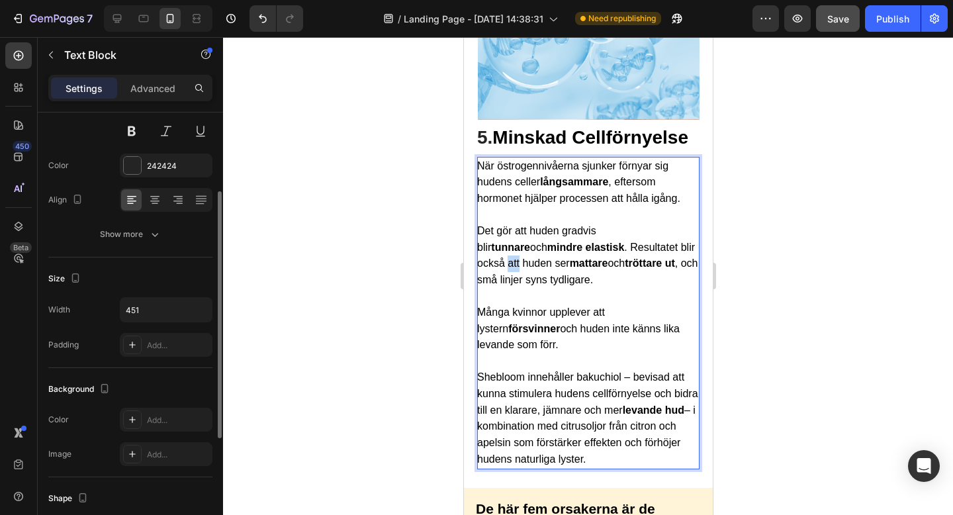
click at [663, 252] on span "Det gör att huden gradvis blir tunnare och mindre elastisk . Resultatet blir oc…" at bounding box center [587, 255] width 221 height 60
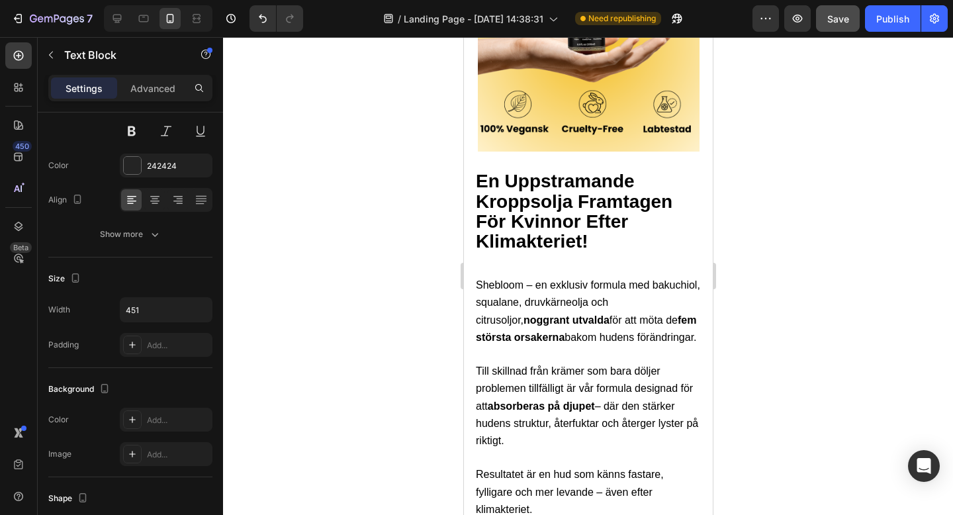
scroll to position [2976, 0]
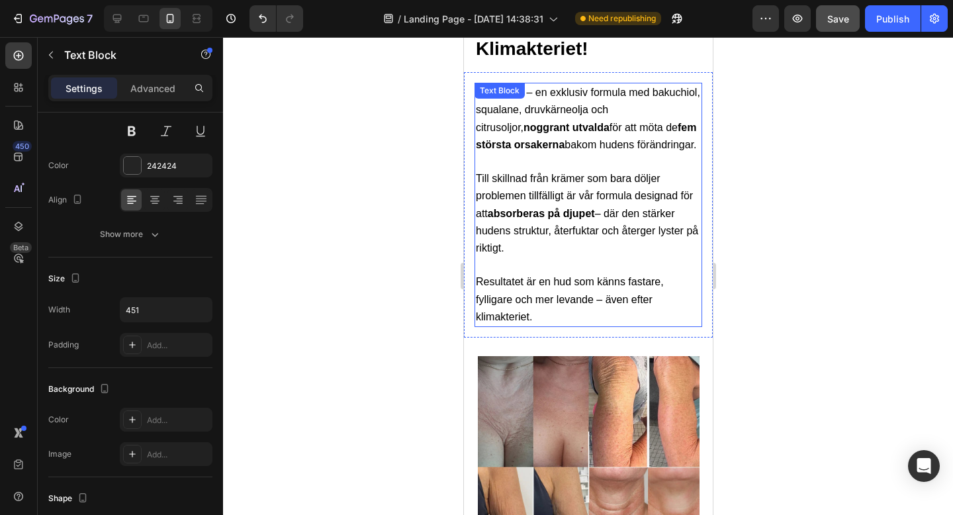
click at [563, 208] on strong "absorberas på djupet" at bounding box center [540, 213] width 107 height 11
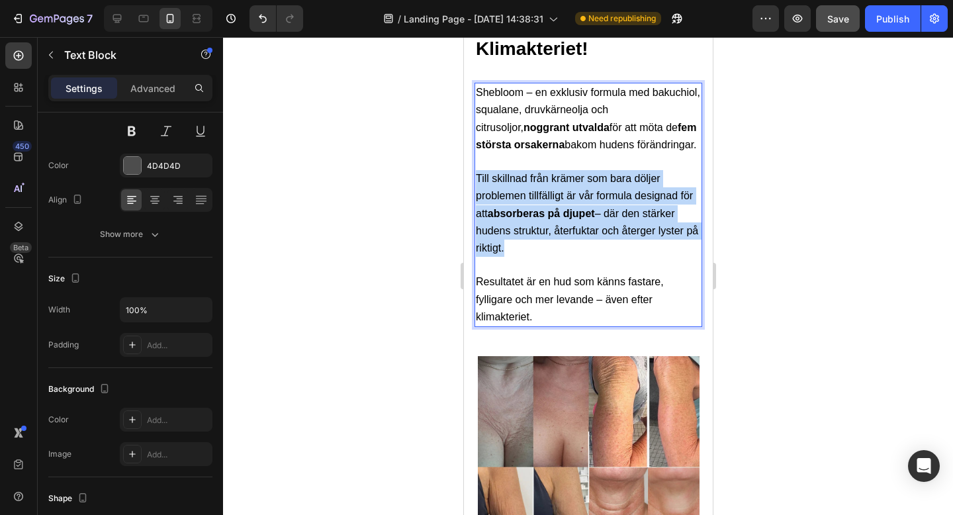
click at [563, 208] on strong "absorberas på djupet" at bounding box center [540, 213] width 107 height 11
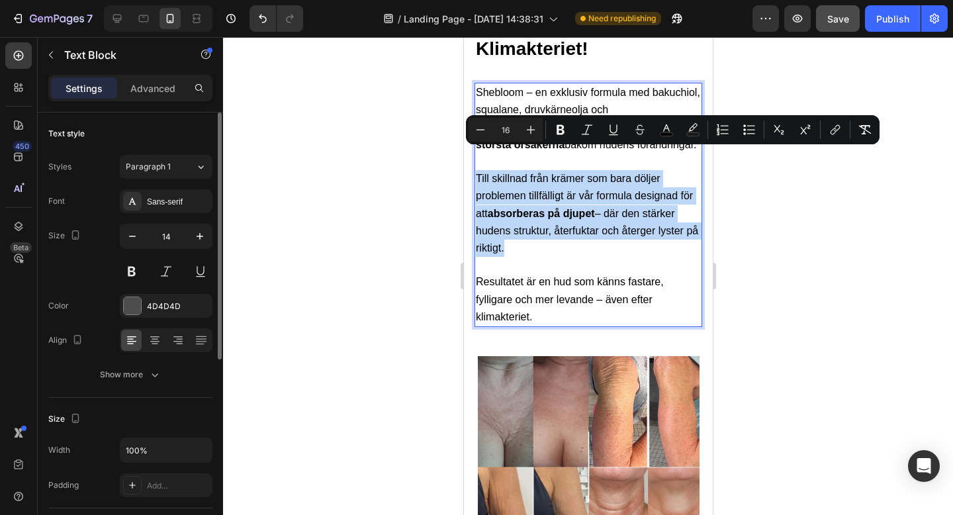
scroll to position [26, 0]
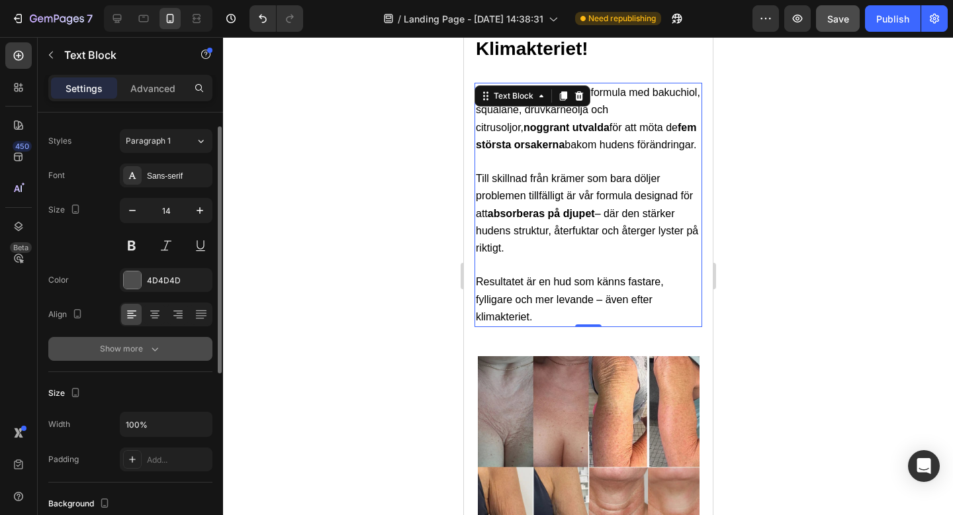
click at [128, 349] on div "Show more" at bounding box center [131, 348] width 62 height 13
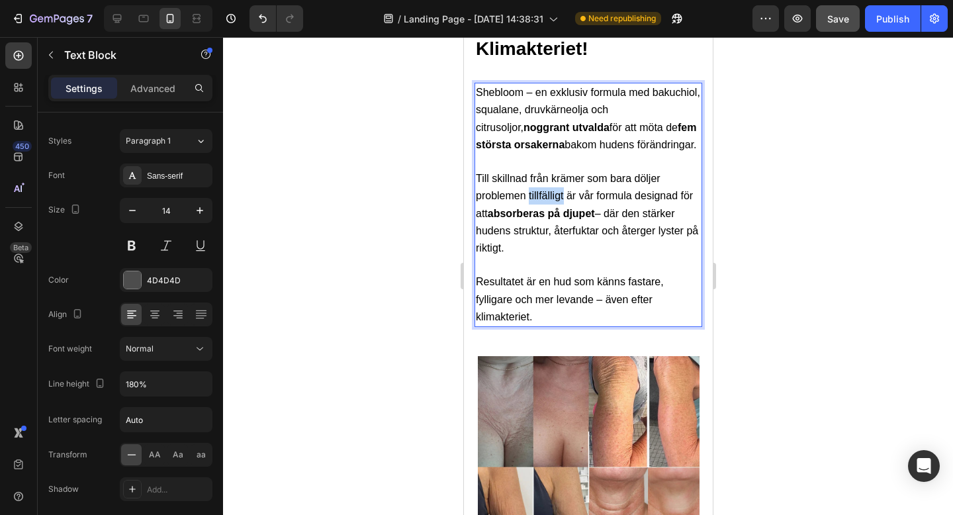
click at [545, 174] on span "Till skillnad från krämer som bara döljer problemen tillfälligt är vår formula …" at bounding box center [586, 213] width 222 height 81
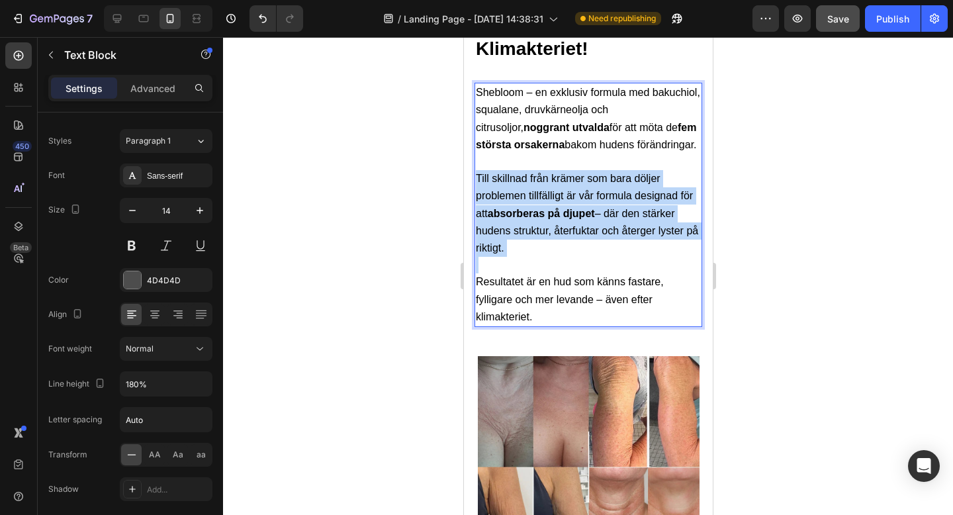
click at [545, 174] on span "Till skillnad från krämer som bara döljer problemen tillfälligt är vår formula …" at bounding box center [586, 213] width 222 height 81
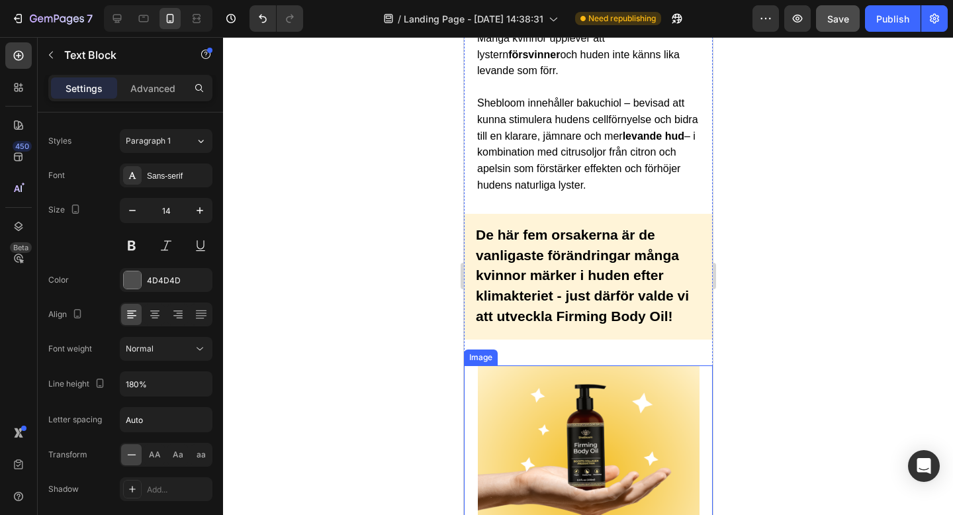
scroll to position [2234, 0]
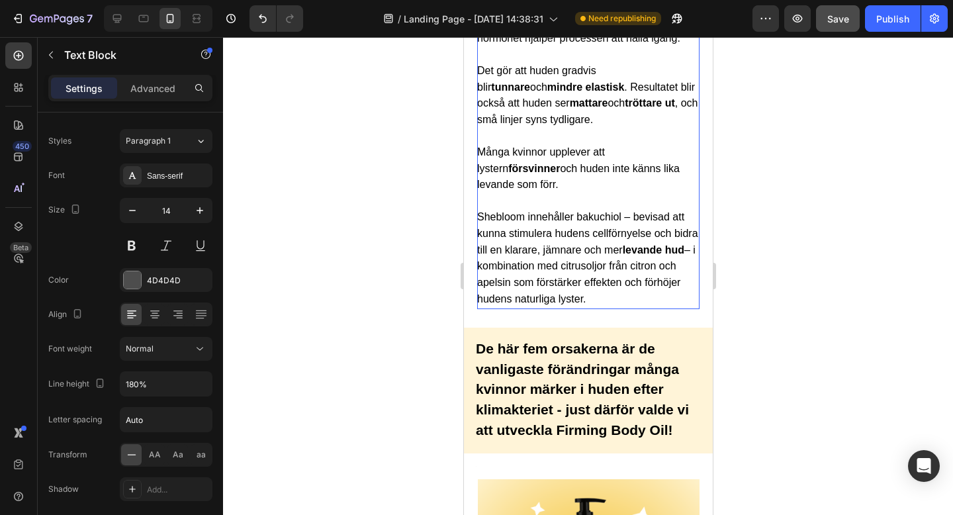
click at [570, 241] on p "Shebloom innehåller bakuchiol – bevisad att kunna stimulera hudens cellförnyels…" at bounding box center [587, 258] width 221 height 99
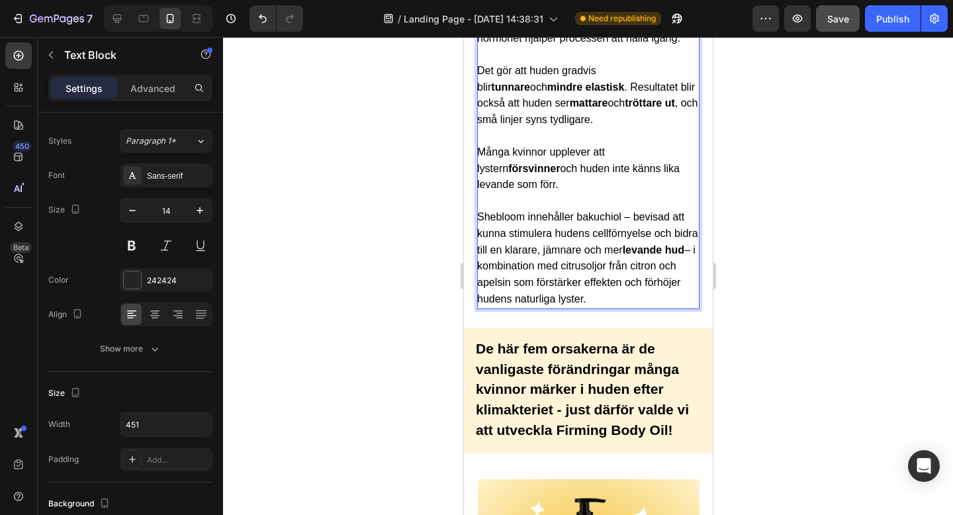
click at [570, 240] on p "Shebloom innehåller bakuchiol – bevisad att kunna stimulera hudens cellförnyels…" at bounding box center [587, 258] width 221 height 99
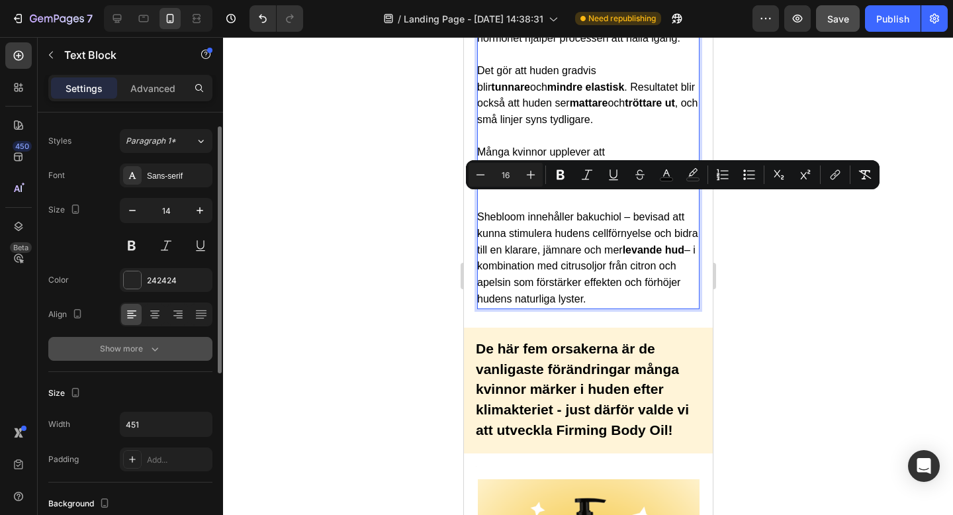
click at [158, 343] on icon "button" at bounding box center [154, 348] width 13 height 13
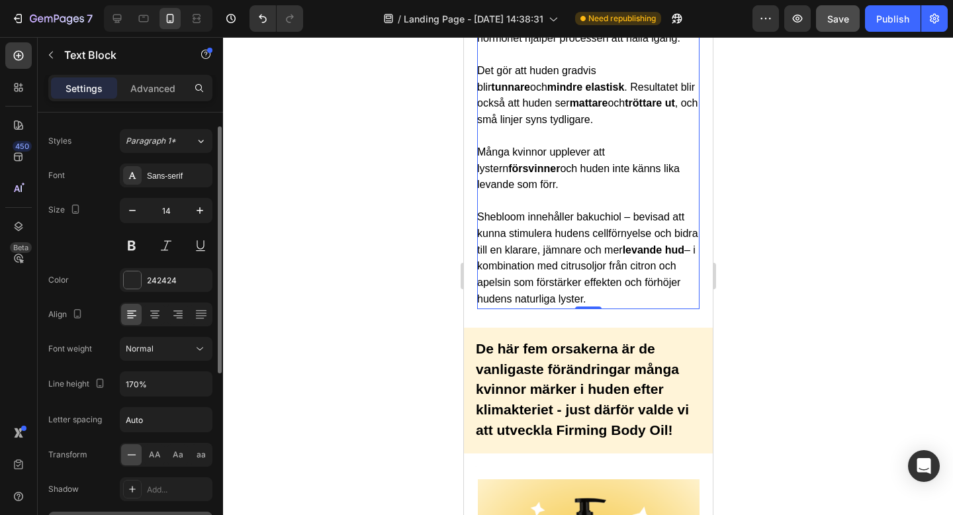
click at [619, 152] on span "Många kvinnor upplever att lystern försvinner och huden inte känns lika levande…" at bounding box center [578, 168] width 203 height 44
click at [618, 153] on span "Många kvinnor upplever att lystern försvinner och huden inte känns lika levande…" at bounding box center [578, 168] width 203 height 44
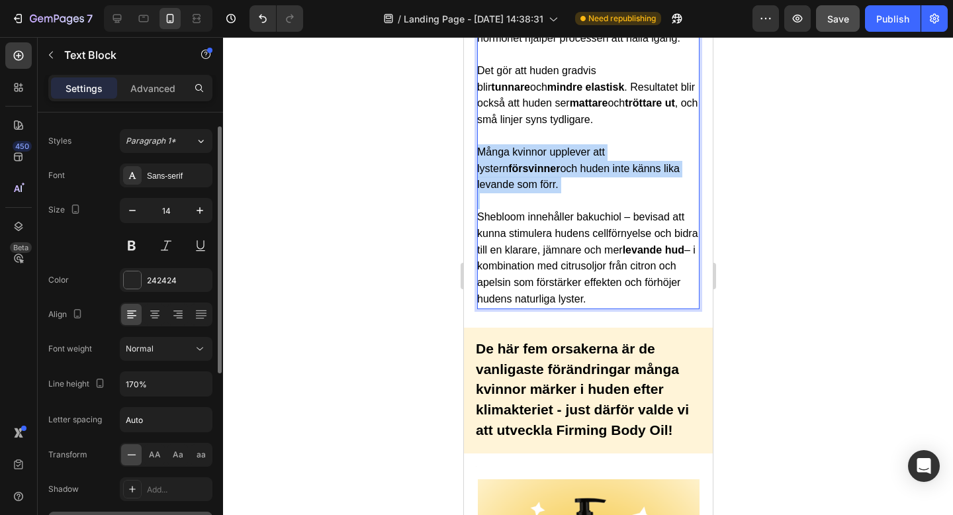
click at [618, 153] on span "Många kvinnor upplever att lystern försvinner och huden inte känns lika levande…" at bounding box center [578, 168] width 203 height 44
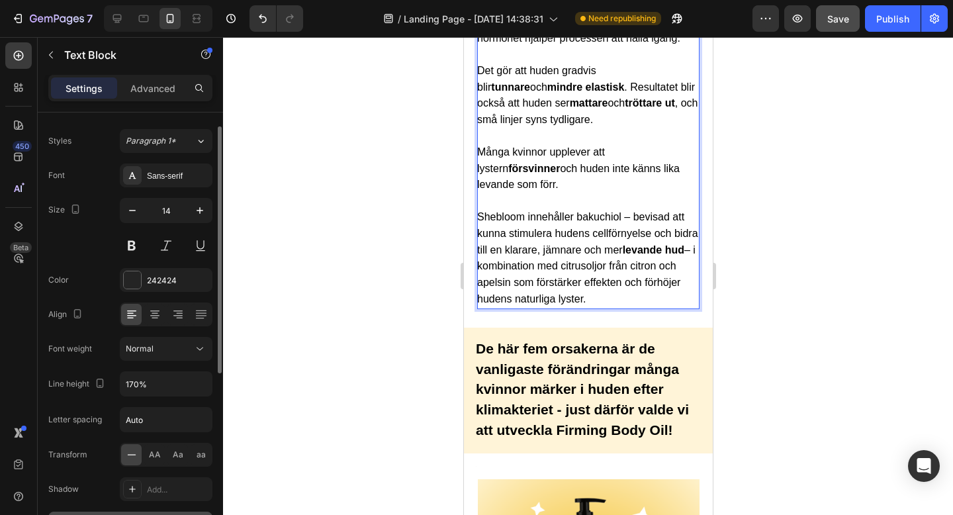
click at [592, 256] on p "Shebloom innehåller bakuchiol – bevisad att kunna stimulera hudens cellförnyels…" at bounding box center [587, 258] width 221 height 99
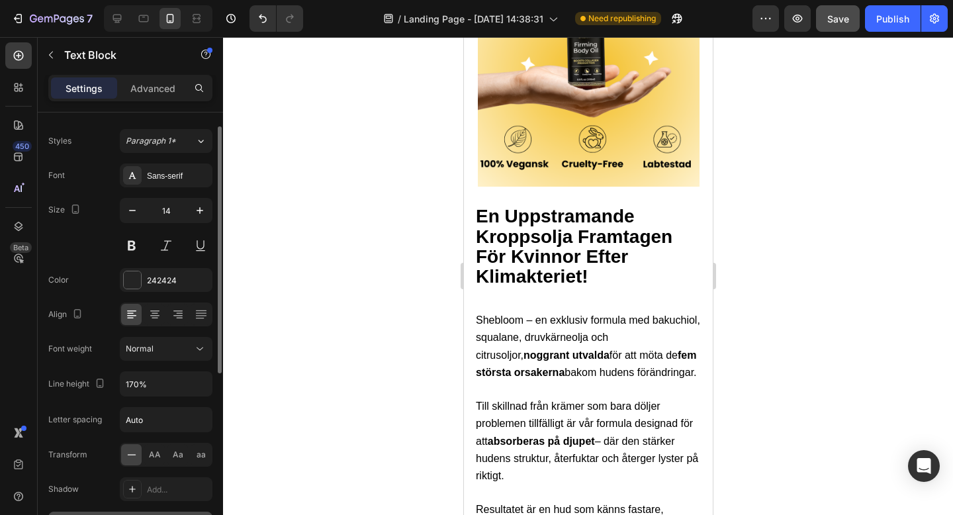
scroll to position [3011, 0]
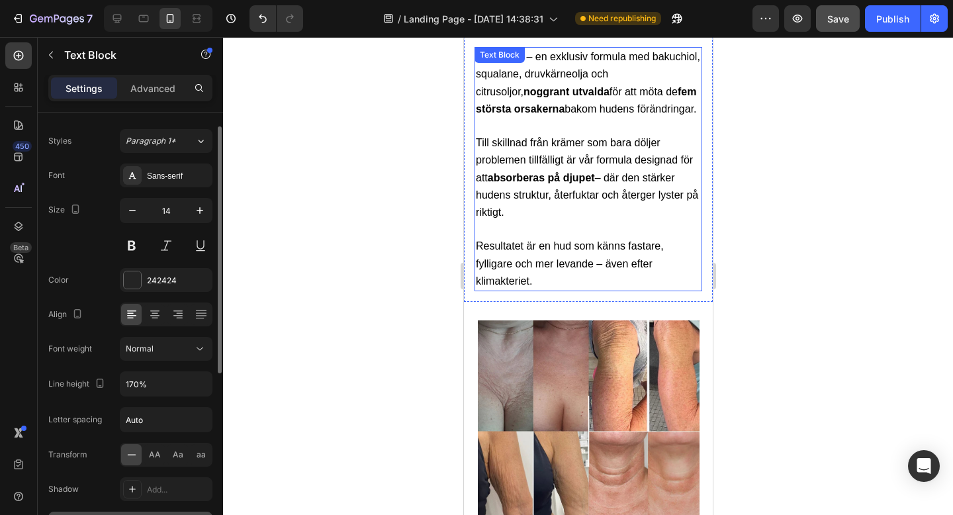
click at [596, 238] on p "Resultatet är en hud som känns fastare, fylligare och mer levande – även efter …" at bounding box center [587, 264] width 225 height 52
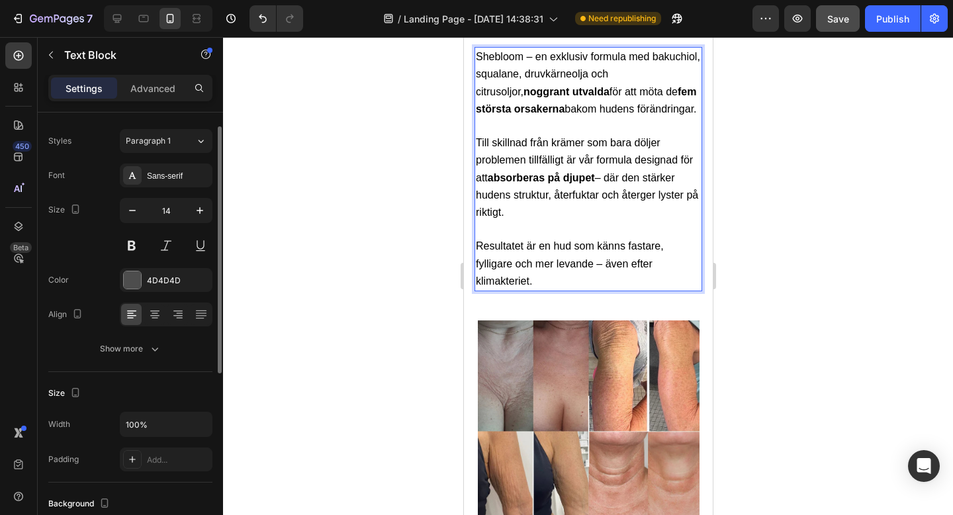
click at [596, 238] on p "Resultatet är en hud som känns fastare, fylligare och mer levande – även efter …" at bounding box center [587, 264] width 225 height 52
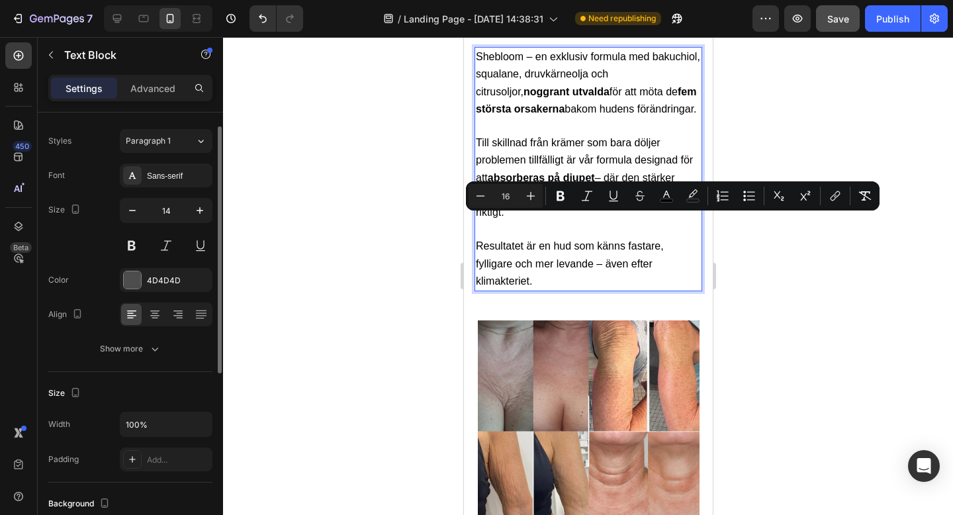
click at [558, 244] on span "Resultatet är en hud som känns fastare, fylligare och mer levande – även efter …" at bounding box center [569, 263] width 188 height 46
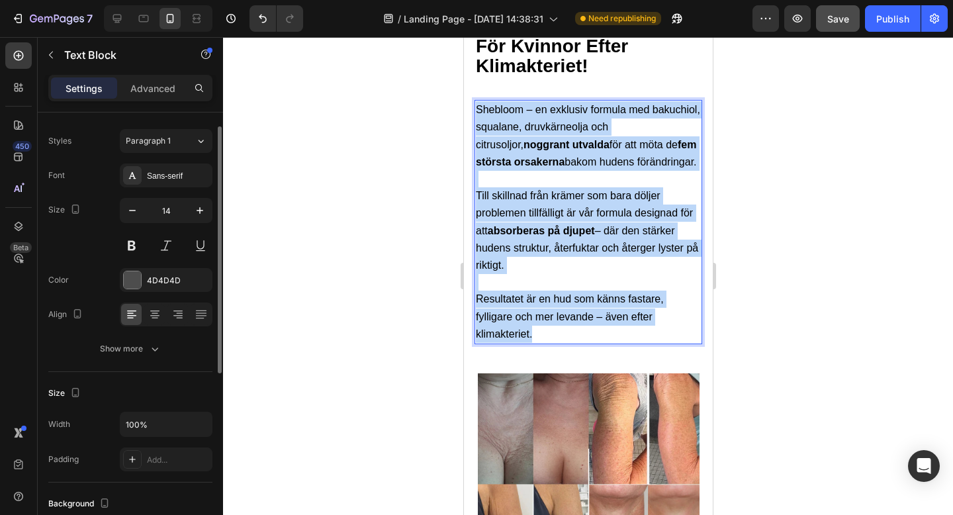
scroll to position [2951, 0]
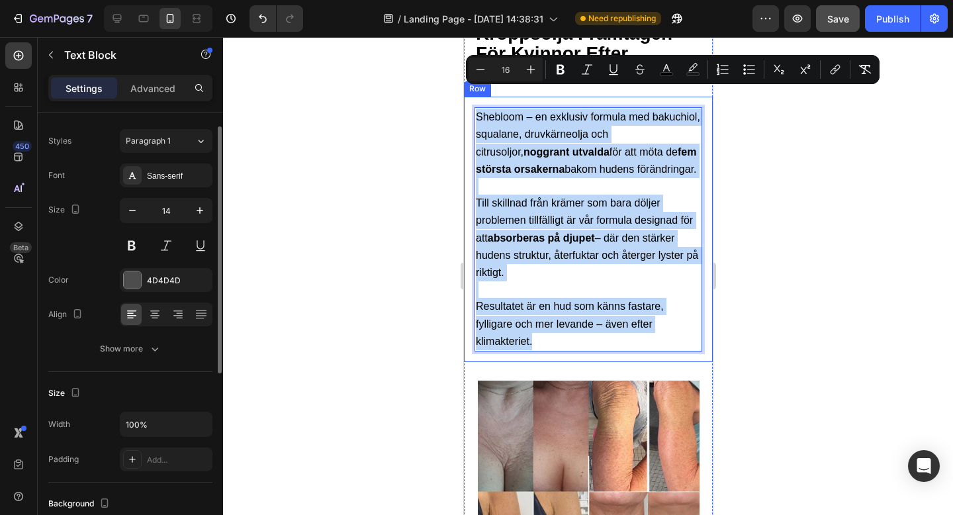
drag, startPoint x: 537, startPoint y: 255, endPoint x: 473, endPoint y: 95, distance: 173.4
click at [473, 97] on div "Shebloom – en exklusiv formula med bakuchiol, squalane, druvkärneolja och citru…" at bounding box center [587, 229] width 249 height 265
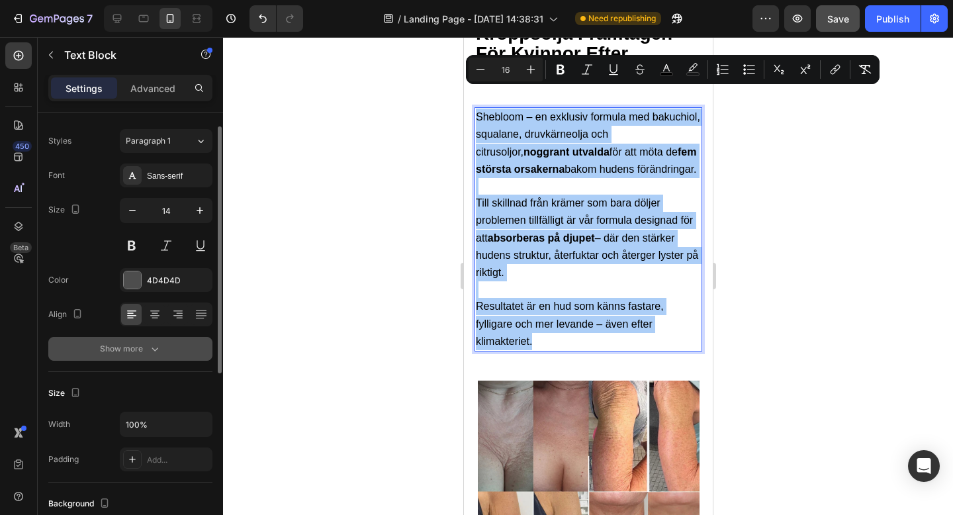
click at [111, 354] on div "Show more" at bounding box center [131, 348] width 62 height 13
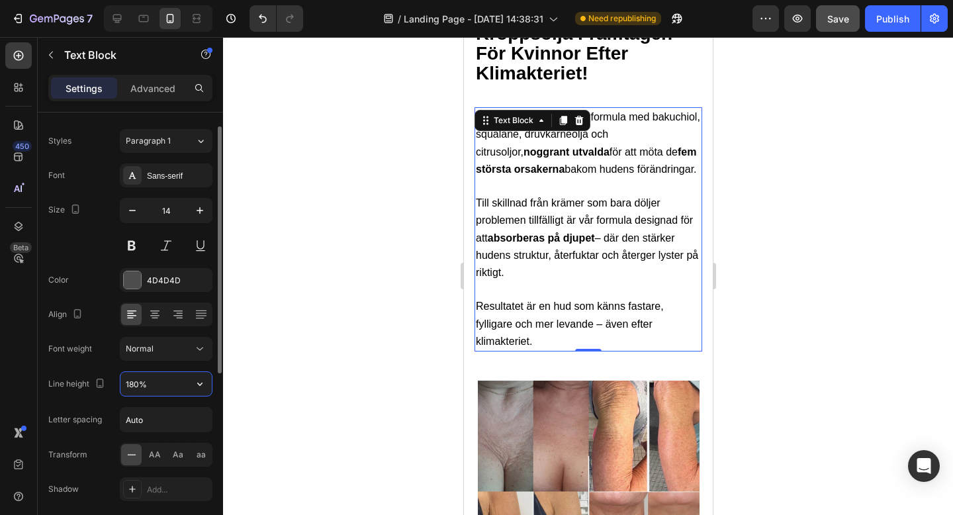
click at [137, 383] on input "180%" at bounding box center [165, 384] width 91 height 24
click at [133, 384] on input "180%" at bounding box center [165, 384] width 91 height 24
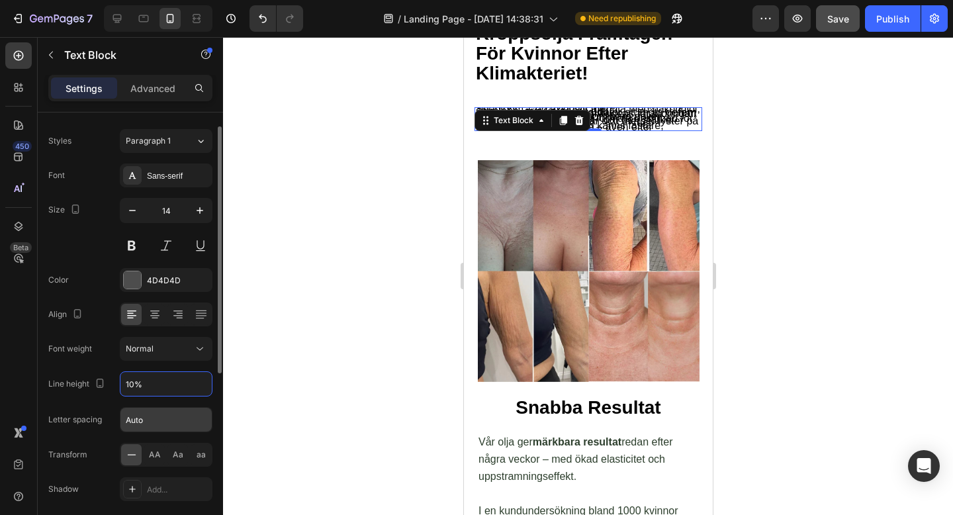
type input "170%"
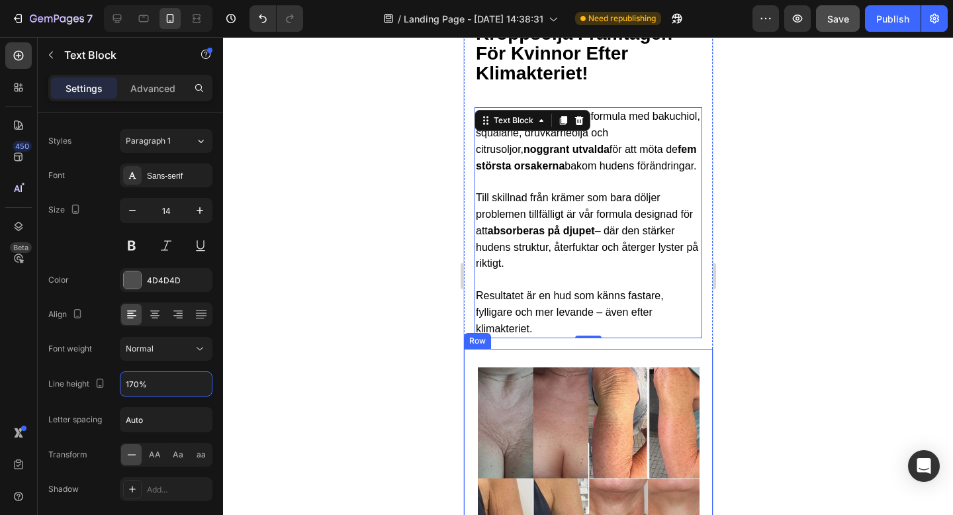
click at [768, 342] on div at bounding box center [588, 276] width 730 height 478
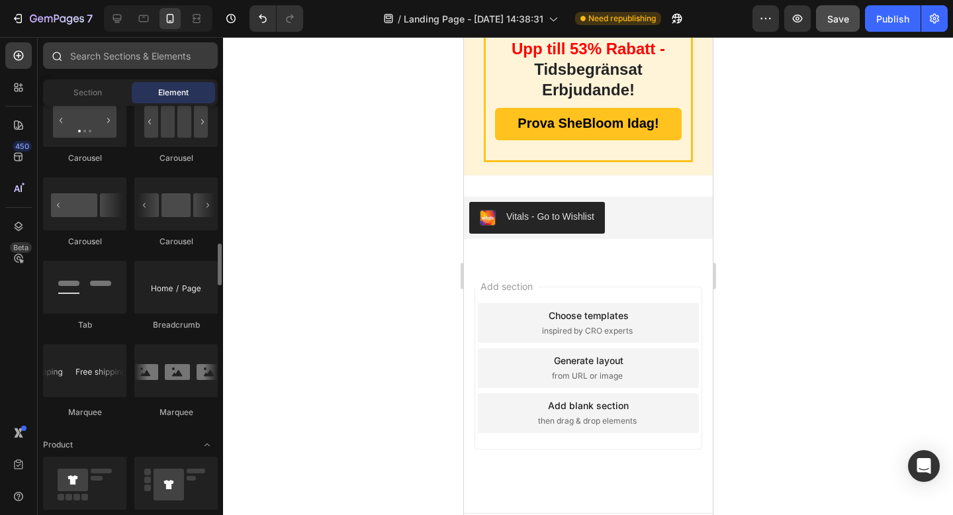
scroll to position [1351, 0]
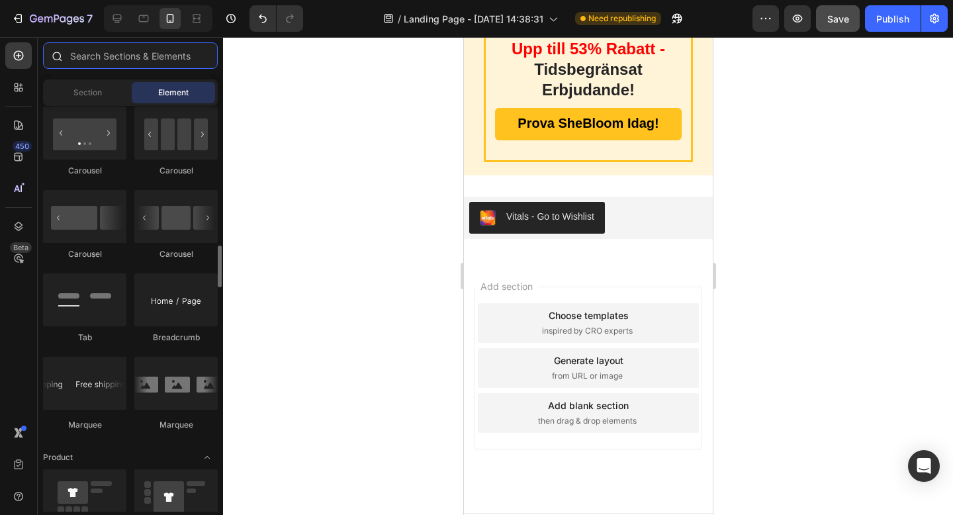
click at [113, 54] on input "text" at bounding box center [130, 55] width 175 height 26
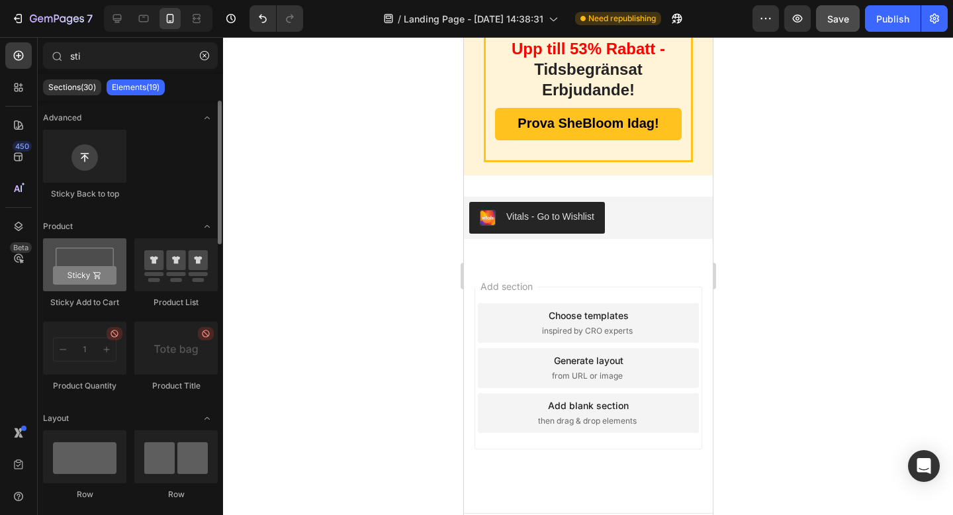
click at [101, 262] on div at bounding box center [84, 264] width 83 height 53
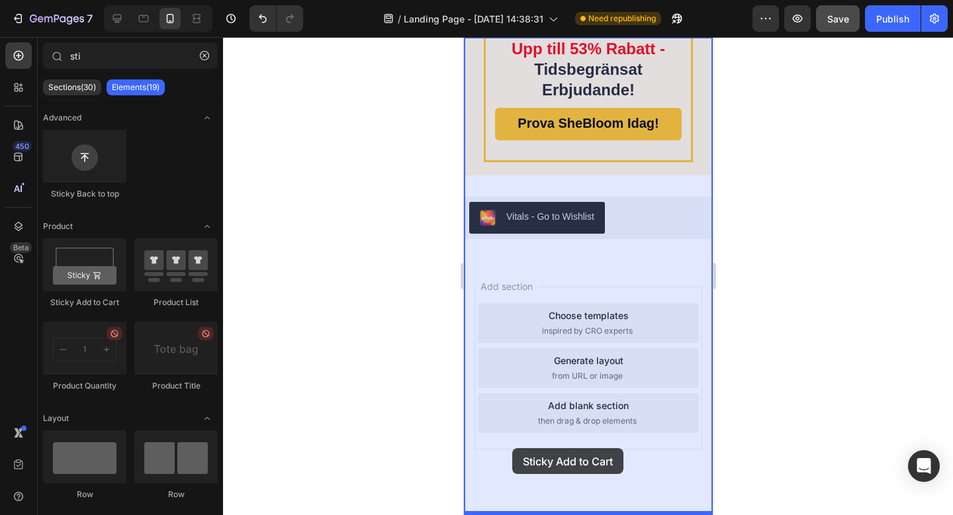
drag, startPoint x: 564, startPoint y: 299, endPoint x: 512, endPoint y: 448, distance: 157.8
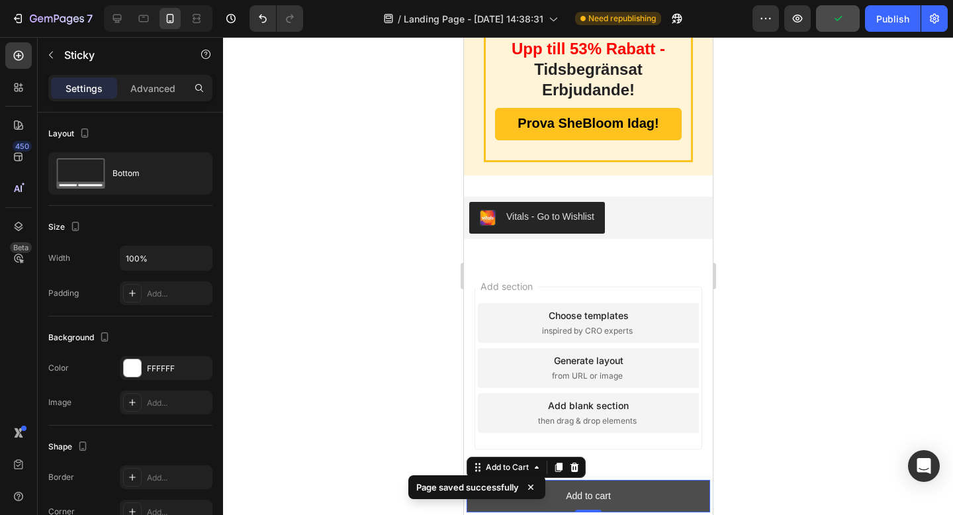
click at [666, 485] on button "Add to cart" at bounding box center [588, 496] width 244 height 32
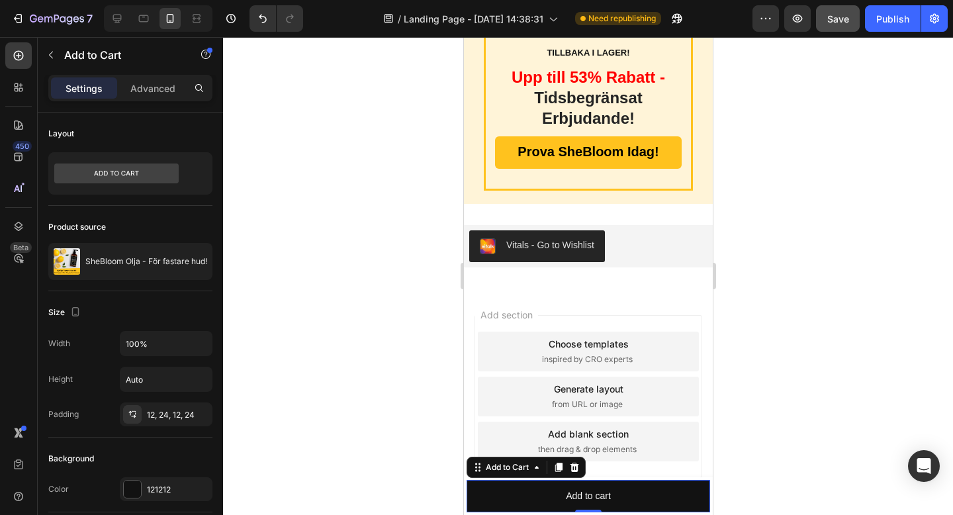
scroll to position [5076, 0]
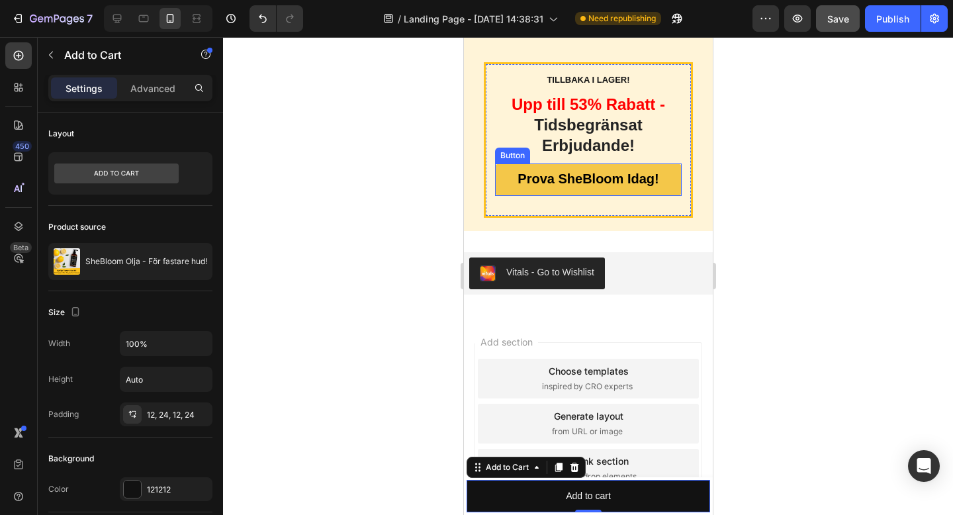
click at [608, 163] on link "Prova SheBloom Idag!" at bounding box center [587, 179] width 187 height 32
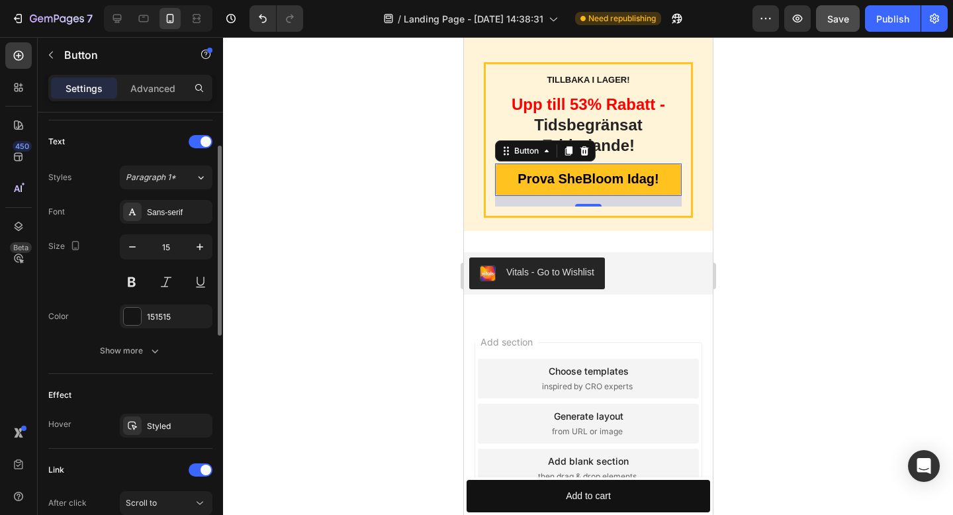
scroll to position [578, 0]
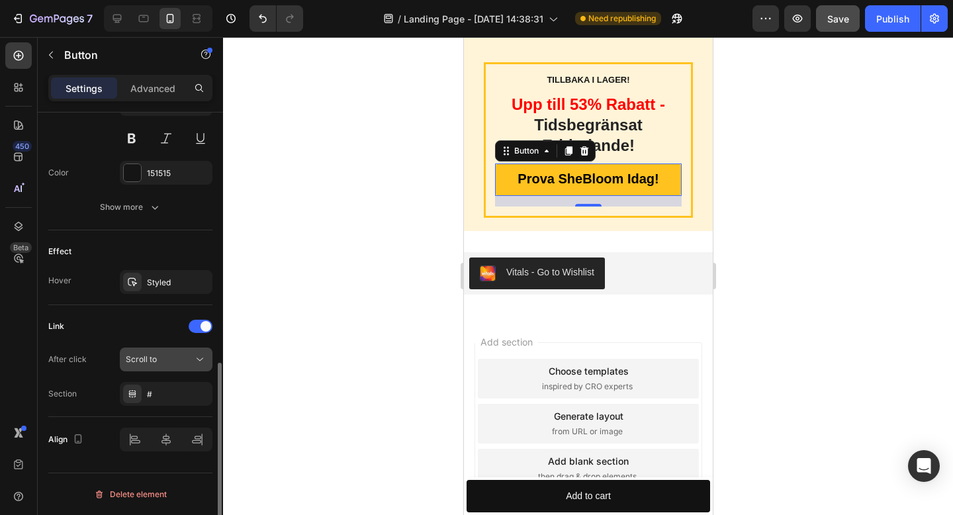
click at [152, 349] on button "Scroll to" at bounding box center [166, 359] width 93 height 24
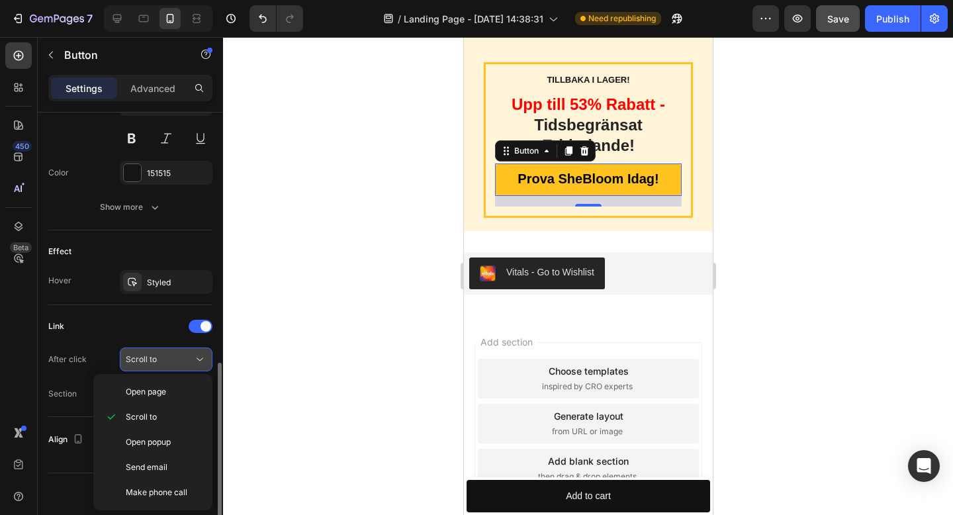
click at [152, 349] on button "Scroll to" at bounding box center [166, 359] width 93 height 24
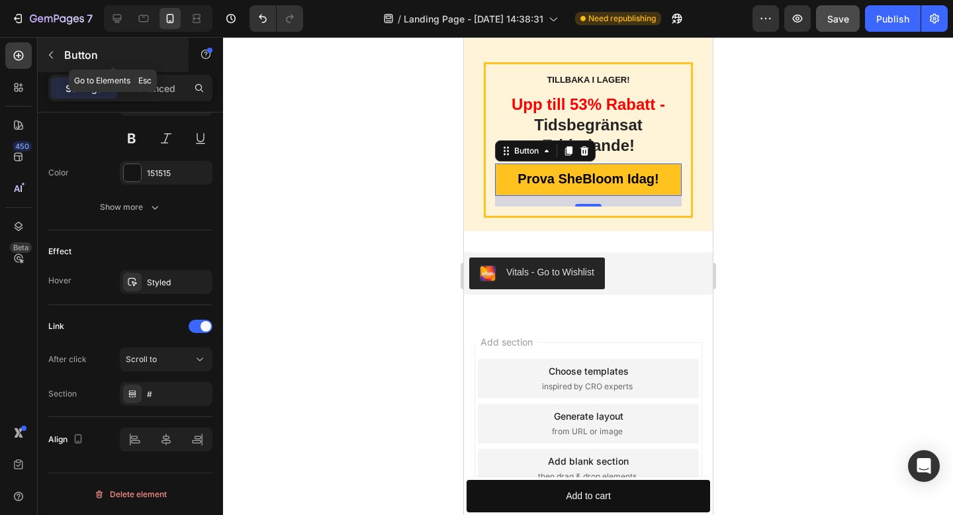
click at [48, 54] on icon "button" at bounding box center [51, 55] width 11 height 11
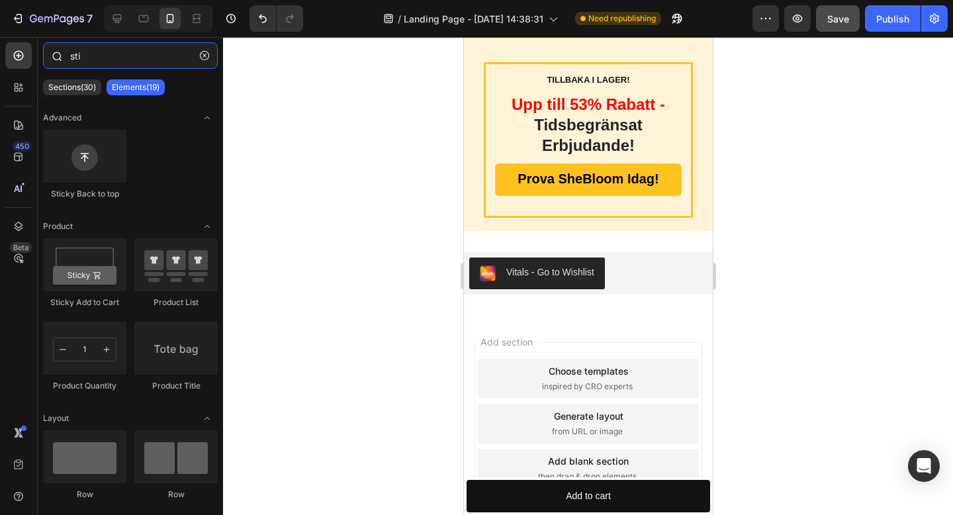
click at [79, 56] on input "sti" at bounding box center [130, 55] width 175 height 26
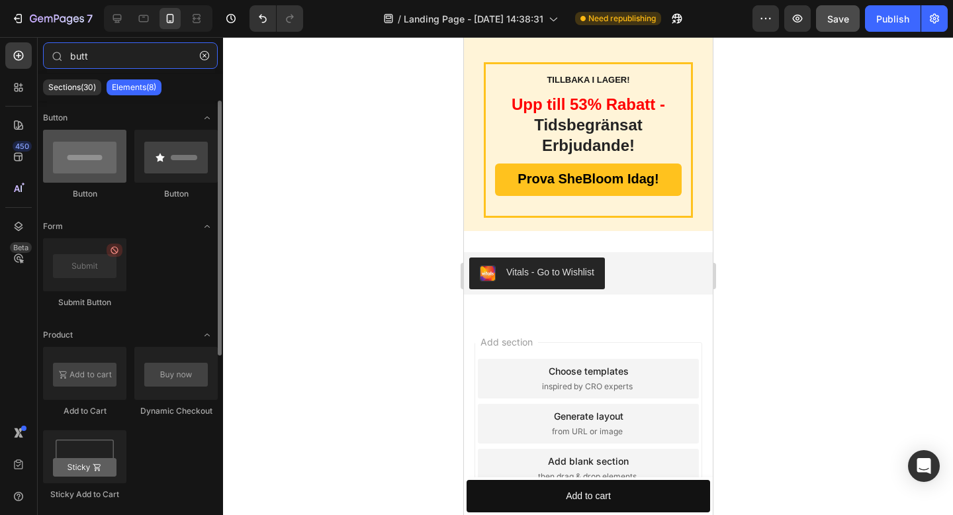
type input "butt"
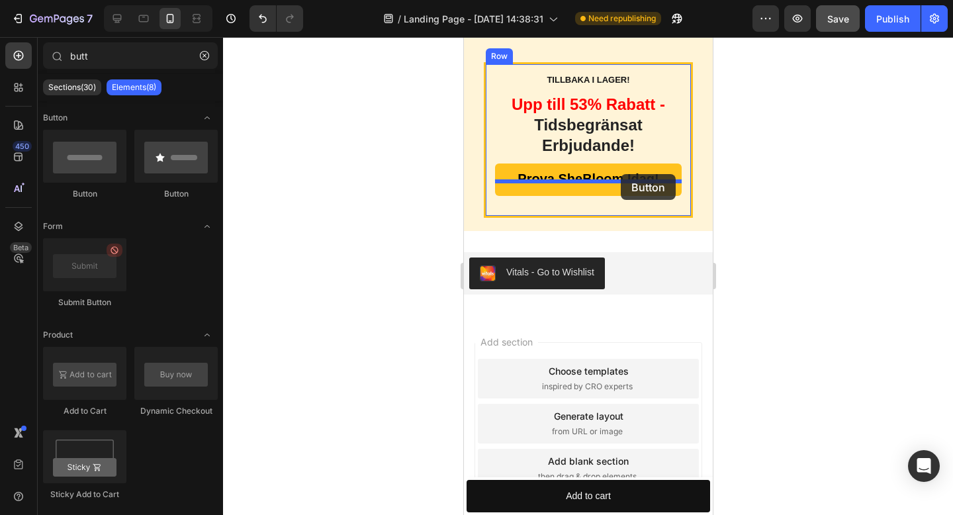
drag, startPoint x: 552, startPoint y: 201, endPoint x: 620, endPoint y: 174, distance: 73.4
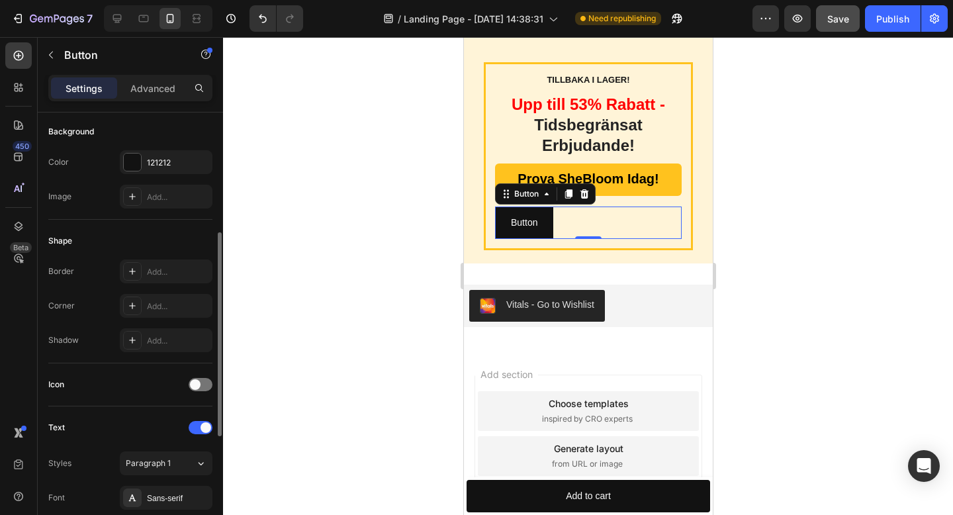
scroll to position [0, 0]
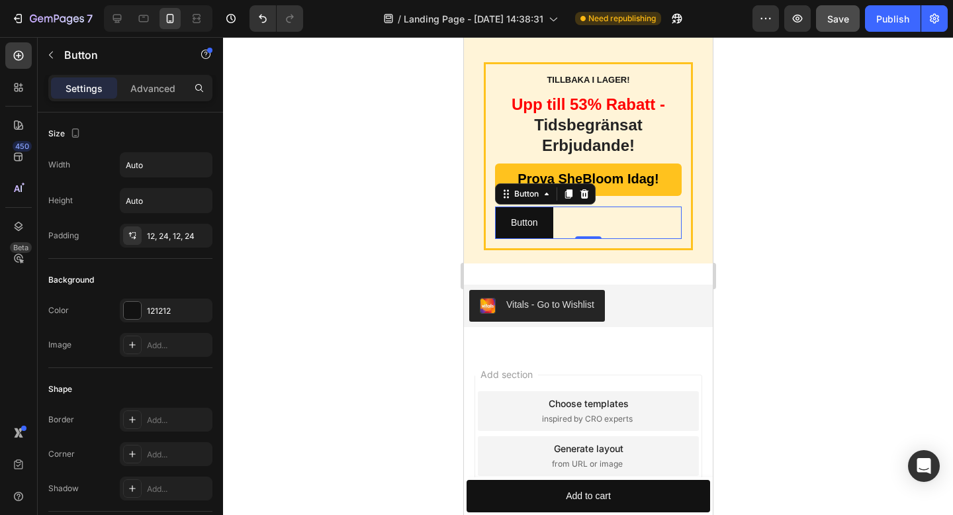
click at [588, 189] on icon at bounding box center [583, 194] width 11 height 11
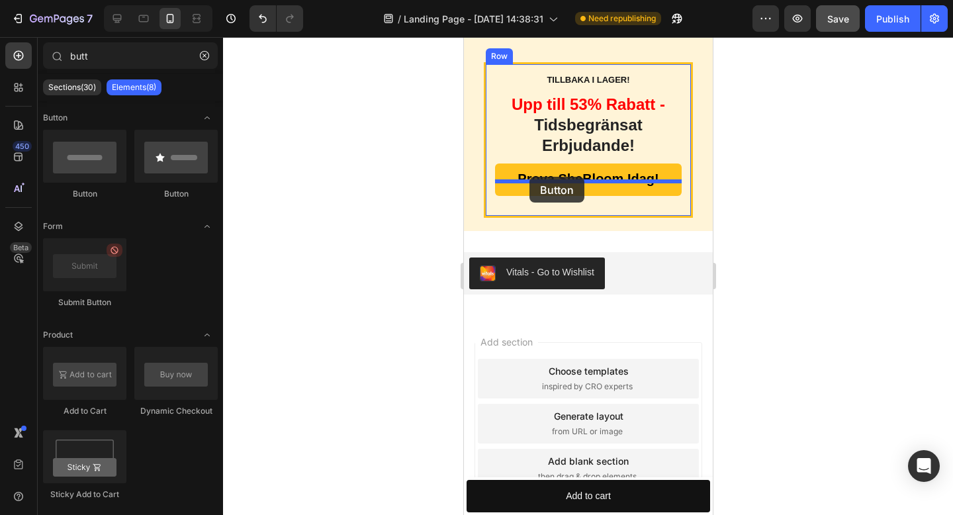
drag, startPoint x: 649, startPoint y: 198, endPoint x: 529, endPoint y: 177, distance: 121.7
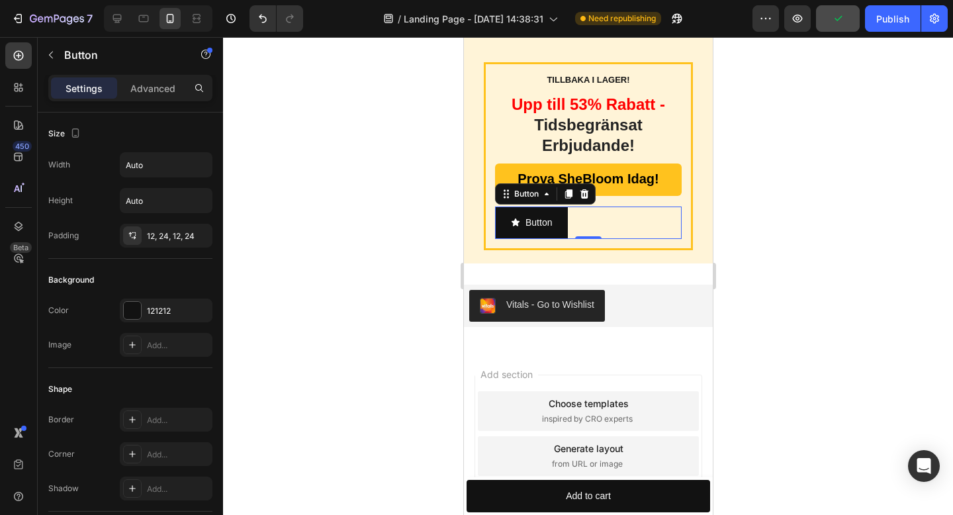
click at [586, 189] on icon at bounding box center [584, 193] width 9 height 9
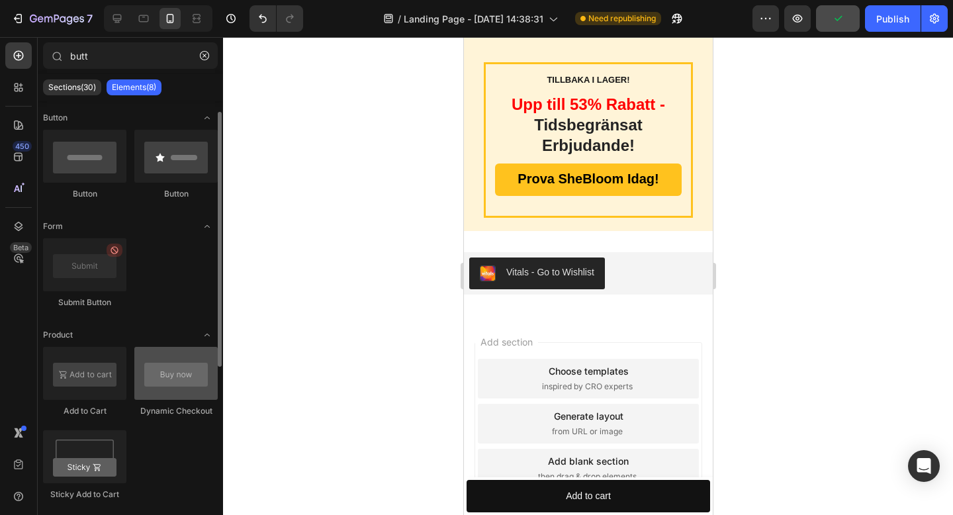
scroll to position [21, 0]
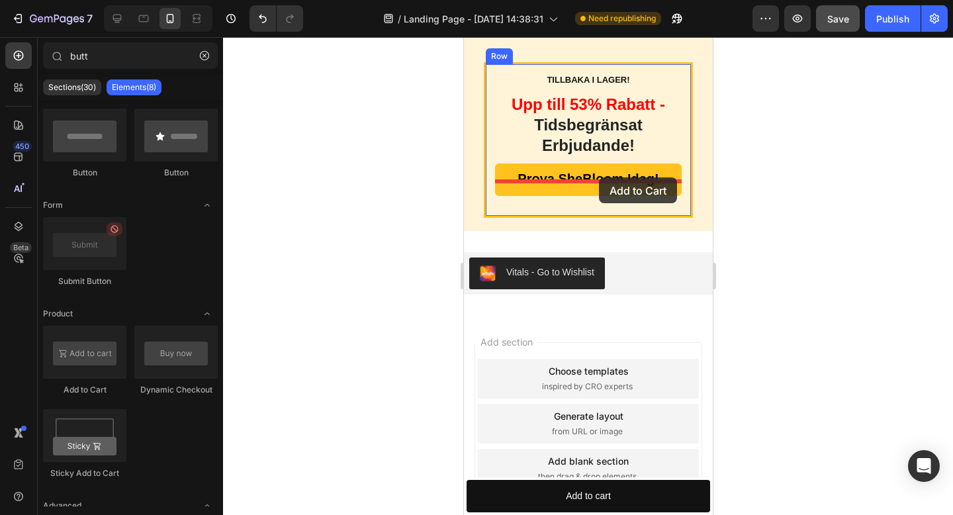
drag, startPoint x: 558, startPoint y: 394, endPoint x: 598, endPoint y: 177, distance: 220.8
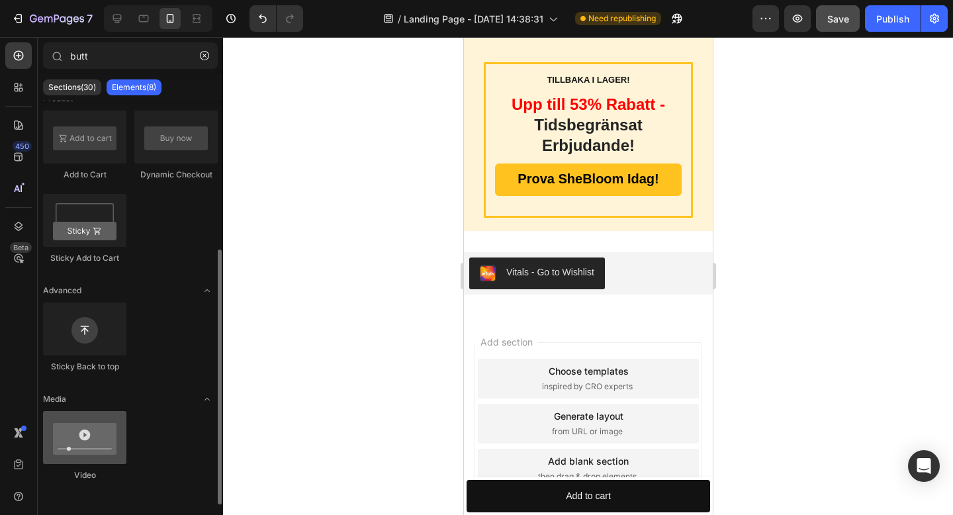
scroll to position [239, 0]
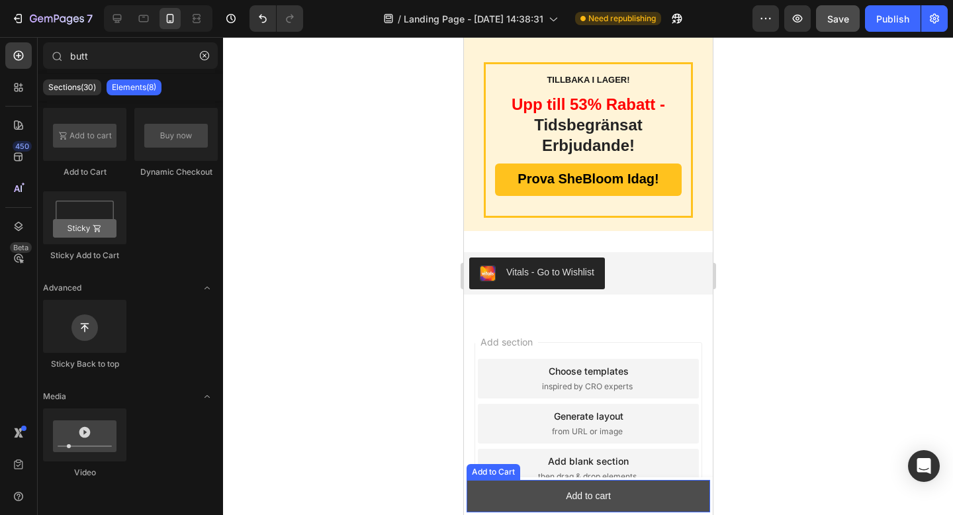
click at [525, 496] on button "Add to cart" at bounding box center [588, 496] width 244 height 32
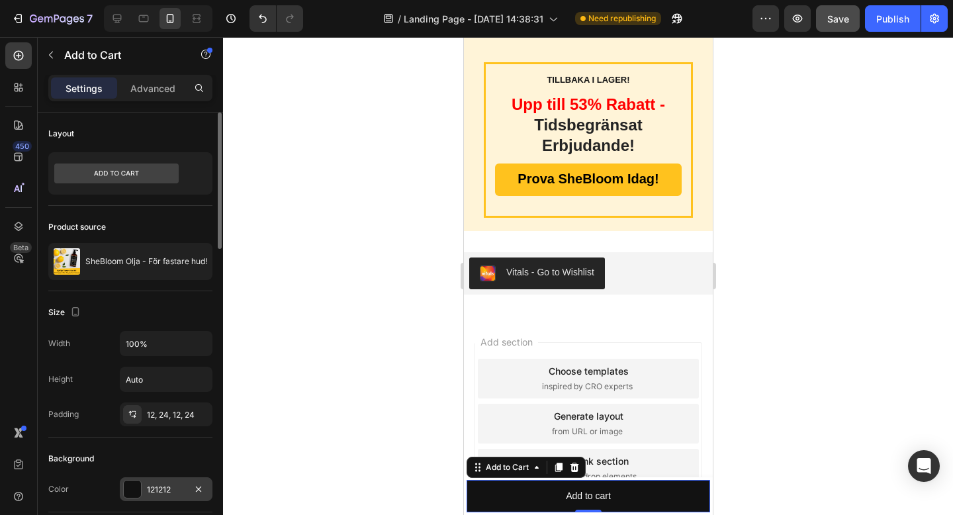
click at [143, 484] on div "121212" at bounding box center [166, 489] width 93 height 24
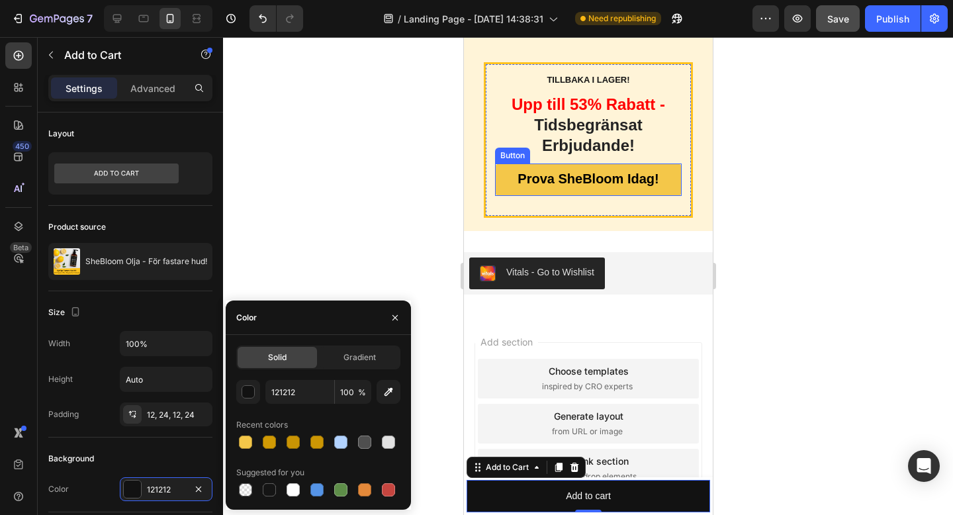
click at [504, 163] on link "Prova SheBloom Idag!" at bounding box center [587, 179] width 187 height 32
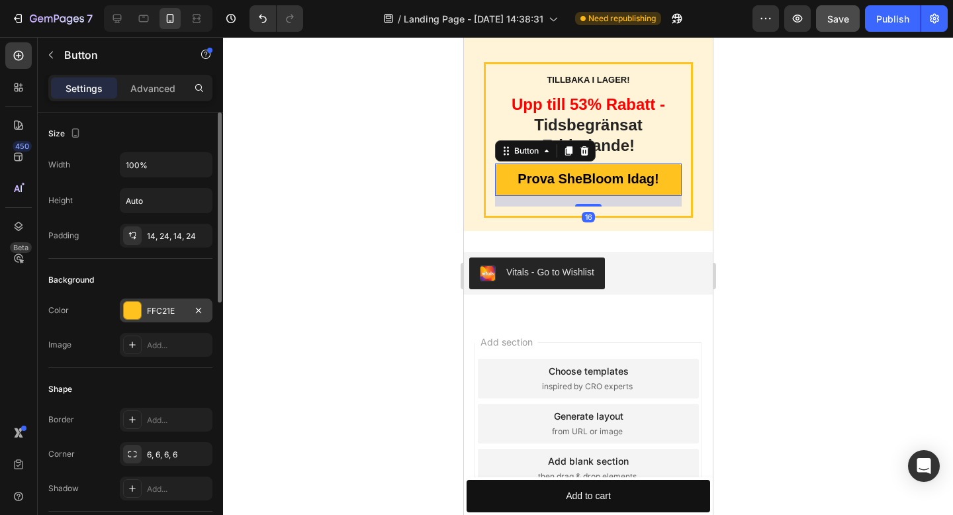
click at [171, 305] on div "FFC21E" at bounding box center [166, 311] width 38 height 12
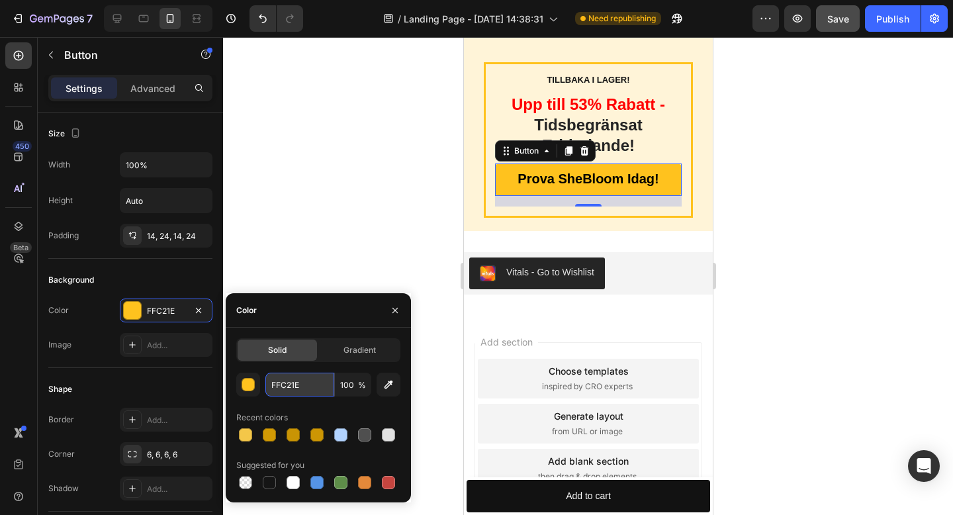
click at [284, 387] on input "FFC21E" at bounding box center [299, 385] width 69 height 24
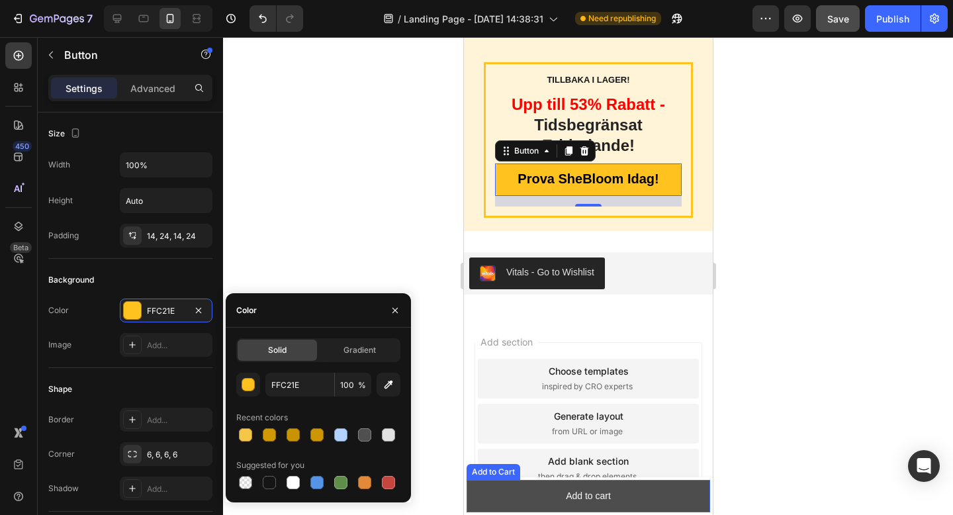
click at [688, 492] on button "Add to cart" at bounding box center [588, 496] width 244 height 32
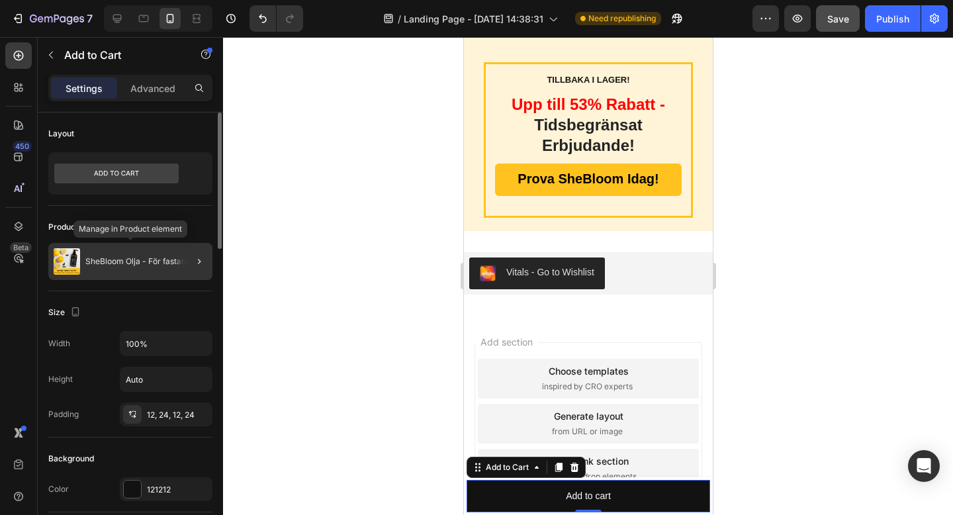
click at [138, 263] on p "SheBloom Olja - För fastare hud!" at bounding box center [146, 261] width 122 height 9
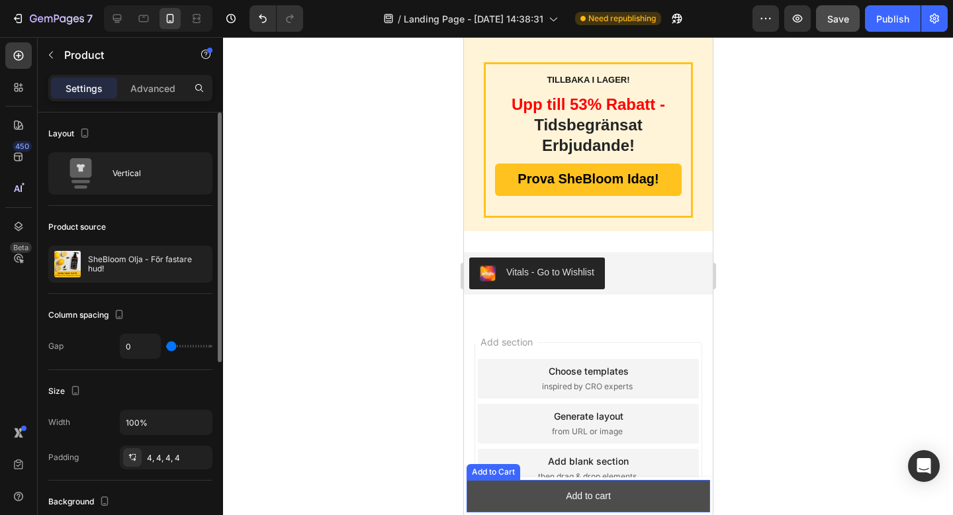
click at [668, 485] on button "Add to cart" at bounding box center [588, 496] width 244 height 32
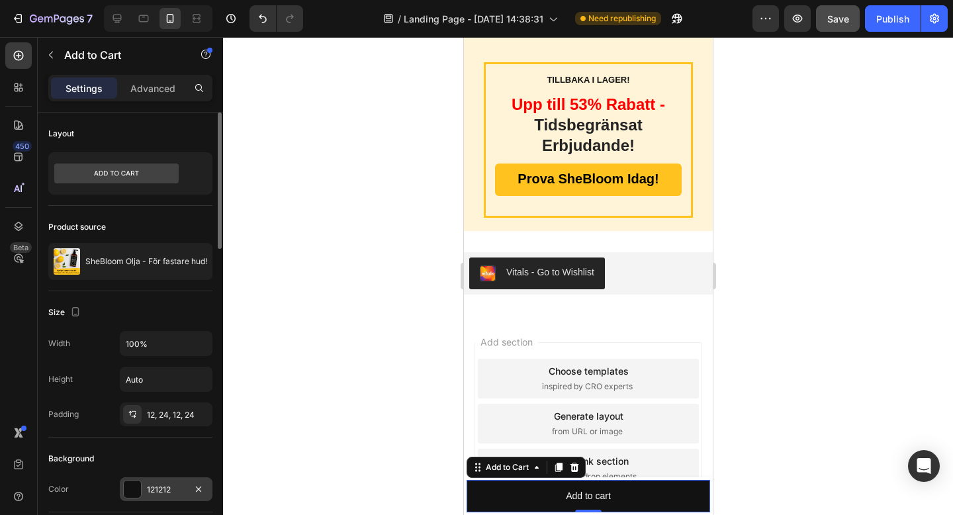
click at [148, 490] on div "121212" at bounding box center [166, 490] width 38 height 12
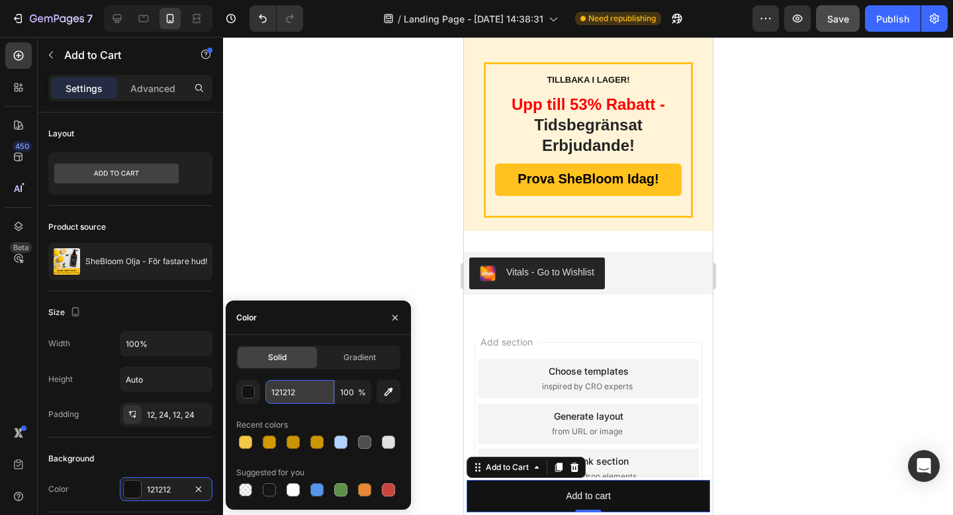
click at [288, 387] on input "121212" at bounding box center [299, 392] width 69 height 24
paste input "FFC21E"
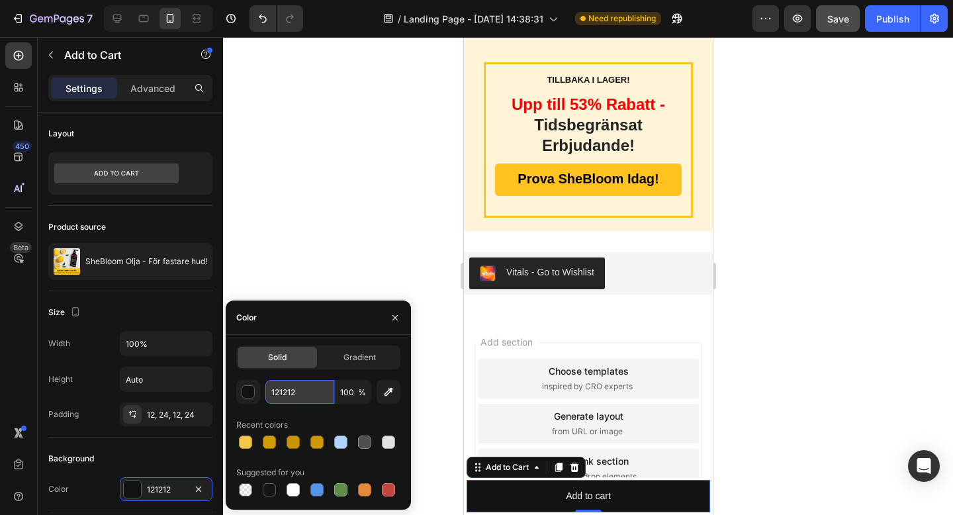
type input "FFC21E"
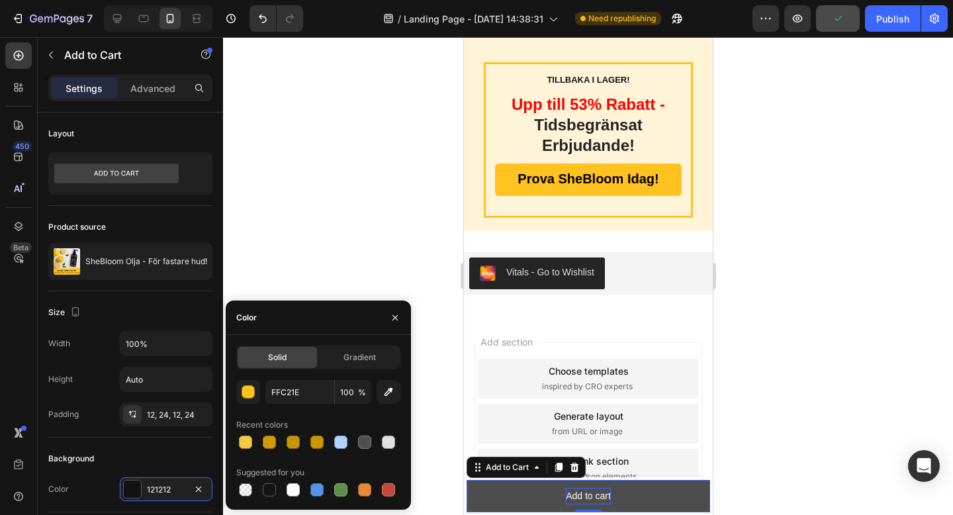
click at [590, 494] on div "Add to cart" at bounding box center [587, 496] width 45 height 17
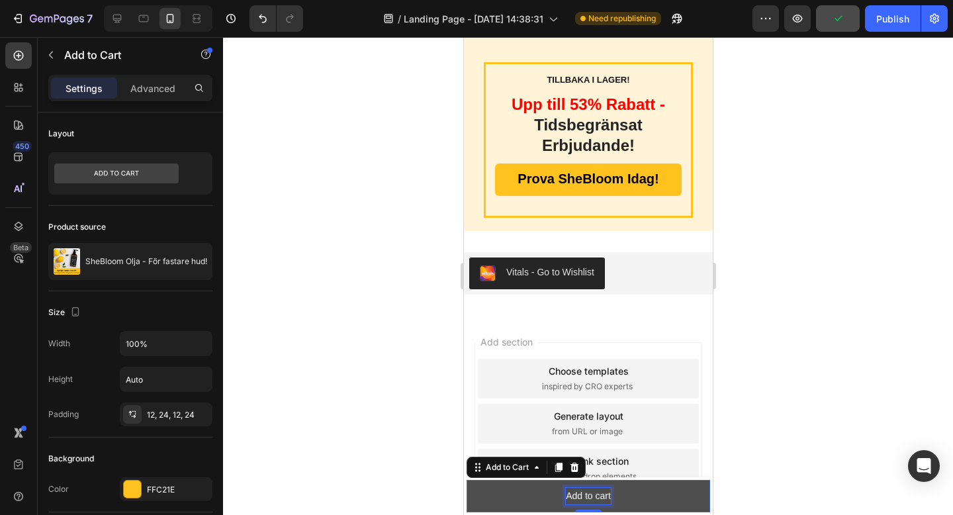
click at [589, 494] on p "Add to cart" at bounding box center [587, 496] width 45 height 17
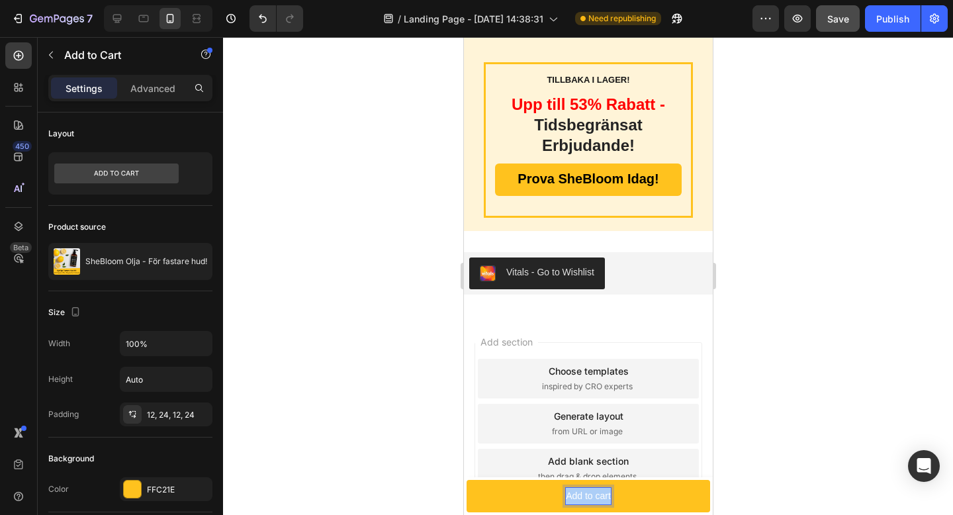
click at [733, 434] on div at bounding box center [588, 276] width 730 height 478
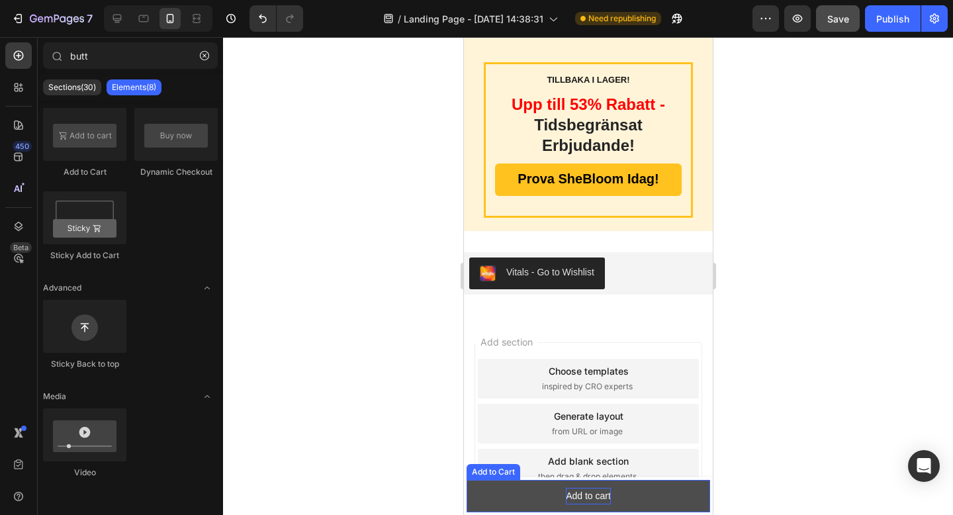
click at [598, 492] on p "Add to cart" at bounding box center [587, 496] width 45 height 17
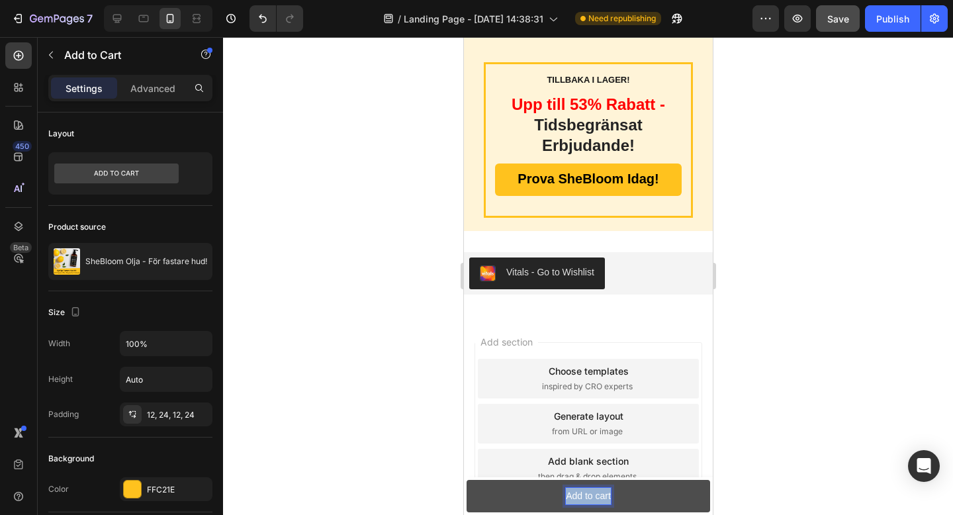
click at [597, 492] on p "Add to cart" at bounding box center [587, 496] width 45 height 17
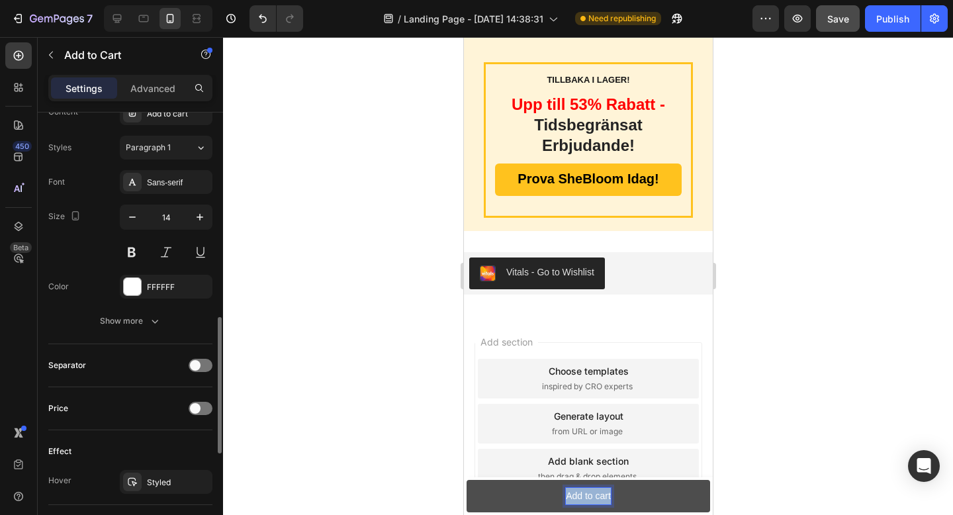
scroll to position [645, 0]
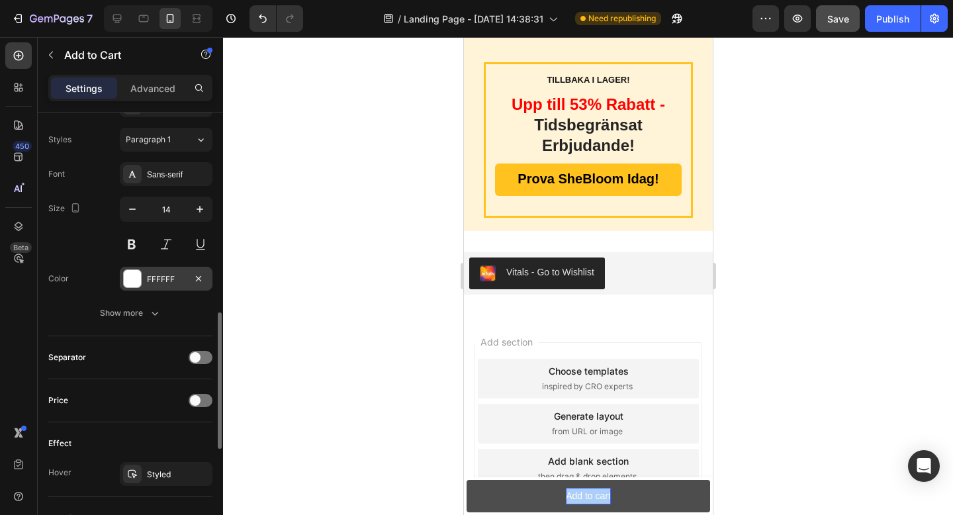
click at [158, 281] on div "FFFFFF" at bounding box center [166, 279] width 38 height 12
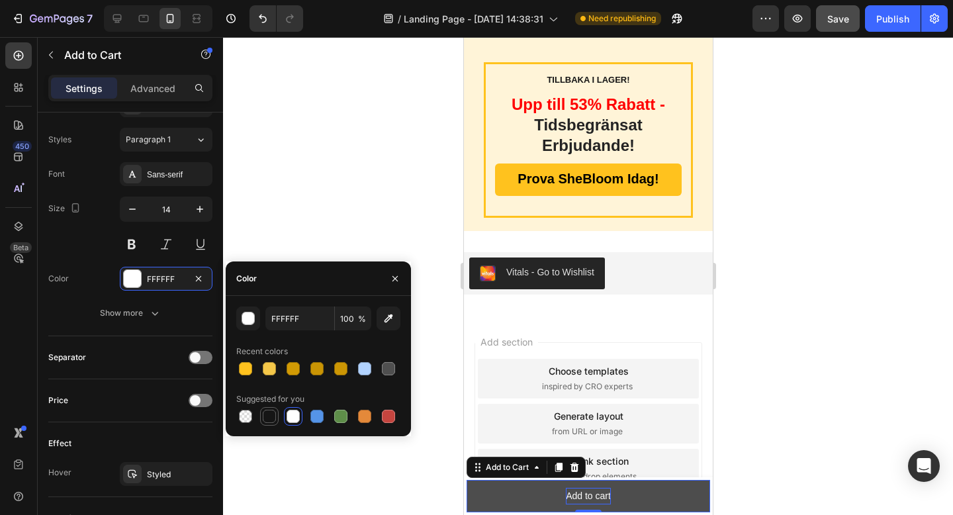
click at [270, 420] on div at bounding box center [269, 416] width 13 height 13
type input "151515"
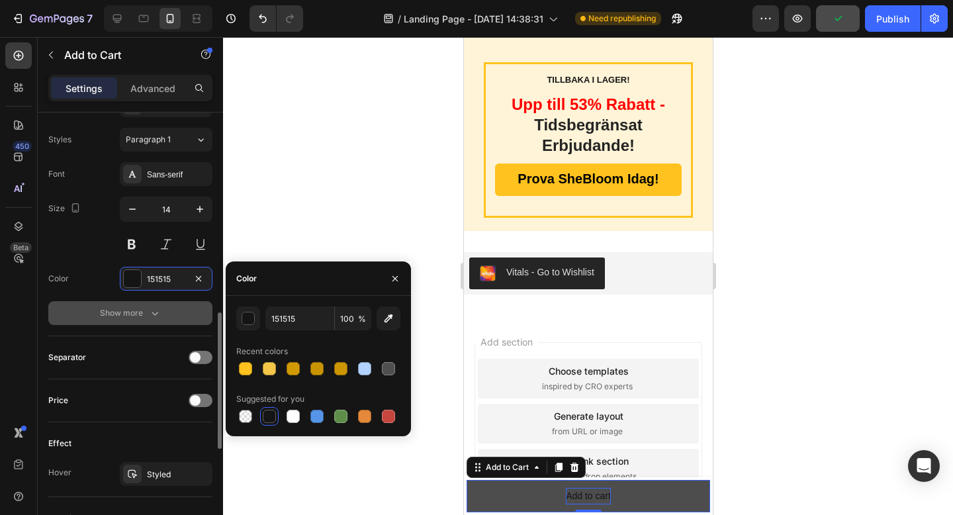
click at [135, 312] on div "Show more" at bounding box center [131, 312] width 62 height 13
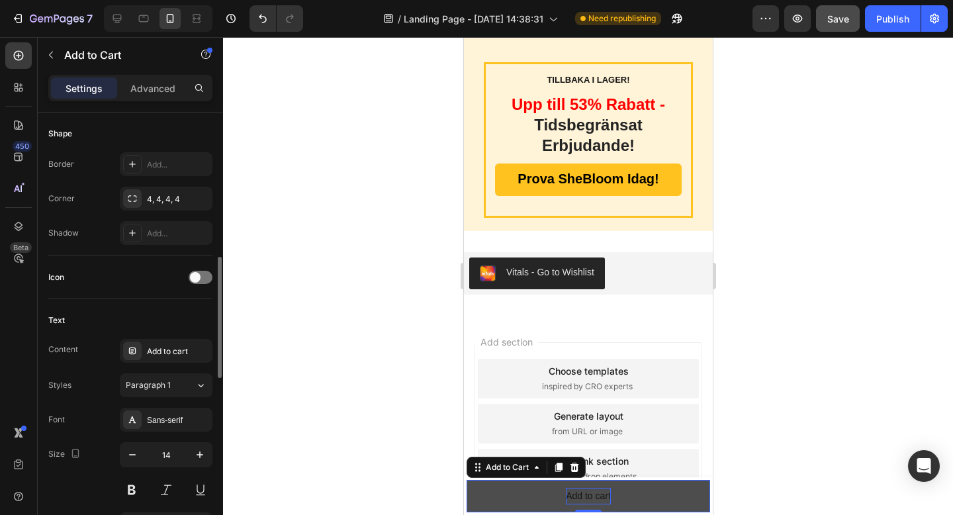
scroll to position [467, 0]
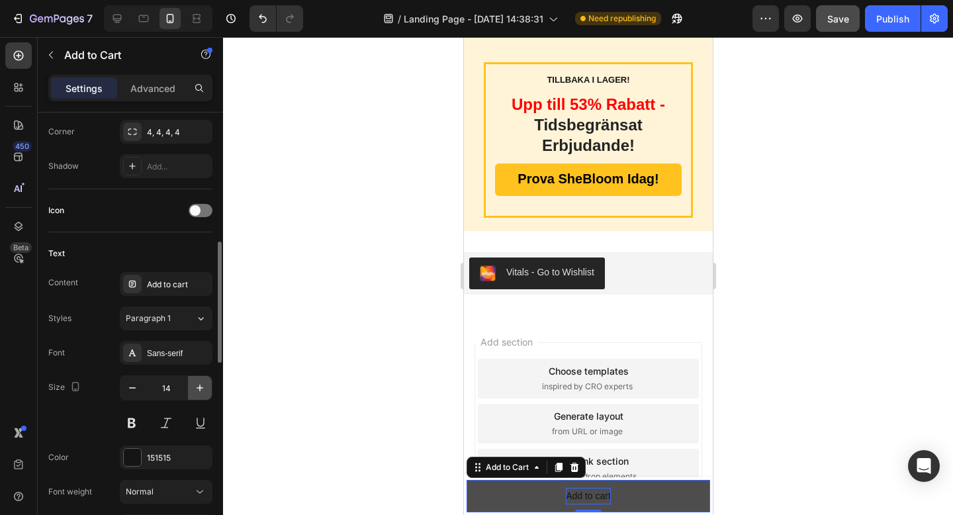
click at [197, 388] on icon "button" at bounding box center [200, 388] width 7 height 7
click at [197, 389] on icon "button" at bounding box center [199, 387] width 13 height 13
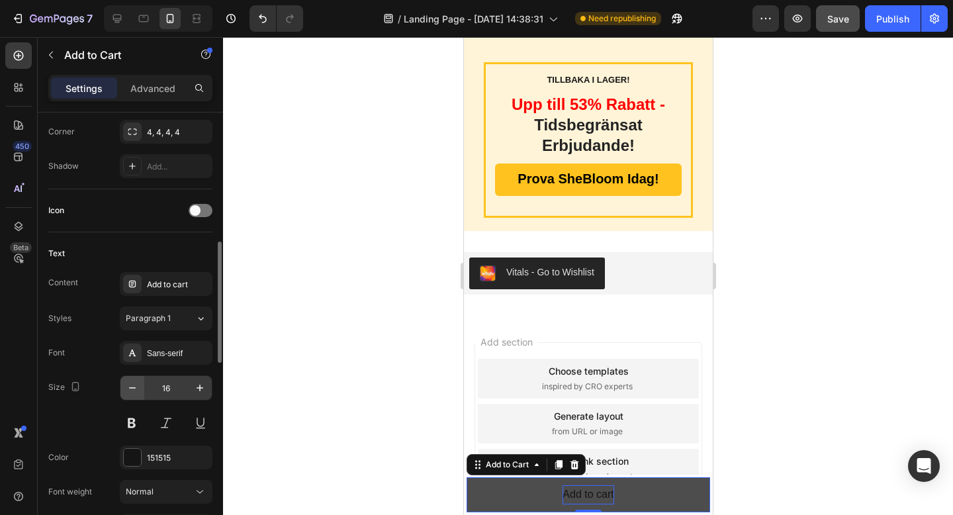
click at [130, 389] on icon "button" at bounding box center [132, 387] width 13 height 13
click at [129, 389] on icon "button" at bounding box center [132, 387] width 13 height 13
type input "14"
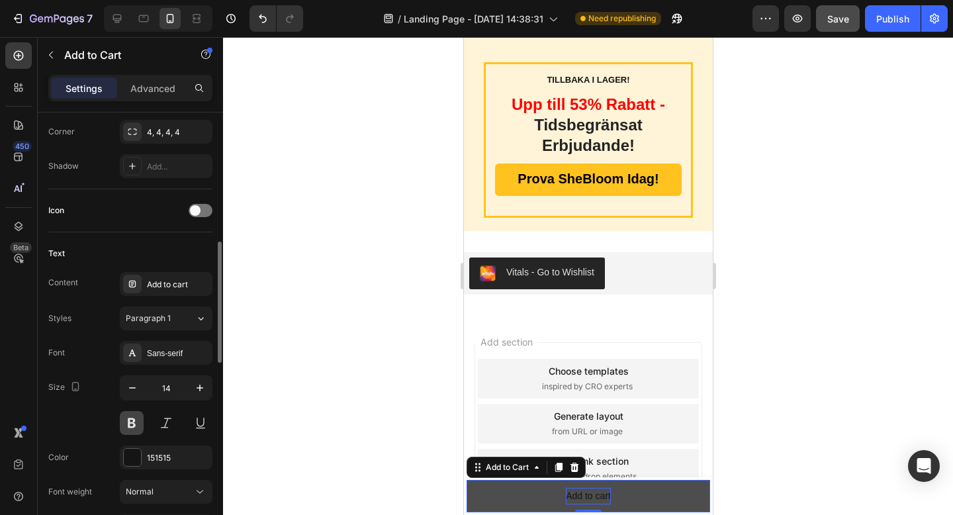
click at [124, 425] on button at bounding box center [132, 423] width 24 height 24
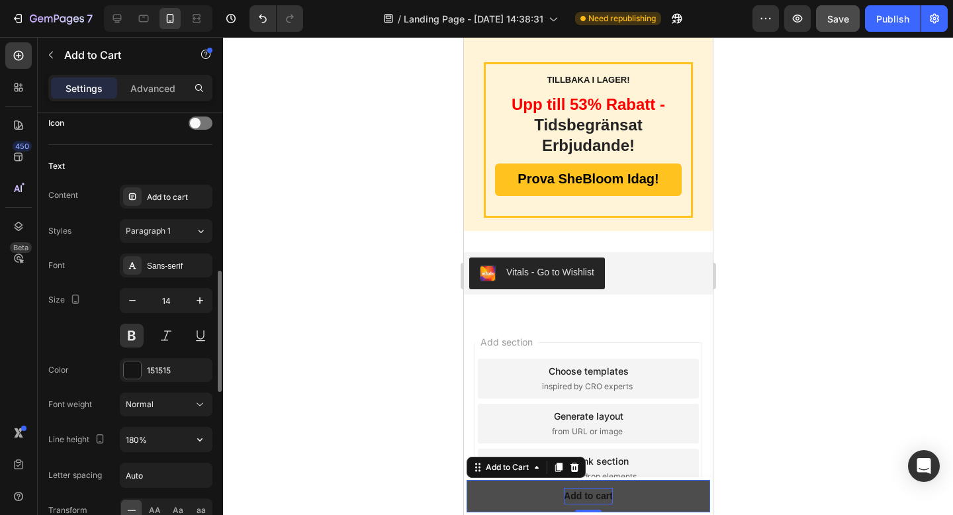
scroll to position [558, 0]
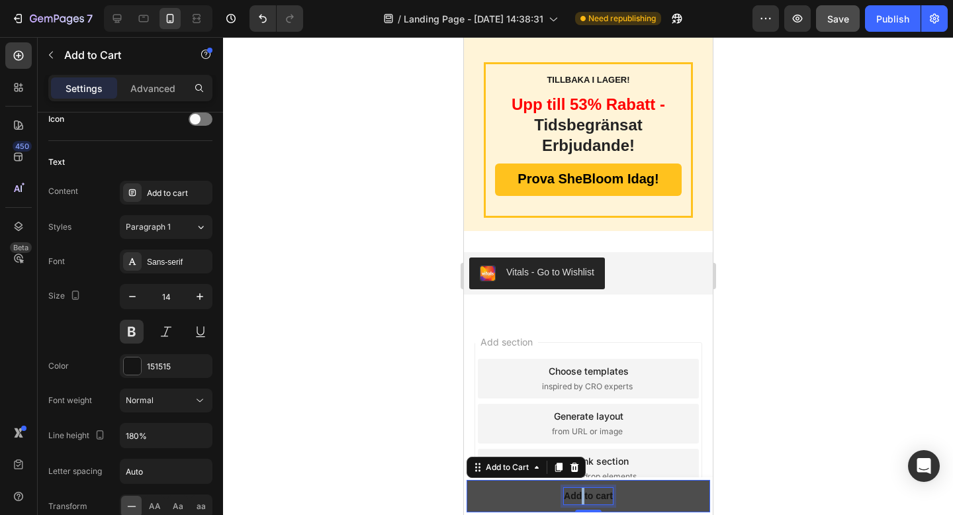
click at [582, 494] on p "Add to cart" at bounding box center [587, 496] width 49 height 17
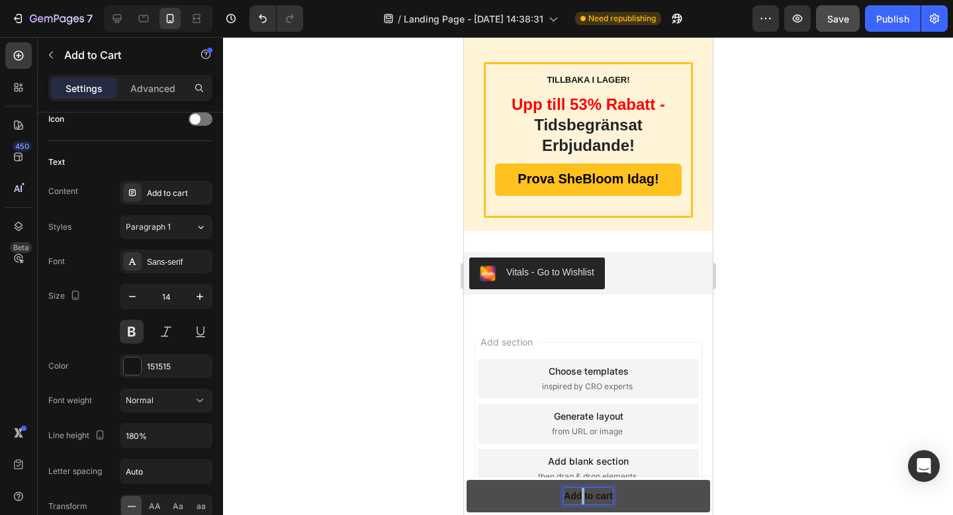
click at [582, 494] on p "Add to cart" at bounding box center [587, 496] width 49 height 17
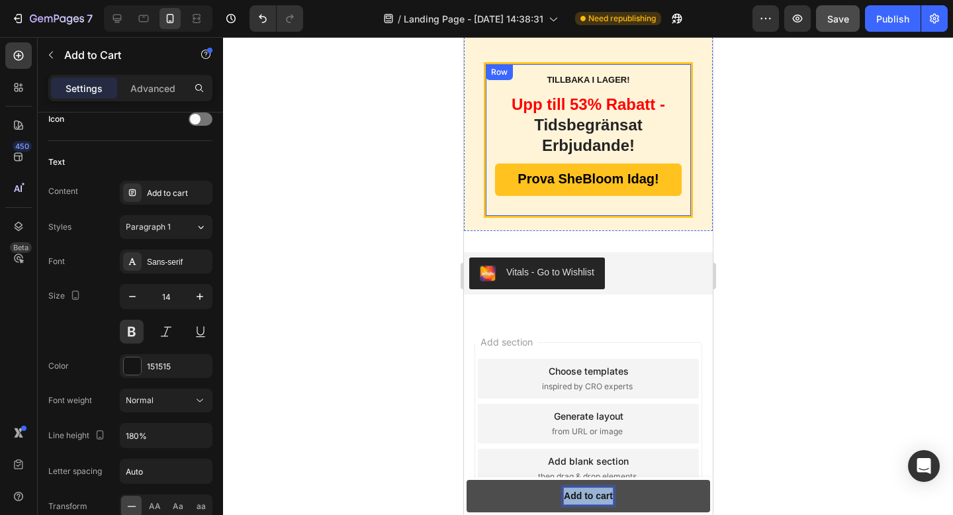
click at [659, 177] on div "Prova SheBloom [DATE]! Button" at bounding box center [587, 184] width 187 height 43
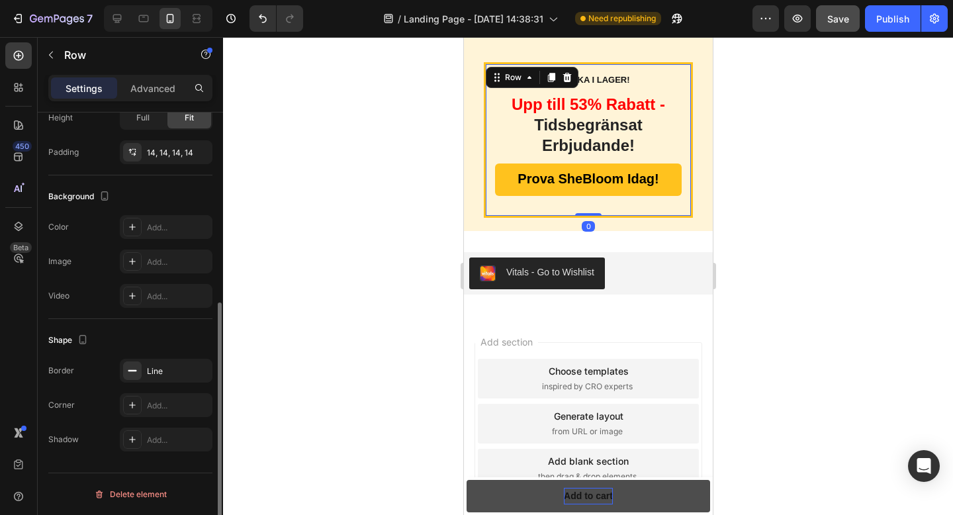
scroll to position [0, 0]
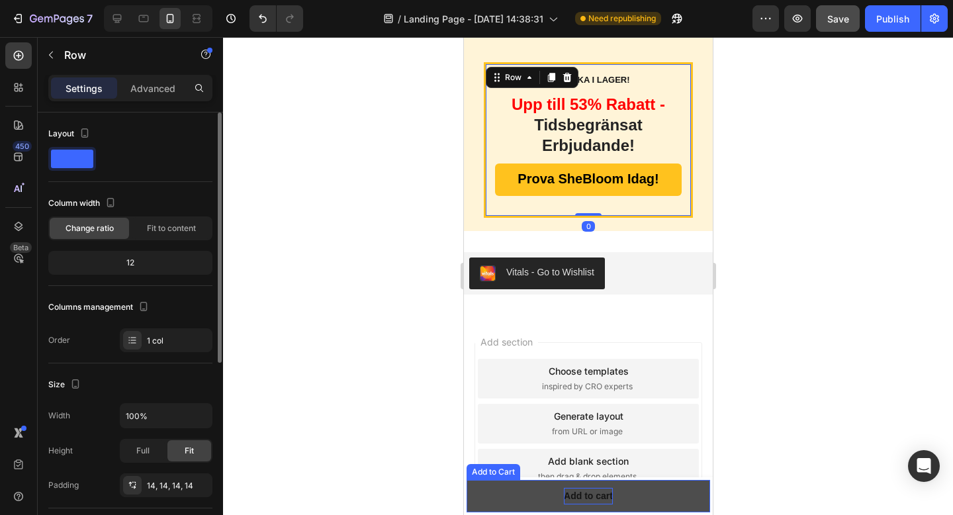
click at [584, 497] on p "Add to cart" at bounding box center [587, 496] width 49 height 17
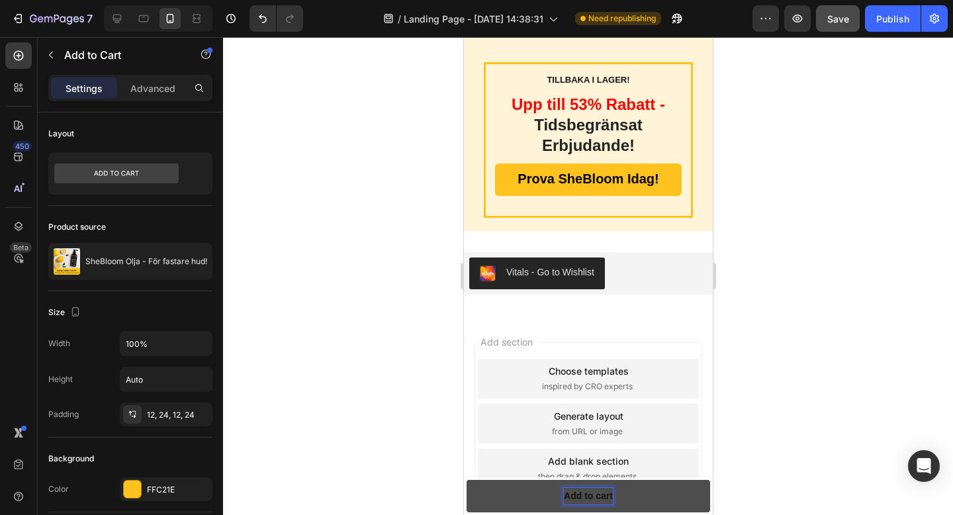
click at [584, 497] on p "Add to cart" at bounding box center [587, 496] width 49 height 17
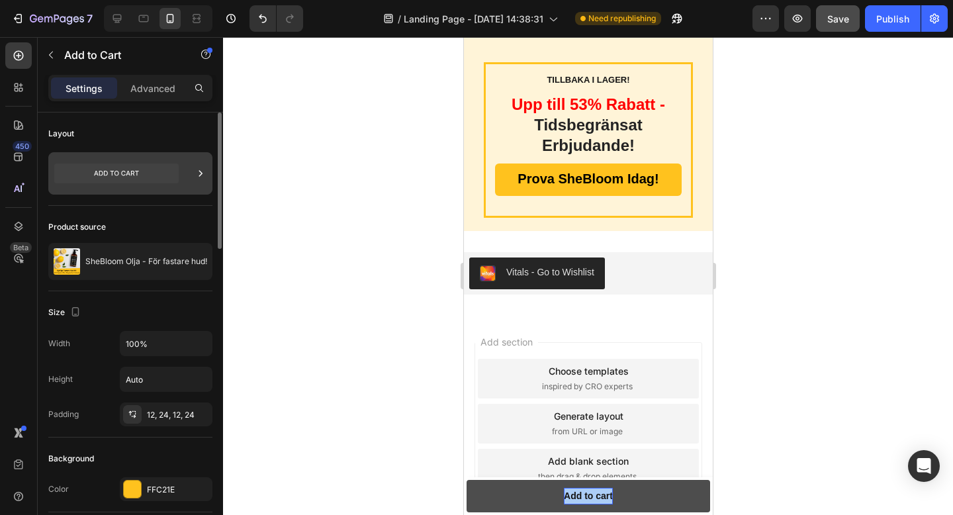
click at [181, 179] on div at bounding box center [130, 173] width 164 height 42
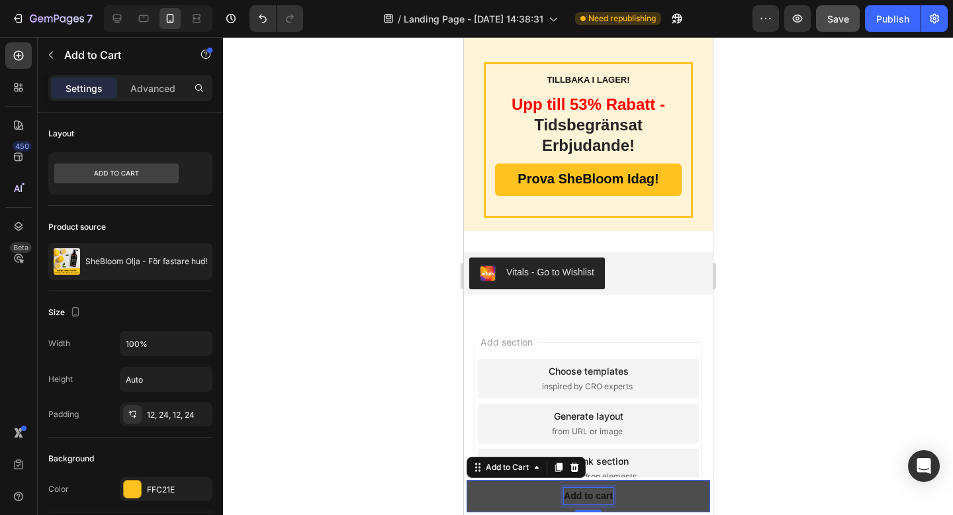
click at [587, 488] on p "Add to cart" at bounding box center [587, 496] width 49 height 17
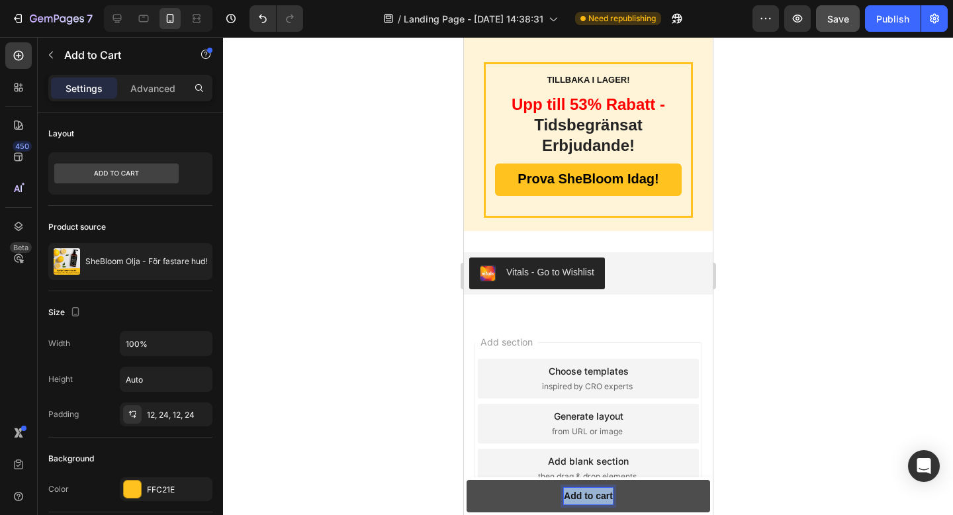
click at [587, 488] on p "Add to cart" at bounding box center [587, 496] width 49 height 17
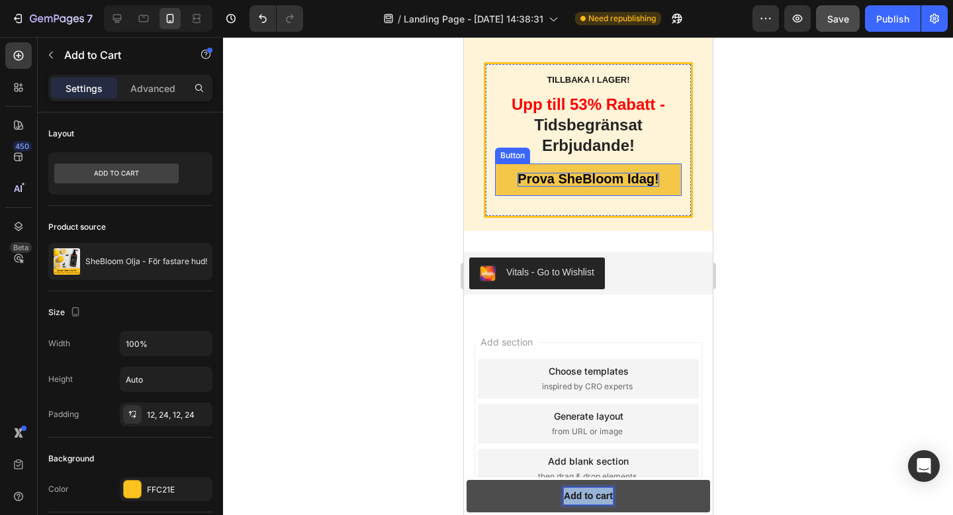
click at [601, 171] on span "Prova SheBloom Idag!" at bounding box center [587, 178] width 141 height 15
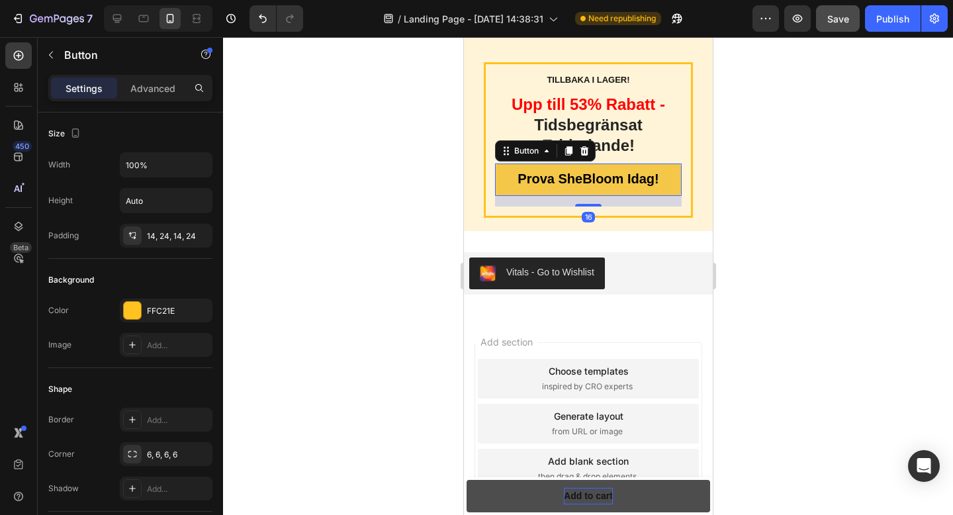
click at [573, 163] on link "Prova SheBloom Idag!" at bounding box center [587, 179] width 187 height 32
click at [573, 171] on span "Prova SheBloom Idag!" at bounding box center [587, 178] width 141 height 15
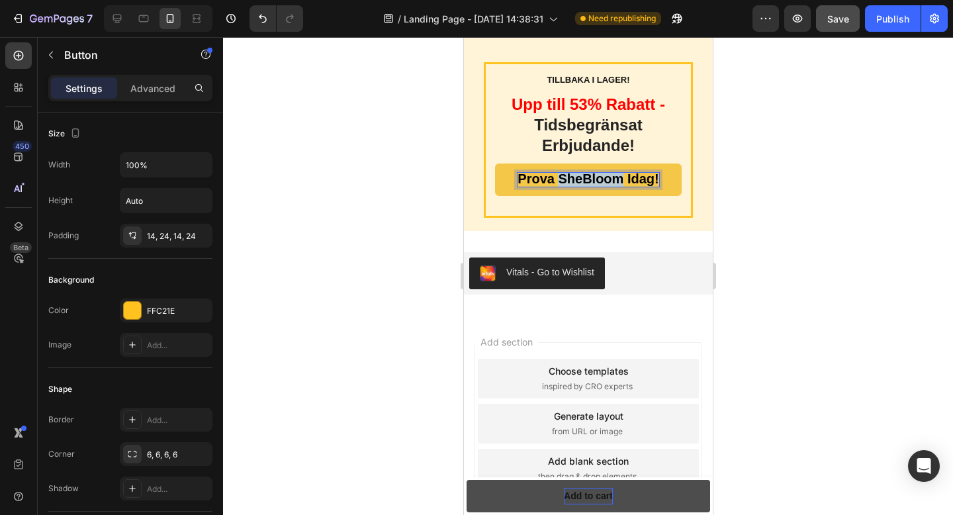
click at [573, 171] on span "Prova SheBloom Idag!" at bounding box center [587, 178] width 141 height 15
copy span "Prova SheBloom Idag!"
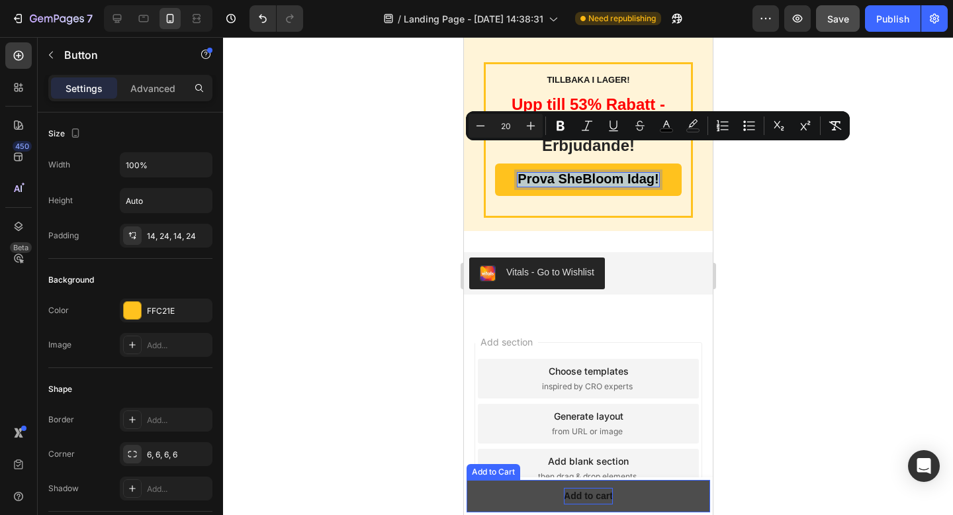
click at [586, 497] on p "Add to cart" at bounding box center [587, 496] width 49 height 17
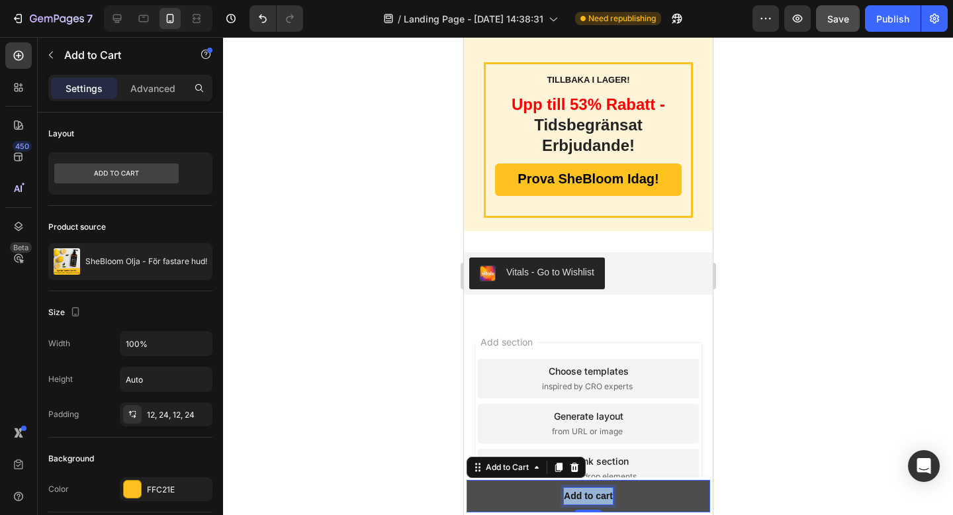
click at [586, 497] on p "Add to cart" at bounding box center [587, 496] width 49 height 17
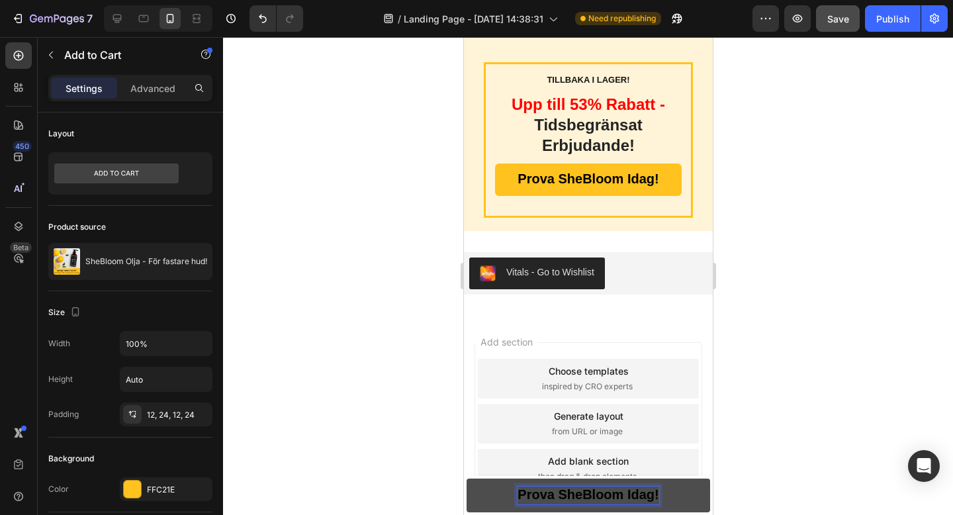
scroll to position [5076, 0]
click at [823, 433] on div at bounding box center [588, 276] width 730 height 478
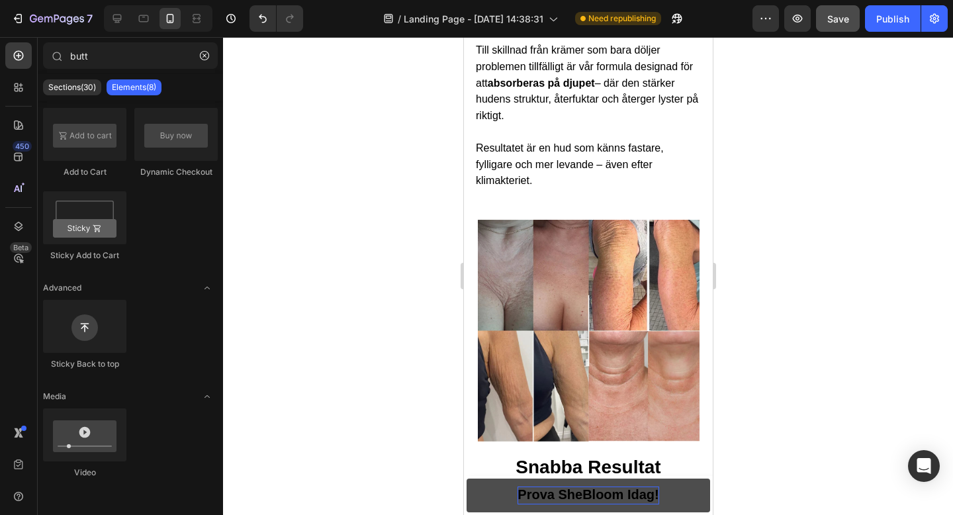
scroll to position [3868, 0]
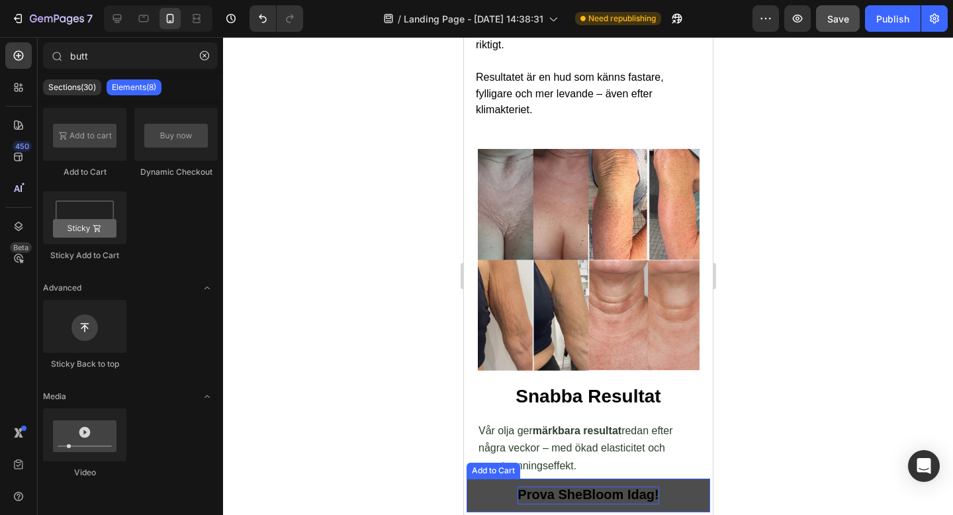
click at [626, 497] on span "Prova SheBloom Idag!" at bounding box center [587, 494] width 141 height 15
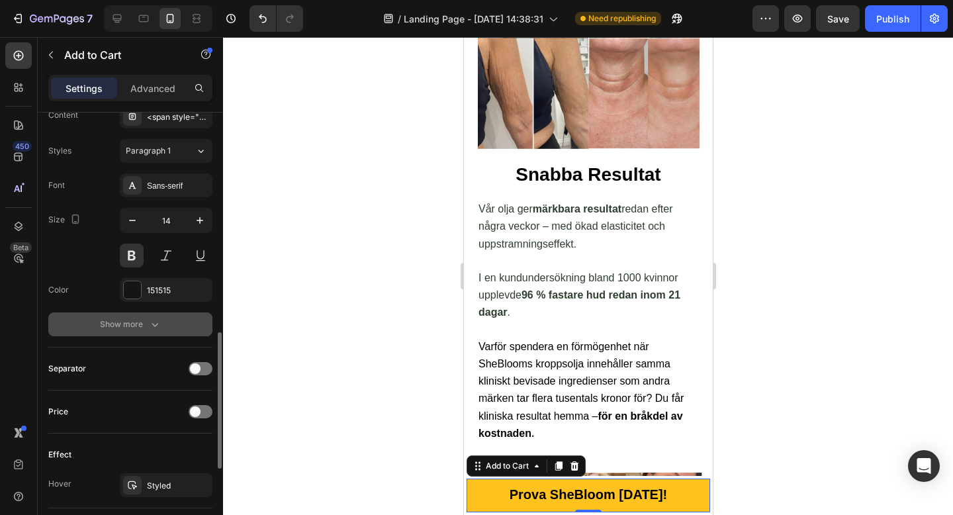
scroll to position [652, 0]
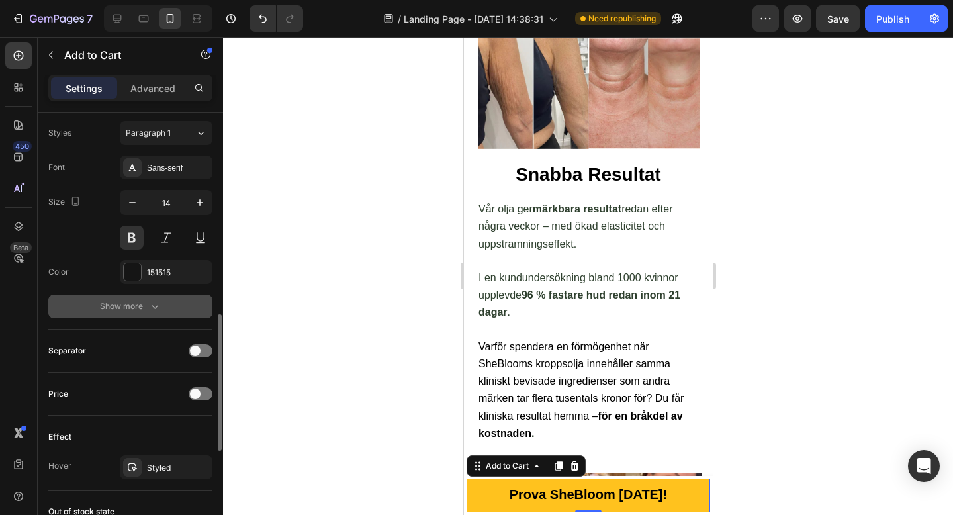
click at [145, 302] on div "Show more" at bounding box center [131, 306] width 62 height 13
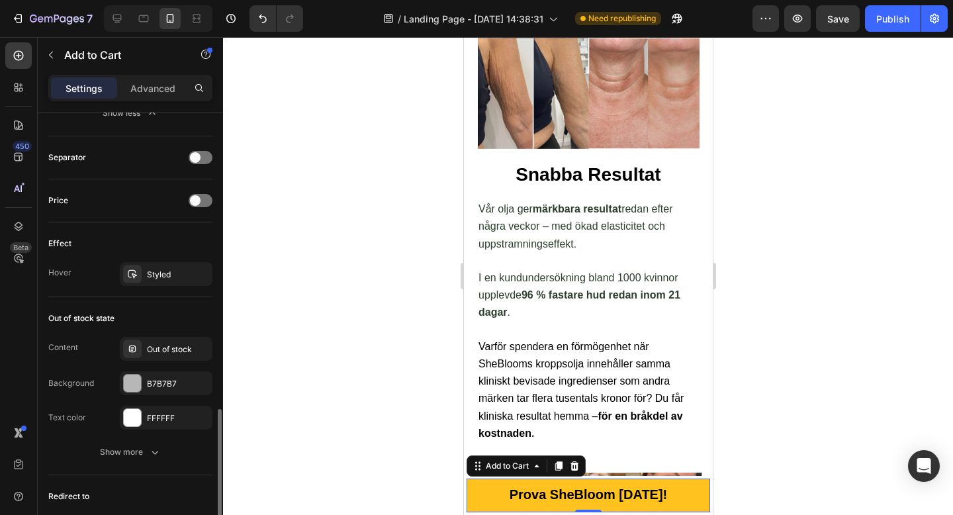
scroll to position [1034, 0]
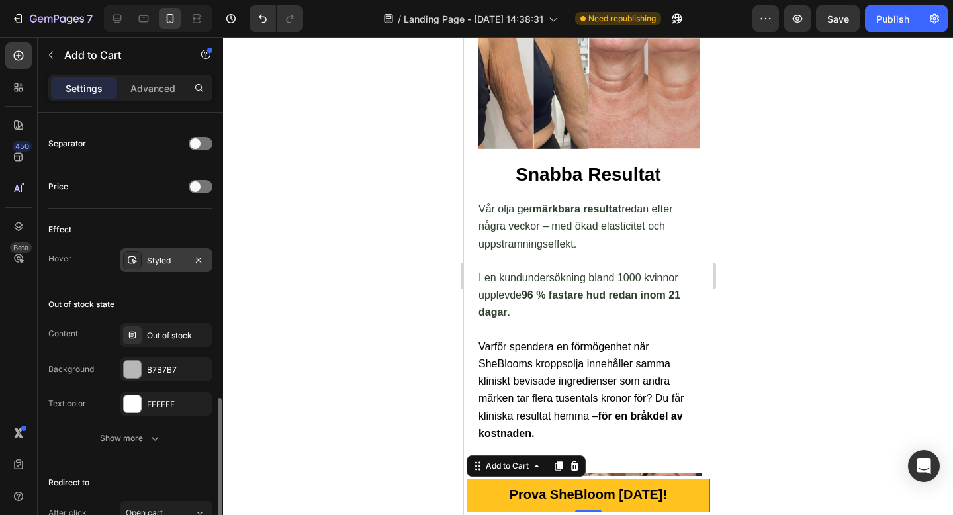
click at [161, 262] on div "Styled" at bounding box center [166, 261] width 38 height 12
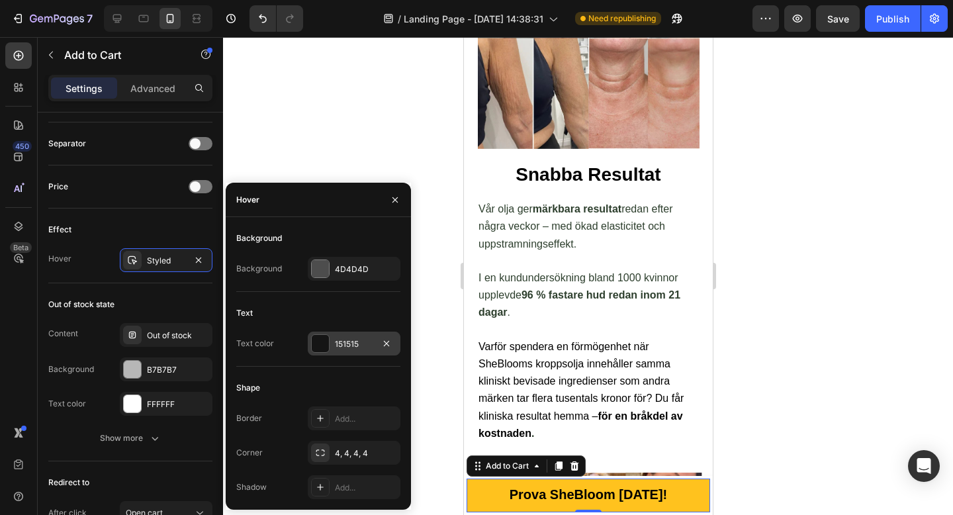
click at [341, 349] on div "151515" at bounding box center [354, 344] width 38 height 12
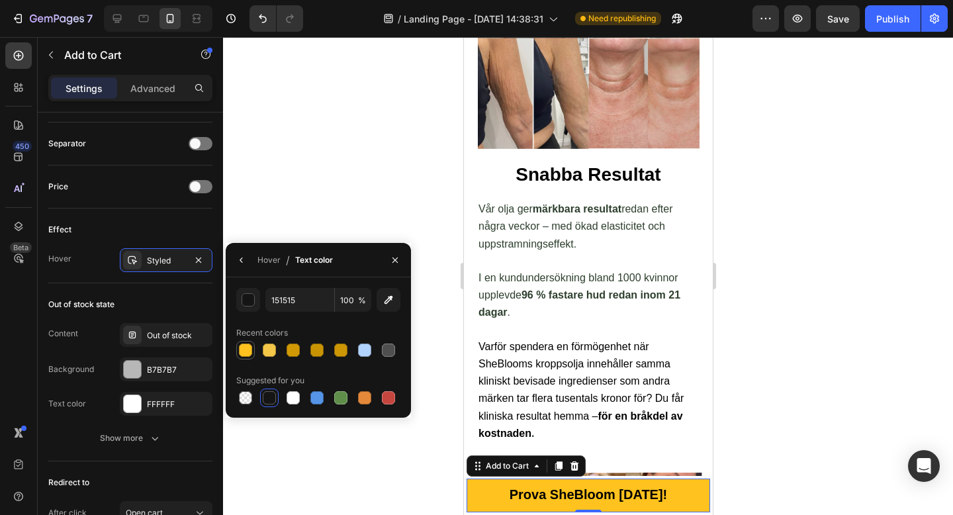
click at [246, 353] on div at bounding box center [245, 349] width 13 height 13
click at [271, 345] on div at bounding box center [269, 349] width 13 height 13
type input "F4C749"
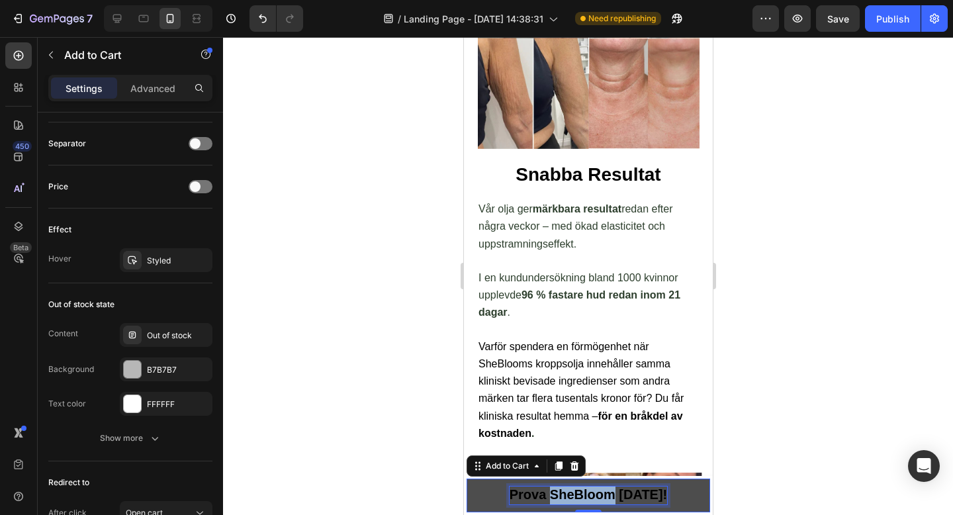
click at [602, 492] on span "Prova SheBloom Idag!" at bounding box center [588, 494] width 158 height 15
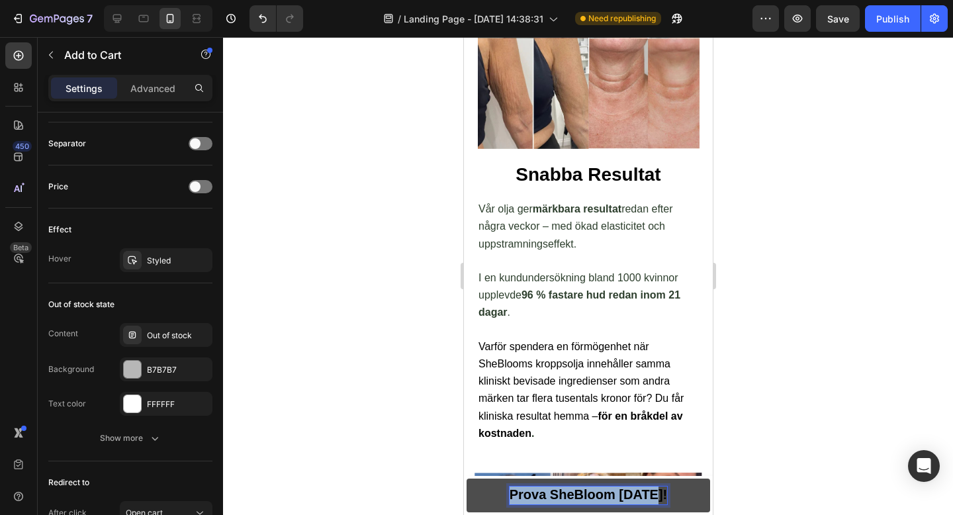
click at [602, 492] on span "Prova SheBloom Idag!" at bounding box center [588, 494] width 158 height 15
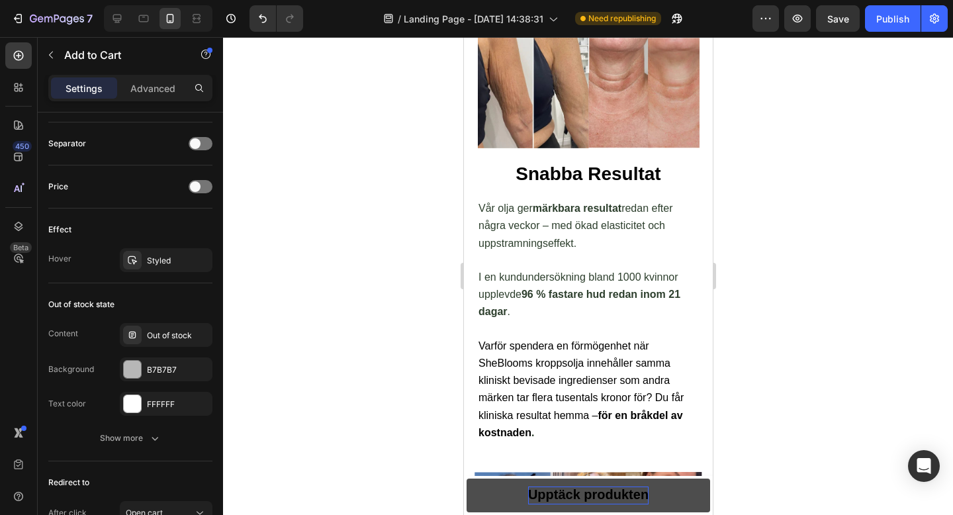
click at [758, 445] on div at bounding box center [588, 276] width 730 height 478
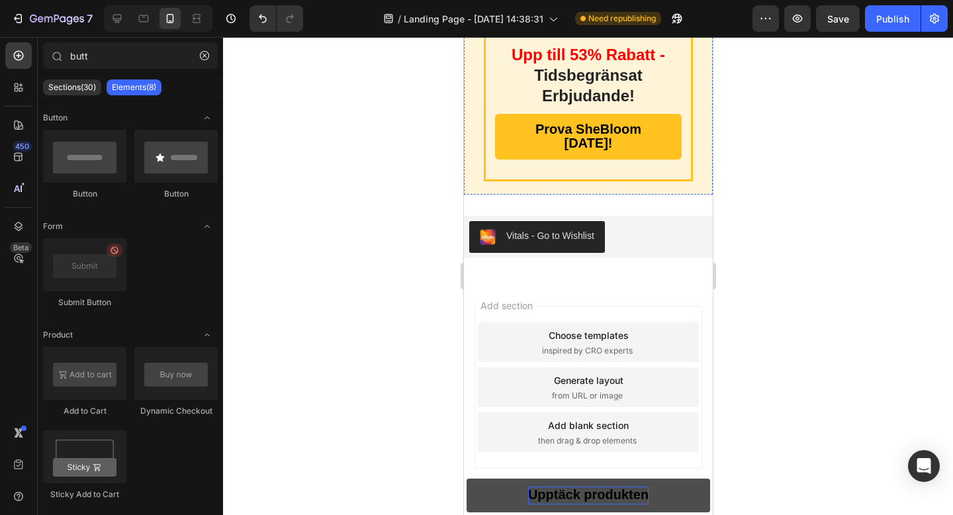
scroll to position [5131, 0]
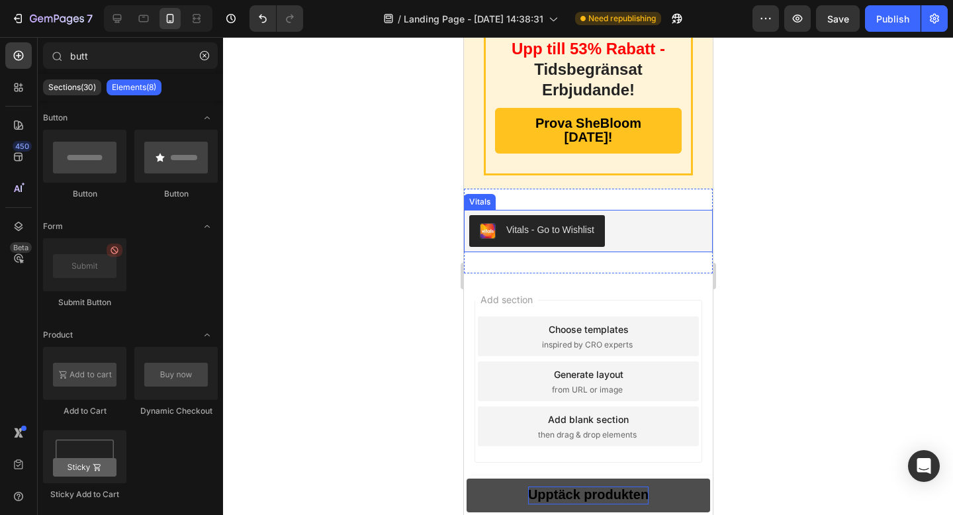
click at [553, 223] on div "Vitals - Go to Wishlist" at bounding box center [550, 230] width 88 height 14
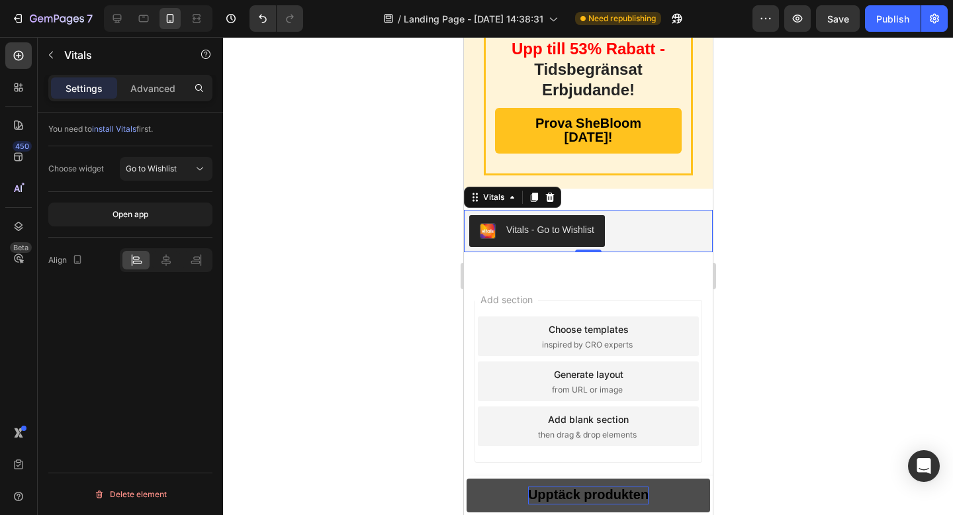
drag, startPoint x: 553, startPoint y: 184, endPoint x: 553, endPoint y: 175, distance: 8.6
click at [553, 215] on button "Vitals - Go to Wishlist" at bounding box center [537, 231] width 136 height 32
click at [537, 223] on div "Vitals - Go to Wishlist" at bounding box center [550, 230] width 88 height 14
click at [165, 173] on span "Go to Wishlist" at bounding box center [151, 169] width 51 height 12
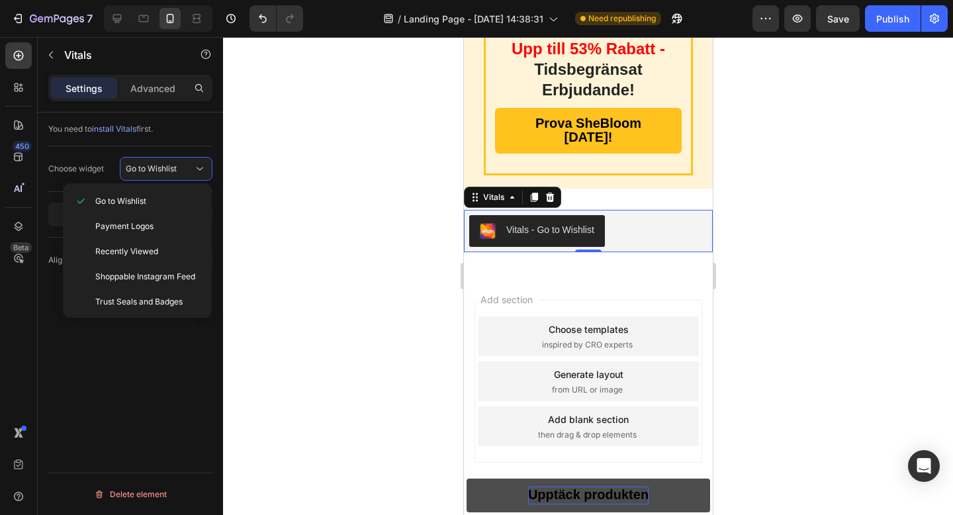
click at [163, 374] on div "You need to install Vitals first. Choose widget Go to Wishlist Open app Align D…" at bounding box center [130, 333] width 185 height 440
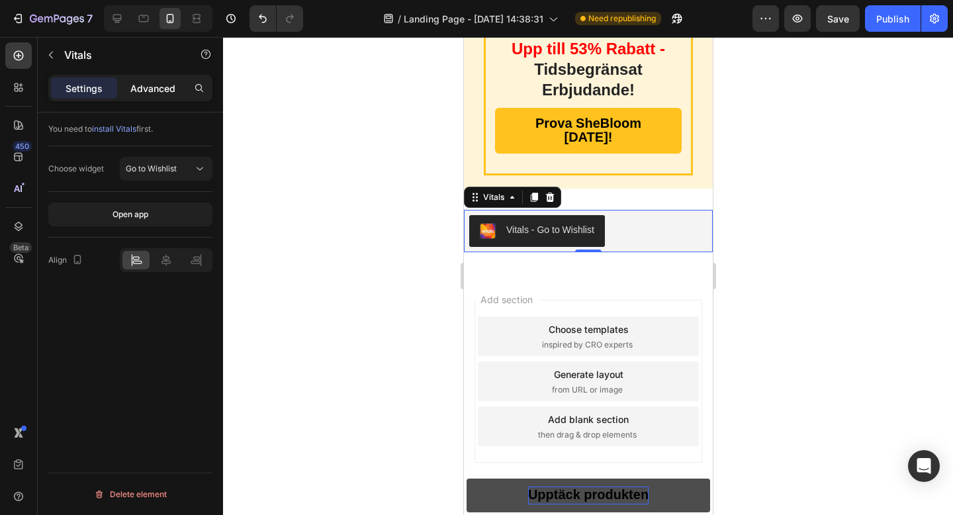
click at [147, 89] on p "Advanced" at bounding box center [152, 88] width 45 height 14
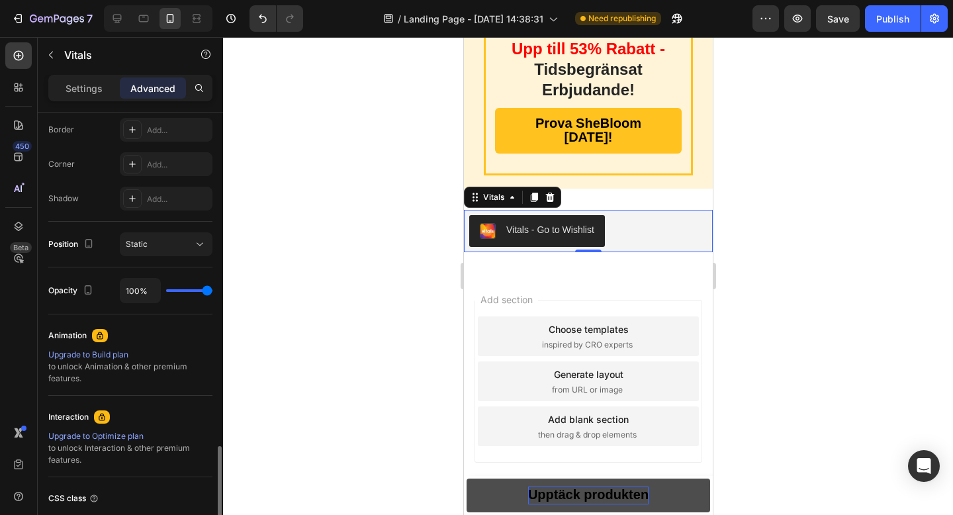
scroll to position [479, 0]
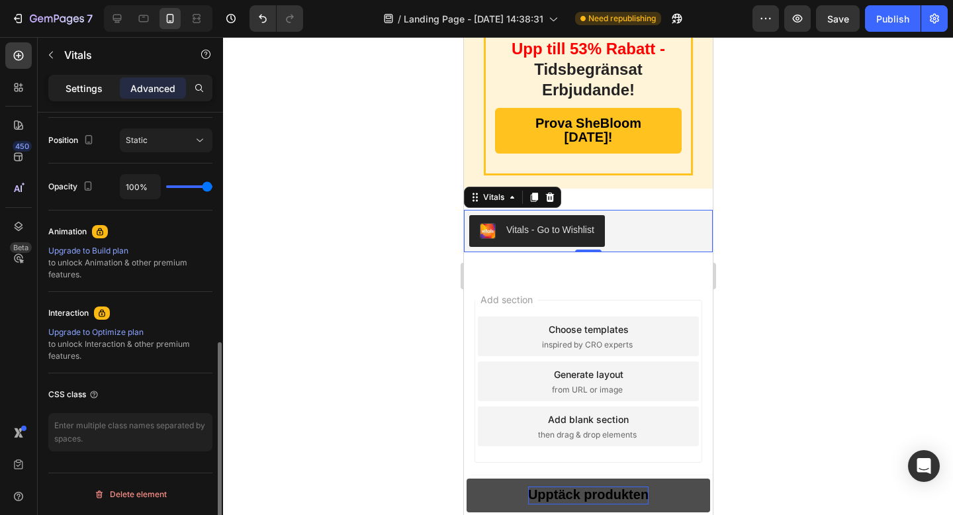
click at [66, 97] on div "Settings" at bounding box center [84, 87] width 66 height 21
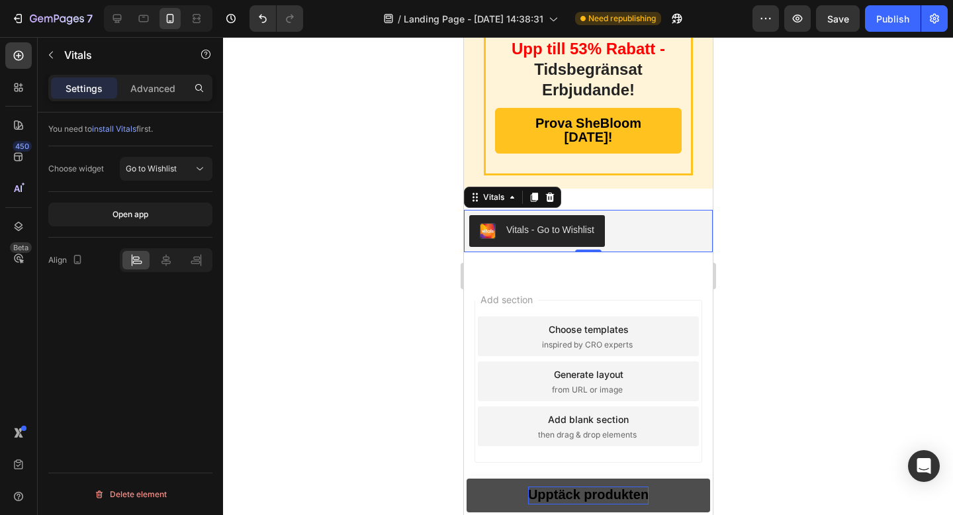
scroll to position [0, 0]
click at [48, 56] on icon "button" at bounding box center [51, 55] width 11 height 11
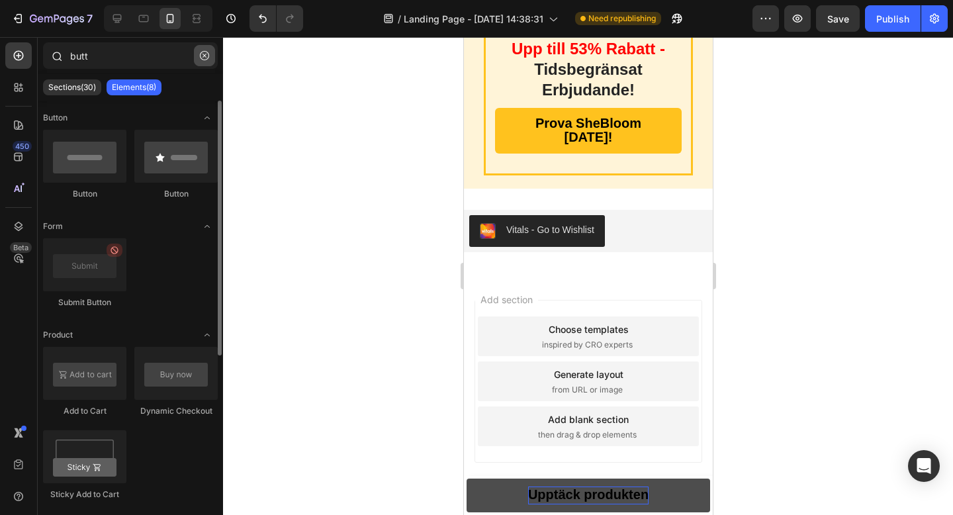
click at [196, 61] on button "button" at bounding box center [204, 55] width 21 height 21
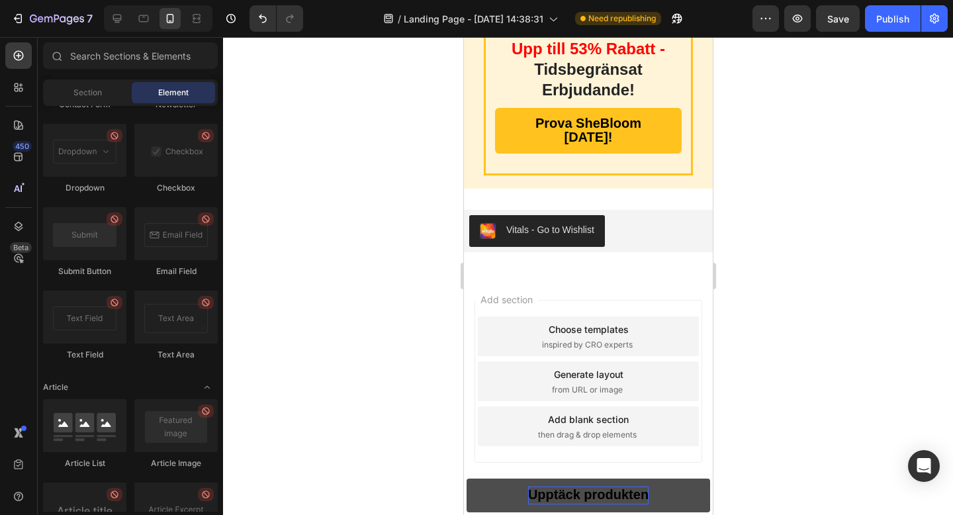
scroll to position [3517, 0]
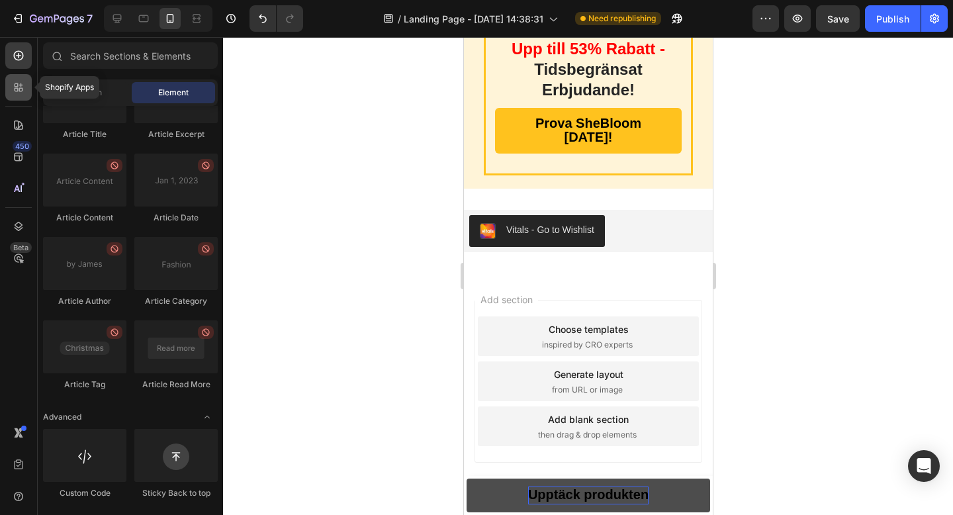
click at [19, 91] on icon at bounding box center [21, 90] width 4 height 4
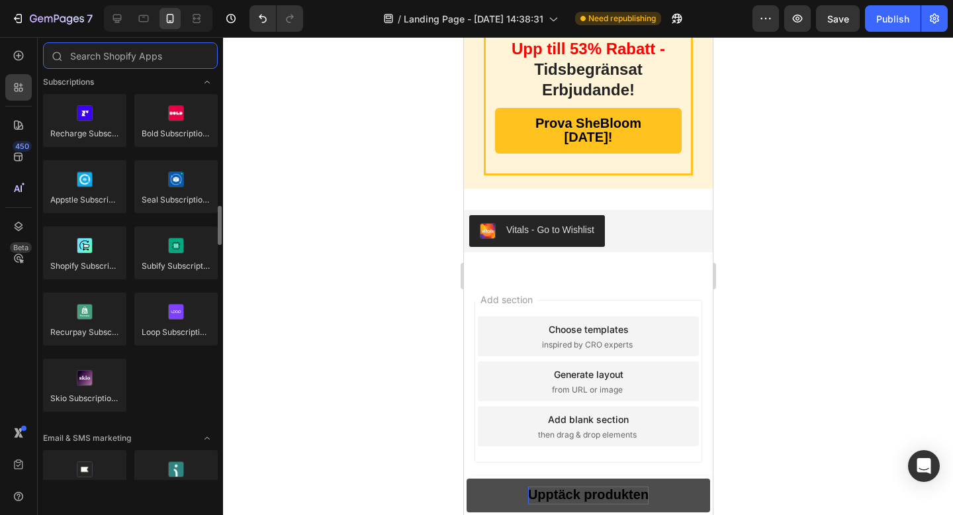
scroll to position [1789, 0]
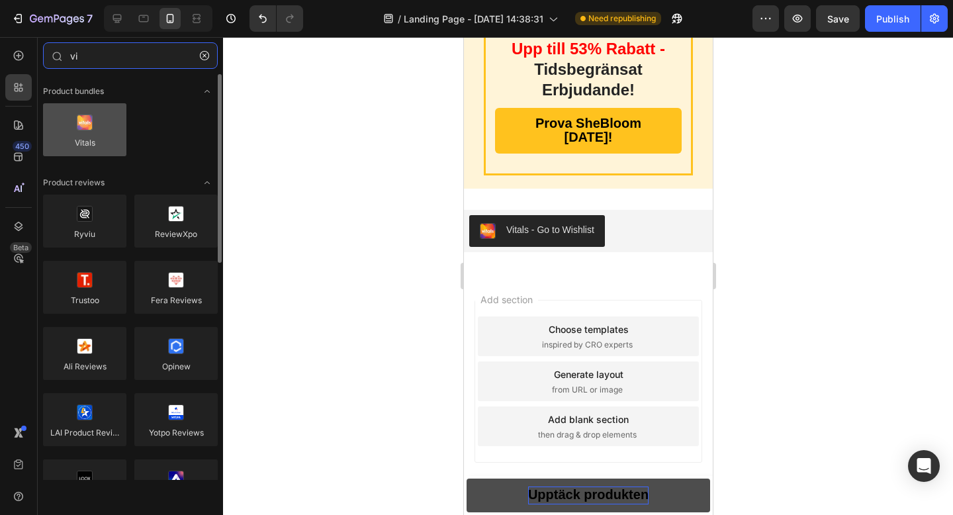
type input "vi"
click at [99, 146] on div at bounding box center [84, 129] width 83 height 53
click at [99, 142] on div at bounding box center [84, 129] width 83 height 53
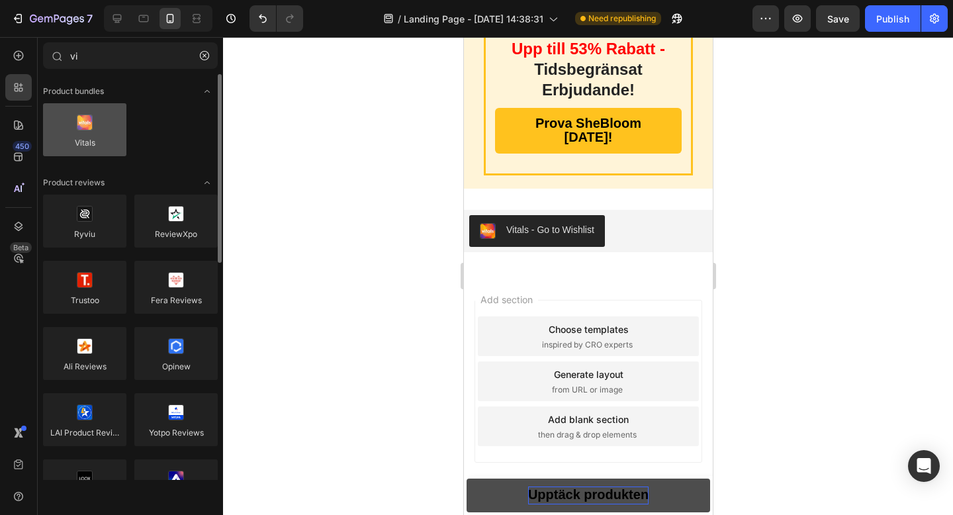
click at [99, 142] on div at bounding box center [84, 129] width 83 height 53
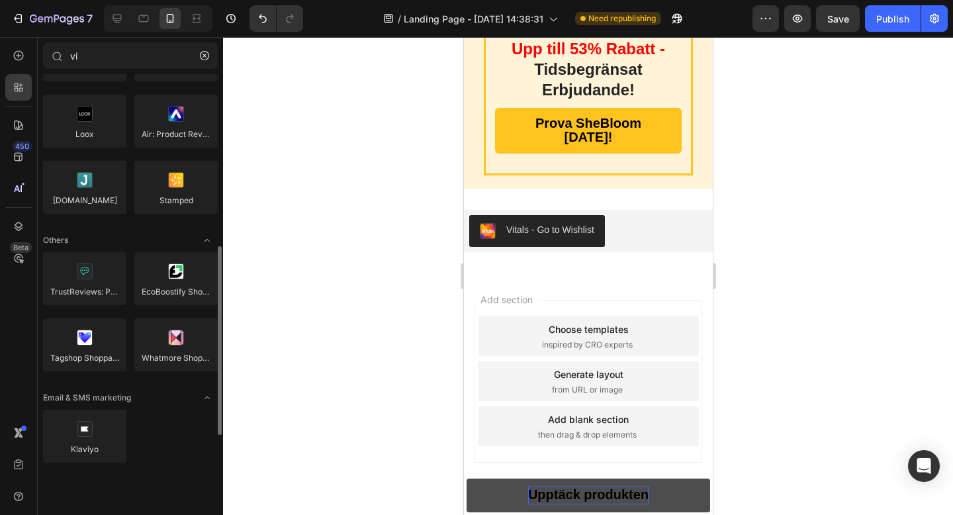
scroll to position [467, 0]
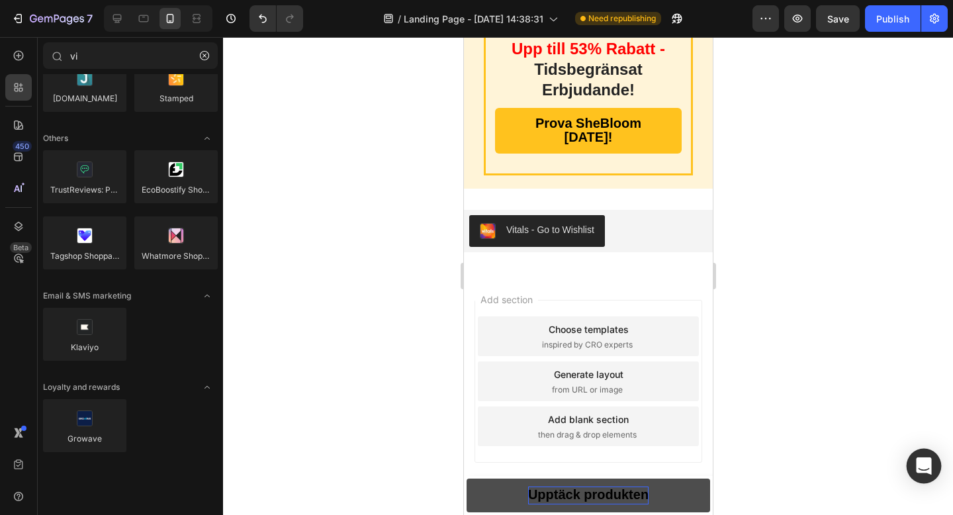
click at [922, 461] on icon "Open Intercom Messenger" at bounding box center [923, 465] width 15 height 17
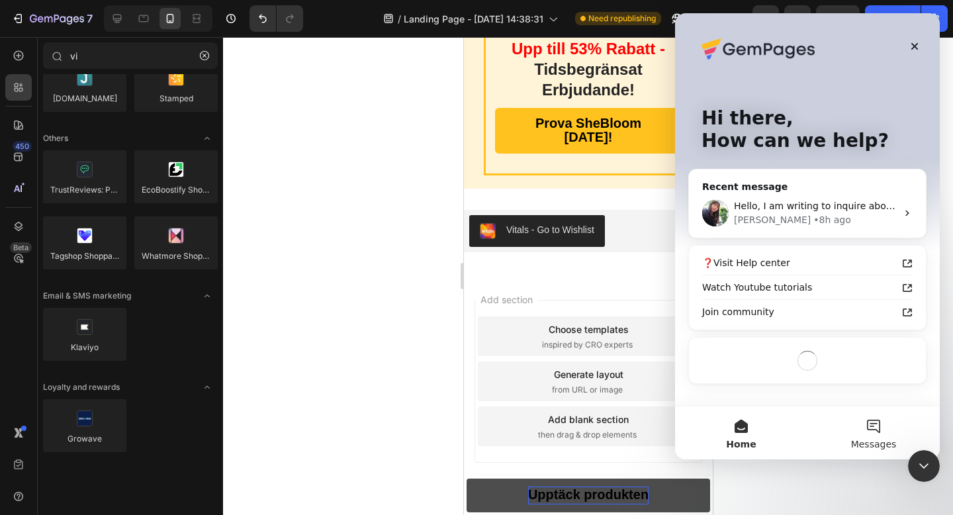
scroll to position [0, 0]
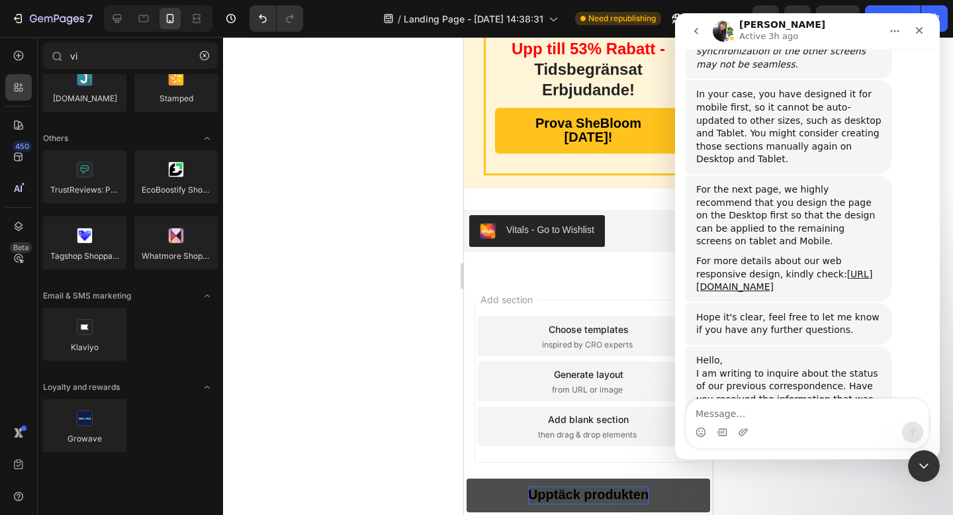
scroll to position [807, 0]
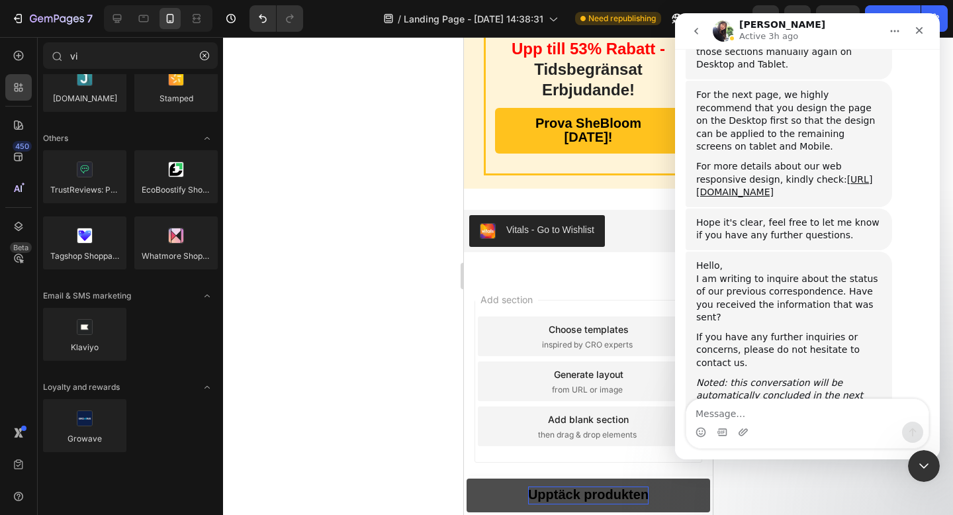
click at [730, 416] on textarea "Message…" at bounding box center [807, 410] width 242 height 23
type textarea "Hey! Yes, fixed it."
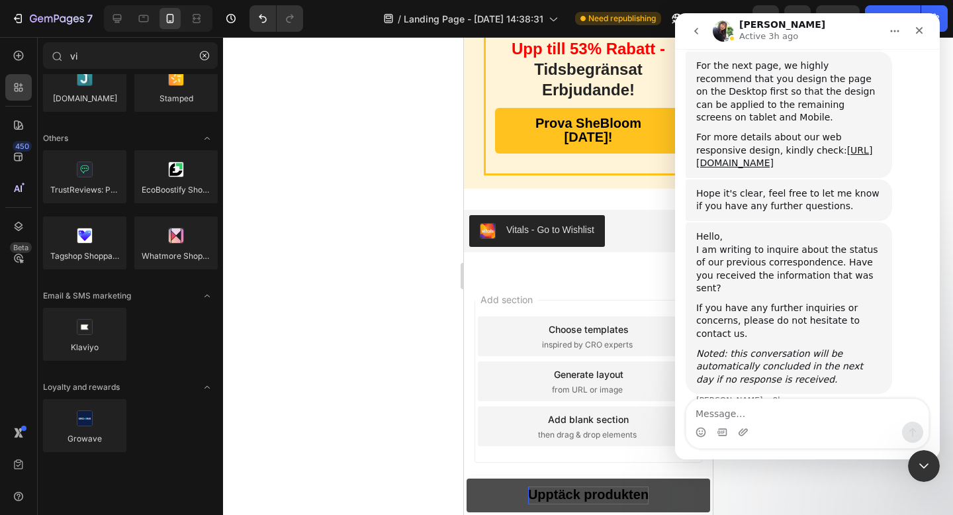
scroll to position [846, 0]
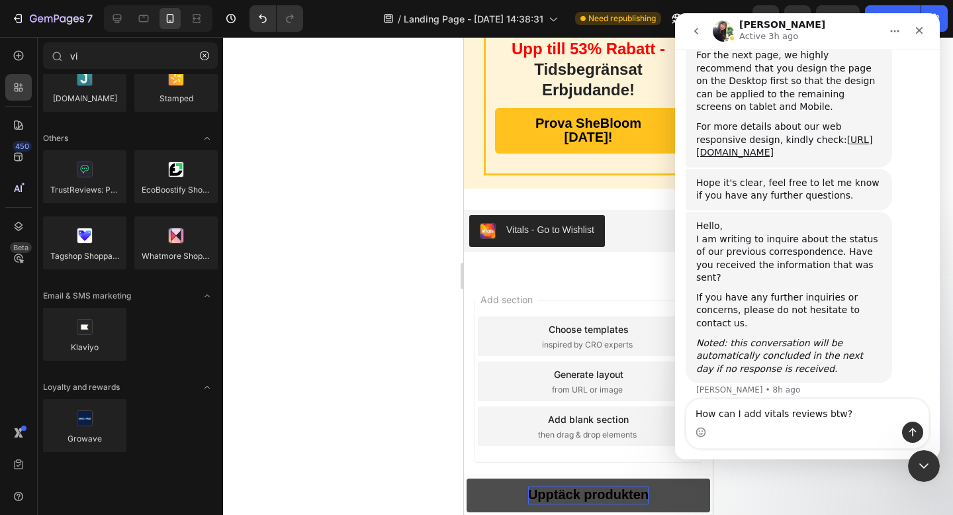
type textarea "How can I add vitals reviews btw?"
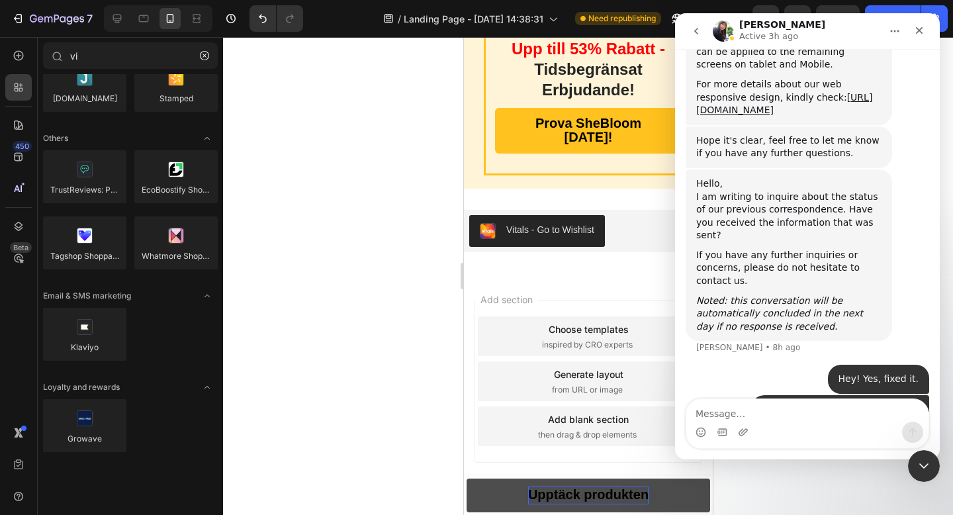
scroll to position [890, 0]
